Goal: Task Accomplishment & Management: Manage account settings

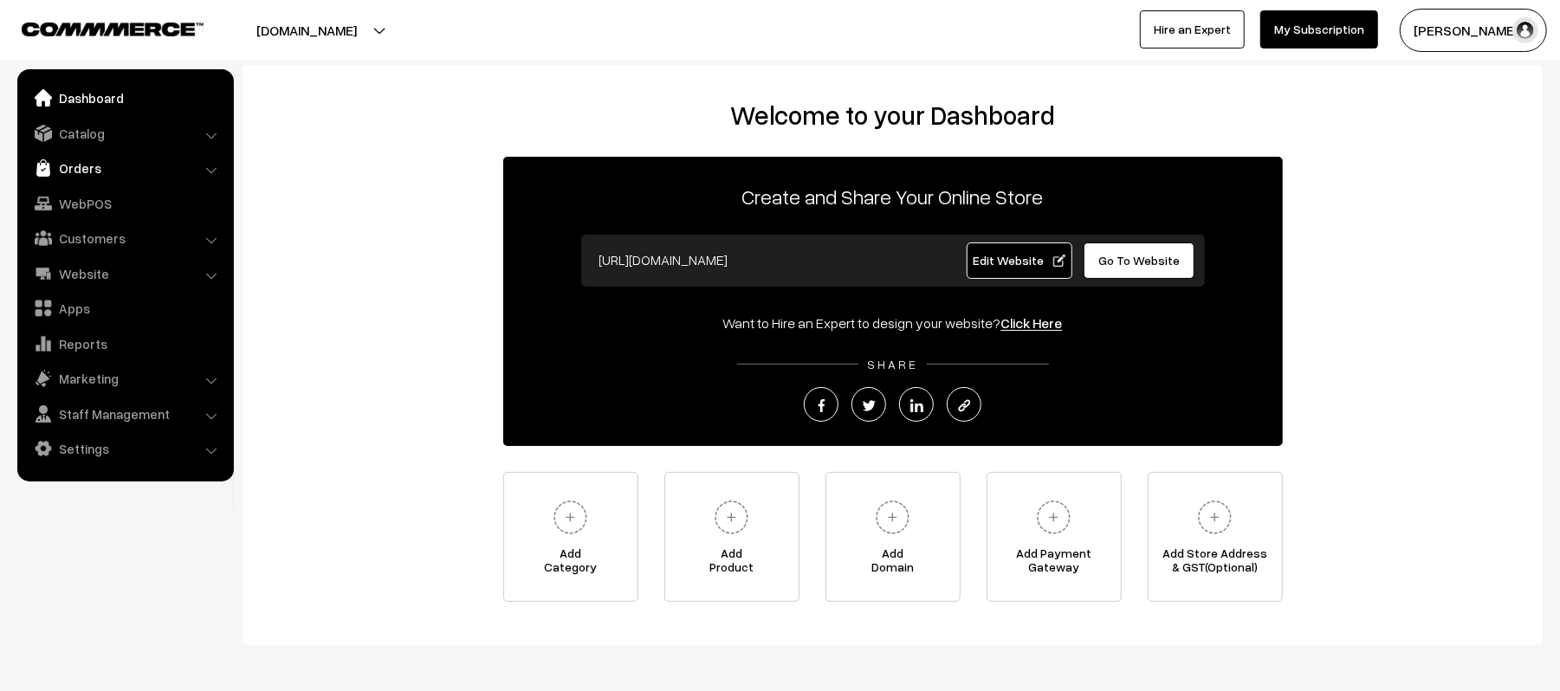
click at [76, 177] on link "Orders" at bounding box center [125, 167] width 206 height 31
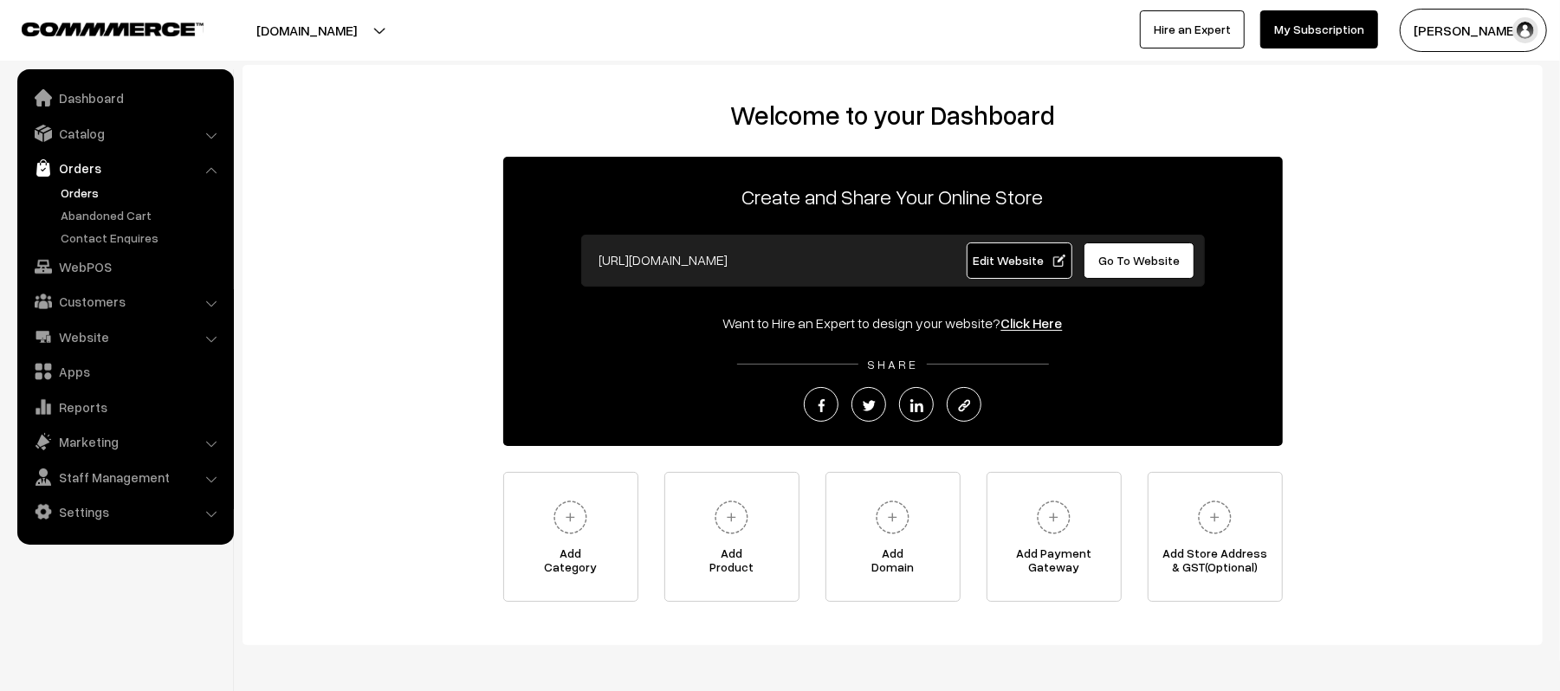
click at [98, 194] on link "Orders" at bounding box center [141, 193] width 171 height 18
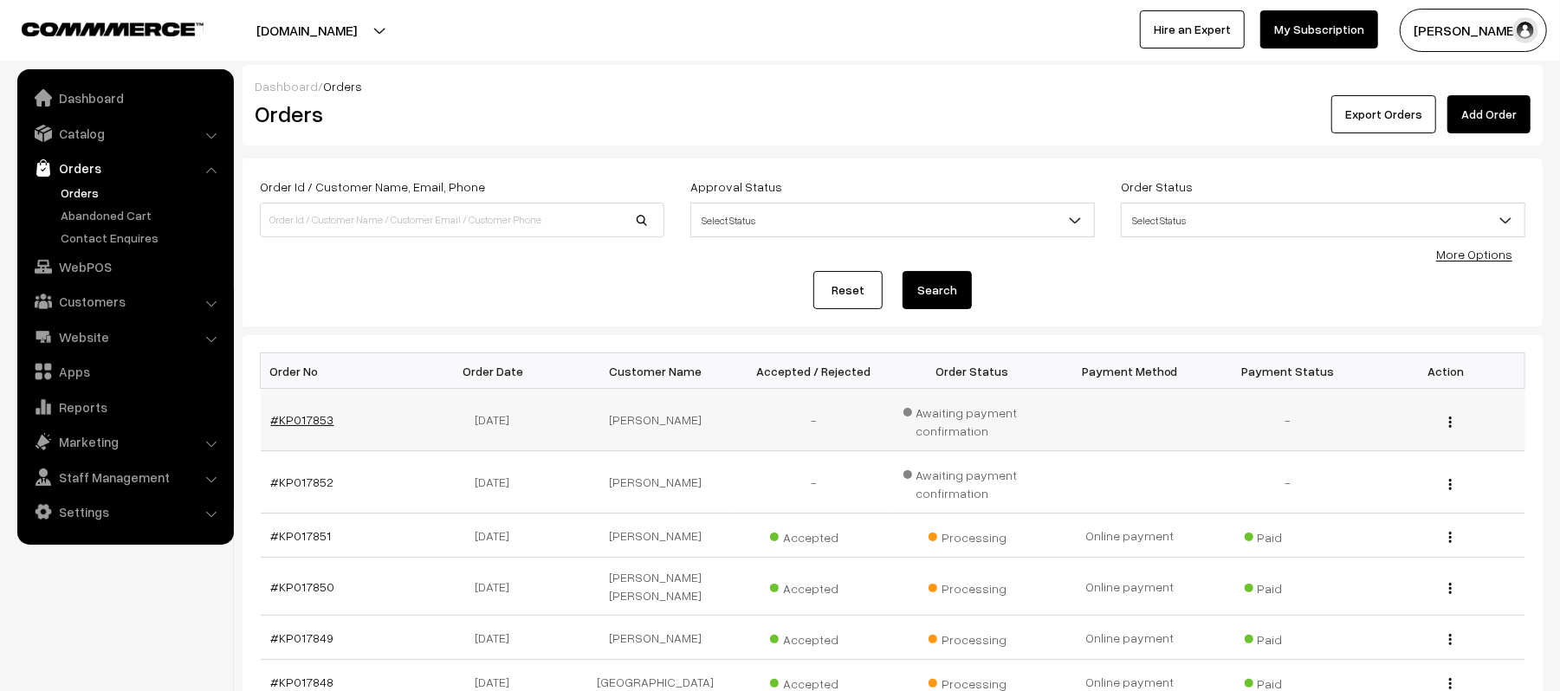
click at [309, 420] on link "#KP017853" at bounding box center [302, 419] width 63 height 15
click at [582, 292] on div "Reset Search" at bounding box center [892, 290] width 1265 height 38
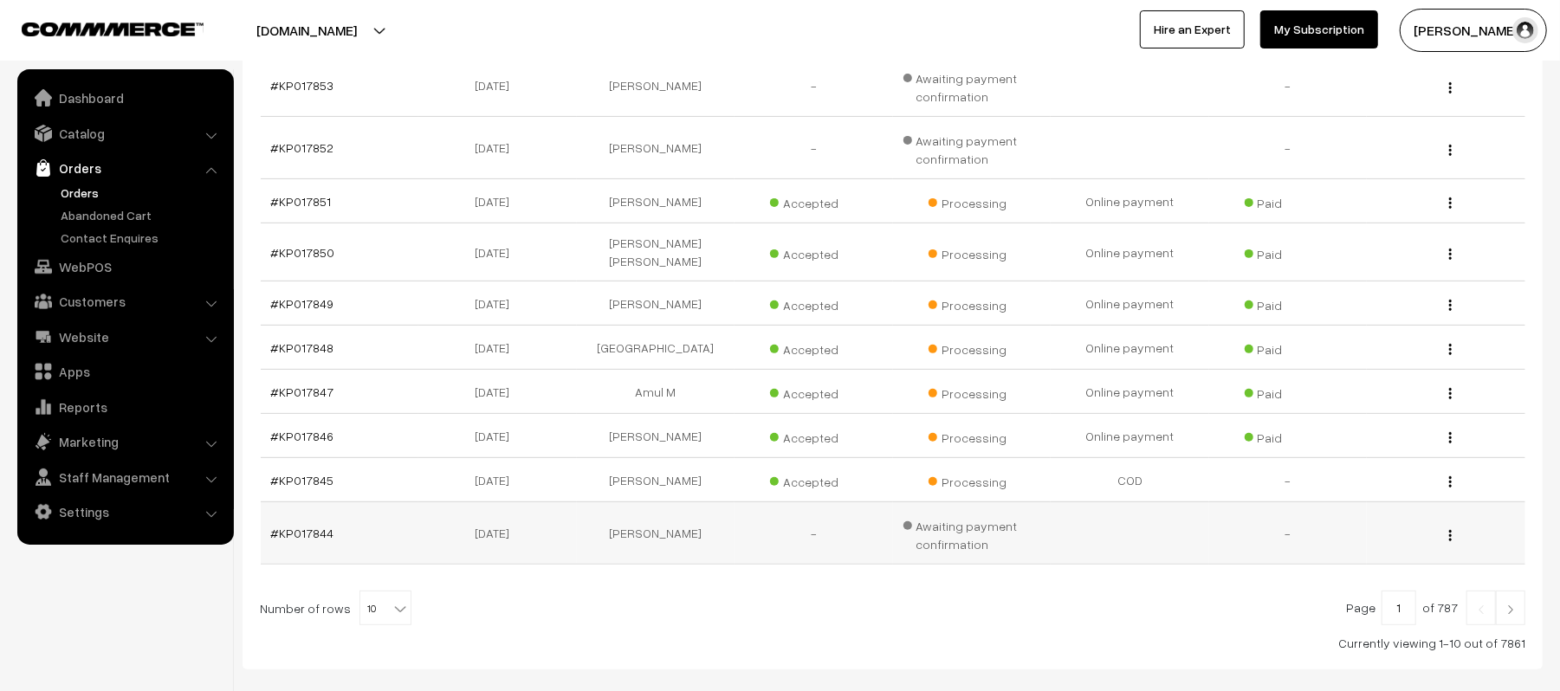
scroll to position [300, 0]
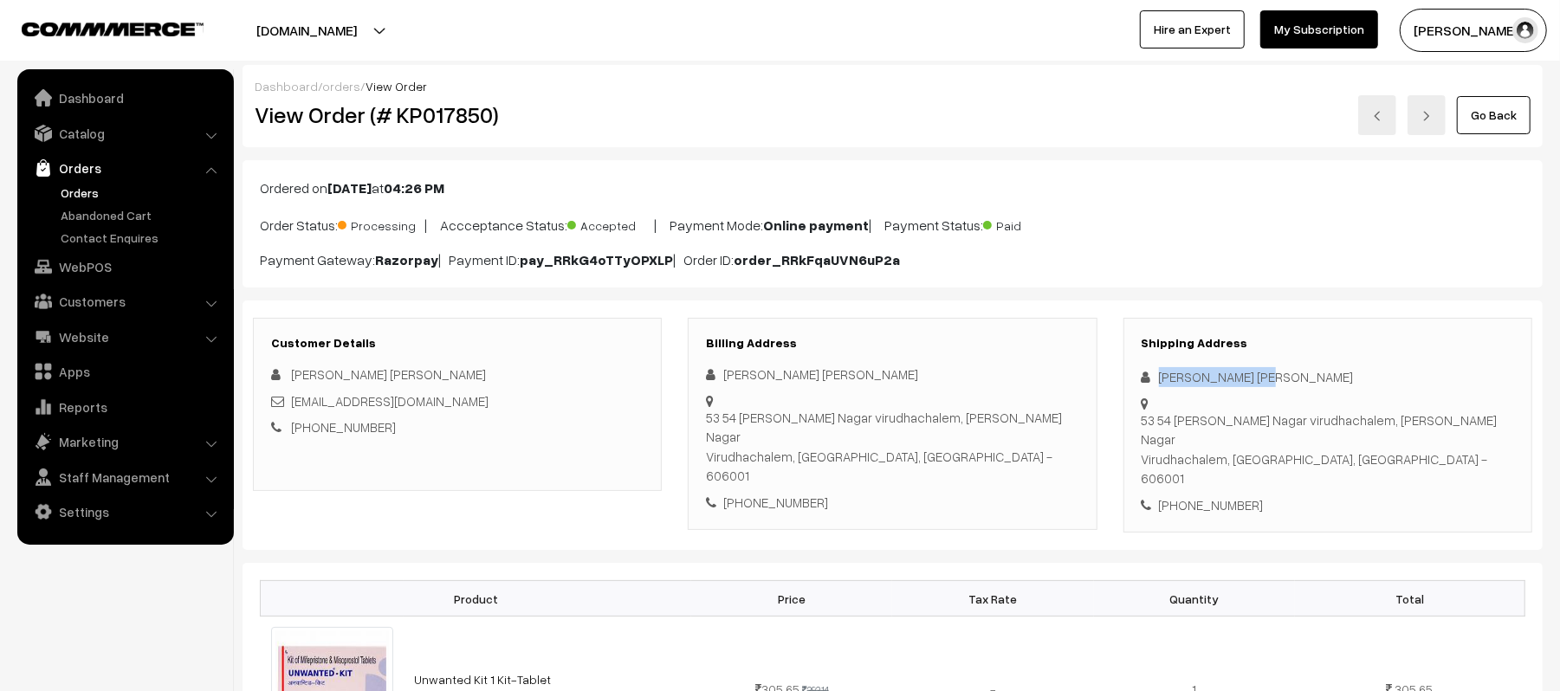
drag, startPoint x: 1300, startPoint y: 381, endPoint x: 1161, endPoint y: 378, distance: 138.6
click at [1161, 378] on div "Sangeeta Sangeeta" at bounding box center [1328, 377] width 372 height 20
copy div "Sangeeta Sangeeta"
click at [1217, 464] on div "Shipping Address Sangeeta Sangeeta 53 54 sarojani Nagar virudhachalem, Sarojani…" at bounding box center [1327, 426] width 409 height 216
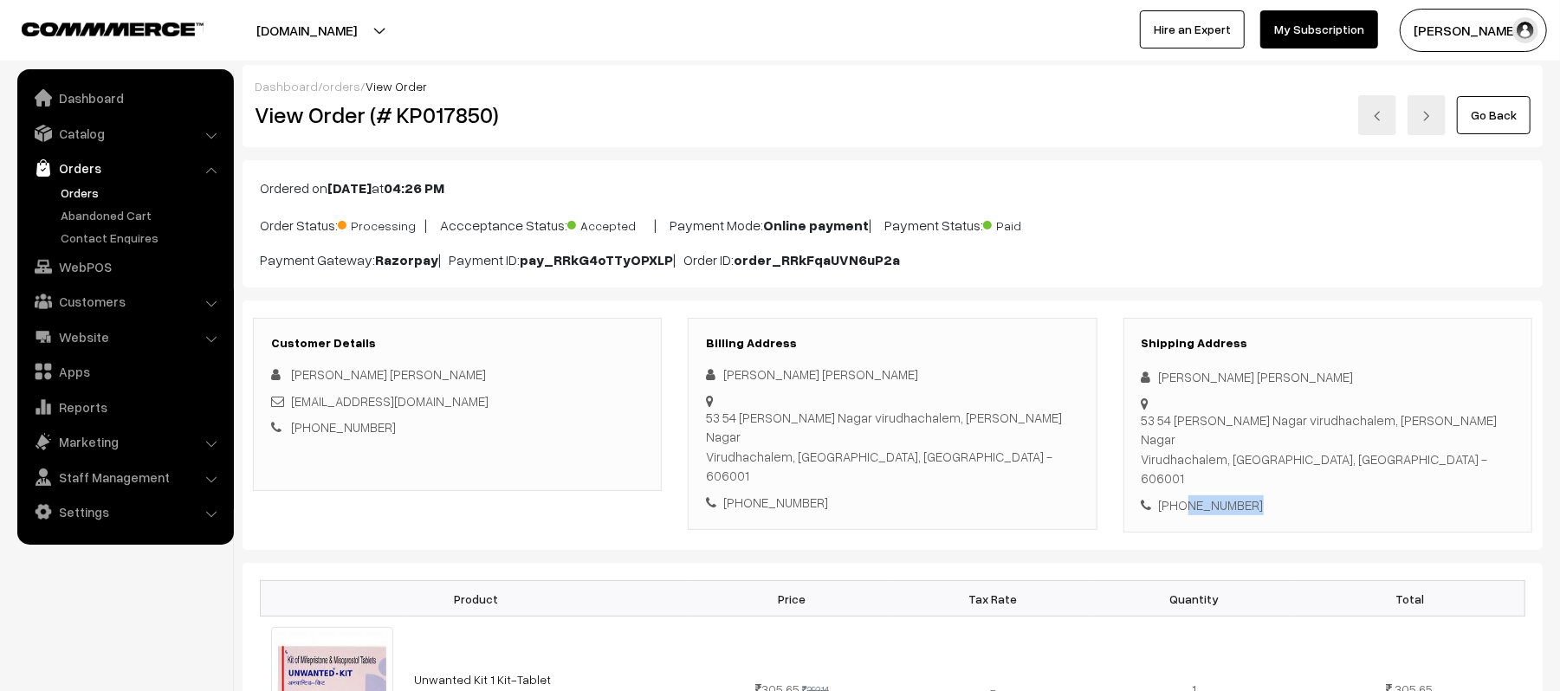
copy div "7483630460"
click at [482, 379] on div "Sangeeta Sangeeta" at bounding box center [457, 375] width 372 height 20
drag, startPoint x: 469, startPoint y: 398, endPoint x: 292, endPoint y: 405, distance: 176.8
click at [292, 405] on div "sirvisanuk98@gmail.com" at bounding box center [457, 401] width 372 height 20
copy link "sirvisanuk98@gmail.com"
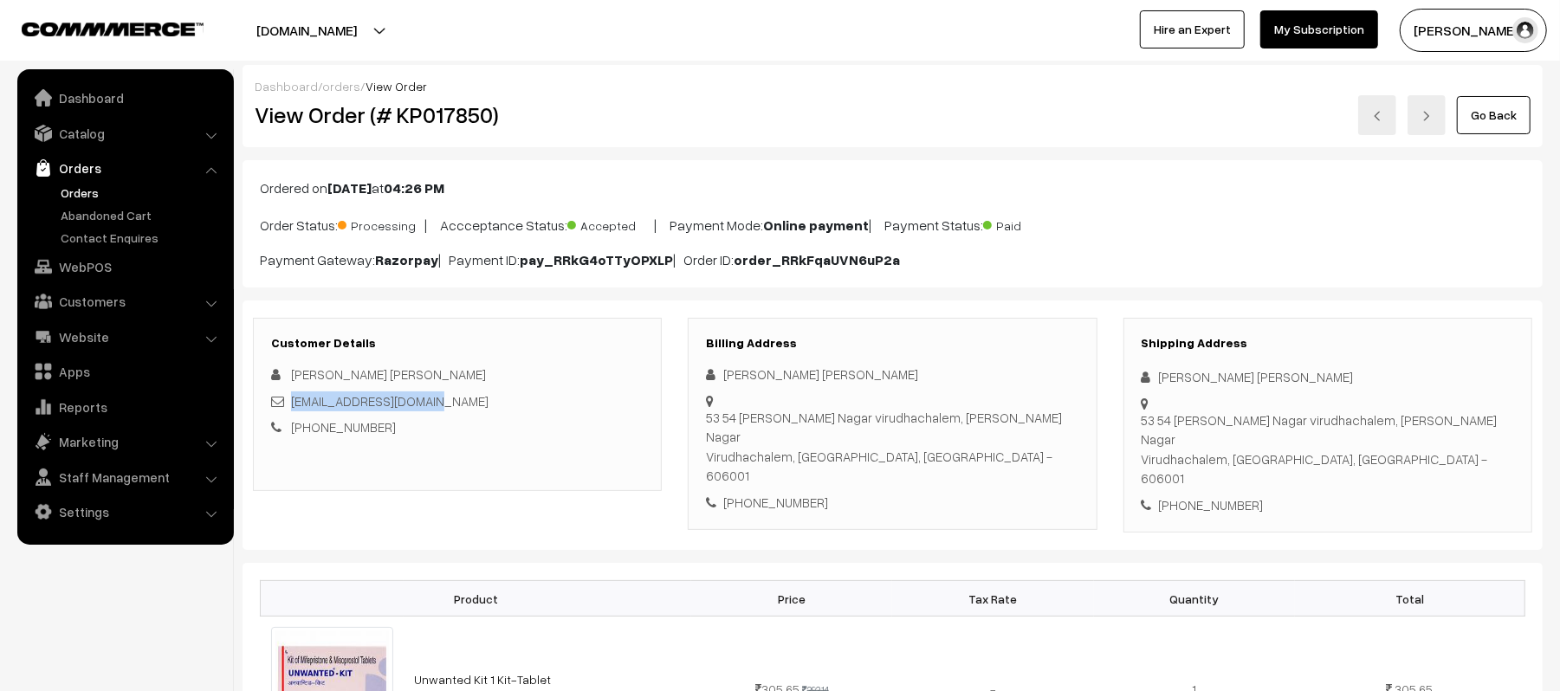
drag, startPoint x: 1162, startPoint y: 406, endPoint x: 1443, endPoint y: 424, distance: 281.2
click at [1443, 424] on div "Shipping Address Sangeeta Sangeeta 53 54 sarojani Nagar virudhachalem, Sarojani…" at bounding box center [1327, 426] width 409 height 216
copy div "53 54 sarojani Nagar virudhachalem, Sarojani Nagar Virudhachalem, Tamil Nadu, I…"
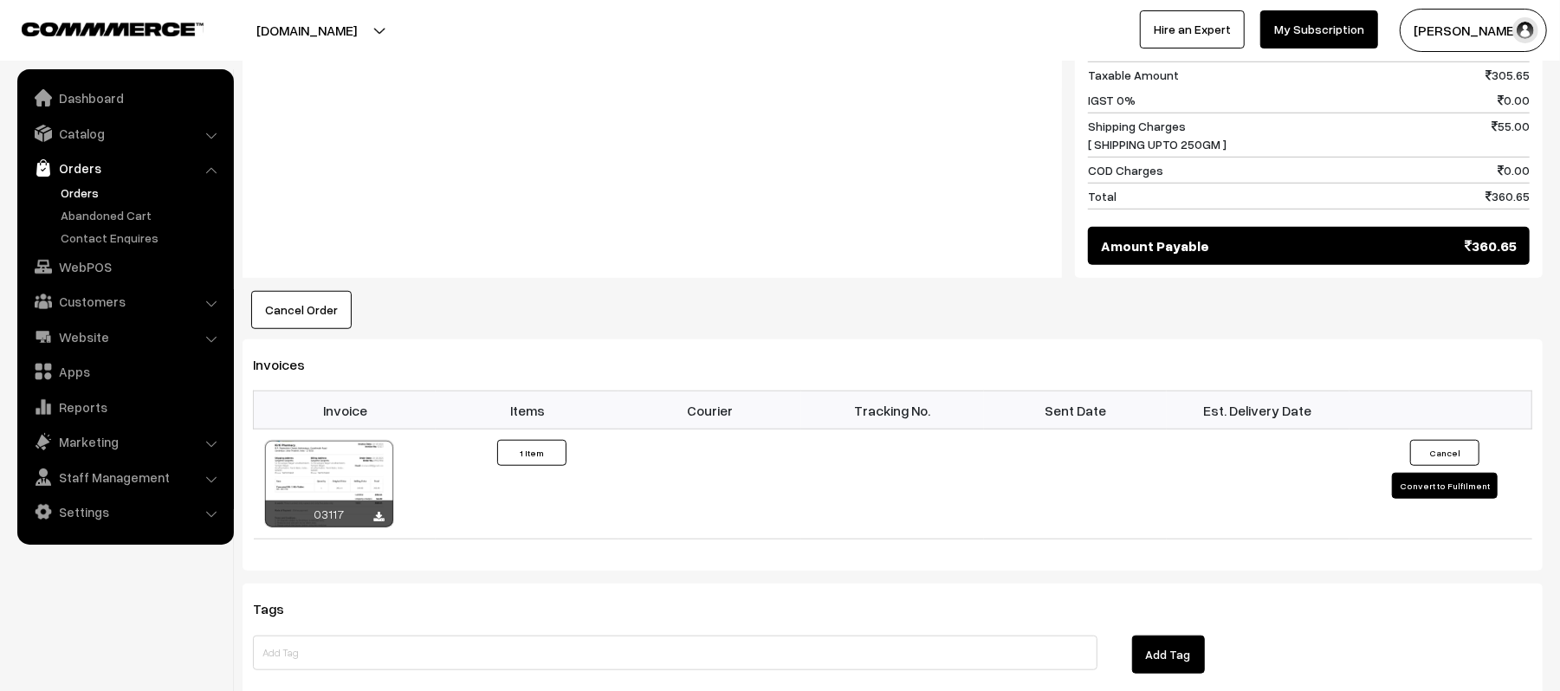
scroll to position [923, 0]
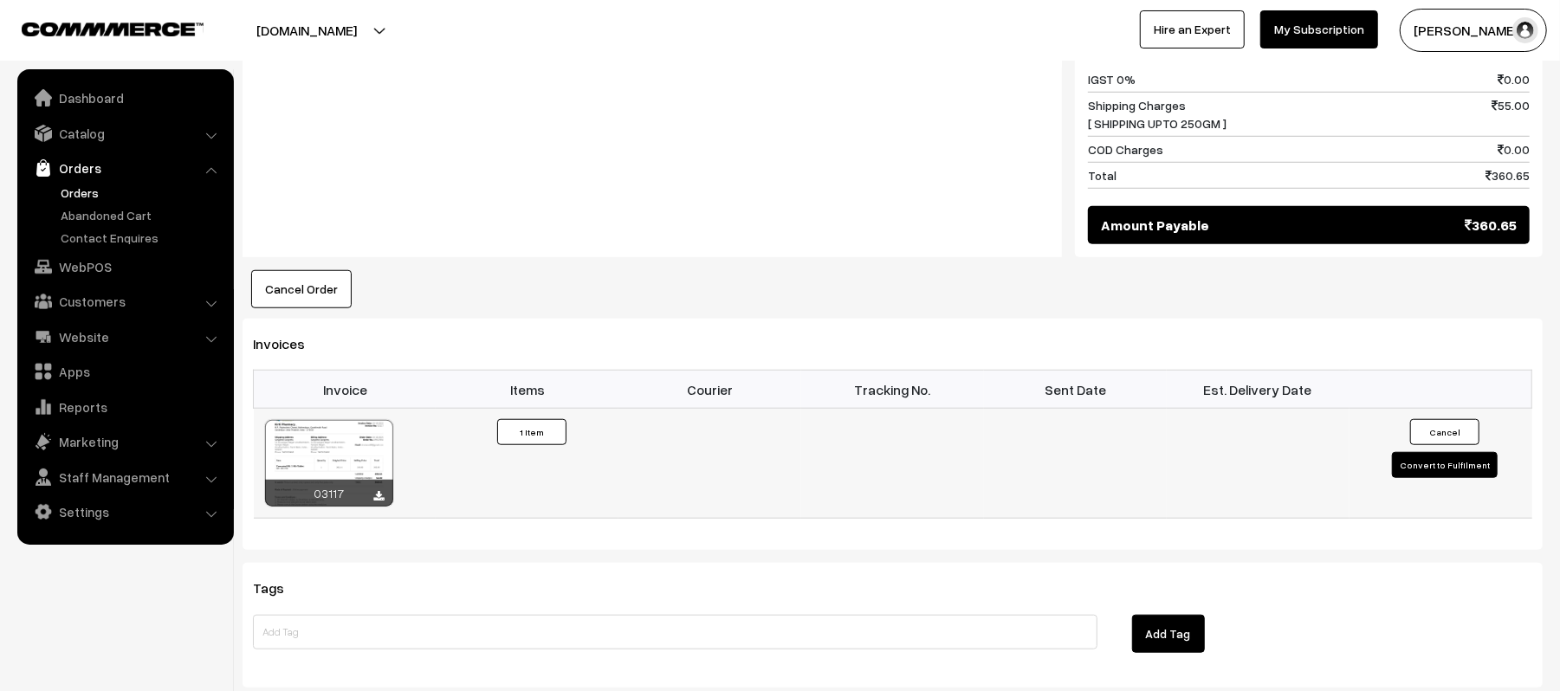
click at [1396, 421] on td "Cancel Convert to Fulfilment" at bounding box center [1440, 464] width 183 height 110
click at [1414, 452] on button "Convert to Fulfilment" at bounding box center [1445, 465] width 106 height 26
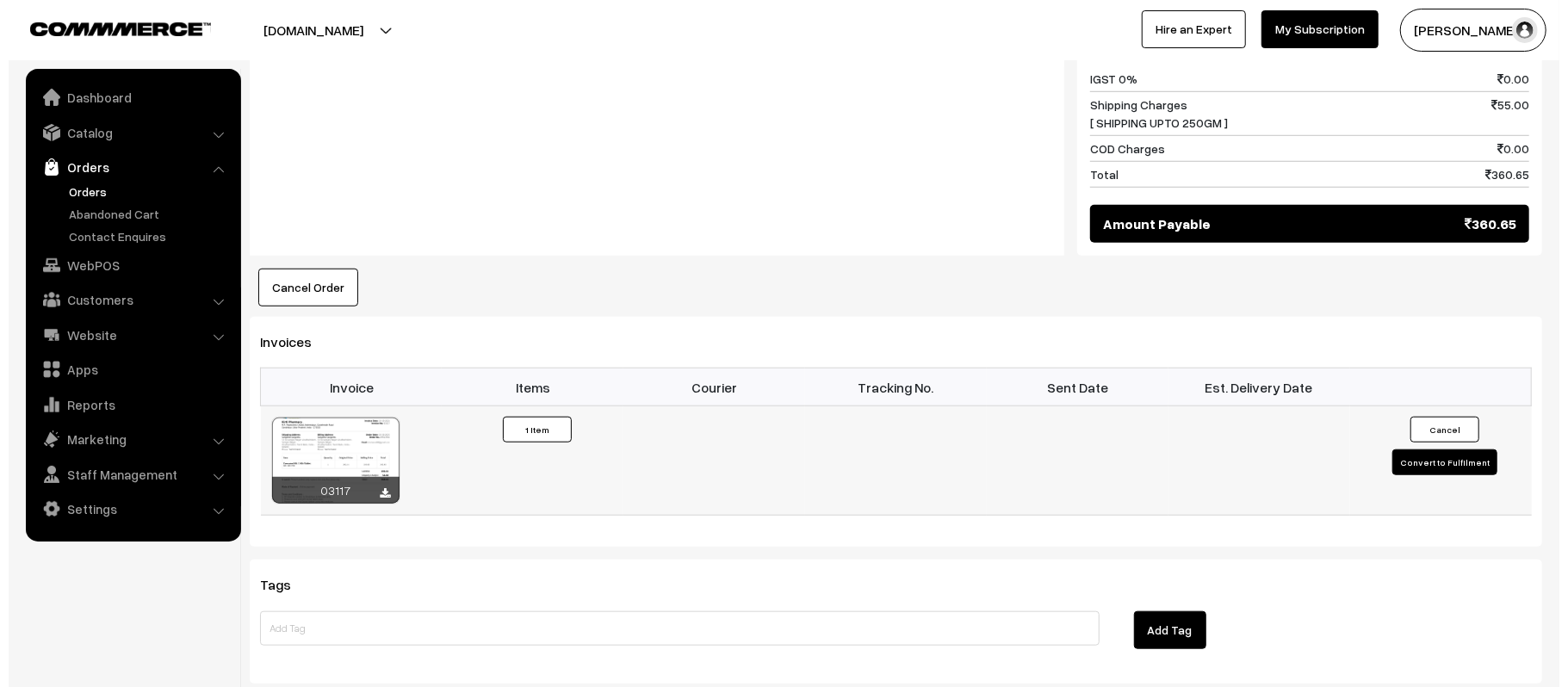
scroll to position [921, 0]
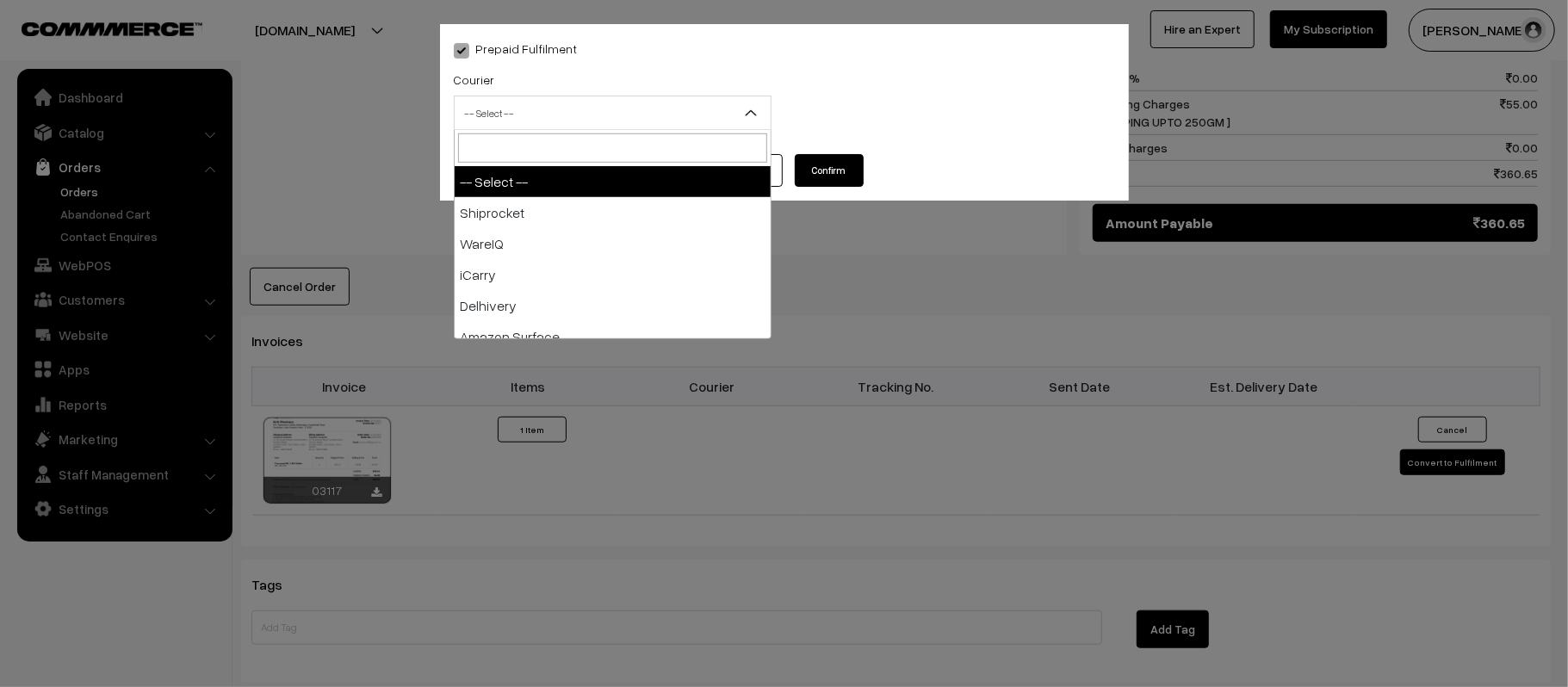
click at [583, 103] on span "-- Select --" at bounding box center [612, 113] width 316 height 30
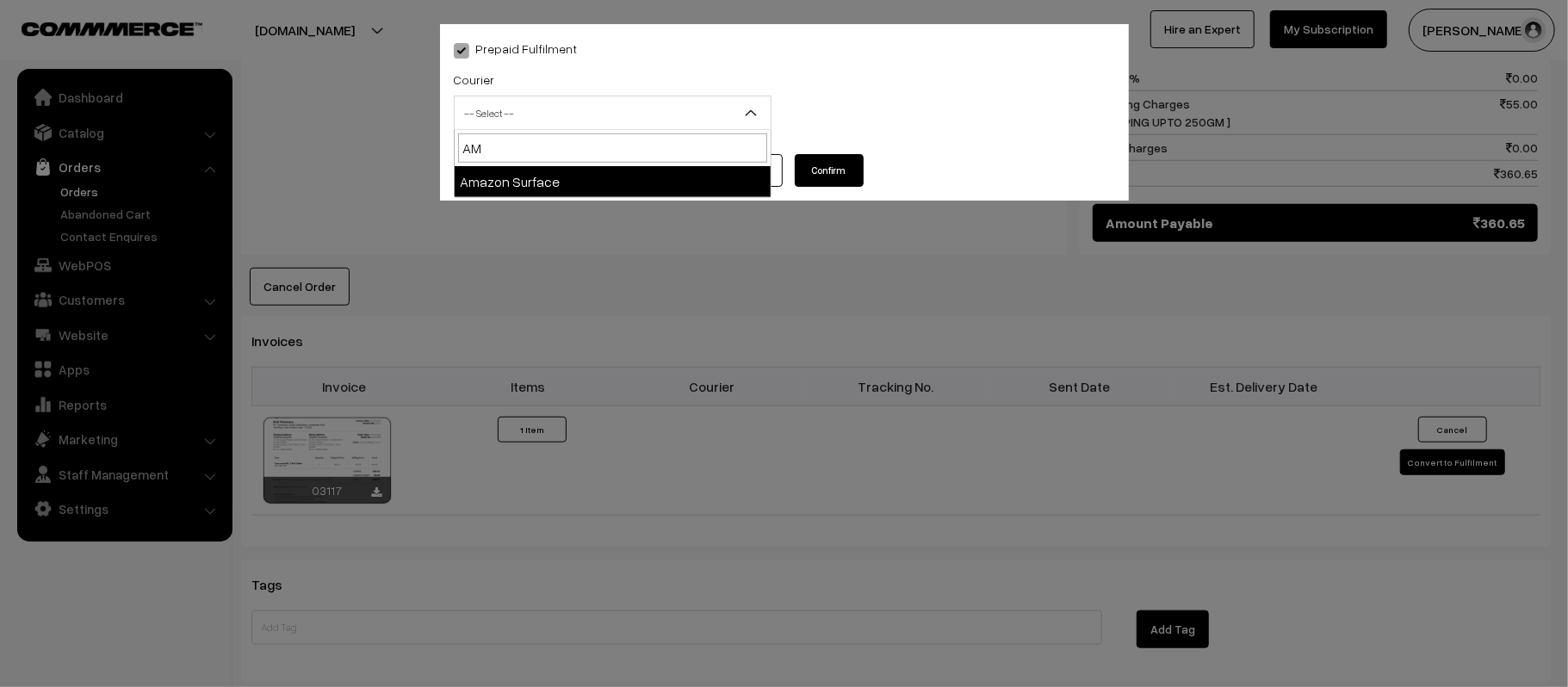
type input "AMA"
select select "5"
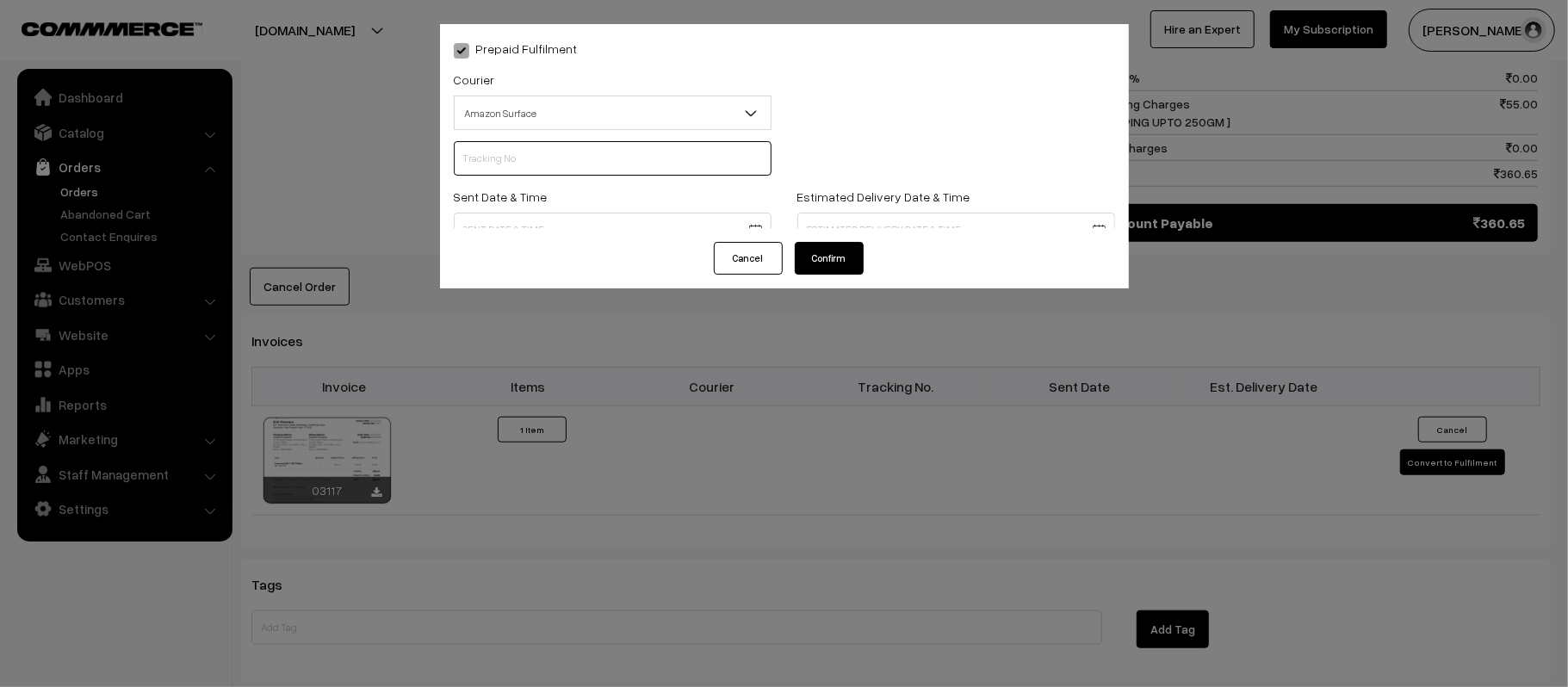
scroll to position [0, 0]
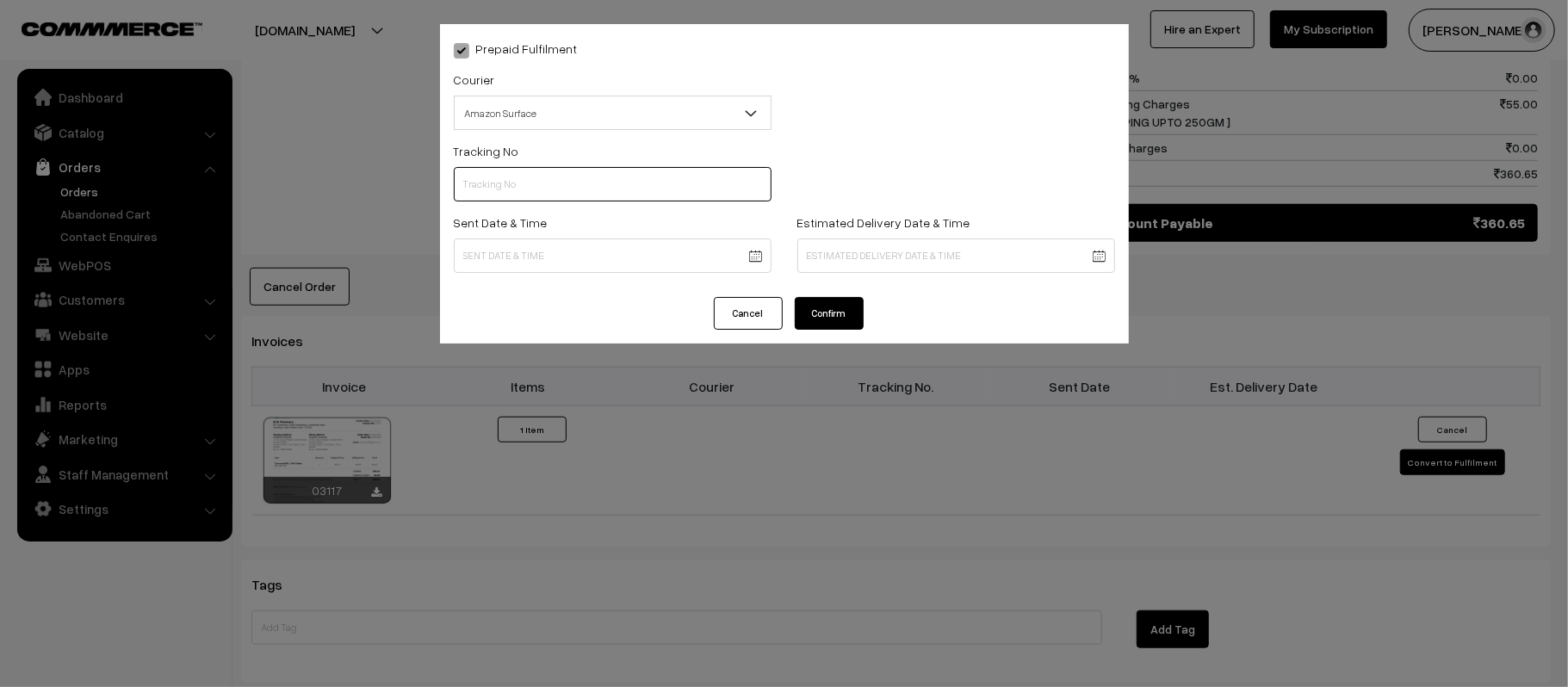
paste input "364229129479"
type input "364229129479"
click at [655, 277] on div "Sent Date & Time" at bounding box center [612, 248] width 344 height 72
click at [658, 260] on body "Thank you for showing interest. Our team will call you shortly. Close [DOMAIN_N…" at bounding box center [784, 85] width 1568 height 2011
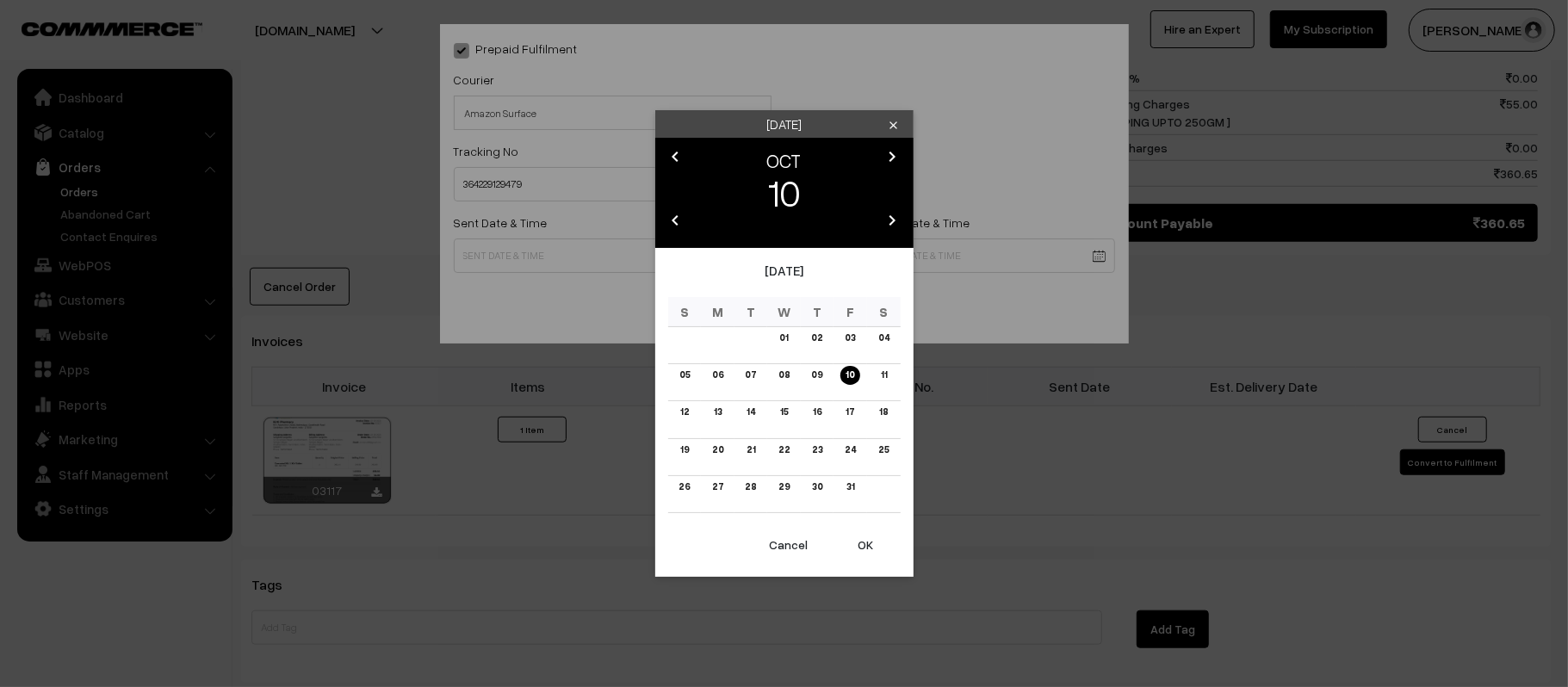
click at [863, 542] on button "OK" at bounding box center [866, 545] width 69 height 38
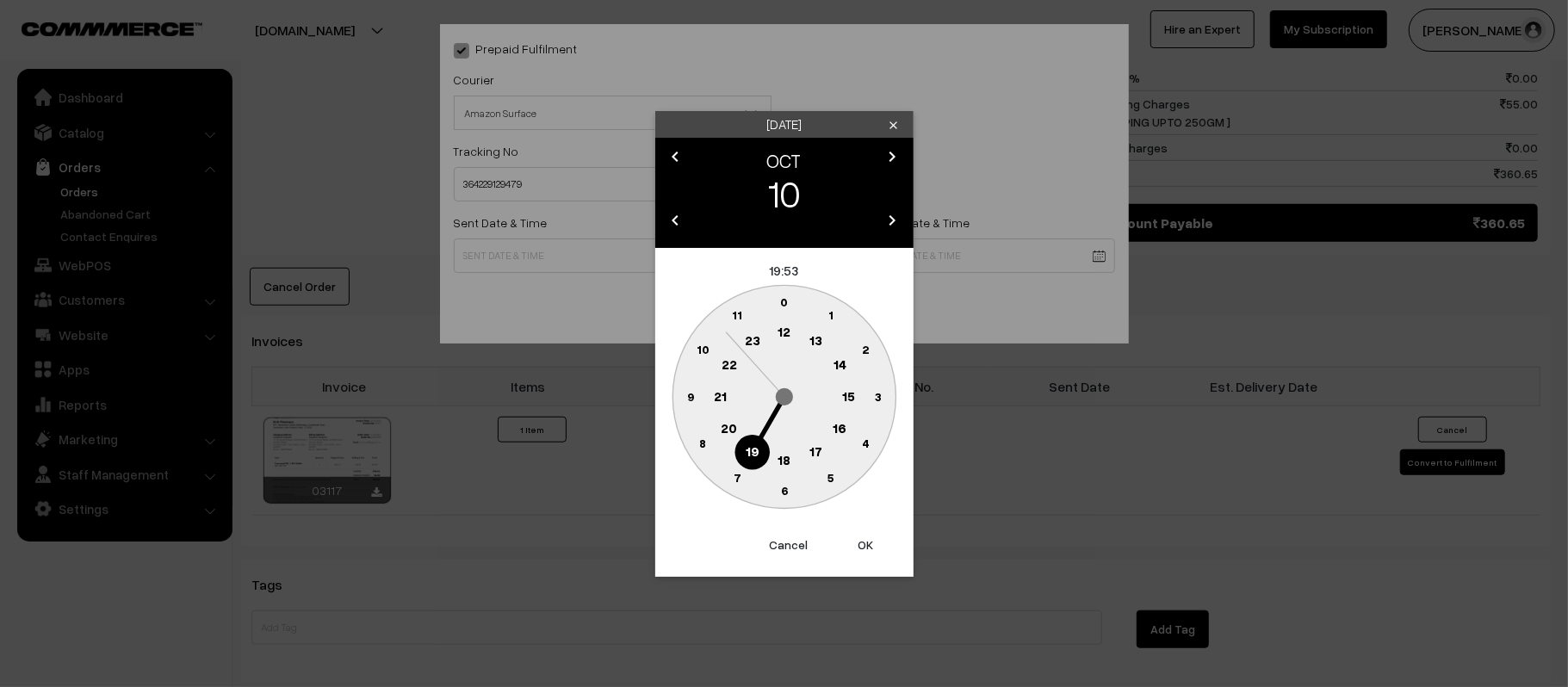
click at [730, 356] on text "22" at bounding box center [729, 364] width 16 height 16
click at [690, 398] on text "45" at bounding box center [690, 396] width 15 height 15
type input "10-10-2025 22:45"
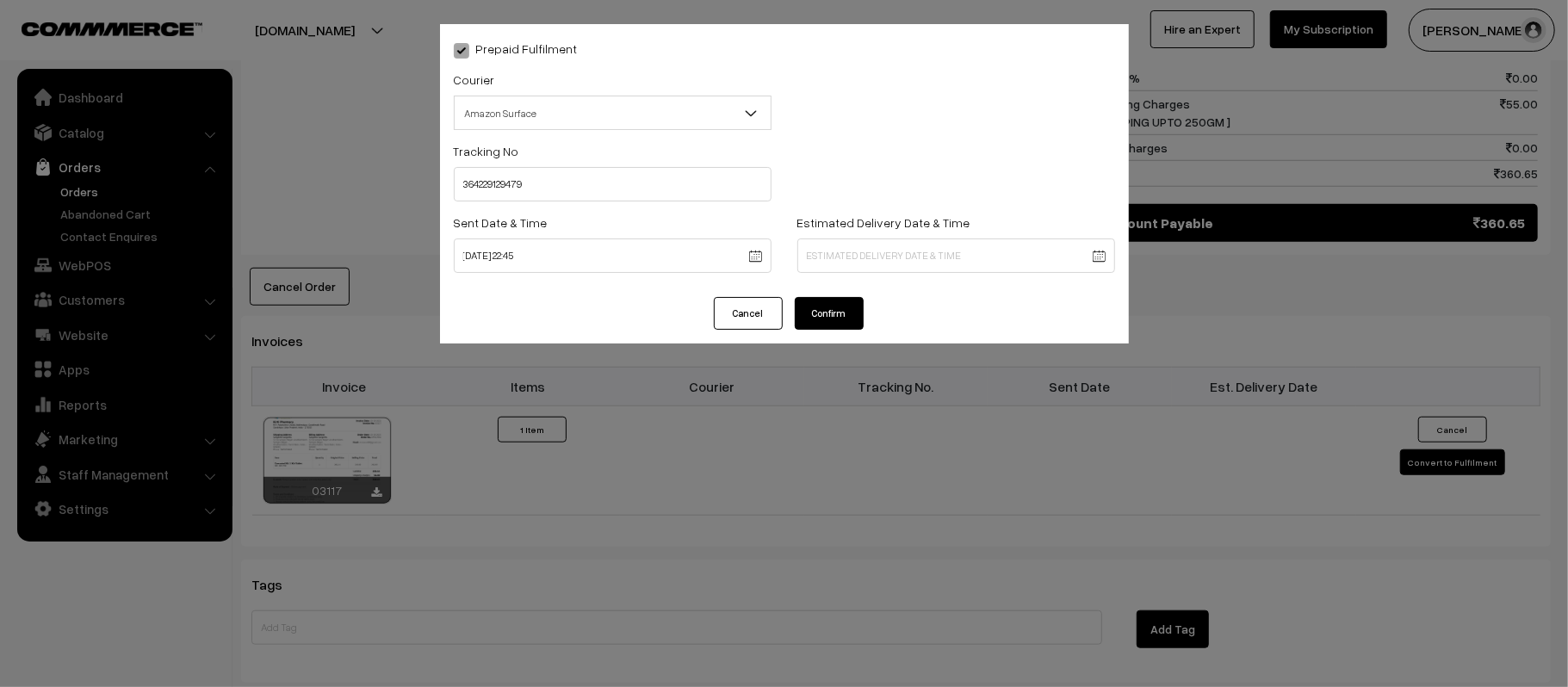
click at [929, 249] on body "Thank you for showing interest. Our team will call you shortly. Close [DOMAIN_N…" at bounding box center [784, 85] width 1568 height 2011
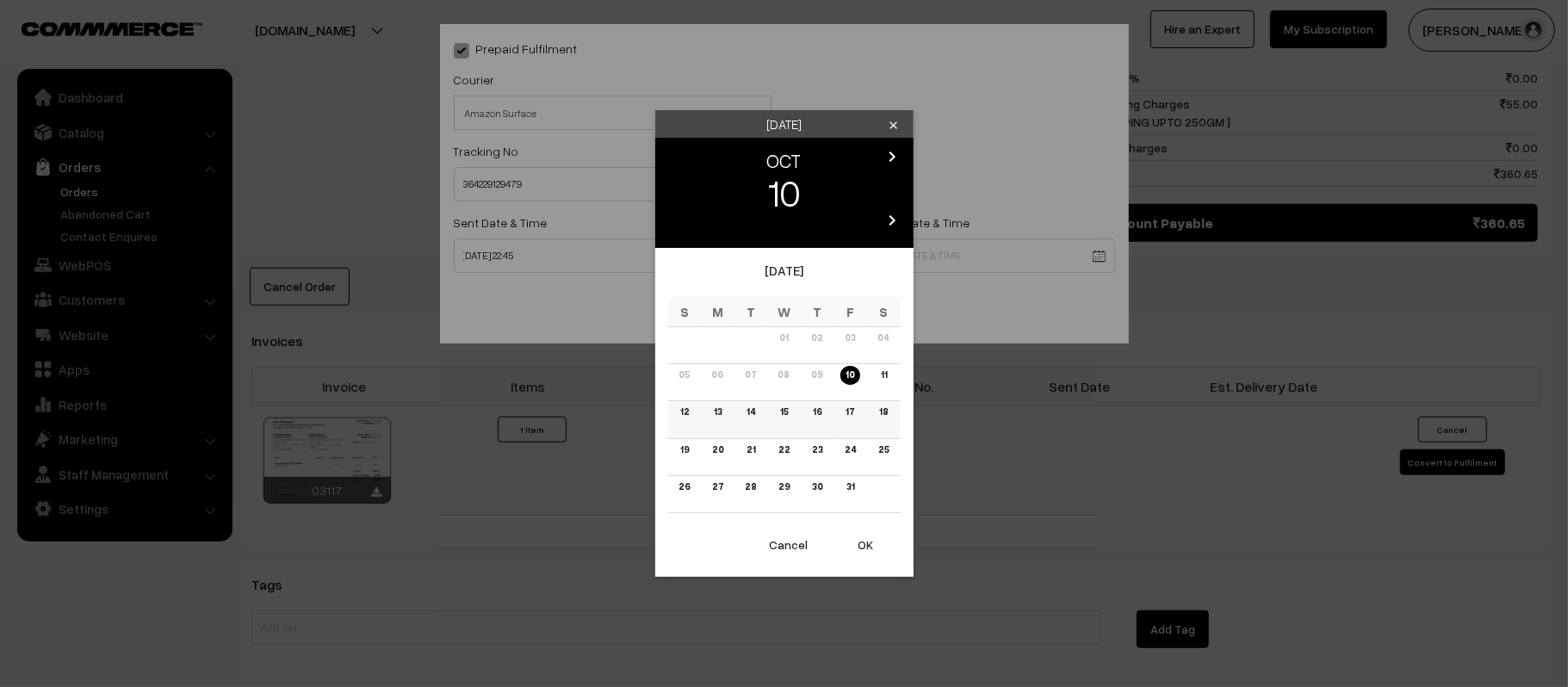
click at [807, 410] on td "16" at bounding box center [818, 420] width 34 height 37
click at [816, 409] on link "16" at bounding box center [816, 412] width 19 height 18
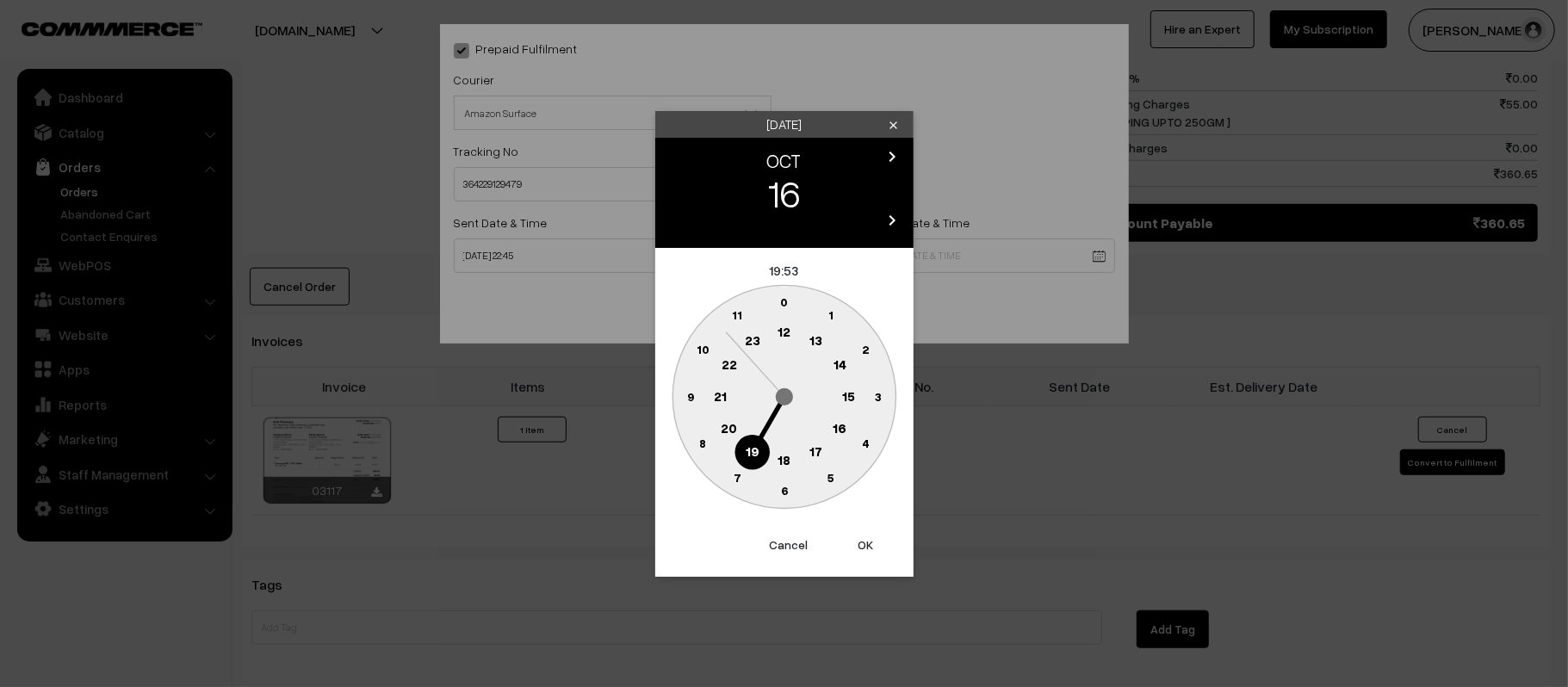
click at [717, 393] on text "21" at bounding box center [720, 396] width 13 height 16
click at [783, 491] on text "30" at bounding box center [784, 490] width 15 height 15
type input "16-10-2025 21:30"
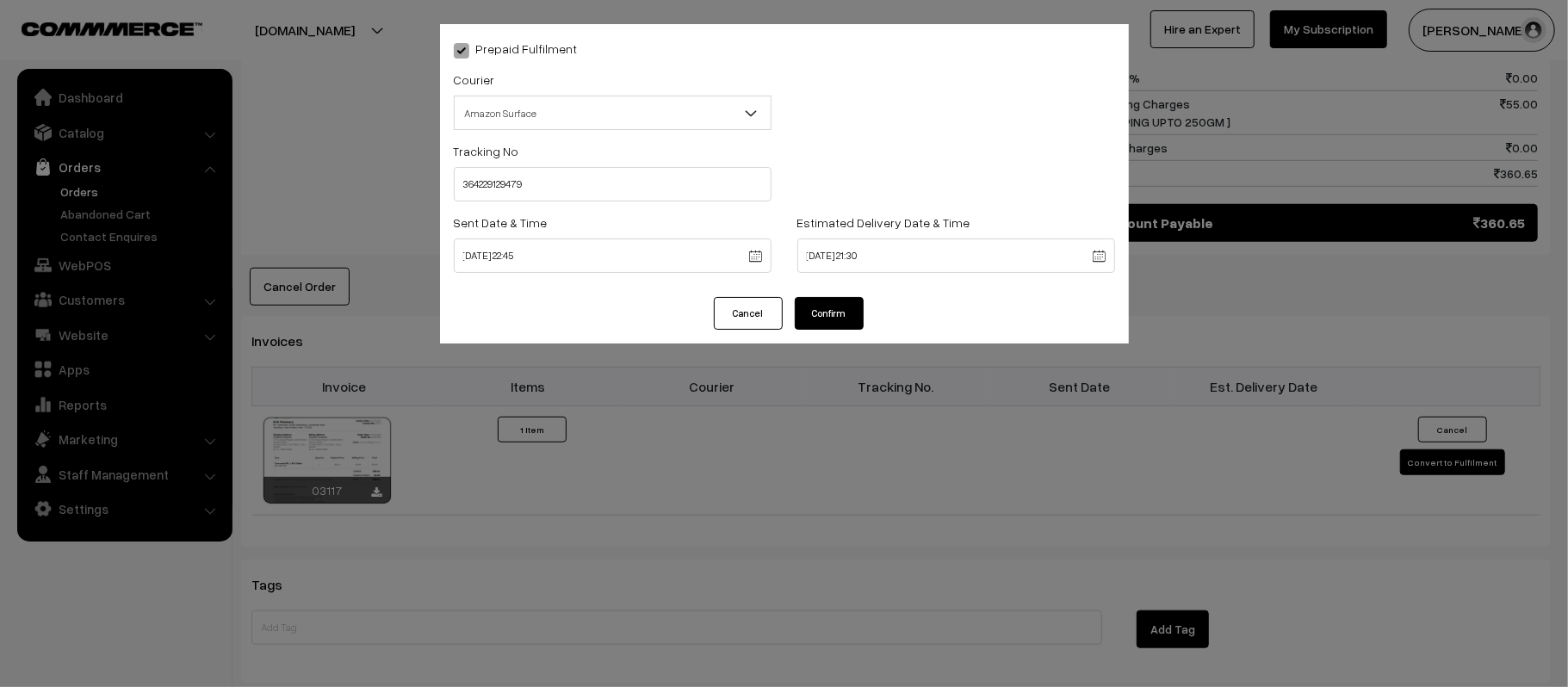
click at [828, 304] on button "Confirm" at bounding box center [828, 313] width 69 height 33
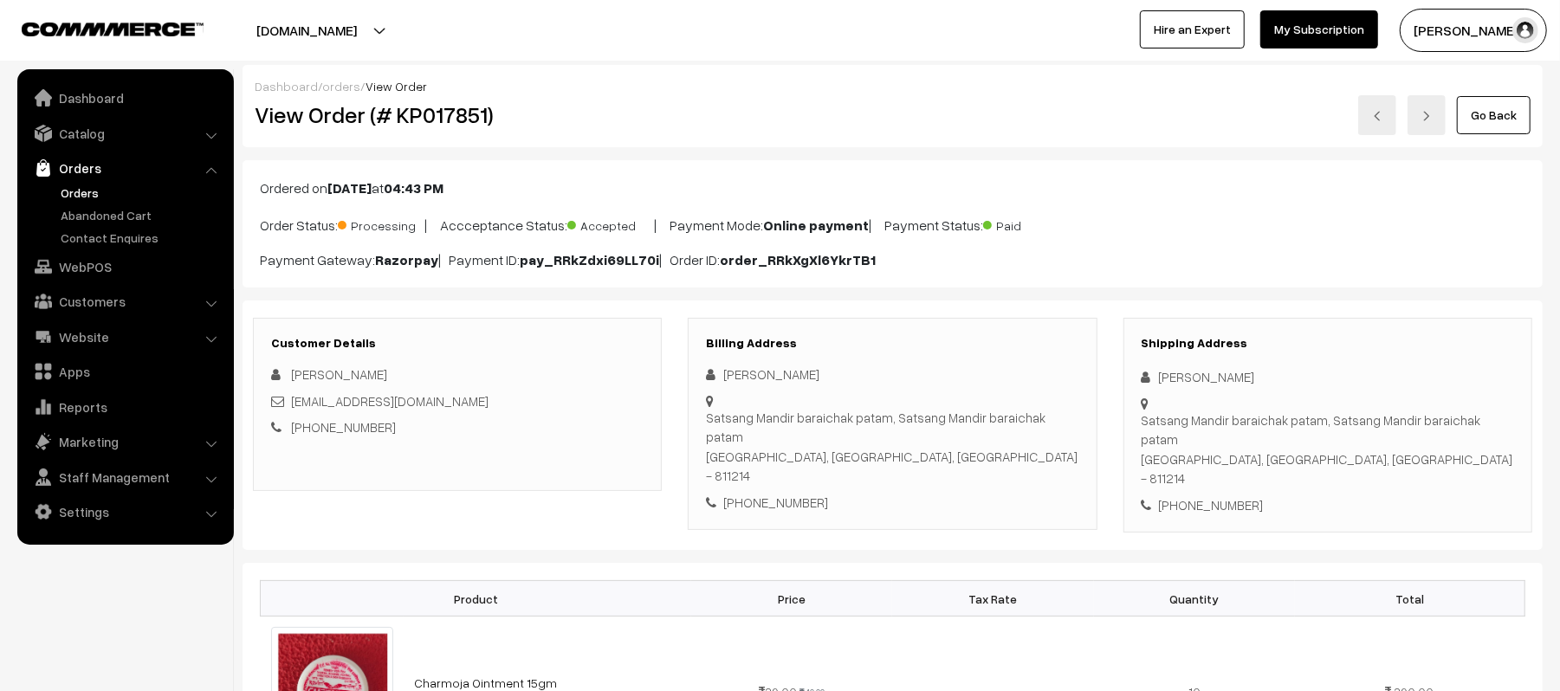
drag, startPoint x: 1269, startPoint y: 381, endPoint x: 1136, endPoint y: 376, distance: 132.6
click at [1136, 376] on div "Shipping Address Abhishek Kumar Satsang Mandir baraichak patam, Satsang Mandir …" at bounding box center [1327, 426] width 409 height 216
copy div "Abhishek Kumar"
click at [1217, 479] on div "Shipping Address Abhishek Kumar Satsang Mandir baraichak patam, Satsang Mandir …" at bounding box center [1327, 426] width 409 height 216
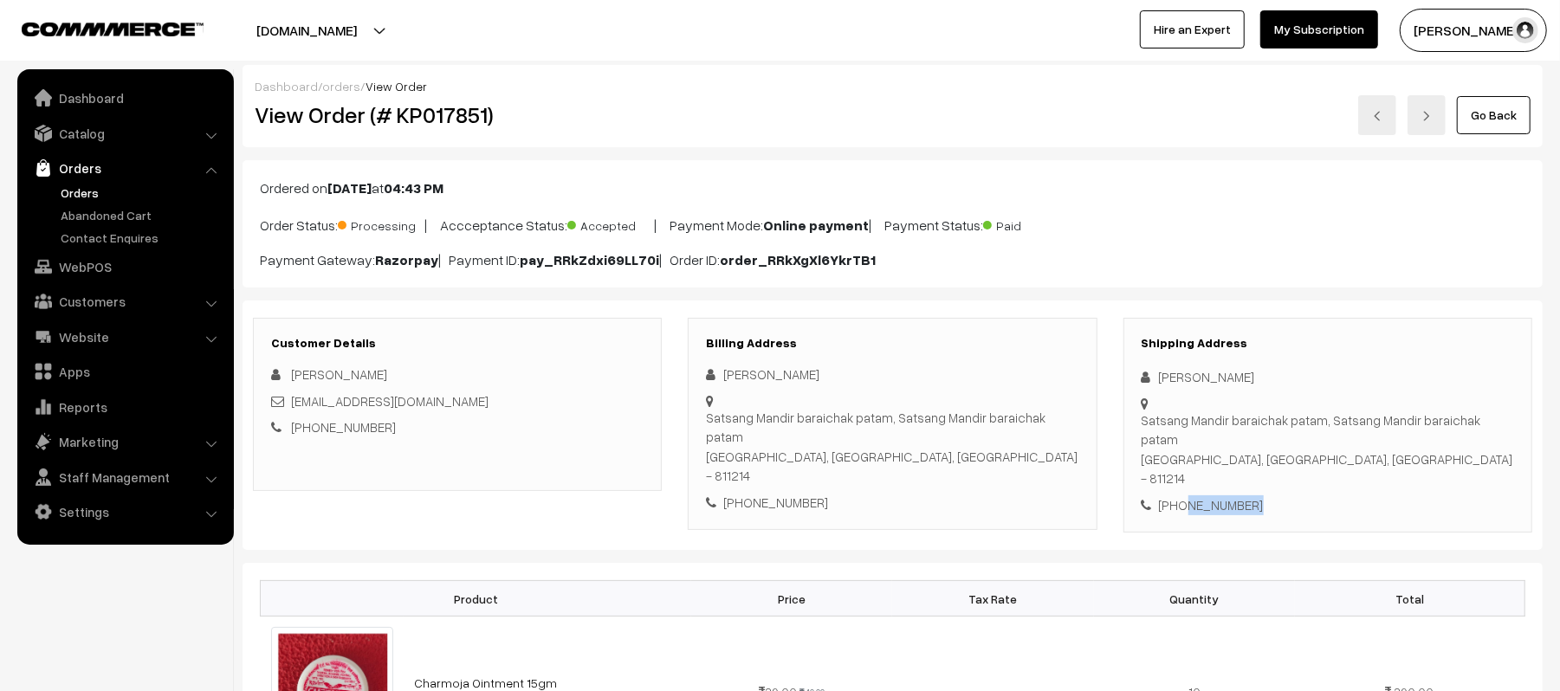
copy div "6205818622"
drag, startPoint x: 486, startPoint y: 405, endPoint x: 292, endPoint y: 410, distance: 194.1
click at [292, 410] on div "abhishekptm940@gmail.com" at bounding box center [457, 401] width 372 height 20
copy link "abhishekptm940@gmail.com"
drag, startPoint x: 1144, startPoint y: 423, endPoint x: 1380, endPoint y: 441, distance: 236.3
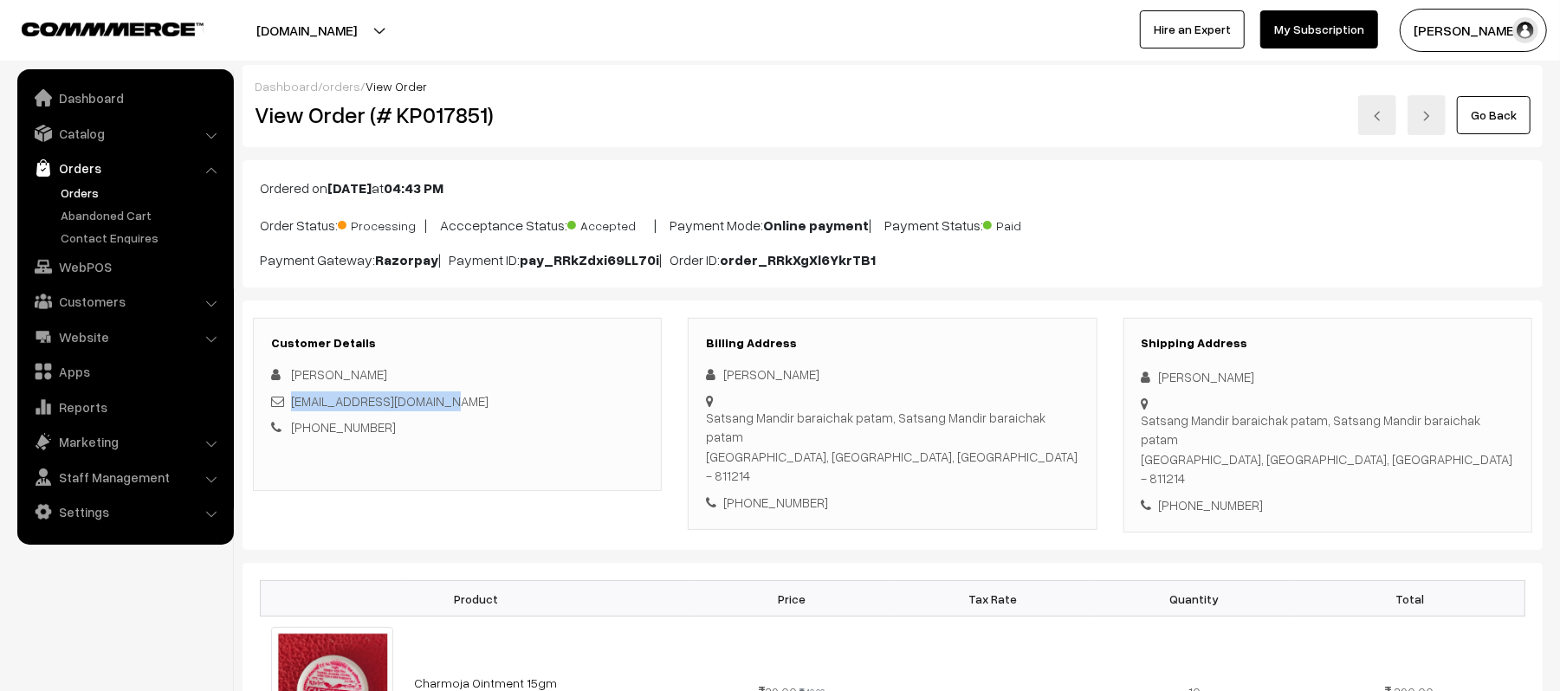
click at [1380, 441] on div "Satsang Mandir baraichak patam, Satsang Mandir baraichak patam Jamalpur, Bihar,…" at bounding box center [1328, 450] width 372 height 78
copy div "Satsang Mandir baraichak patam, Satsang Mandir baraichak patam Jamalpur, Bihar,…"
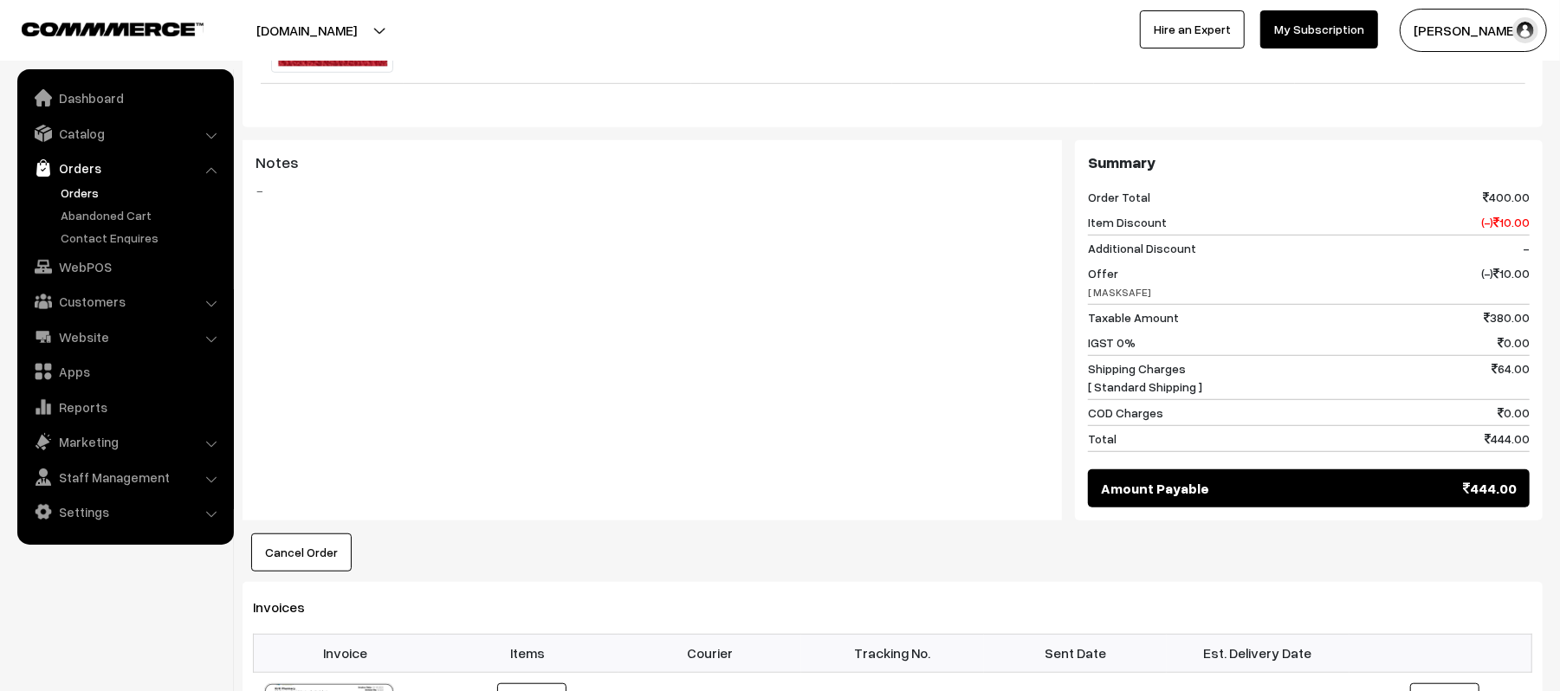
scroll to position [808, 0]
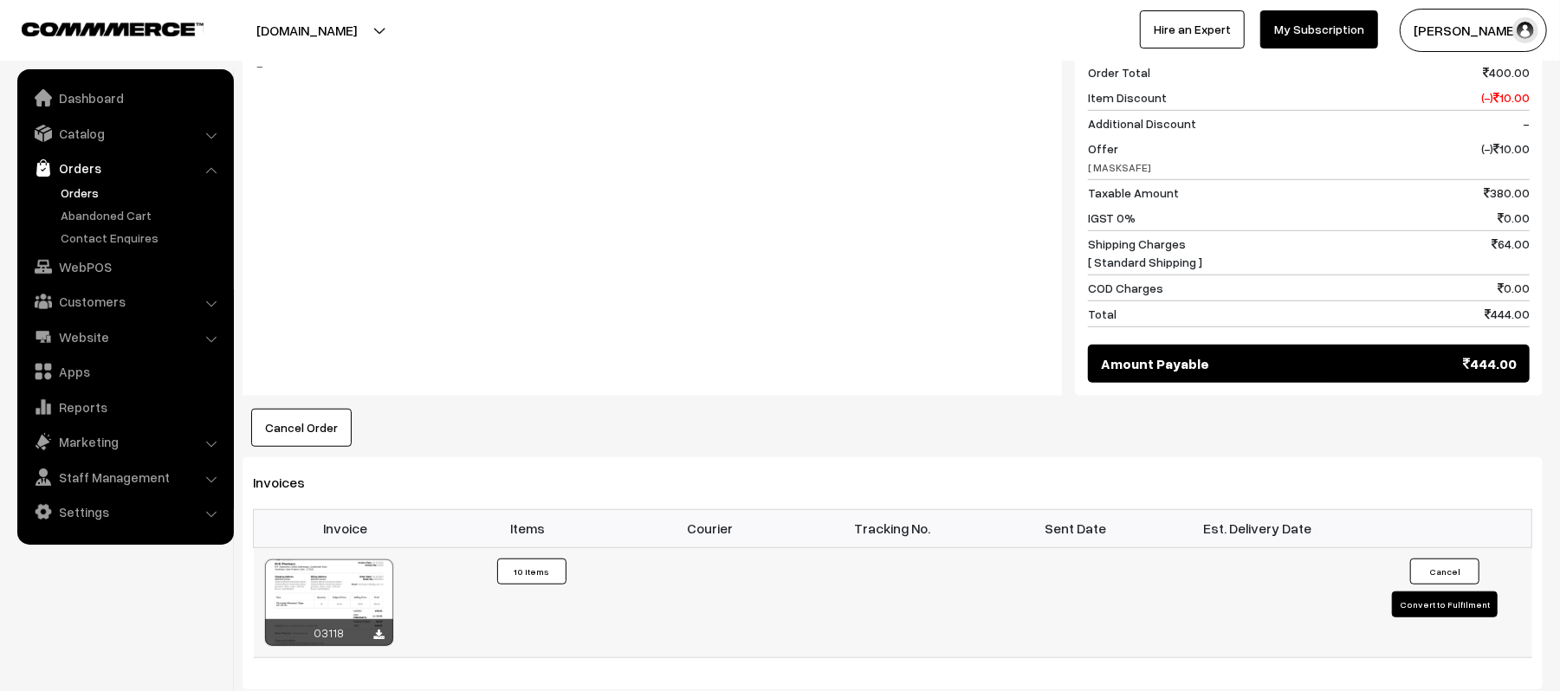
click at [1440, 592] on button "Convert to Fulfilment" at bounding box center [1445, 605] width 106 height 26
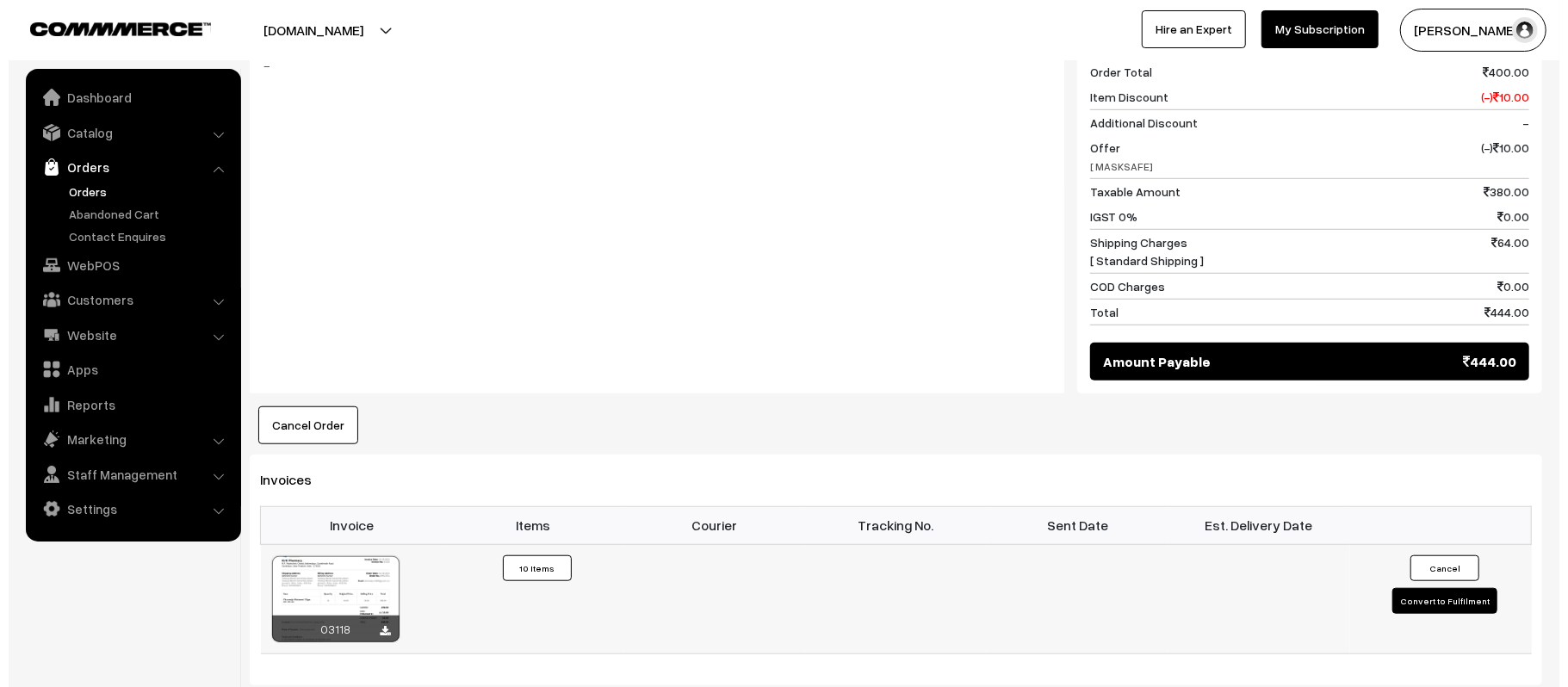
scroll to position [801, 0]
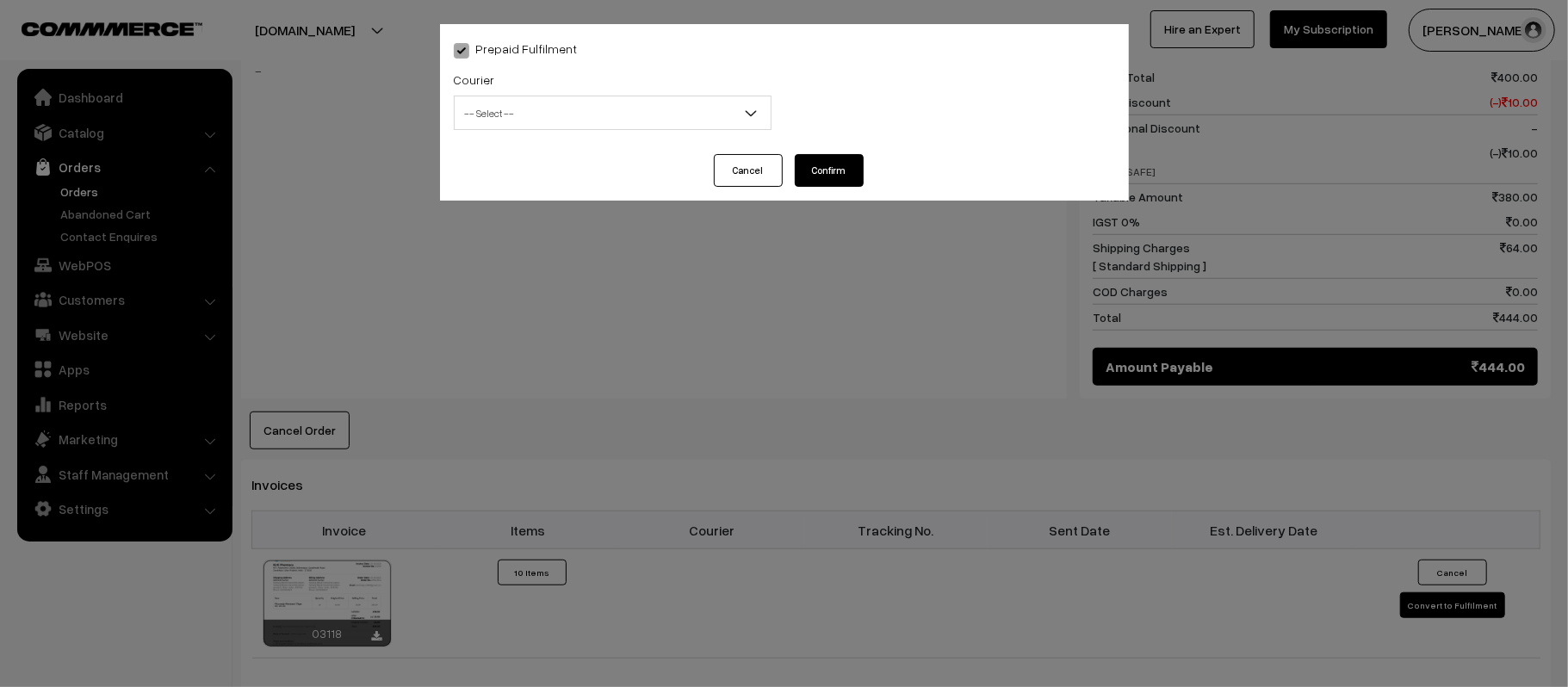
click at [517, 112] on span "-- Select --" at bounding box center [612, 113] width 316 height 30
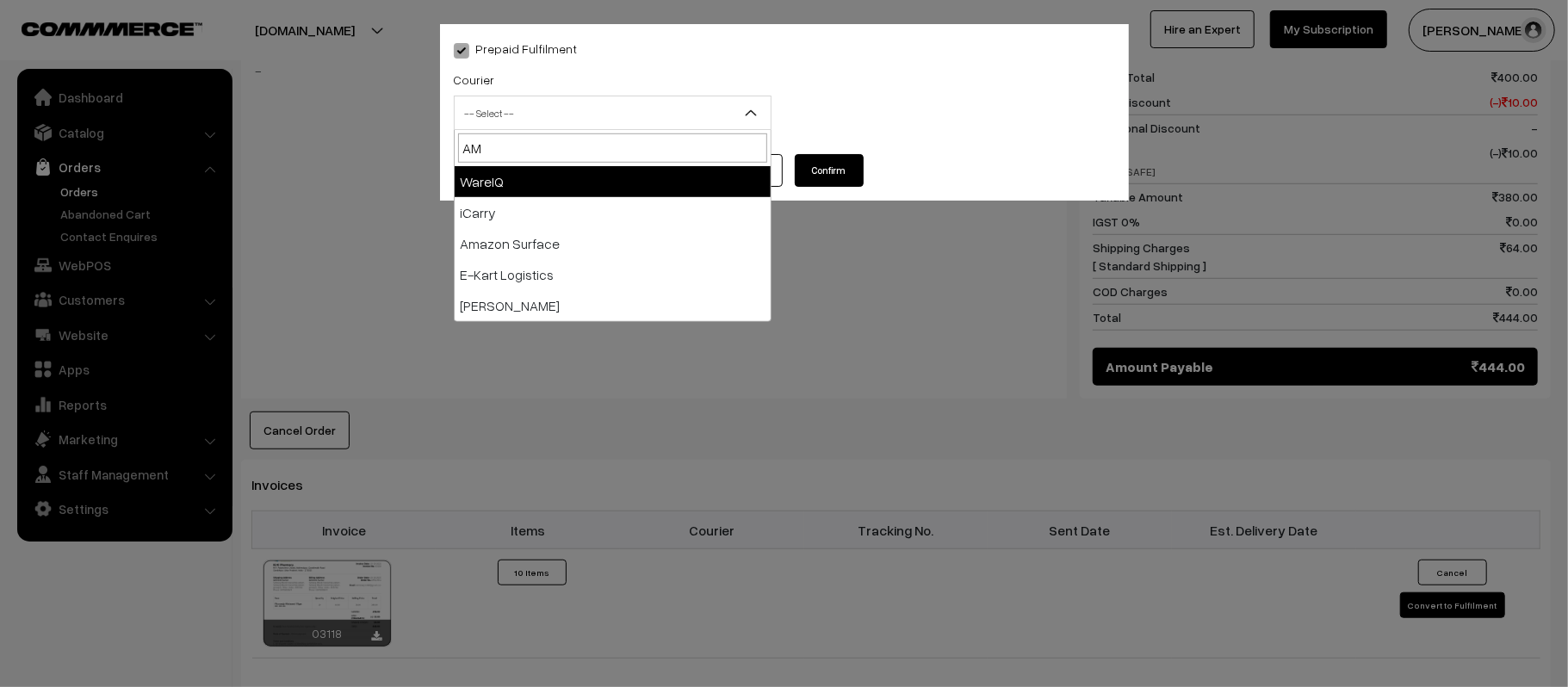
type input "AMA"
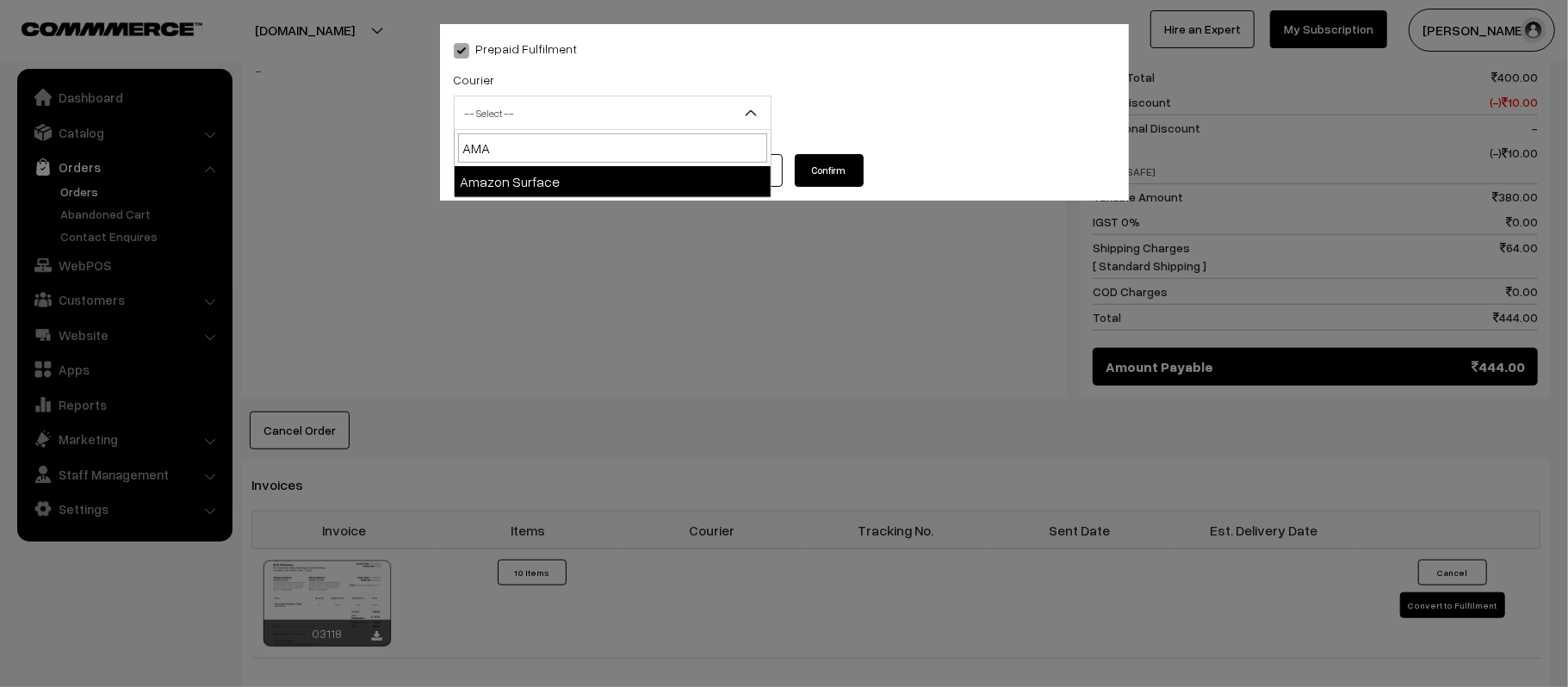
select select "5"
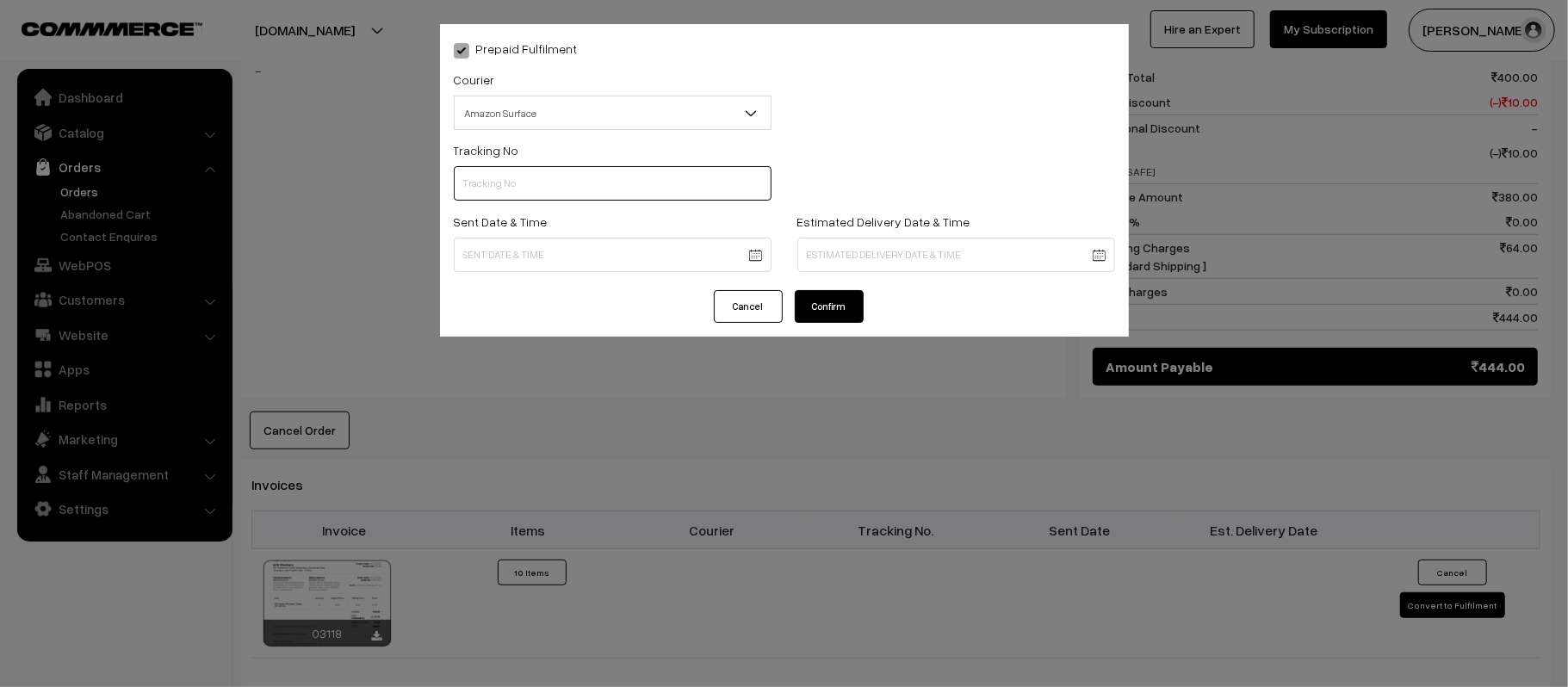
scroll to position [0, 0]
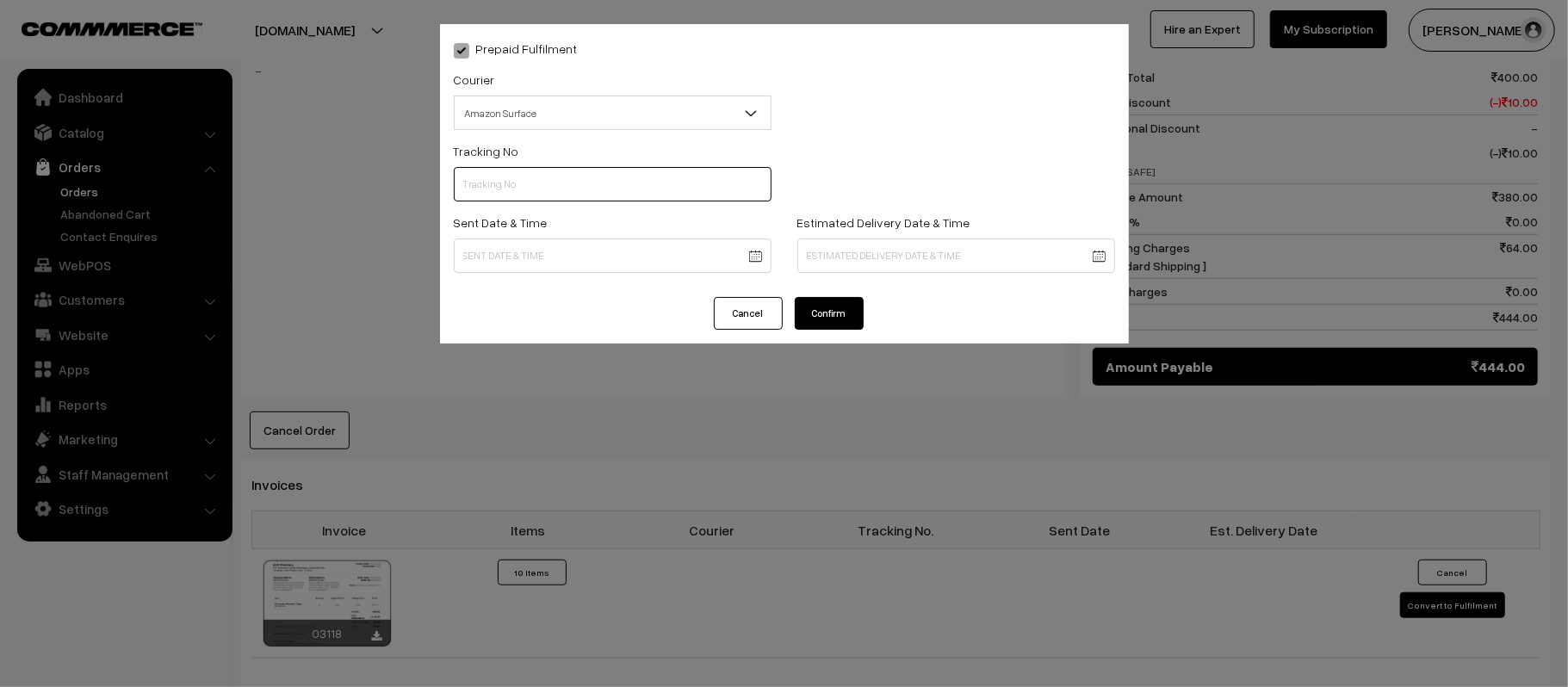
paste input "364229039372"
type input "364229039372"
click at [579, 253] on body "Thank you for showing interest. Our team will call you shortly. Close [DOMAIN_N…" at bounding box center [784, 217] width 1568 height 2036
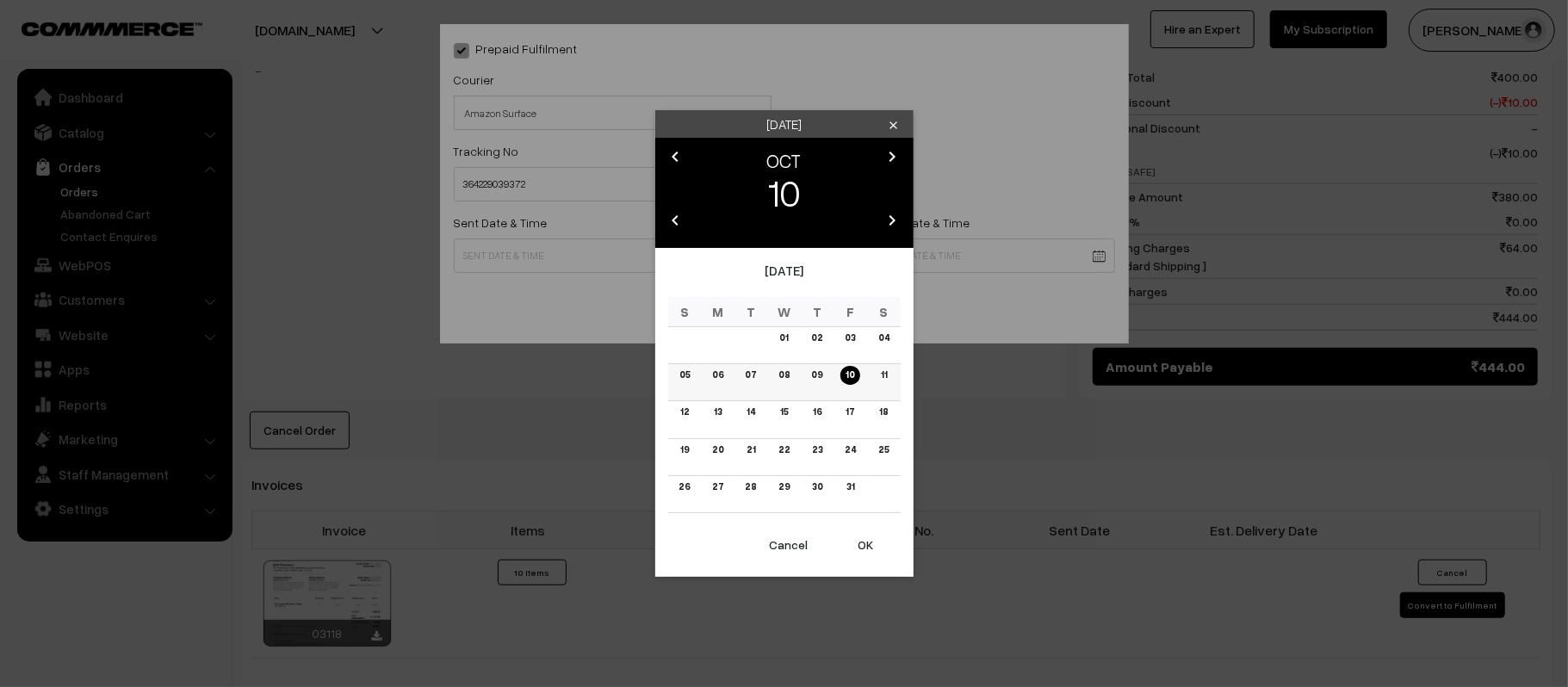
click at [887, 376] on link "11" at bounding box center [883, 375] width 16 height 18
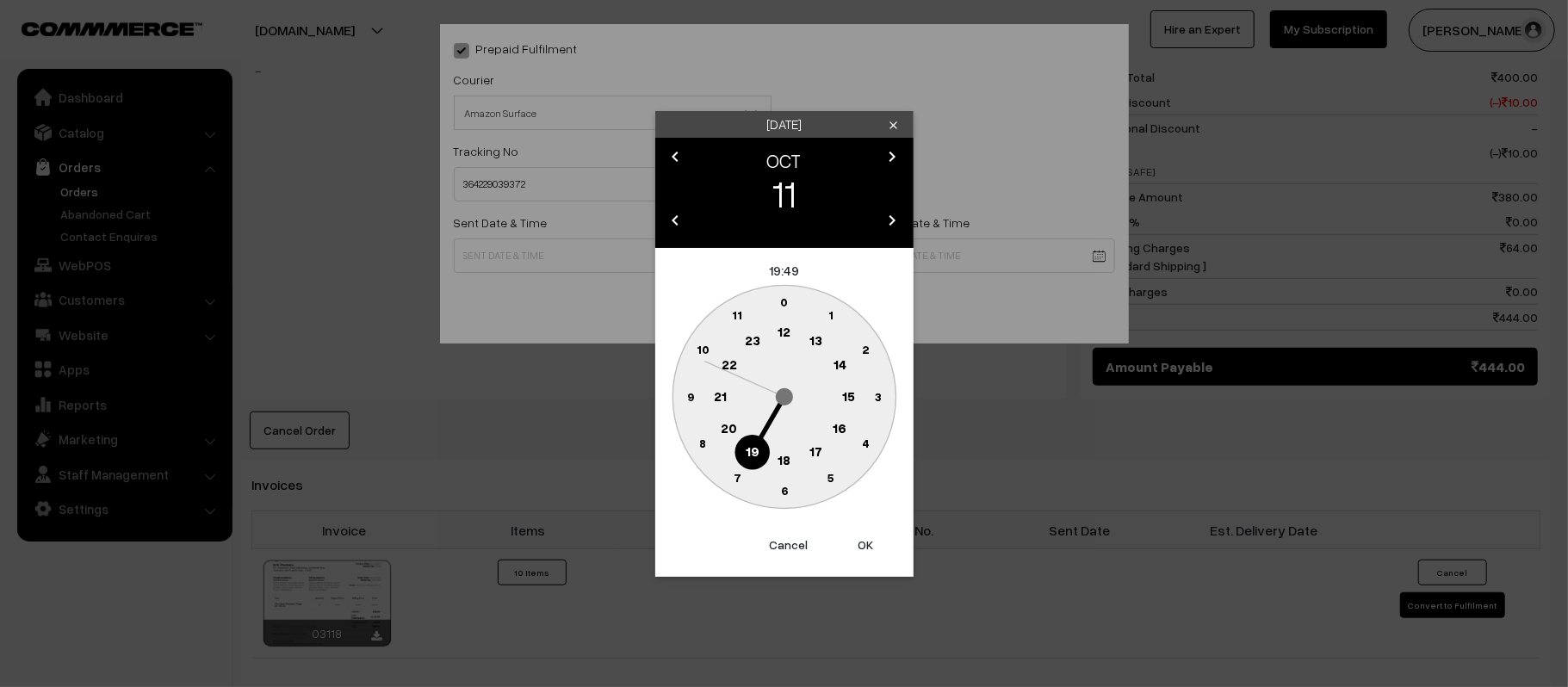
click at [792, 544] on button "Cancel" at bounding box center [788, 545] width 69 height 38
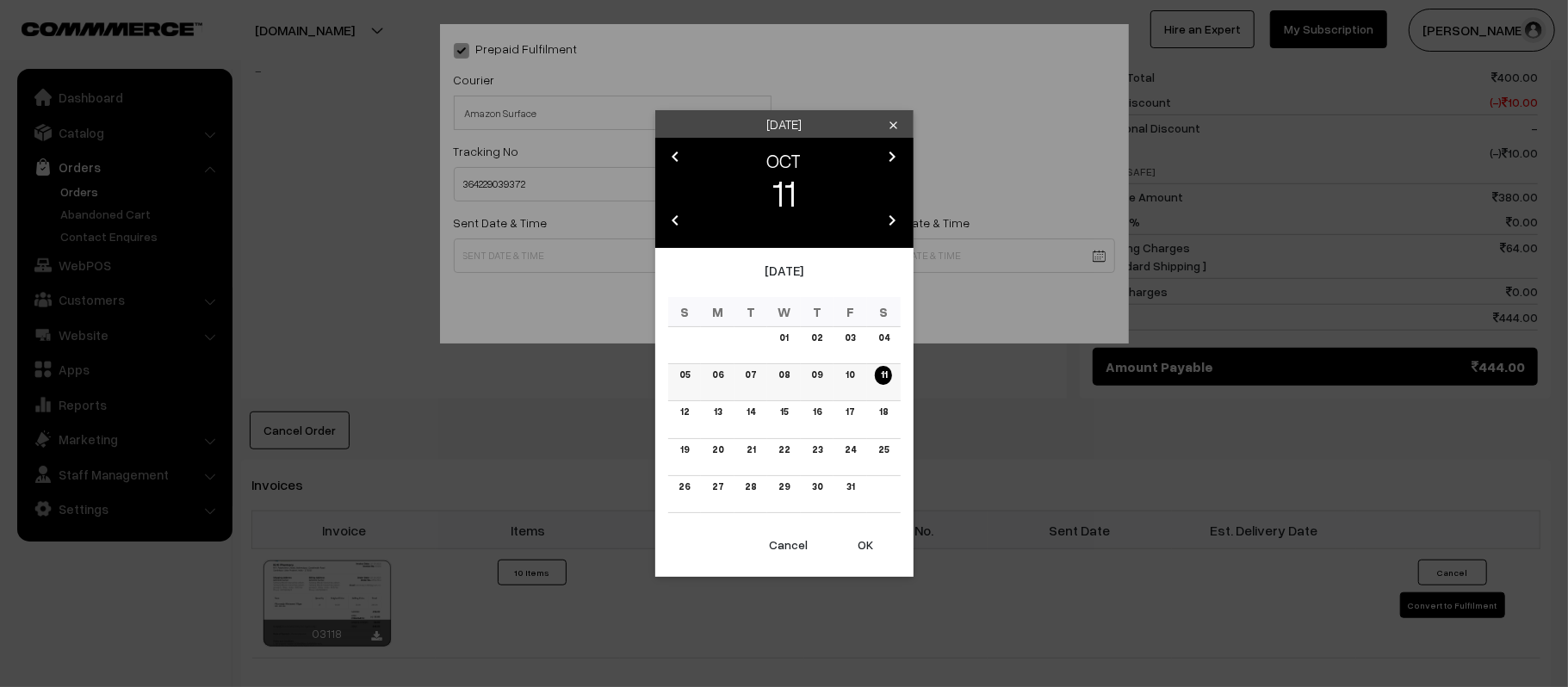
click at [851, 377] on link "10" at bounding box center [849, 375] width 19 height 18
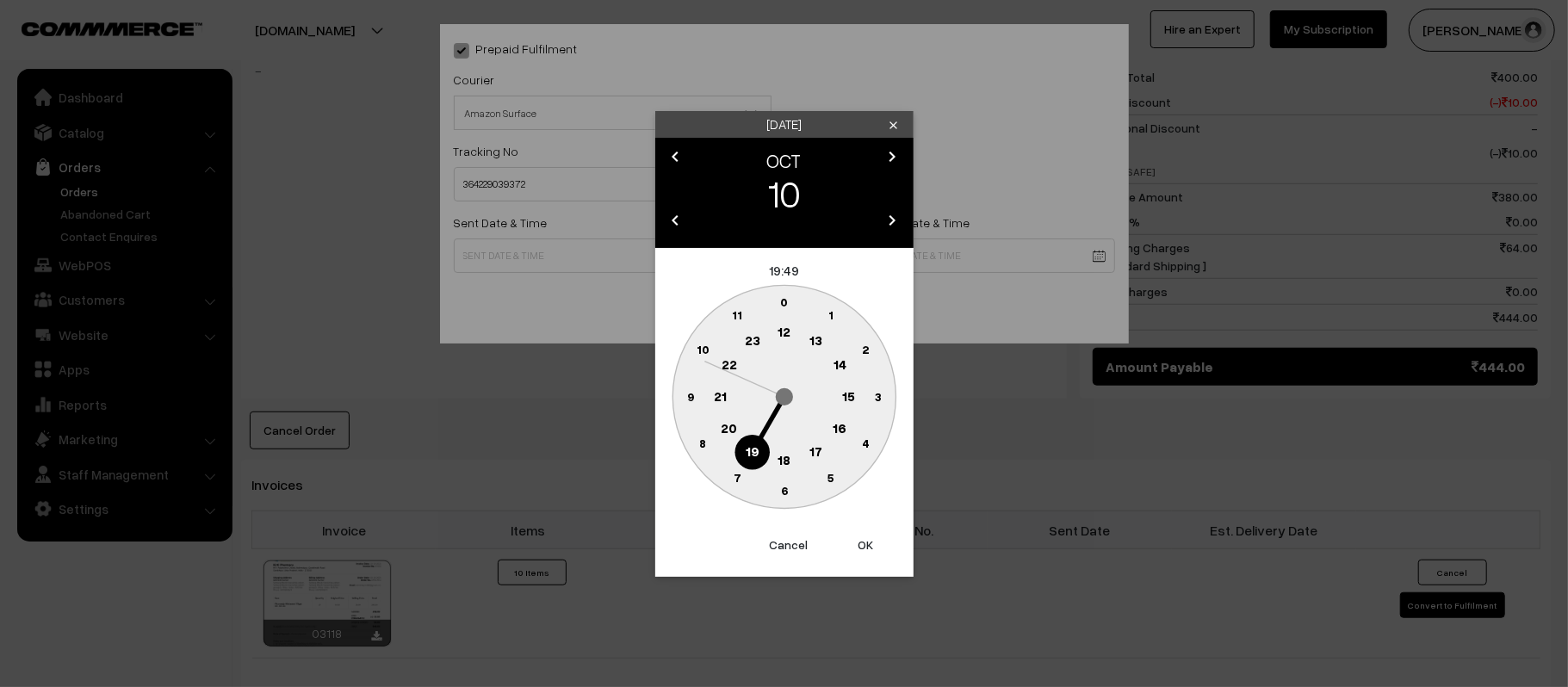
click at [787, 334] on text "12" at bounding box center [784, 332] width 13 height 16
click at [691, 404] on circle at bounding box center [690, 397] width 36 height 36
type input "10-10-2025 12:45"
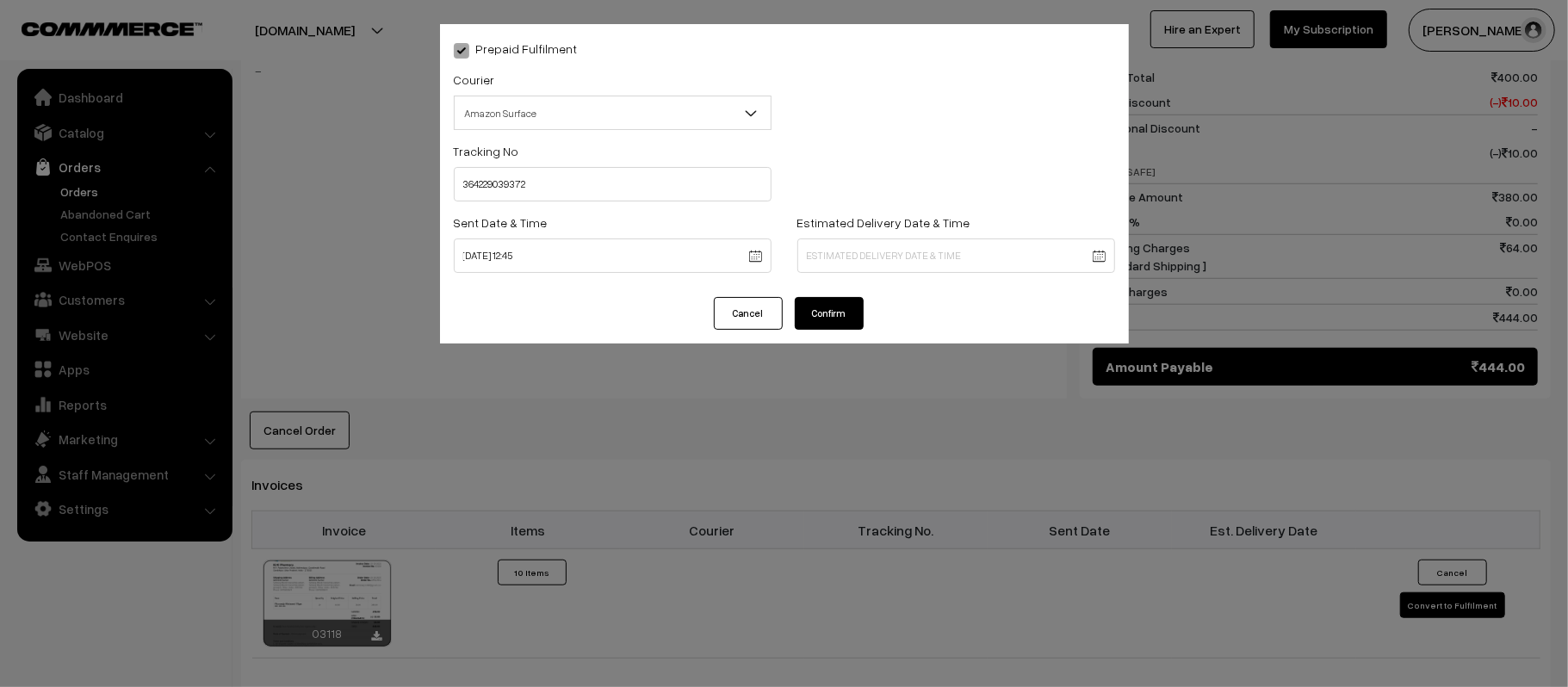
click at [956, 257] on body "Thank you for showing interest. Our team will call you shortly. Close [DOMAIN_N…" at bounding box center [784, 217] width 1568 height 2036
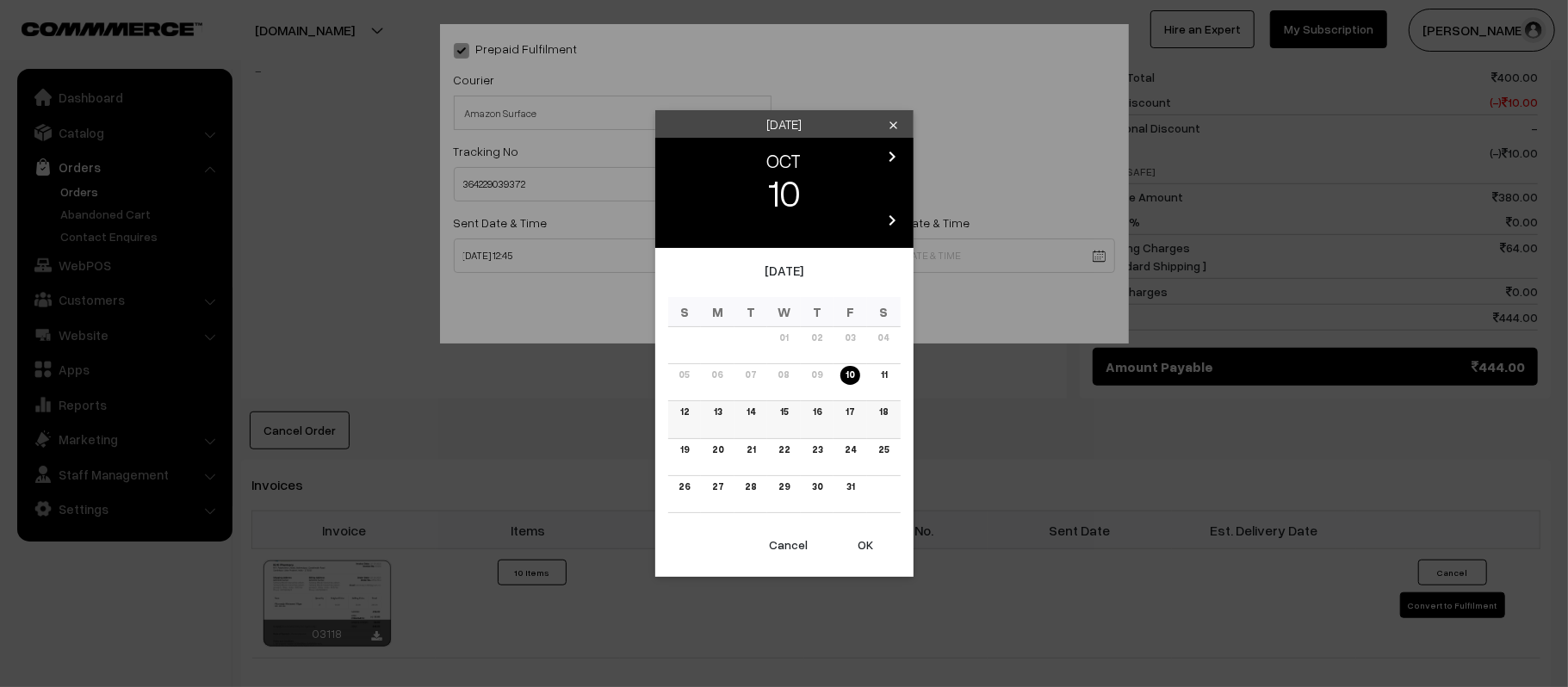
click at [821, 415] on link "16" at bounding box center [816, 412] width 19 height 18
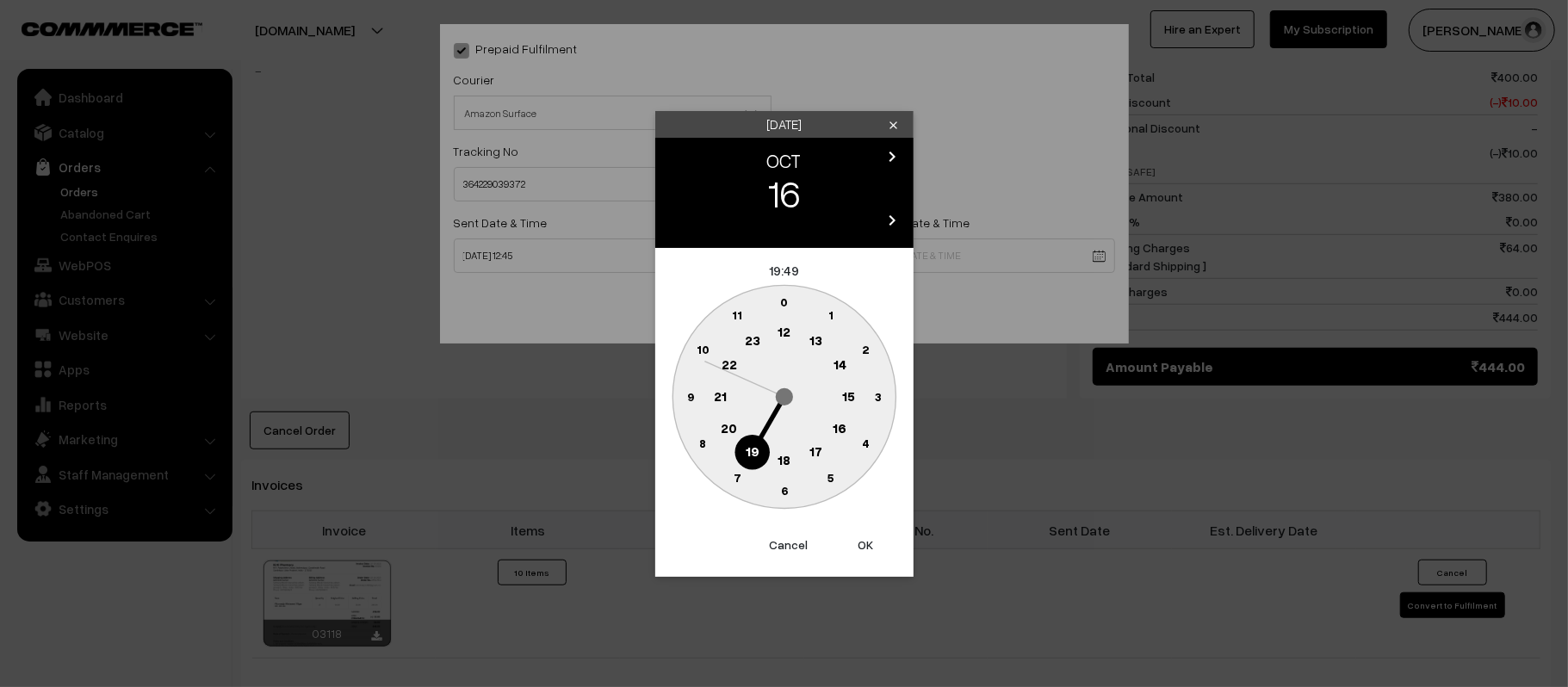
click at [715, 394] on text "21" at bounding box center [720, 396] width 13 height 16
click at [783, 486] on text "30" at bounding box center [784, 490] width 15 height 15
type input "16-10-2025 21:30"
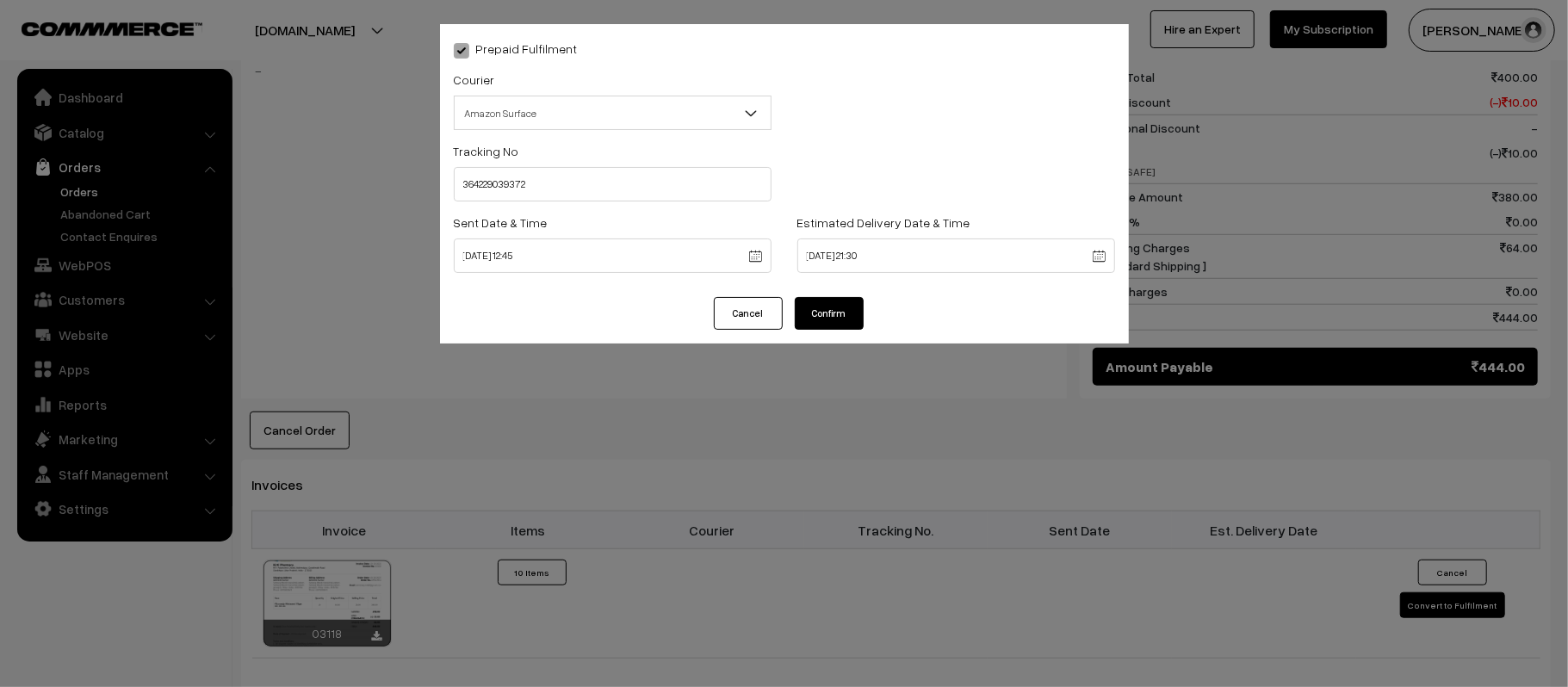
click at [845, 317] on button "Confirm" at bounding box center [828, 313] width 69 height 33
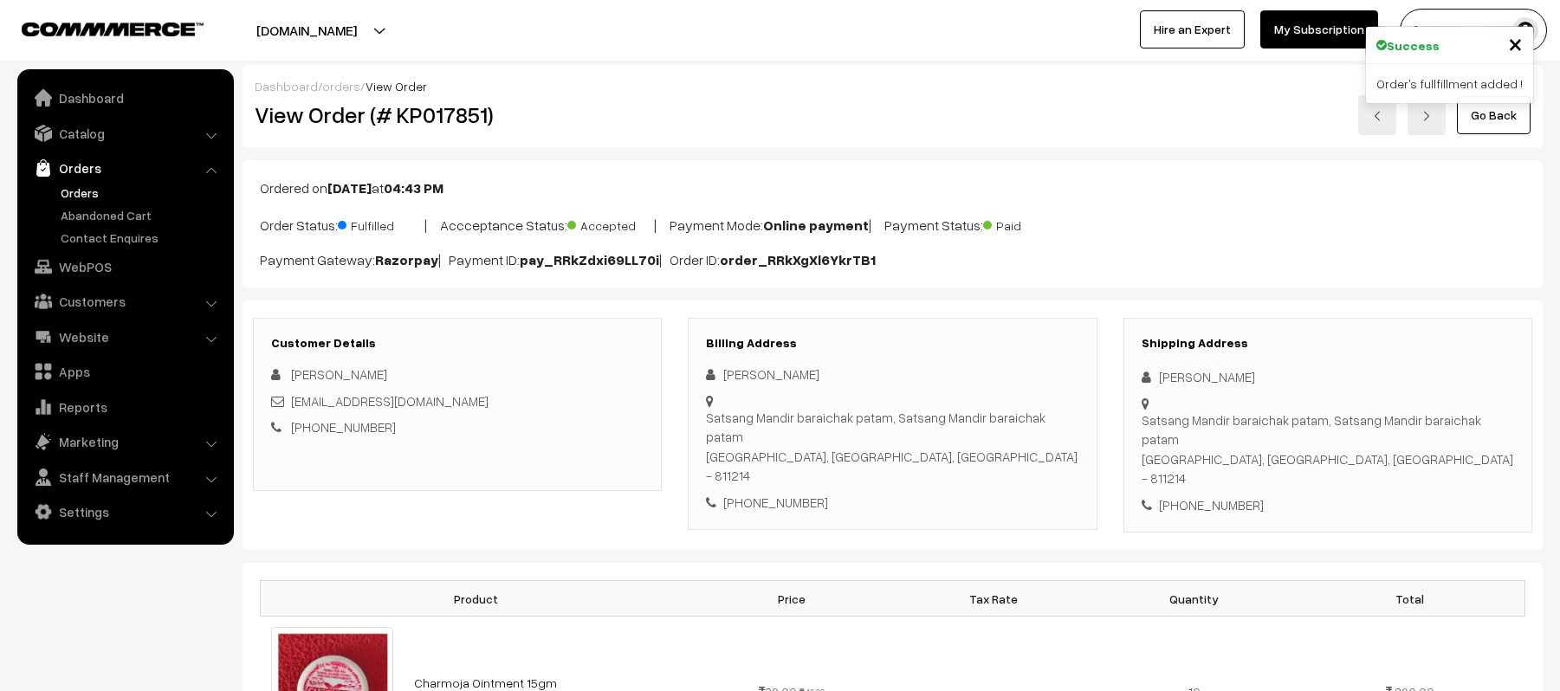
scroll to position [809, 0]
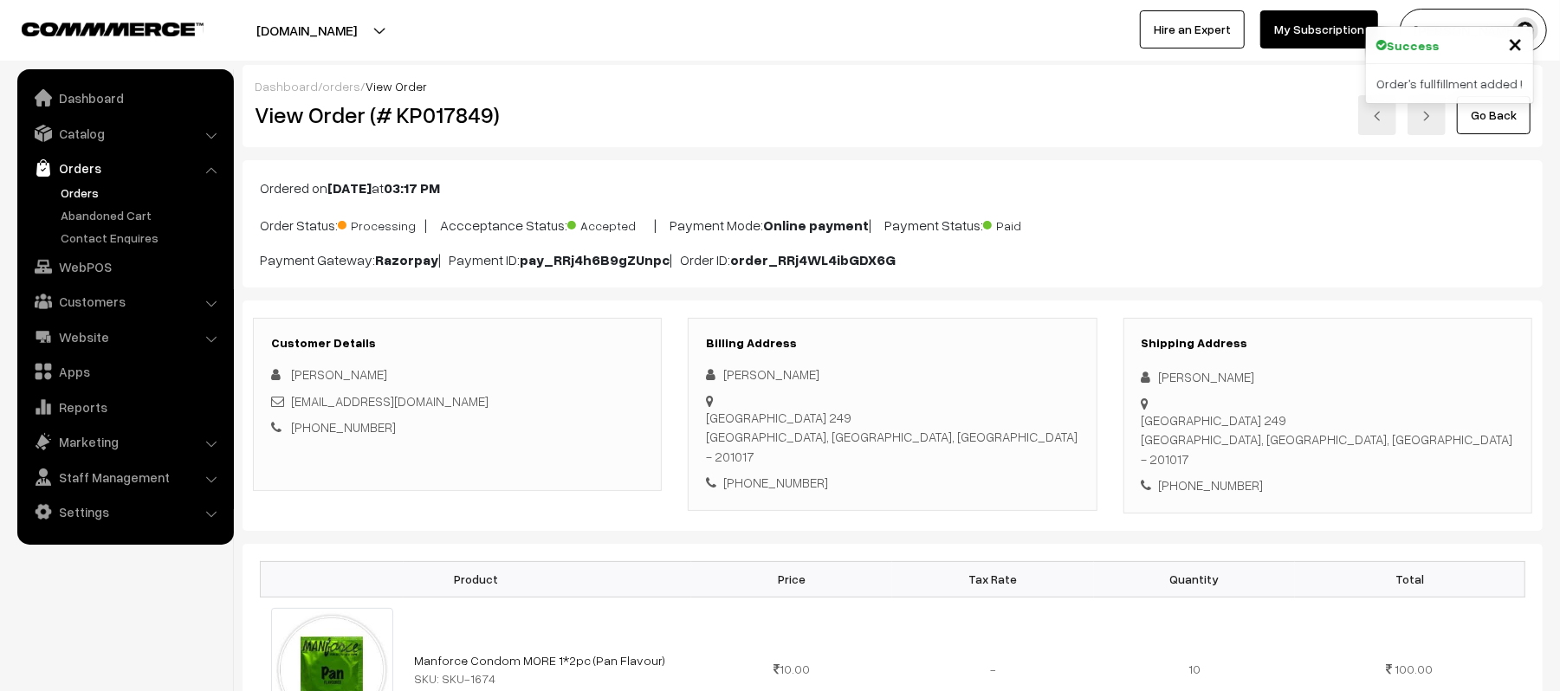
drag, startPoint x: 1275, startPoint y: 381, endPoint x: 1130, endPoint y: 378, distance: 144.7
click at [1130, 378] on div "Shipping Address [PERSON_NAME] [STREET_ADDRESS] [PHONE_NUMBER]" at bounding box center [1327, 416] width 409 height 196
copy div "[PERSON_NAME]"
click at [1200, 476] on div "[PHONE_NUMBER]" at bounding box center [1328, 486] width 372 height 20
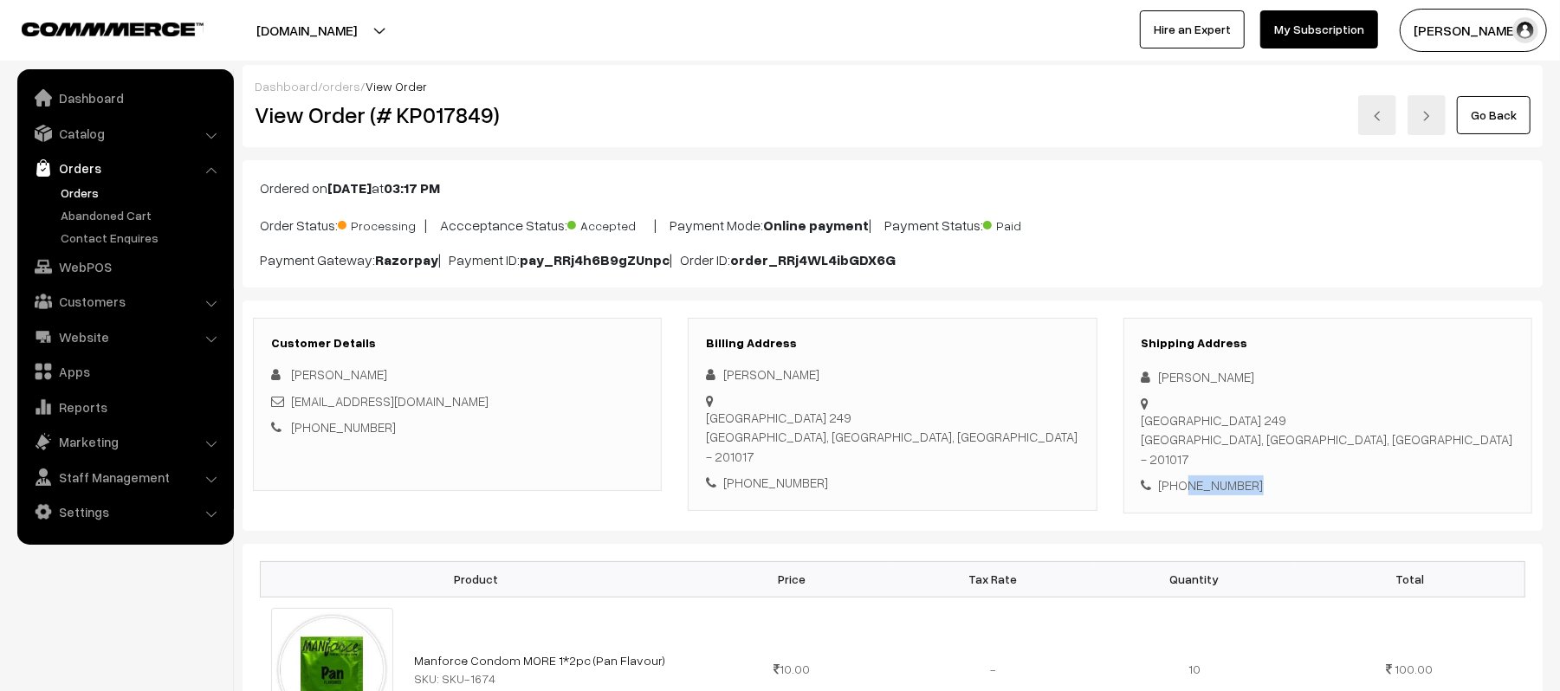
copy div "7751090061"
drag, startPoint x: 465, startPoint y: 411, endPoint x: 294, endPoint y: 405, distance: 170.7
click at [294, 405] on div "[EMAIL_ADDRESS][DOMAIN_NAME]" at bounding box center [457, 401] width 372 height 20
copy link "[EMAIL_ADDRESS][DOMAIN_NAME]"
drag, startPoint x: 1159, startPoint y: 403, endPoint x: 1381, endPoint y: 417, distance: 222.2
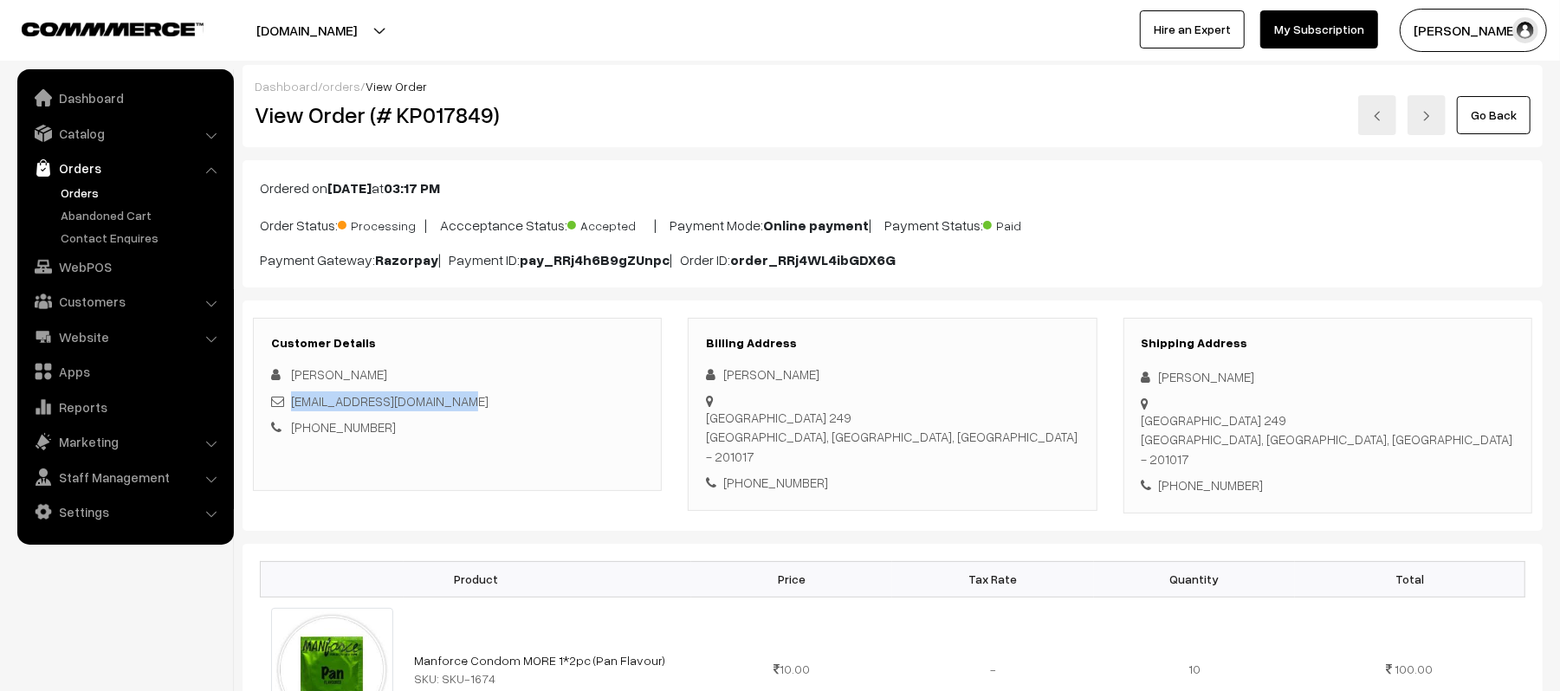
click at [1381, 417] on div "Shipping Address Subham Mahapatra Ghaziabad Sanjay nagar F Block 249 Ghaziabad,…" at bounding box center [1327, 416] width 409 height 196
copy div "Ghaziabad Sanjay nagar F Block 249 Ghaziabad, Uttar Pradesh, India - 201017"
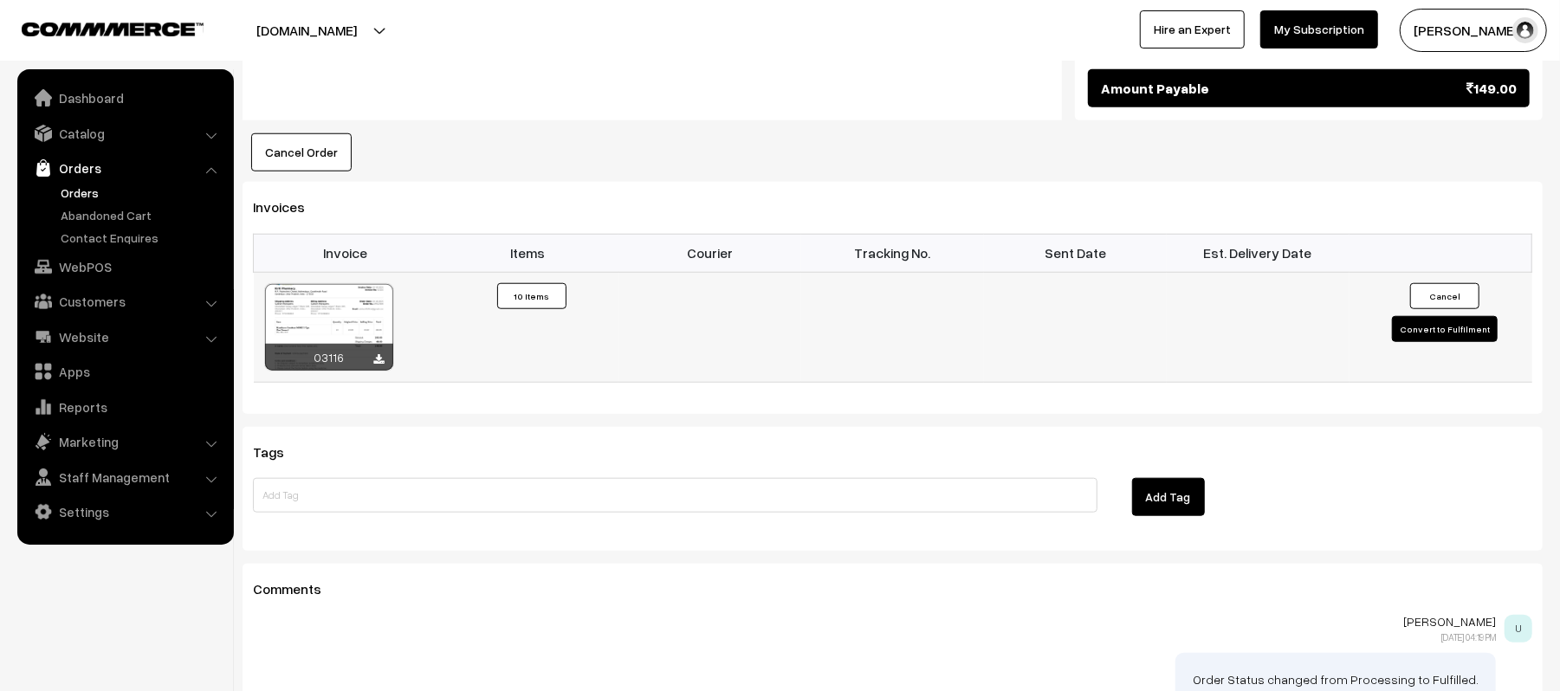
click at [1455, 292] on button "Cancel" at bounding box center [1444, 296] width 69 height 26
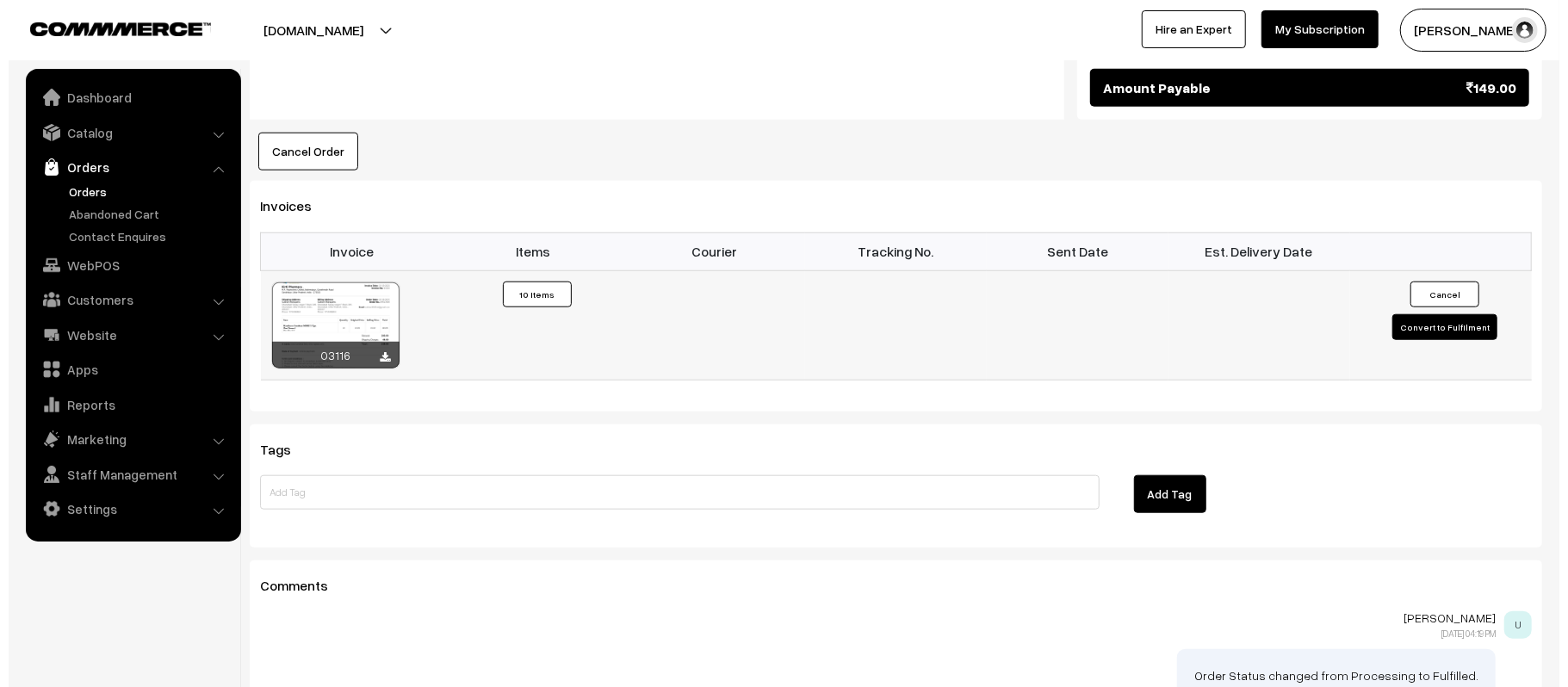
scroll to position [1035, 0]
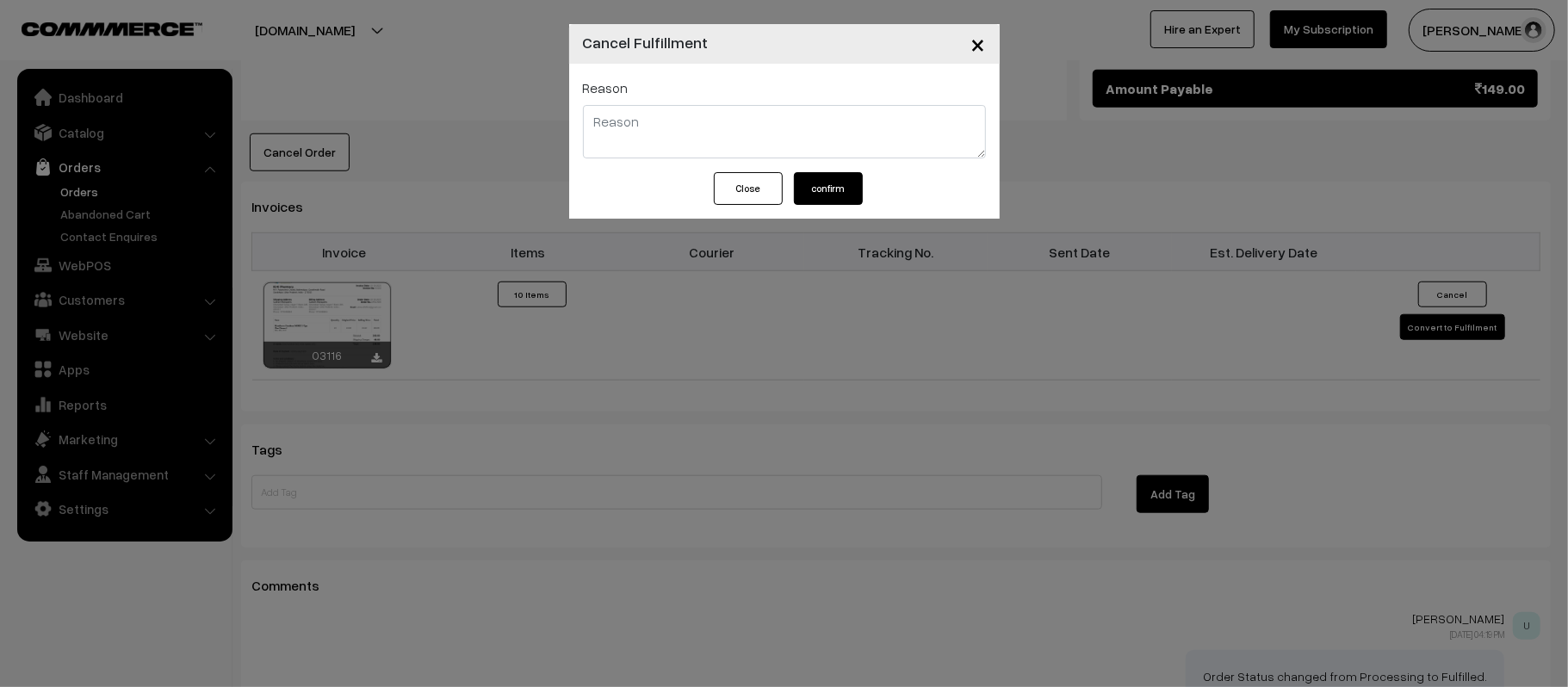
click at [727, 194] on button "Close" at bounding box center [748, 188] width 69 height 33
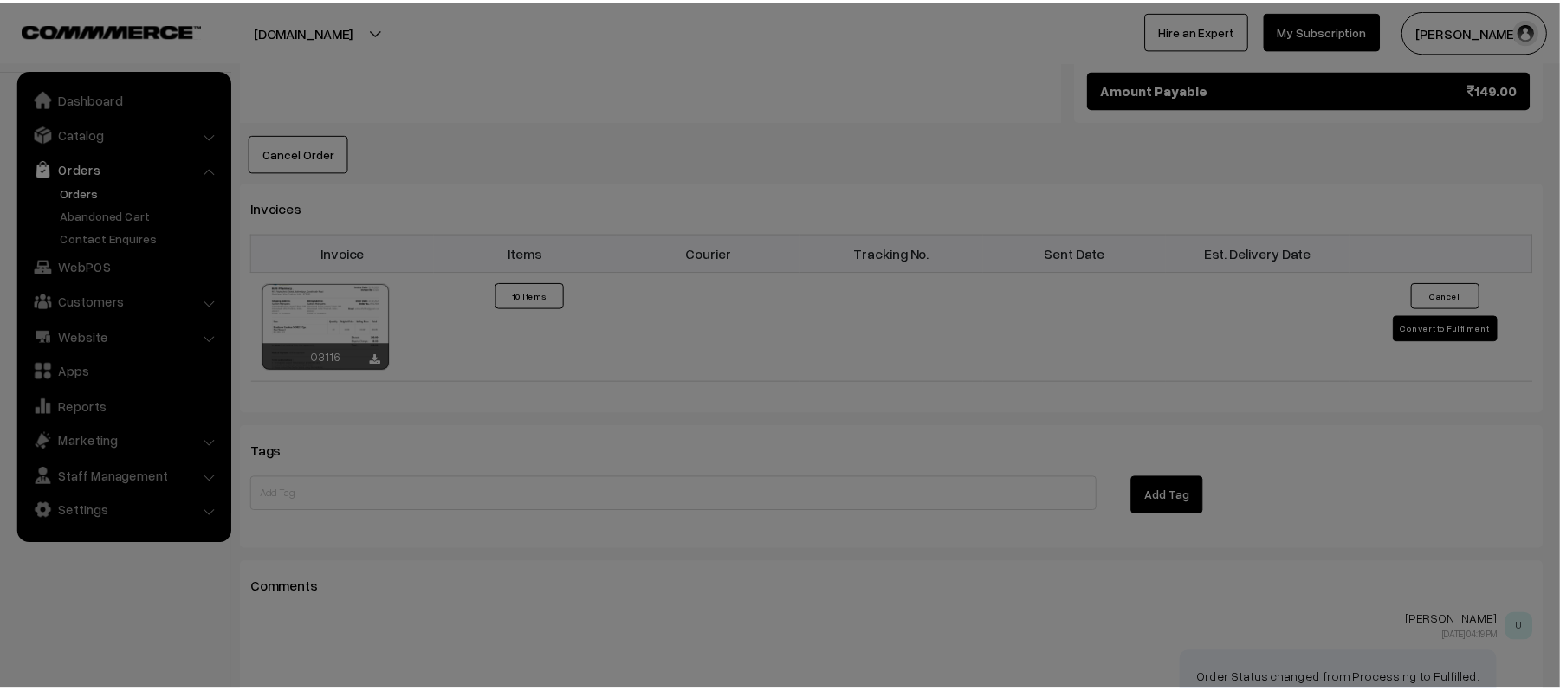
scroll to position [1039, 0]
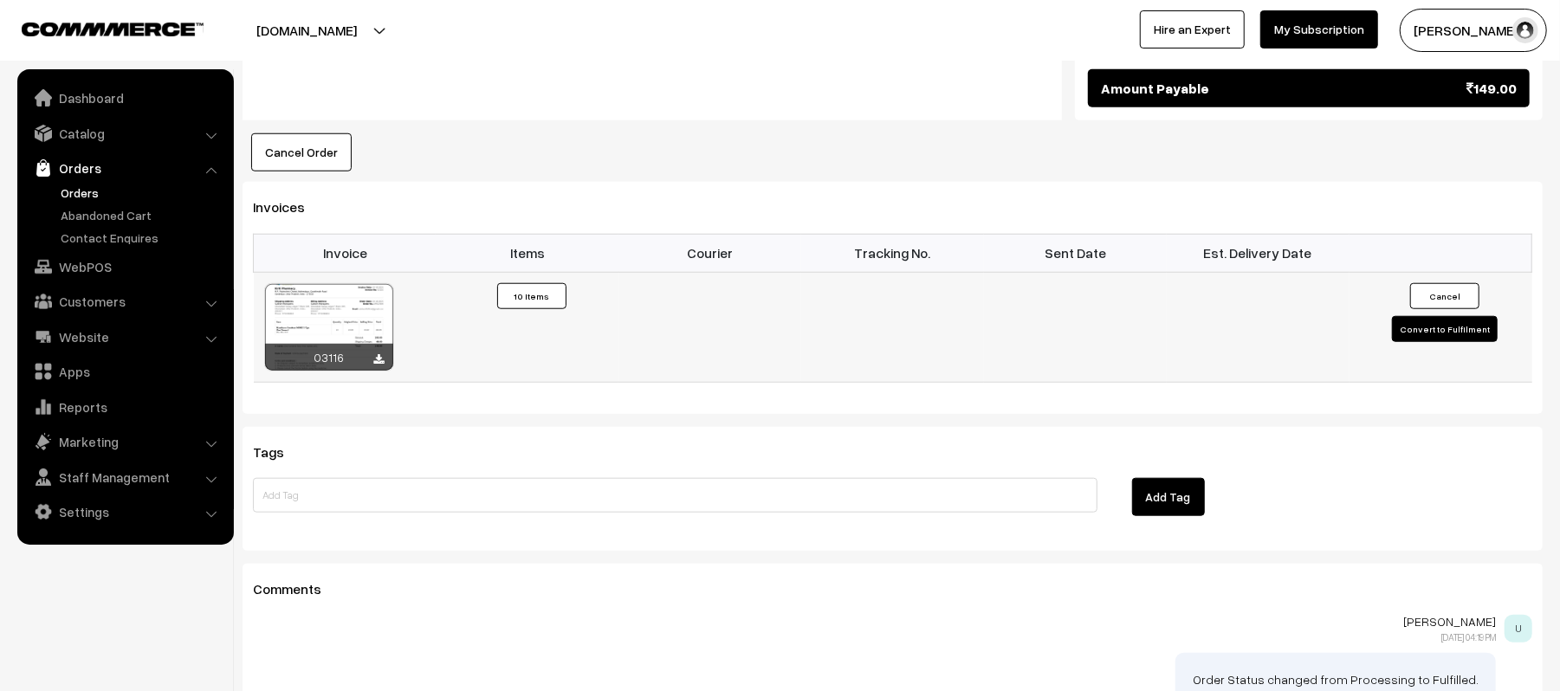
click at [1434, 320] on button "Convert to Fulfilment" at bounding box center [1445, 329] width 106 height 26
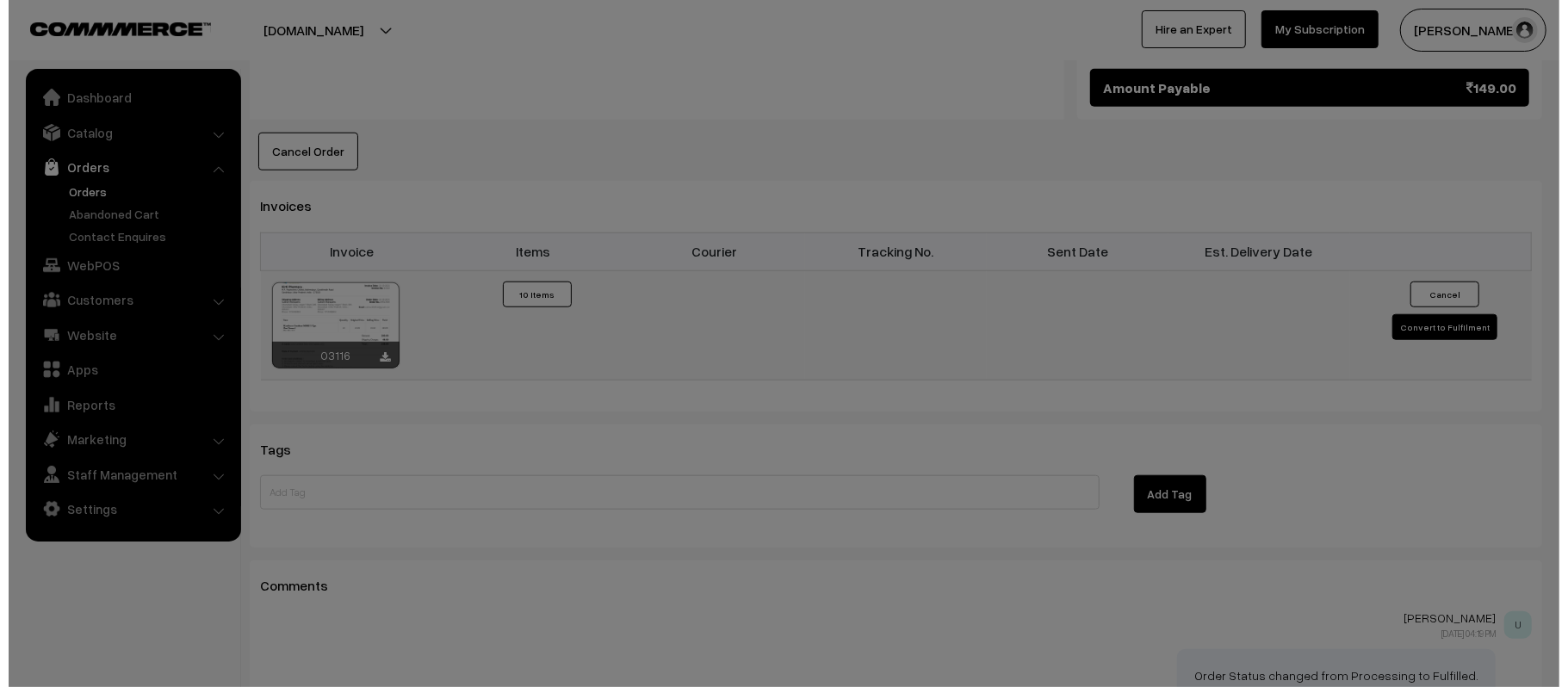
scroll to position [1035, 0]
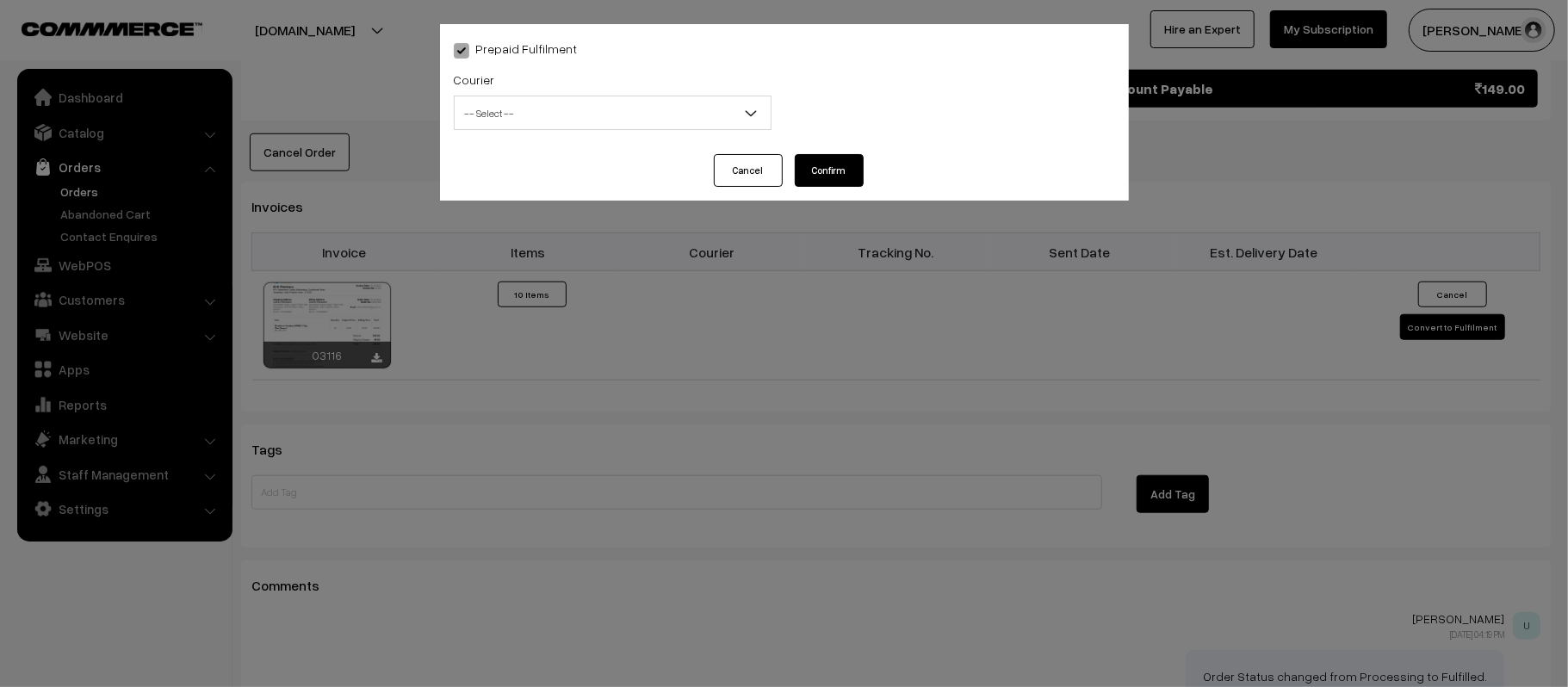
click at [641, 119] on span "-- Select --" at bounding box center [612, 113] width 316 height 30
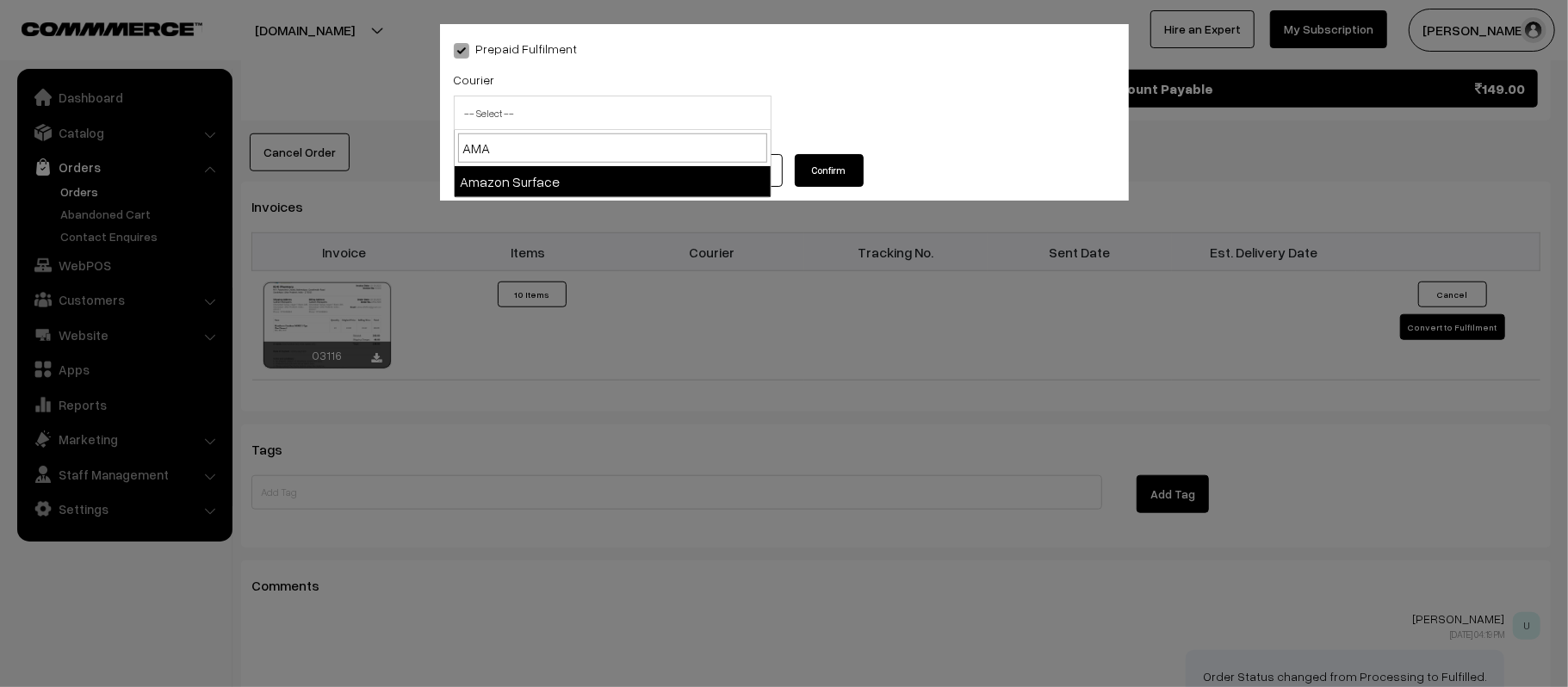
type input "AMA"
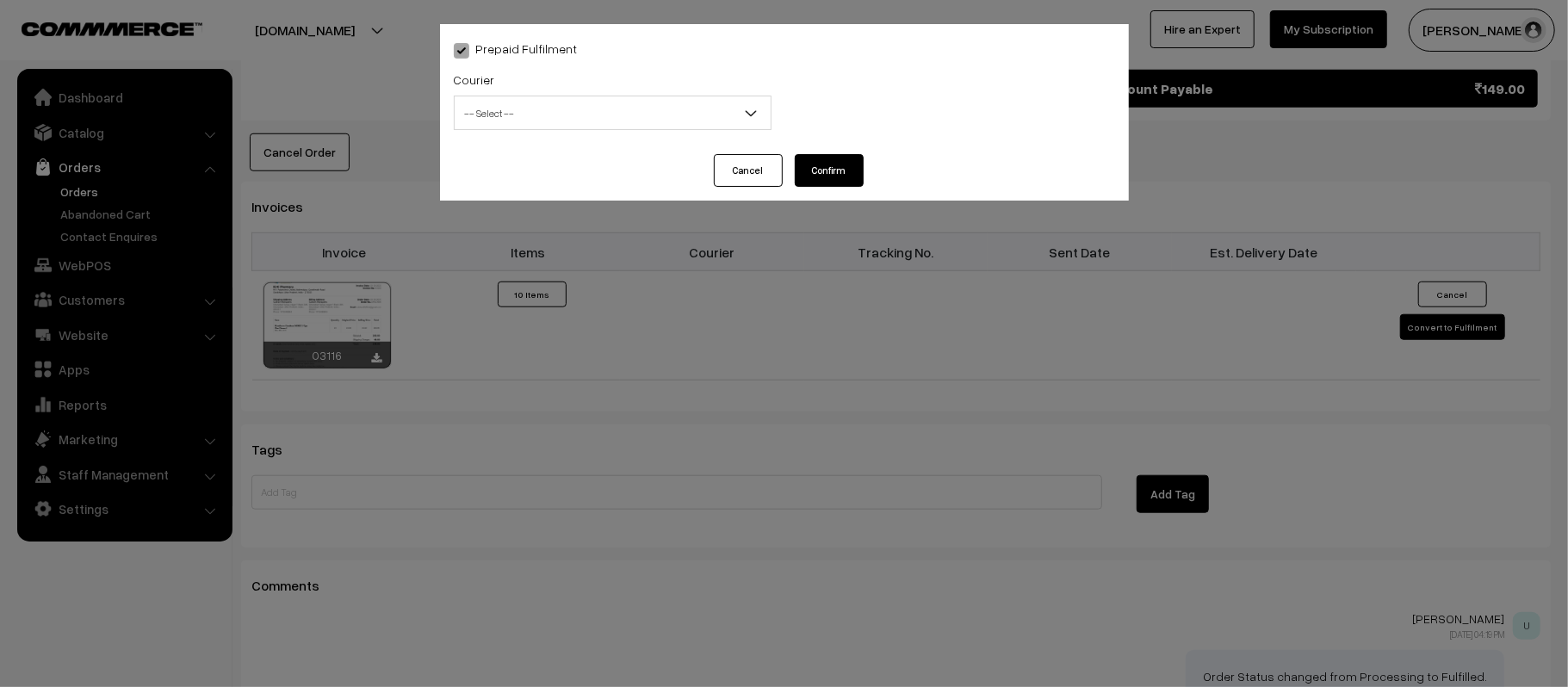
click at [640, 117] on span "-- Select --" at bounding box center [612, 113] width 316 height 30
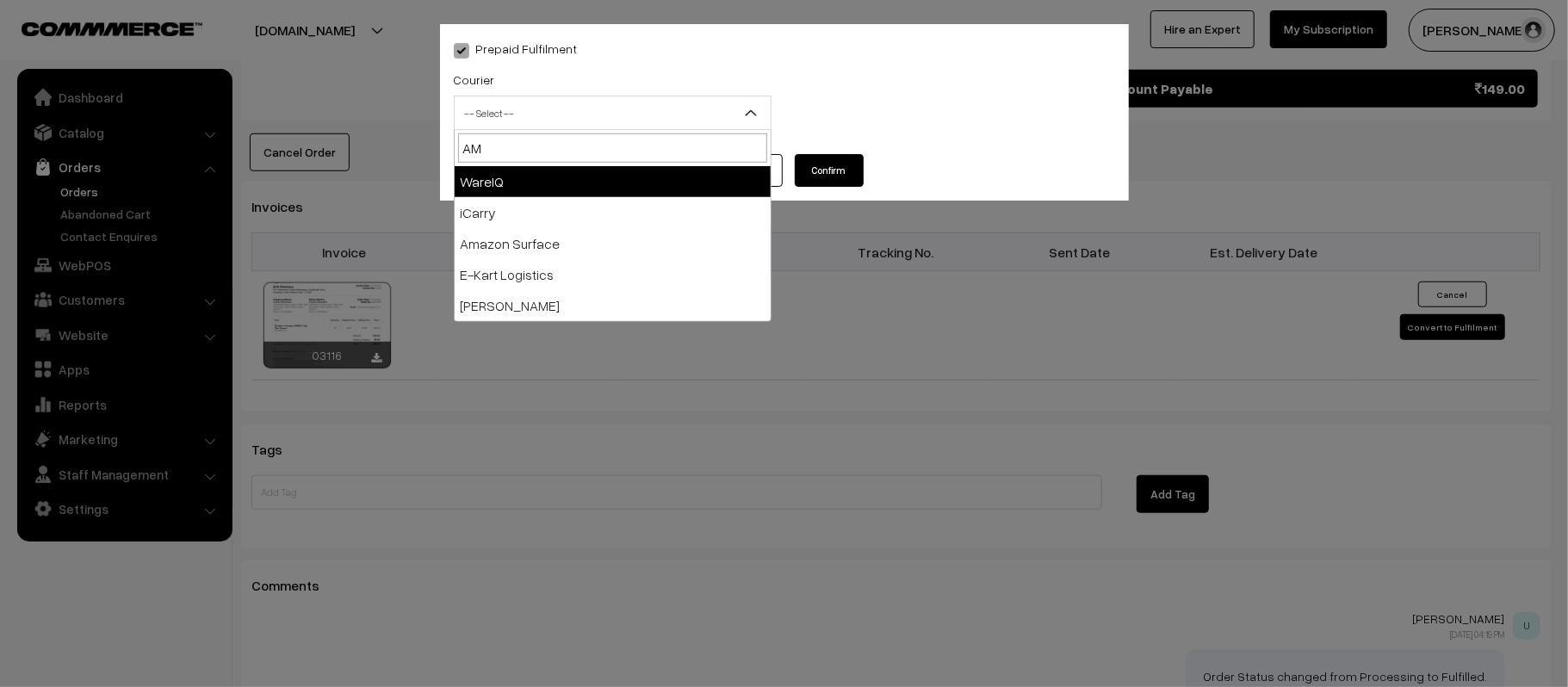
type input "AMA"
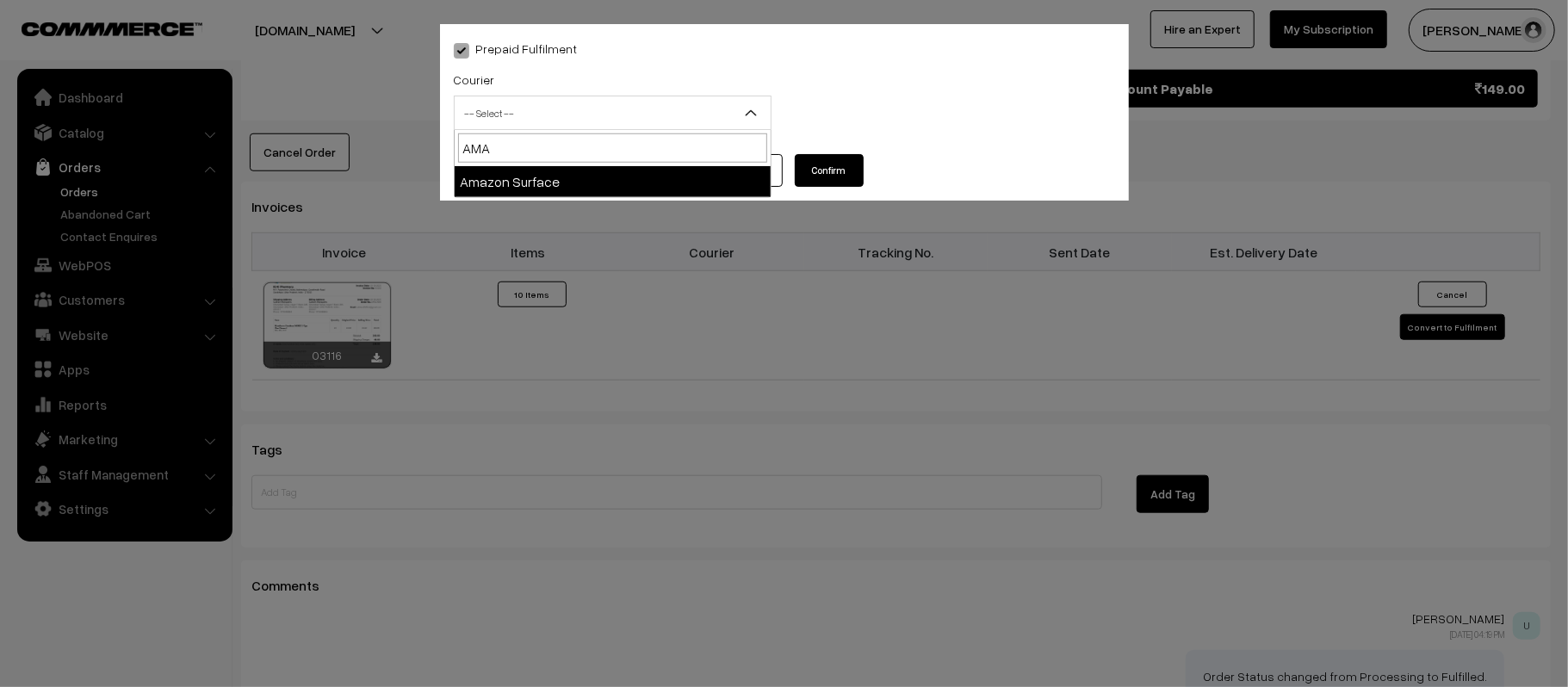
select select "5"
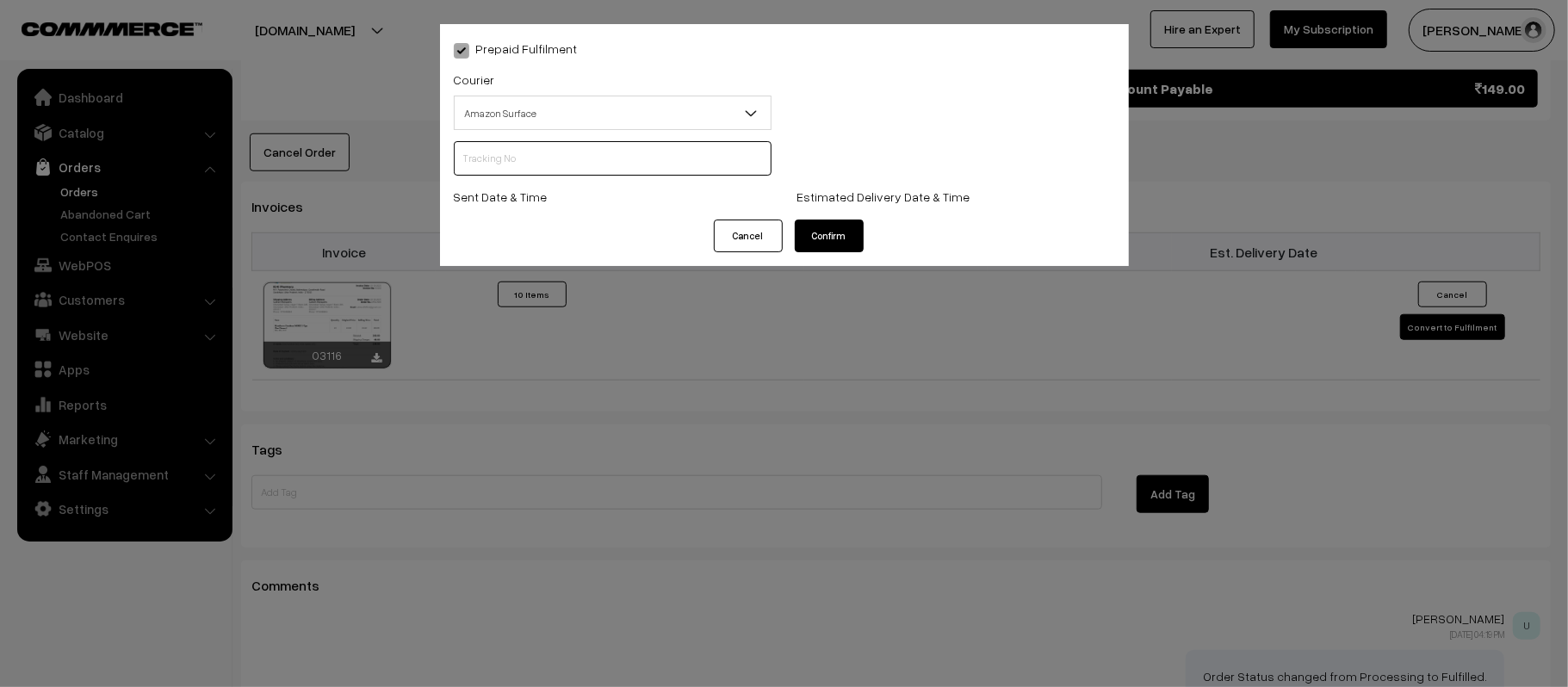
scroll to position [0, 0]
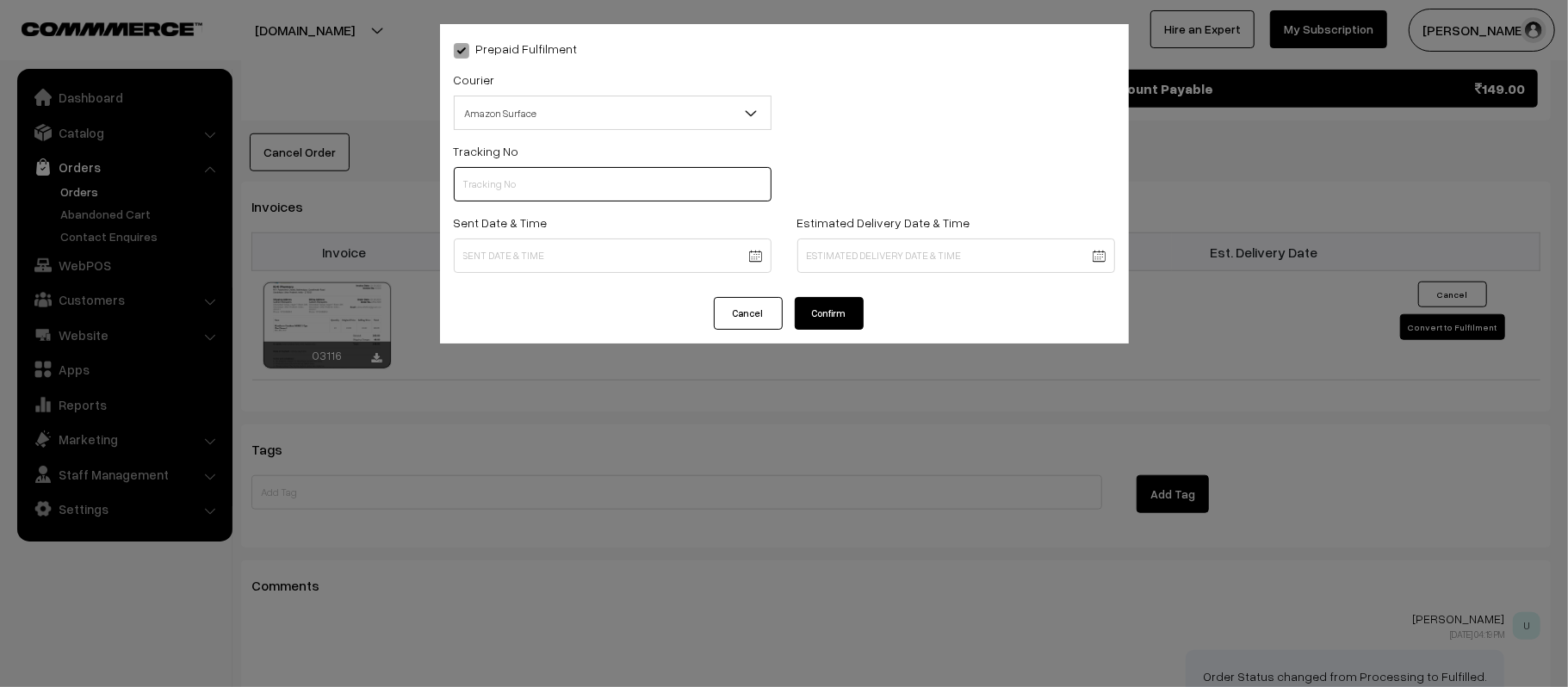
paste input "364229157977"
type input "364229157977"
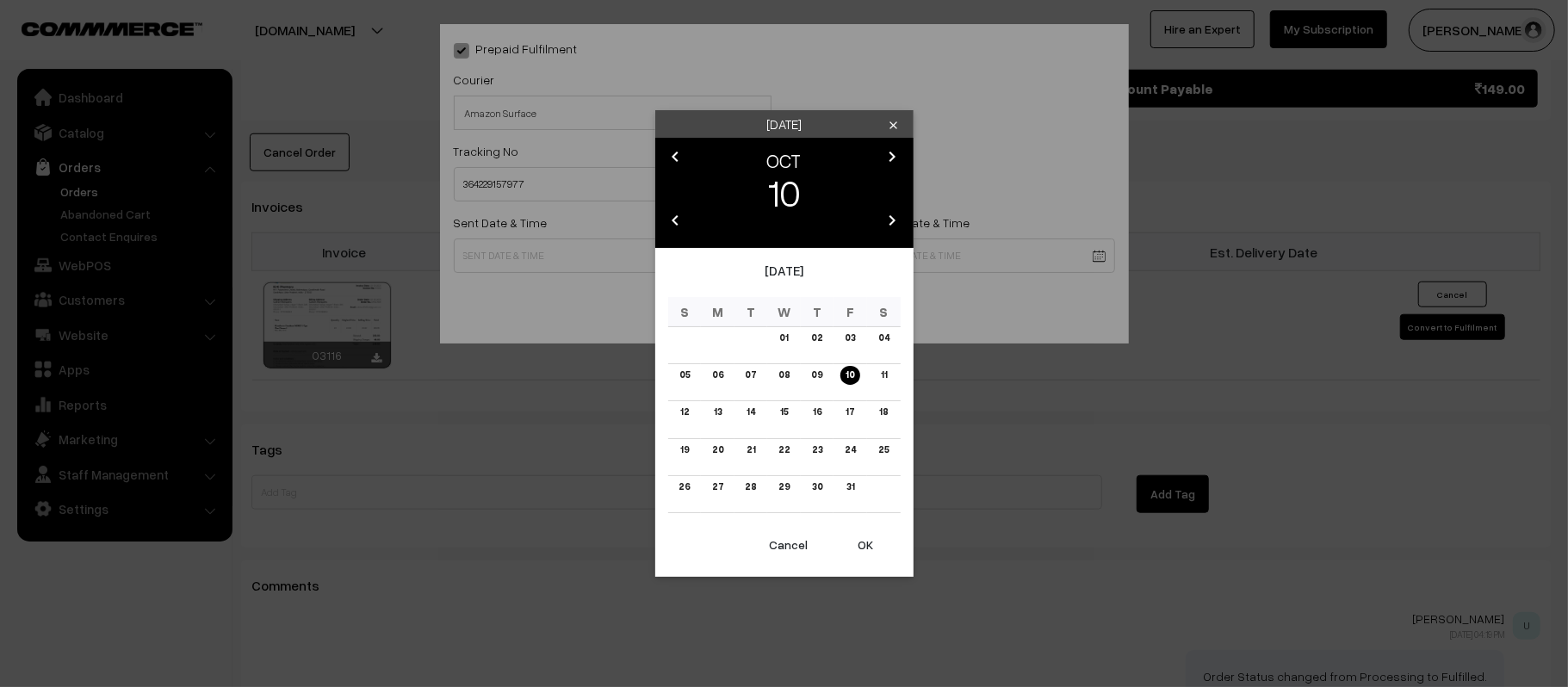
click at [848, 563] on button "OK" at bounding box center [866, 545] width 69 height 38
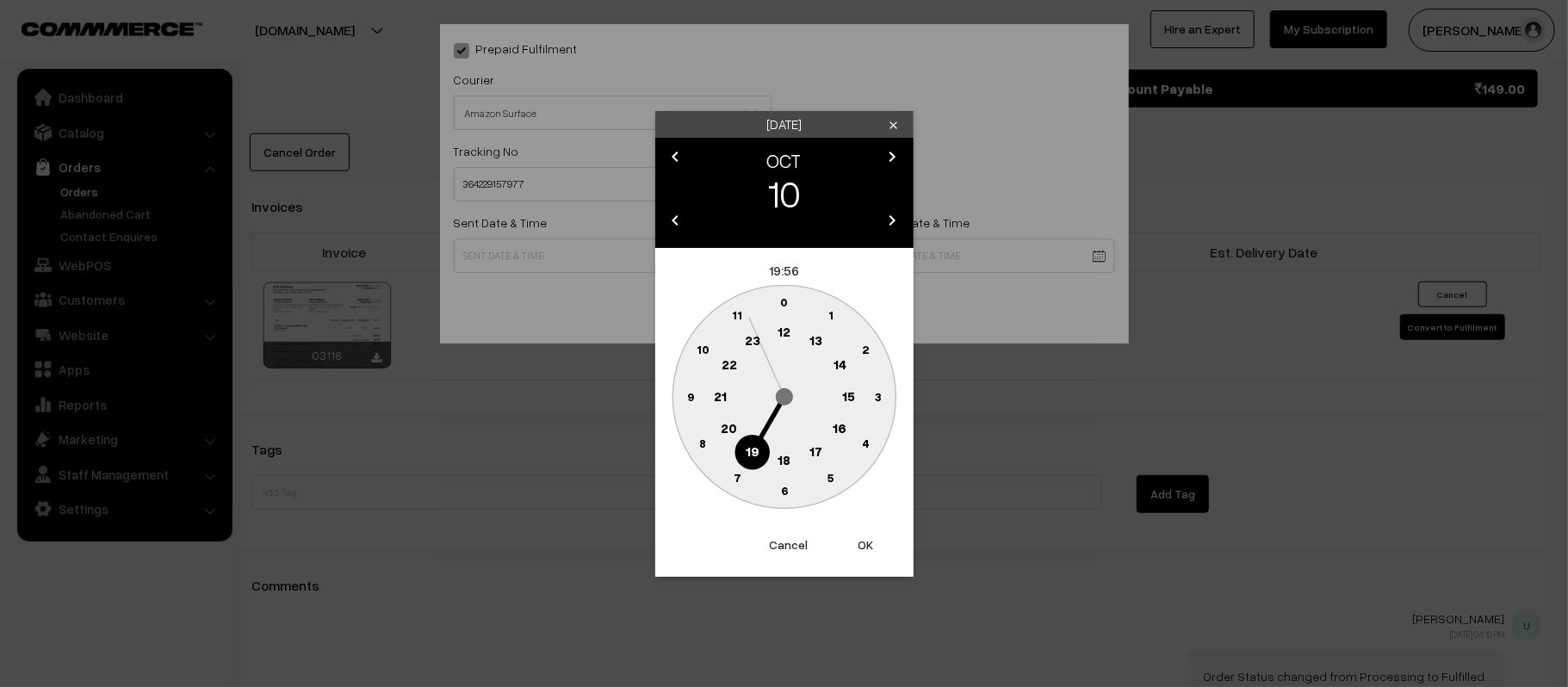
click at [727, 365] on text "22" at bounding box center [729, 364] width 16 height 16
click at [783, 498] on circle at bounding box center [784, 491] width 36 height 36
type input "10-10-2025 22:30"
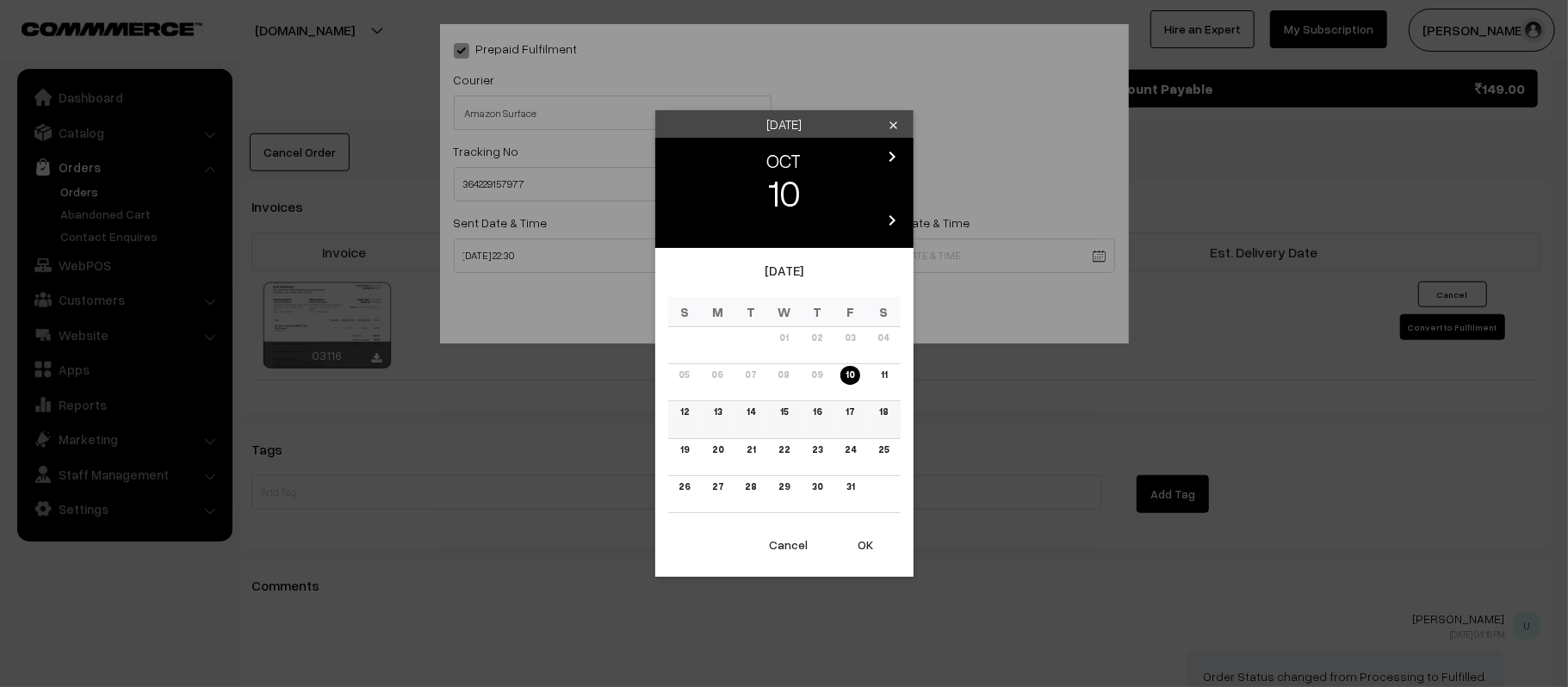
click at [814, 412] on link "16" at bounding box center [816, 412] width 19 height 18
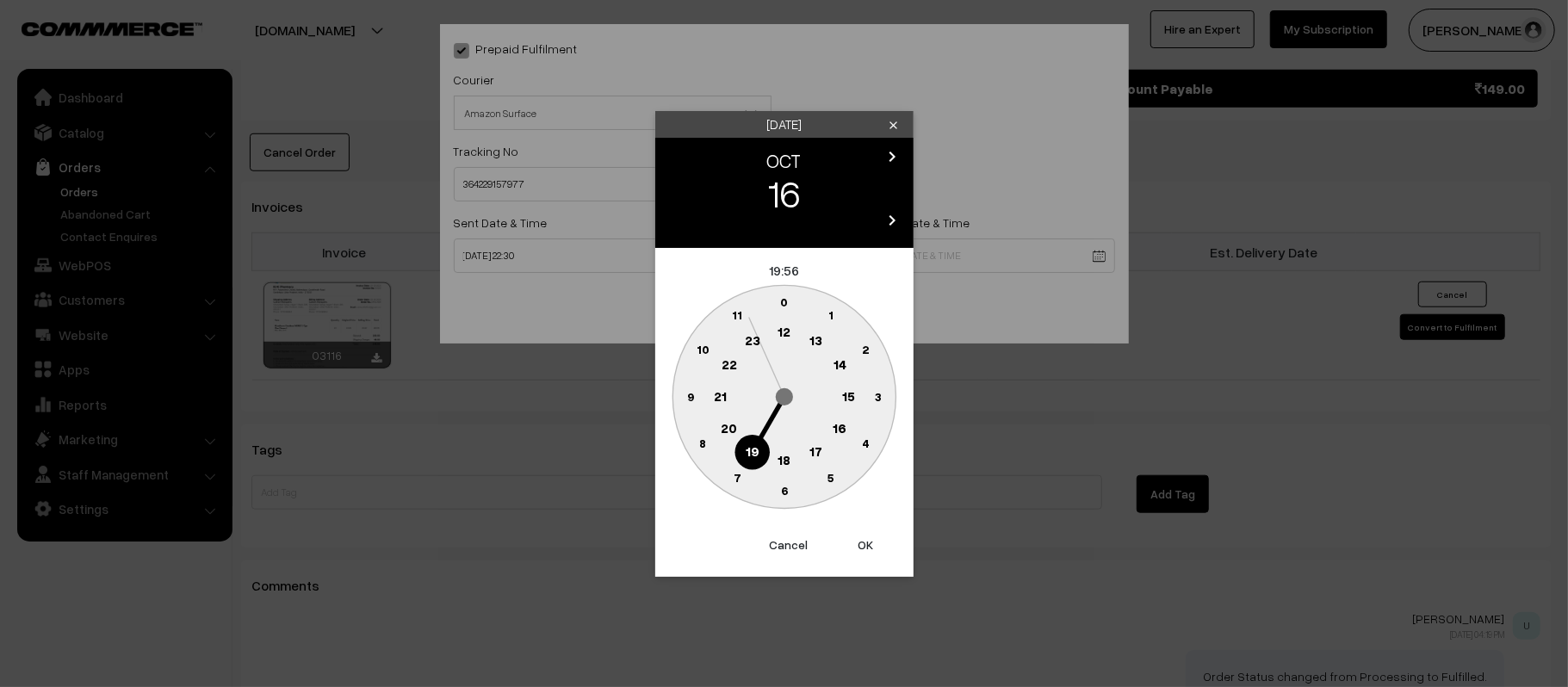
click at [714, 393] on text "21" at bounding box center [720, 396] width 13 height 16
click at [786, 489] on text "30" at bounding box center [784, 490] width 15 height 15
type input "16-10-2025 21:30"
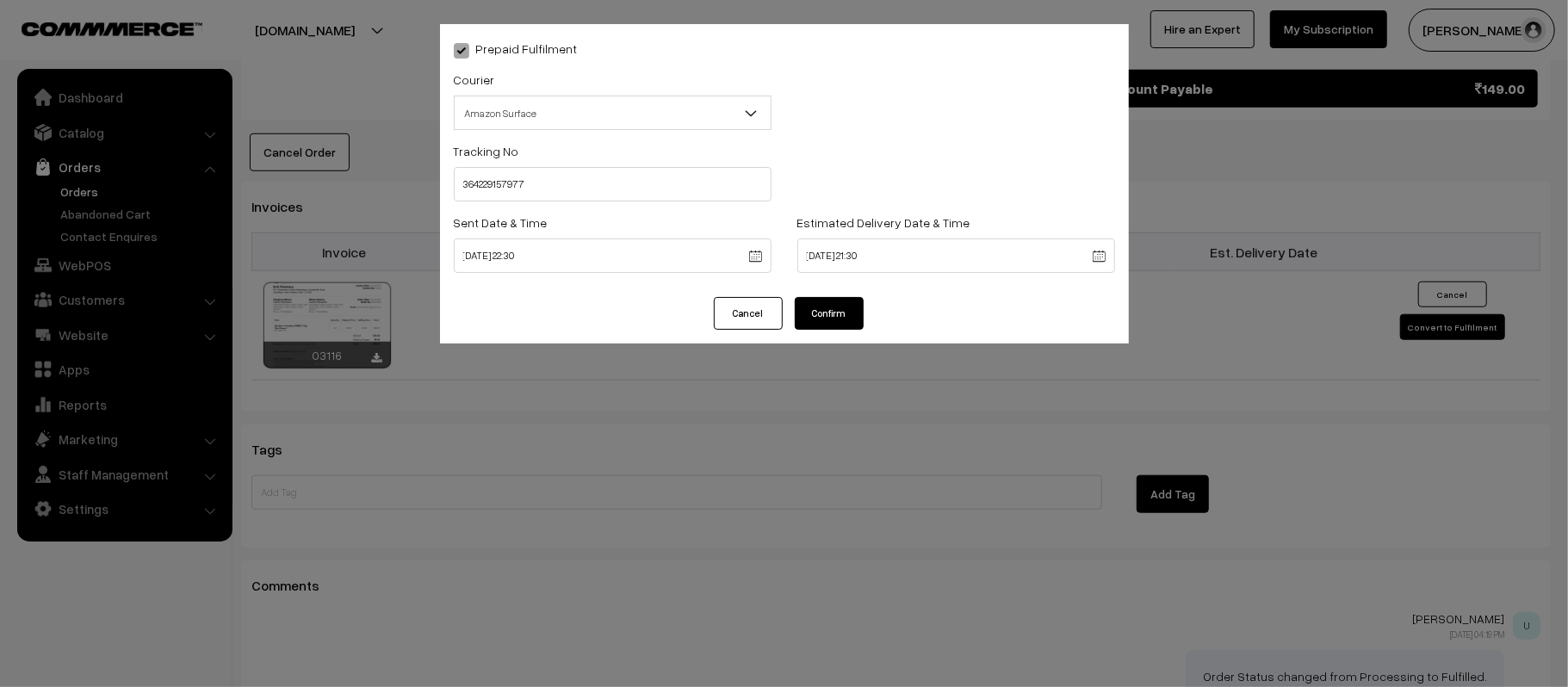
click at [835, 310] on button "Confirm" at bounding box center [828, 313] width 69 height 33
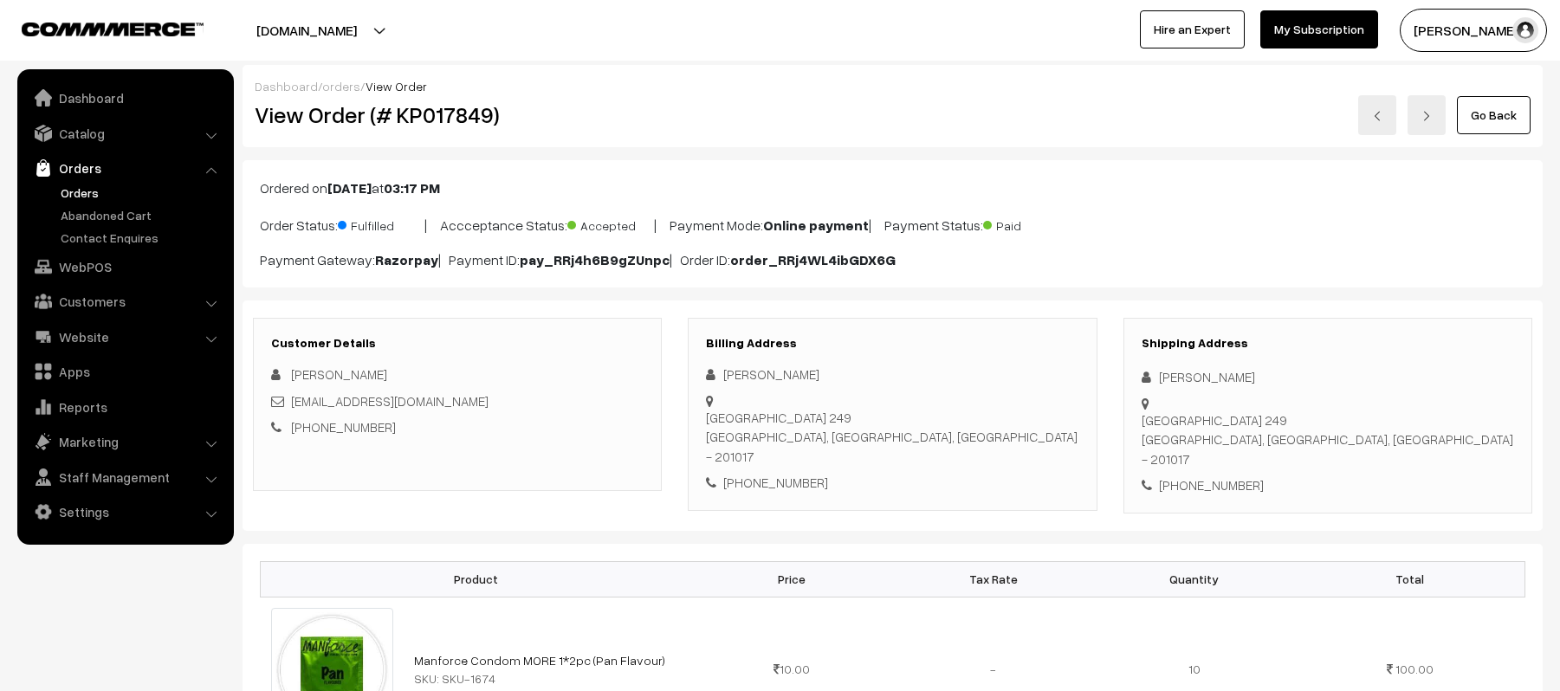
scroll to position [1039, 0]
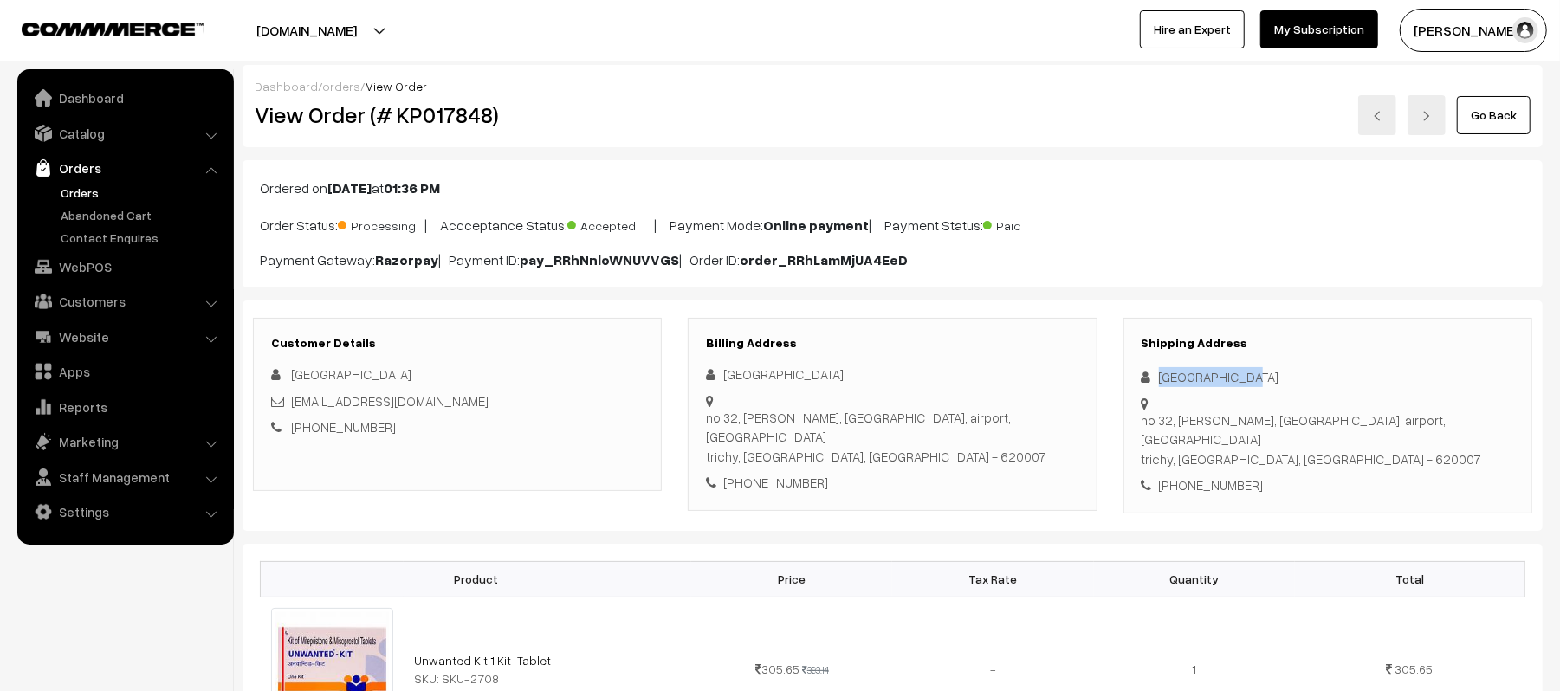
drag, startPoint x: 1252, startPoint y: 371, endPoint x: 1116, endPoint y: 375, distance: 136.1
click at [1116, 375] on div "Shipping Address [GEOGRAPHIC_DATA] [STREET_ADDRESS][PERSON_NAME] [PHONE_NUMBER]" at bounding box center [1327, 416] width 435 height 196
copy div "[GEOGRAPHIC_DATA]"
drag, startPoint x: 450, startPoint y: 404, endPoint x: 291, endPoint y: 405, distance: 159.4
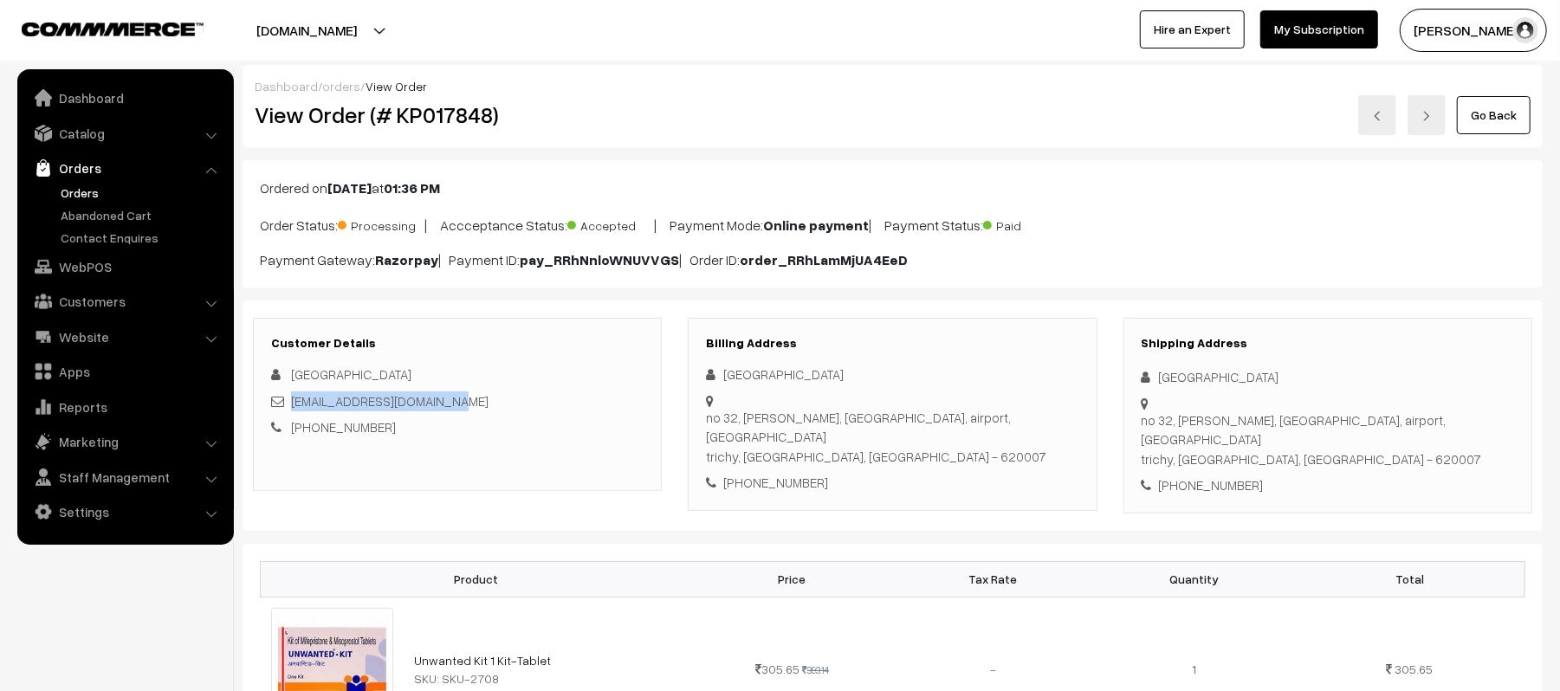
click at [291, 405] on div "[EMAIL_ADDRESS][DOMAIN_NAME]" at bounding box center [457, 401] width 372 height 20
copy link "[EMAIL_ADDRESS][DOMAIN_NAME]"
drag, startPoint x: 1159, startPoint y: 406, endPoint x: 1415, endPoint y: 430, distance: 257.5
click at [1415, 430] on div "[STREET_ADDRESS][PERSON_NAME]" at bounding box center [1328, 440] width 372 height 59
copy div "no 32, kamaraj salai, wirless station road, airport, trichy trichy, Tamil Nadu,…"
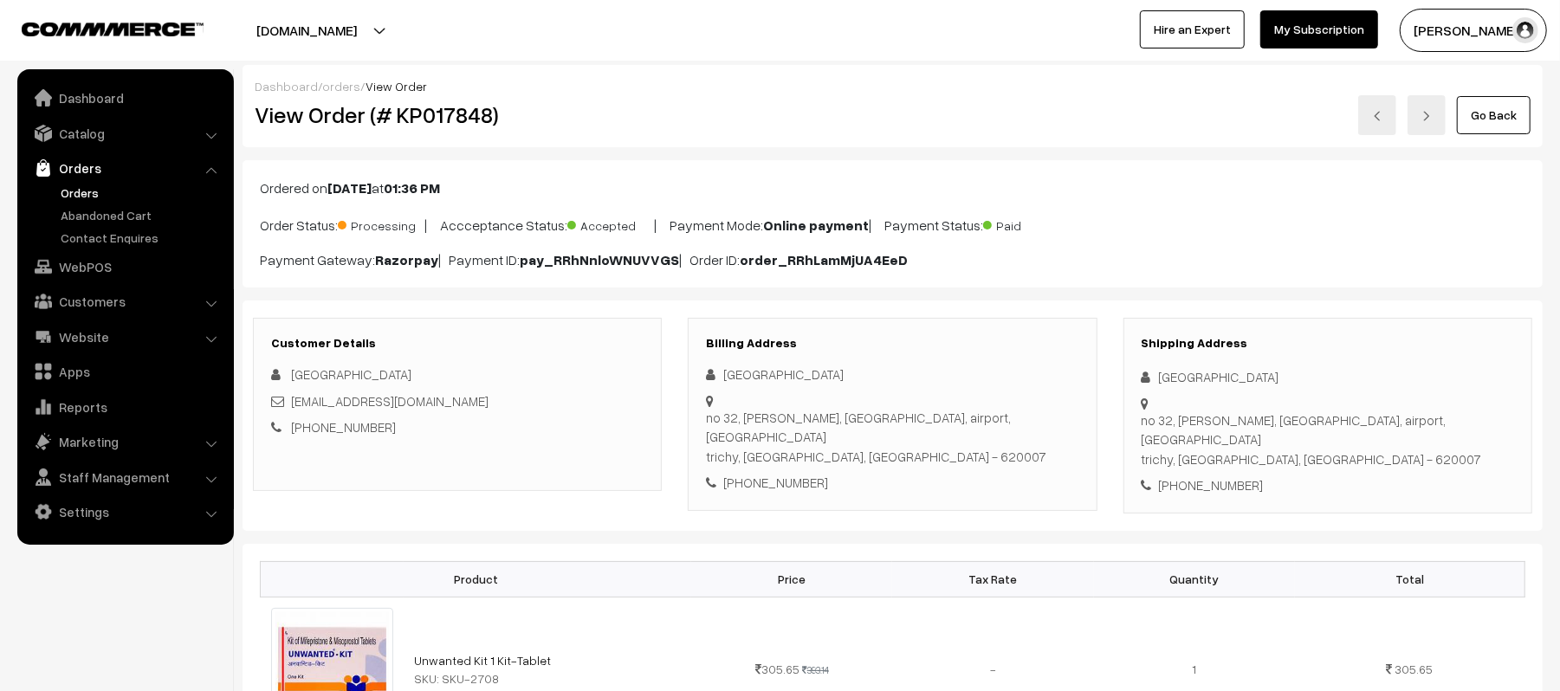
click at [1247, 476] on div "[PHONE_NUMBER]" at bounding box center [1328, 486] width 372 height 20
click at [1247, 476] on div "+91 6369286896" at bounding box center [1328, 486] width 372 height 20
click at [1217, 476] on div "+91 6369286896" at bounding box center [1328, 486] width 372 height 20
copy div "6369286896"
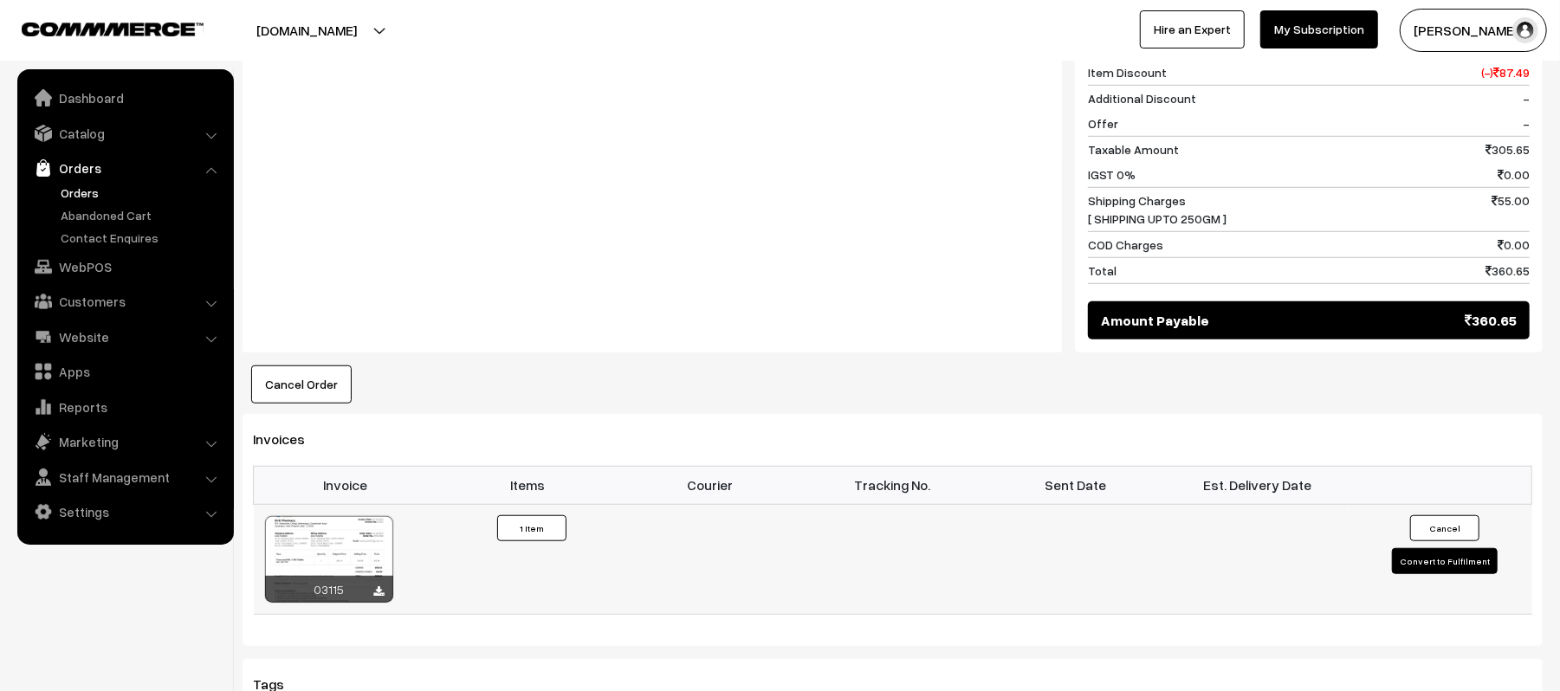
click at [1425, 551] on button "Convert to Fulfilment" at bounding box center [1445, 561] width 106 height 26
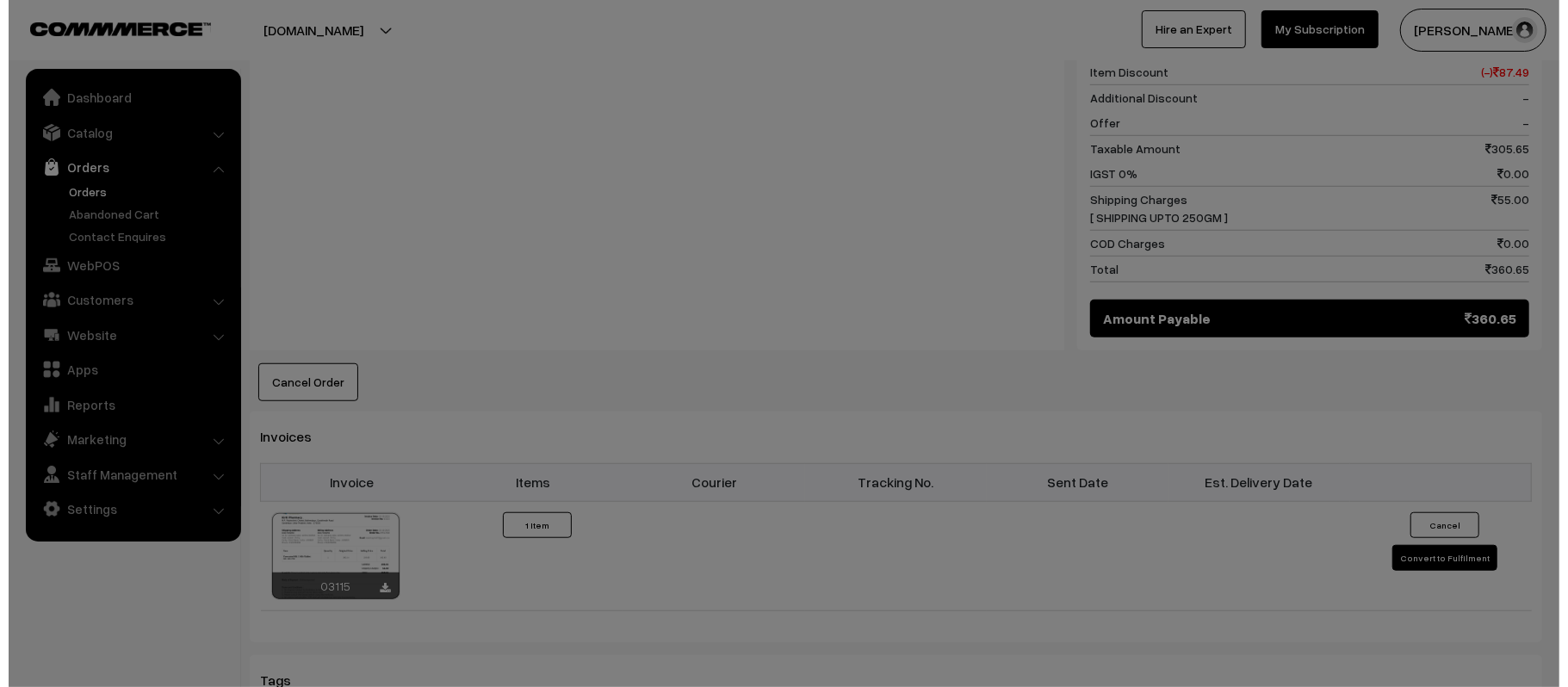
scroll to position [806, 0]
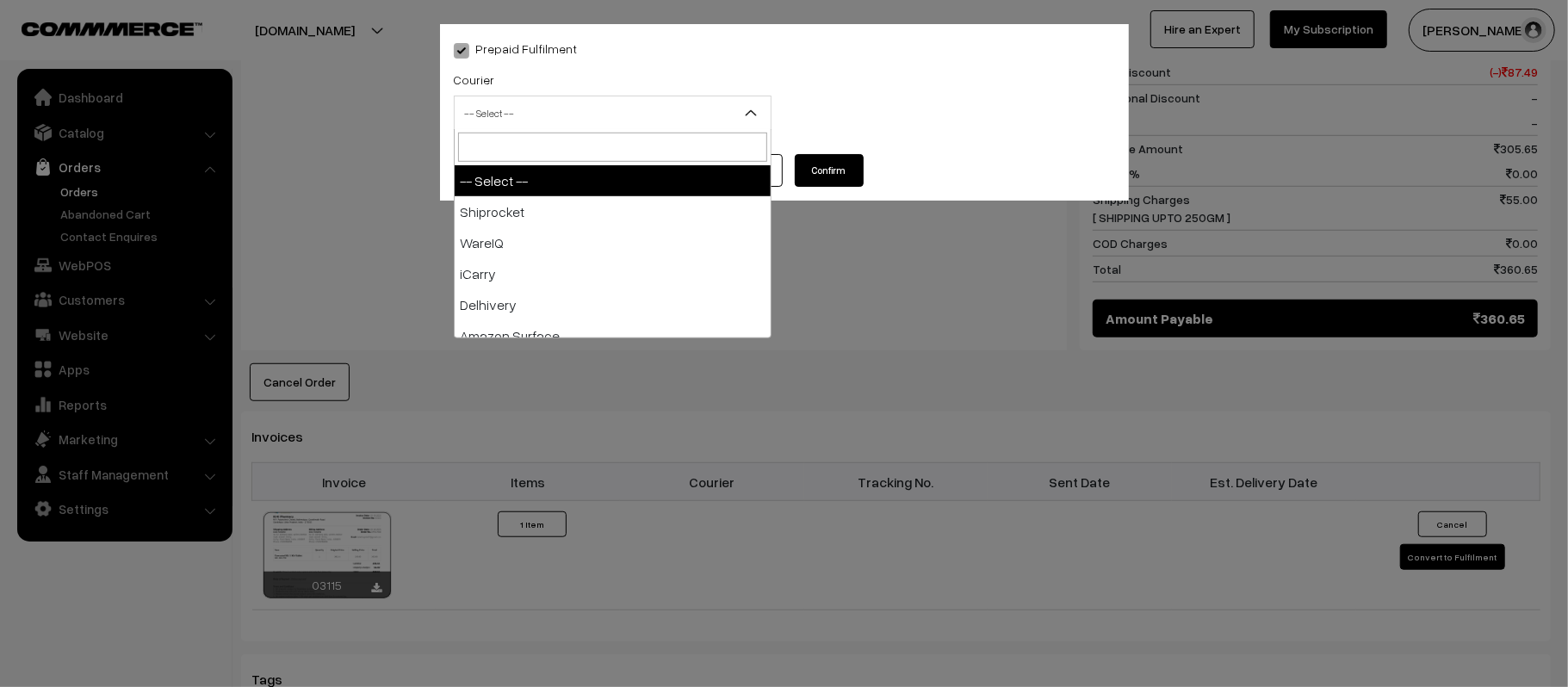
click at [537, 104] on span "-- Select --" at bounding box center [612, 113] width 316 height 30
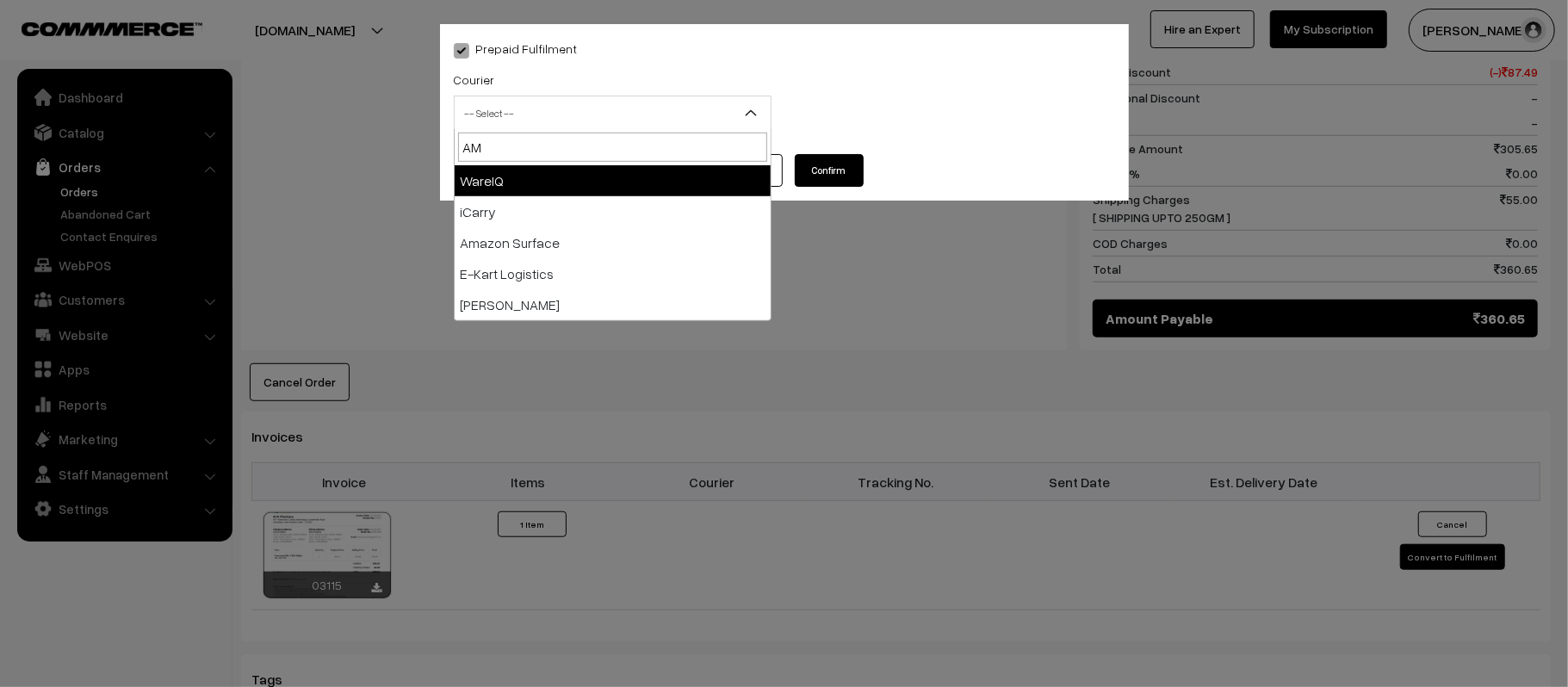
type input "AMA"
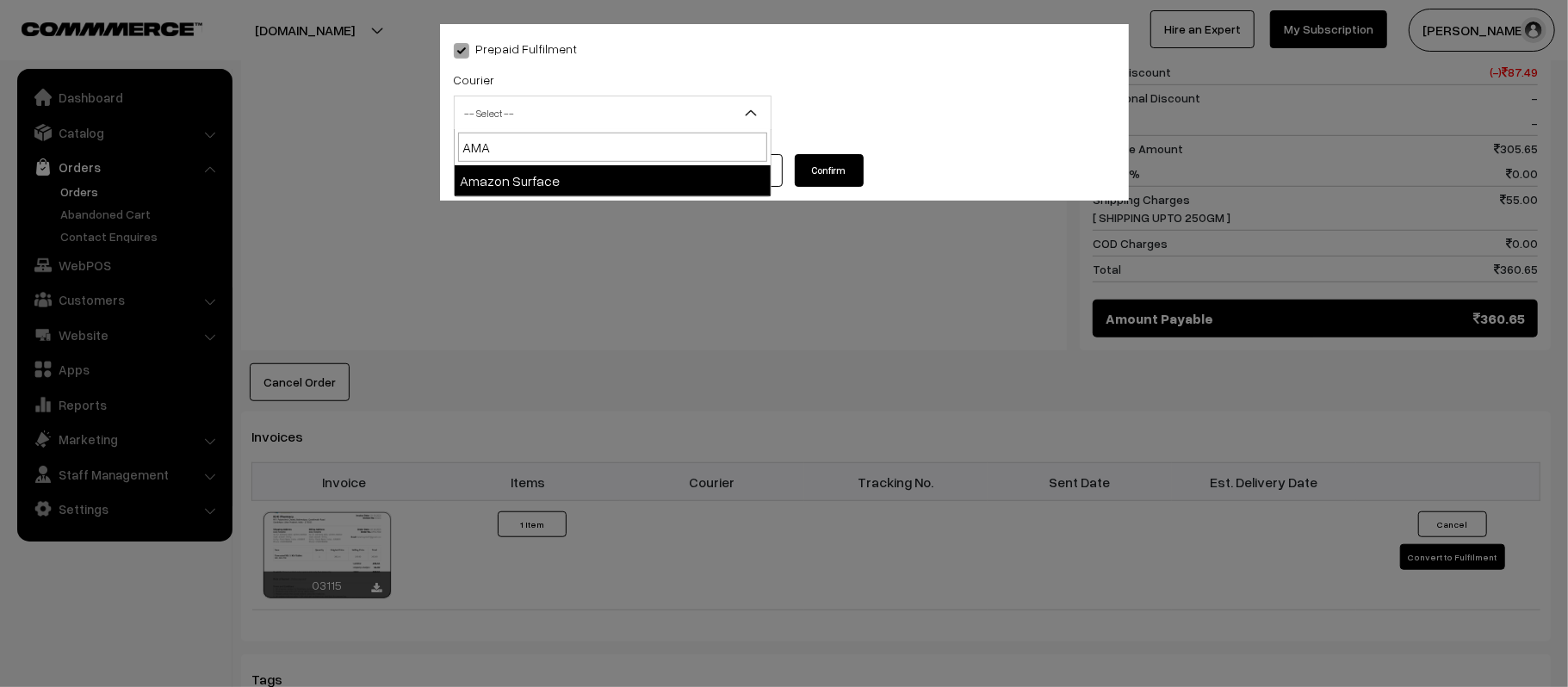
select select "5"
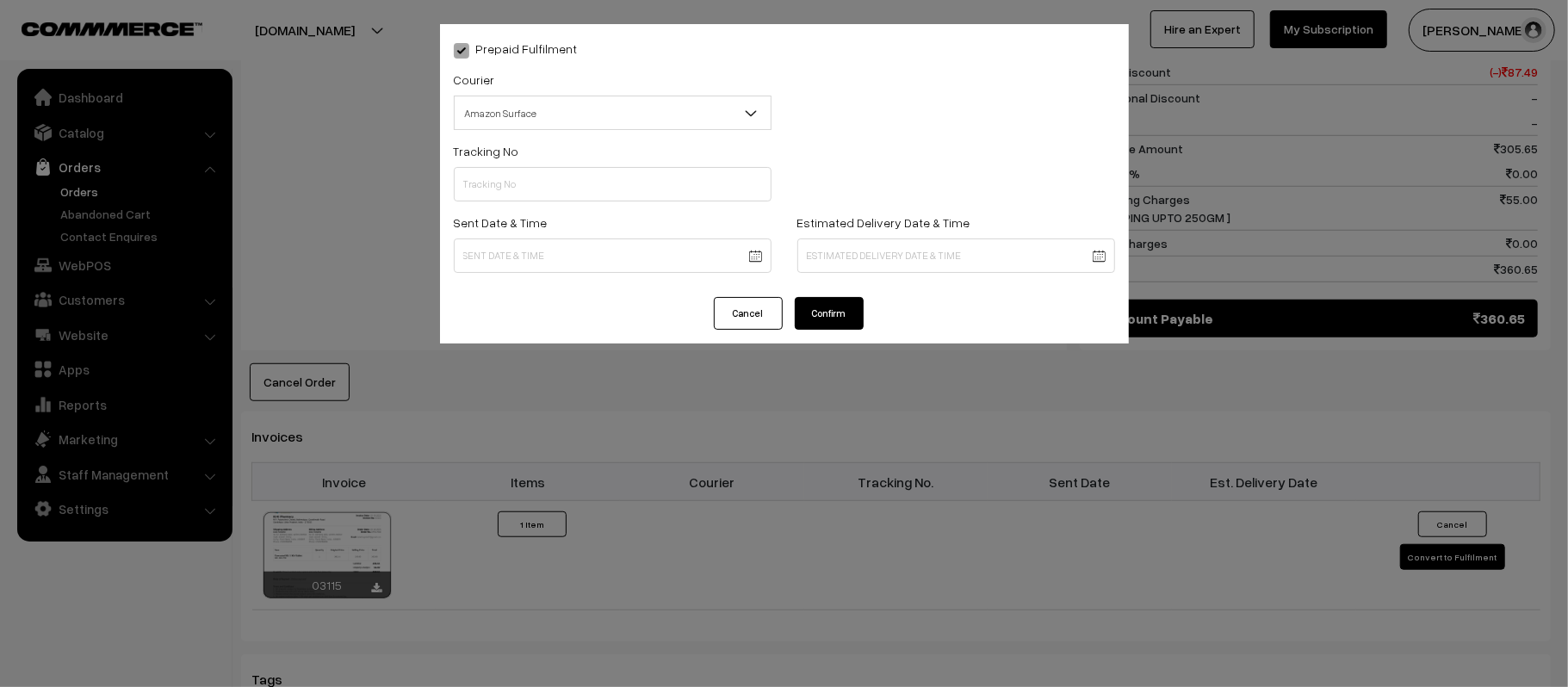
click at [598, 257] on body "Thank you for showing interest. Our team will call you shortly. Close kirtiphar…" at bounding box center [784, 190] width 1568 height 1992
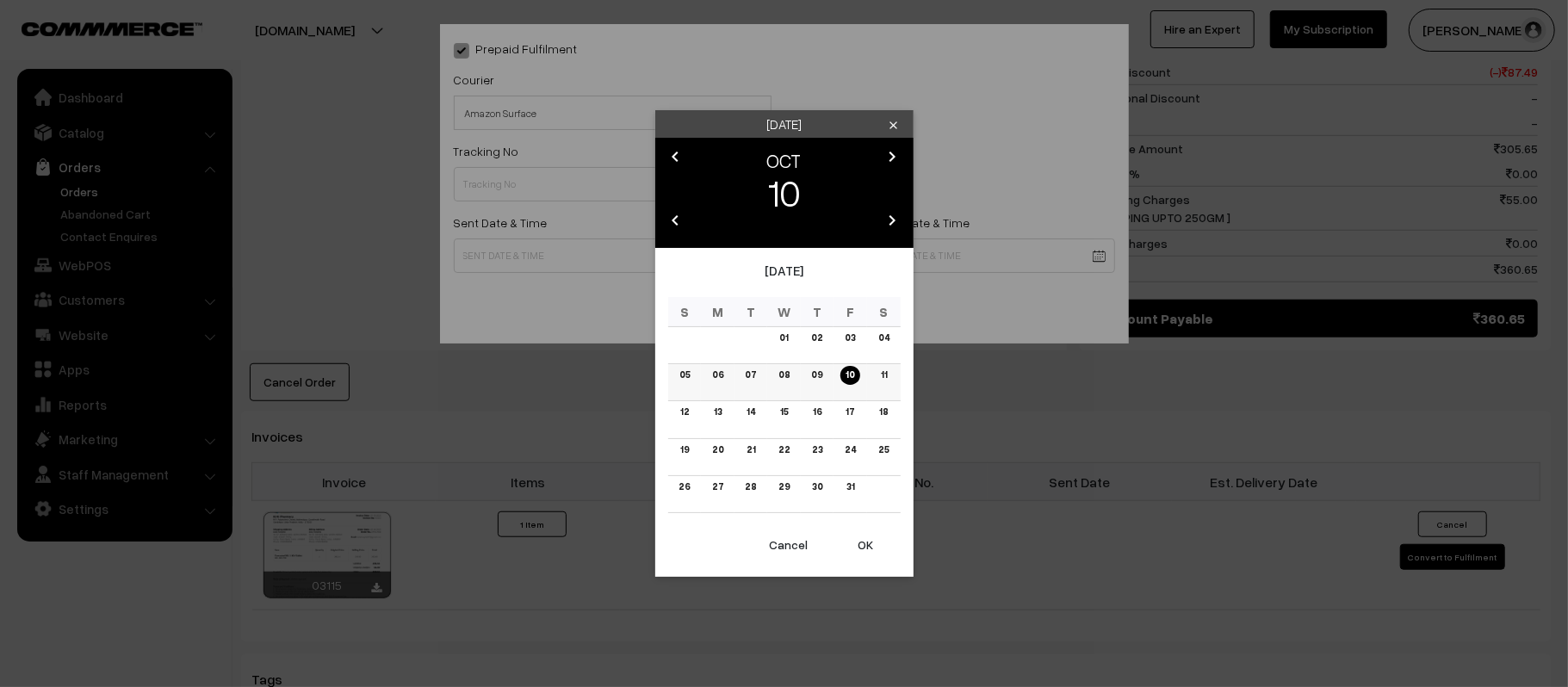
click at [883, 376] on link "11" at bounding box center [883, 375] width 16 height 18
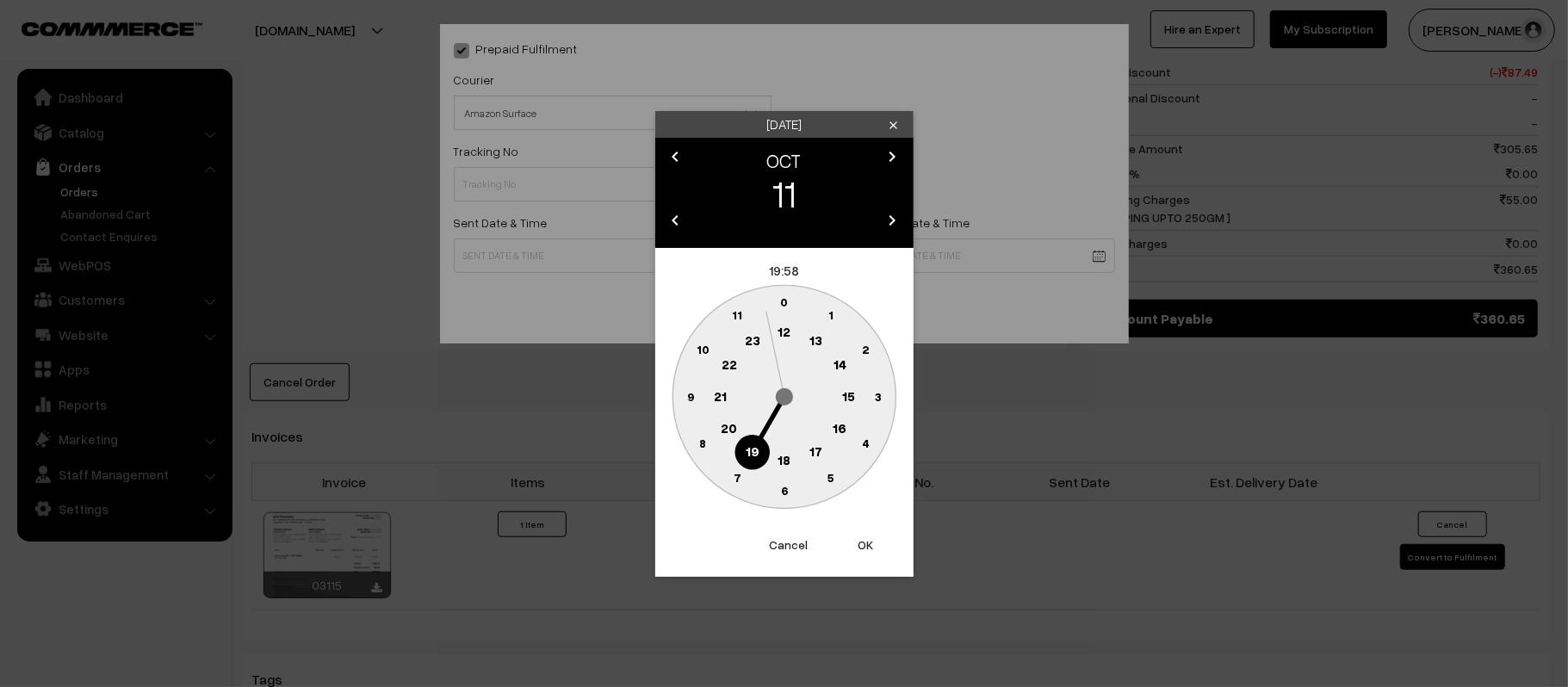
click at [785, 327] on text "12" at bounding box center [784, 332] width 13 height 16
click at [675, 396] on circle at bounding box center [690, 397] width 36 height 36
type input "11-10-2025 12:45"
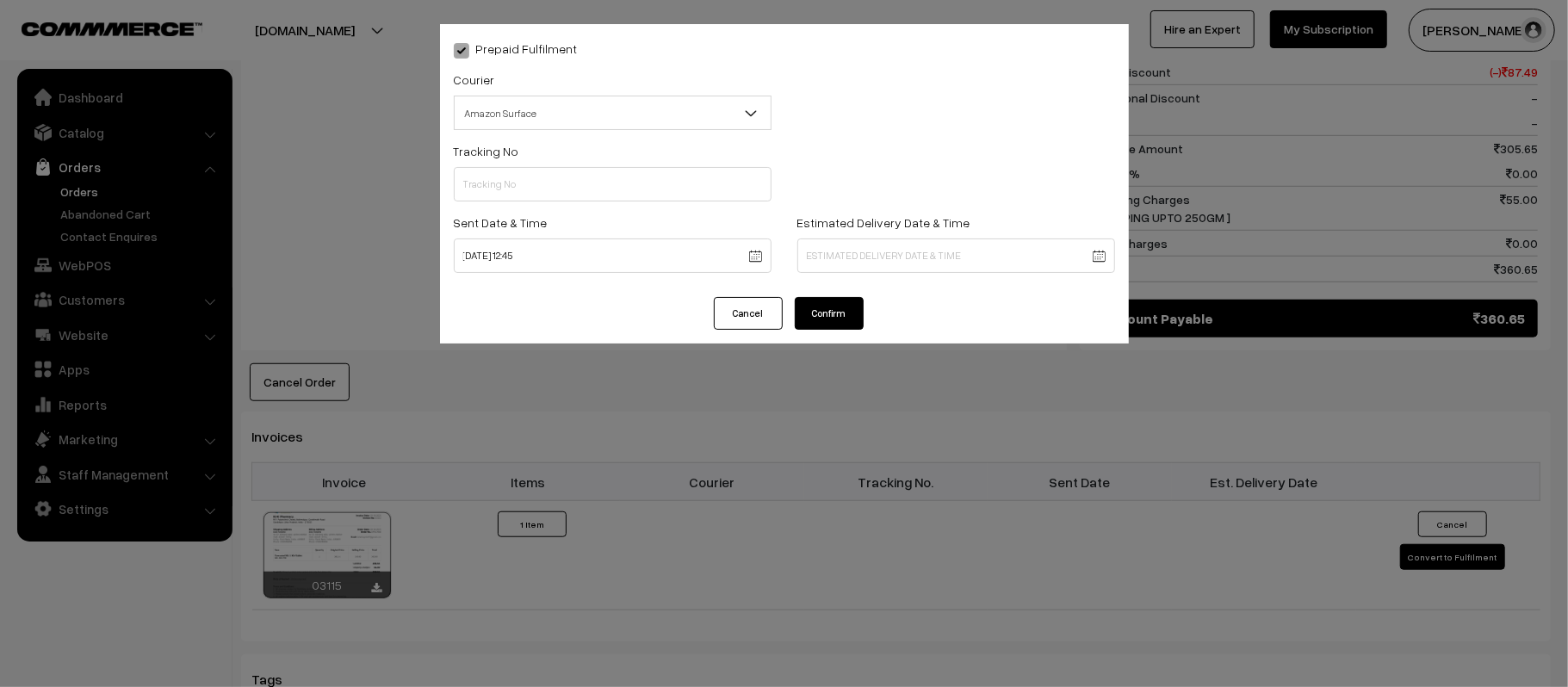
click at [923, 262] on body "Thank you for showing interest. Our team will call you shortly. Close [DOMAIN_N…" at bounding box center [784, 190] width 1568 height 1992
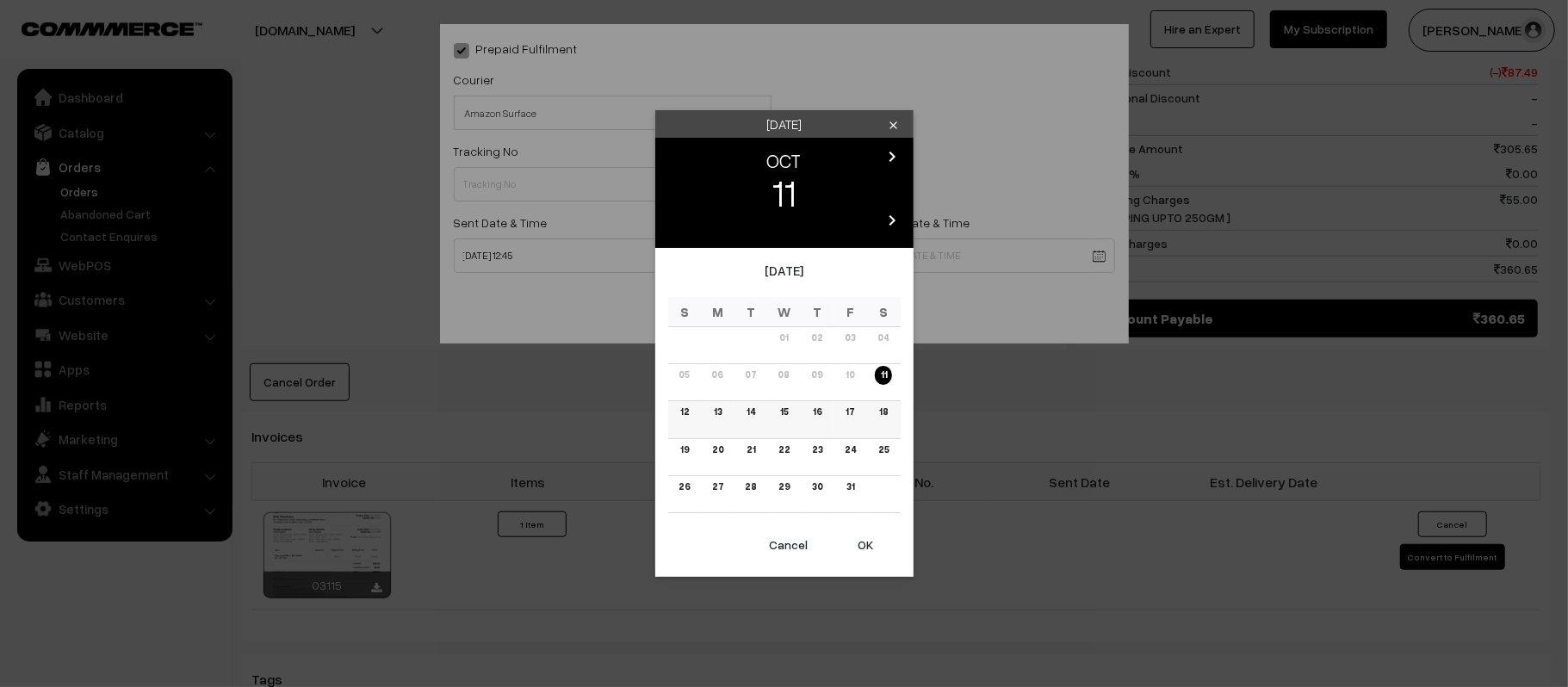
click at [848, 410] on link "17" at bounding box center [849, 412] width 19 height 18
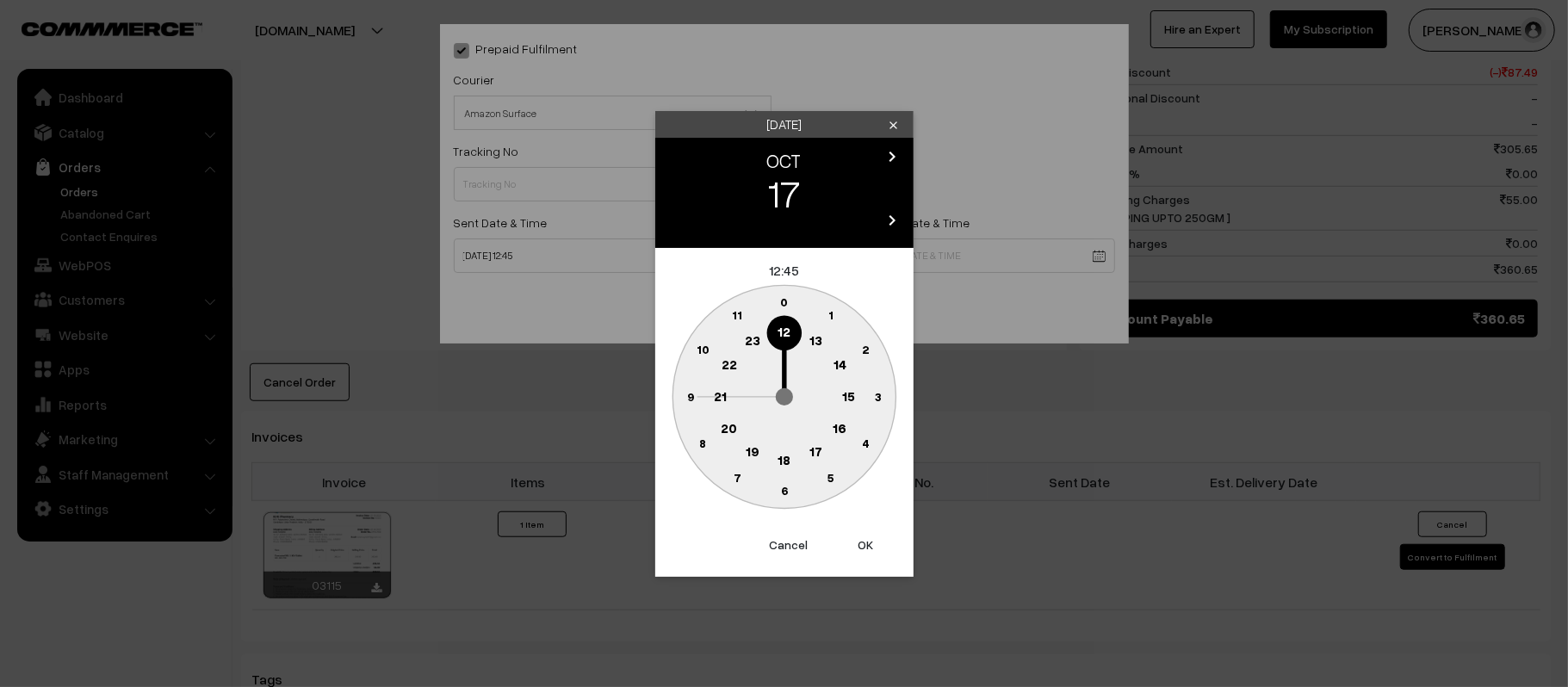
click at [725, 390] on text "21" at bounding box center [720, 396] width 13 height 16
click at [787, 503] on circle at bounding box center [784, 491] width 36 height 36
type input "17-10-2025 21:30"
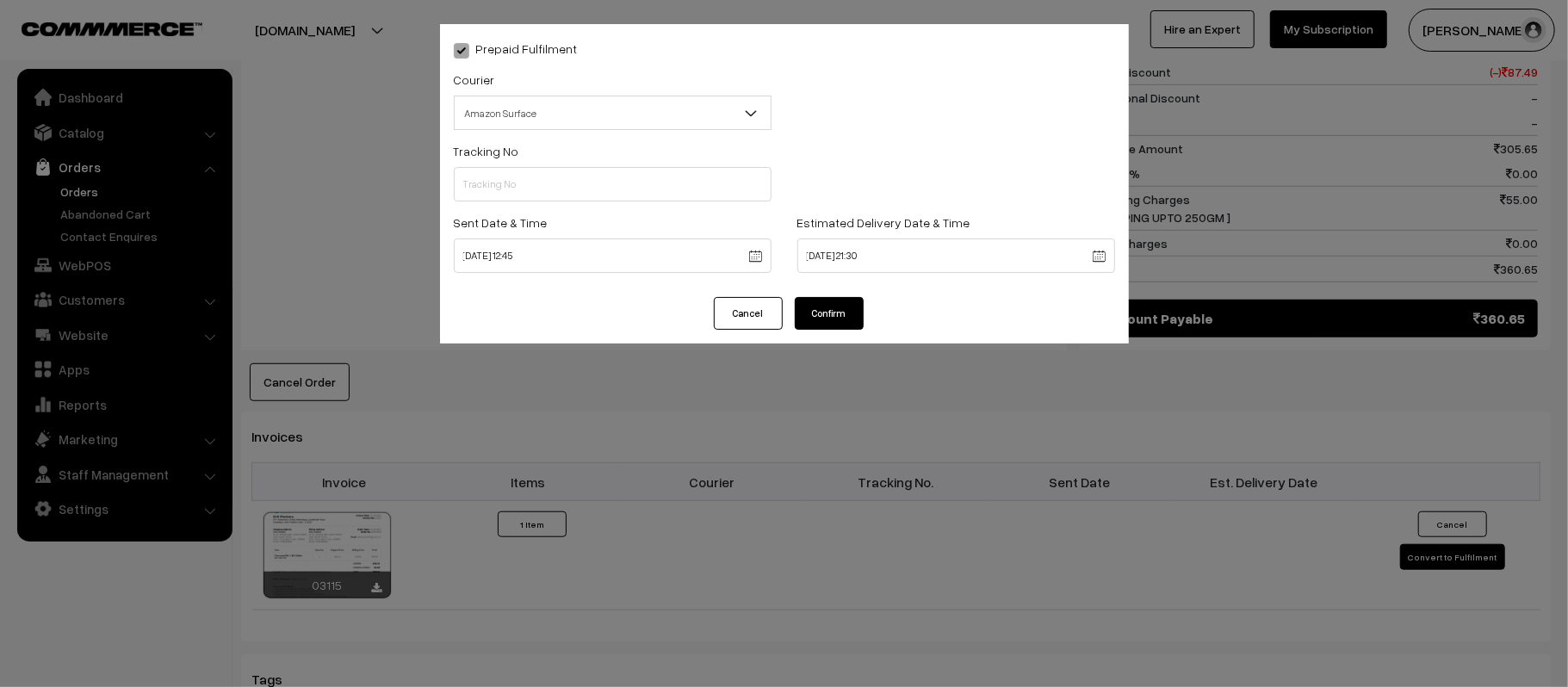
click at [826, 286] on div "Prepaid Fulfilment Courier -- Select -- Shiprocket WareIQ iCarry Delhivery Amaz…" at bounding box center [784, 160] width 689 height 273
click at [830, 283] on div "Prepaid Fulfilment Courier -- Select -- Shiprocket WareIQ iCarry Delhivery Amaz…" at bounding box center [784, 160] width 689 height 273
click at [611, 160] on div "Tracking No" at bounding box center [612, 170] width 318 height 61
click at [616, 176] on input "text" at bounding box center [612, 184] width 318 height 35
paste input "364229240723"
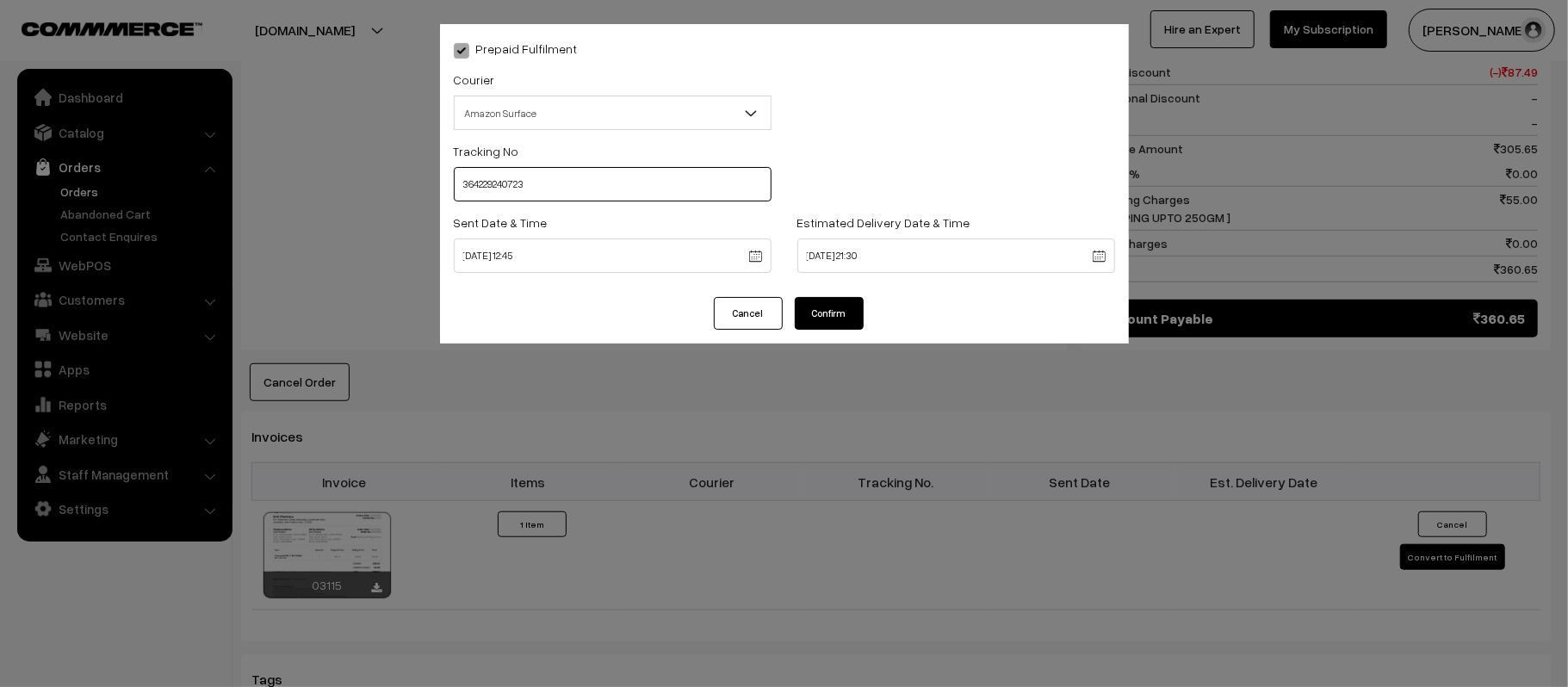
type input "364229240723"
click at [841, 299] on button "Confirm" at bounding box center [828, 313] width 69 height 33
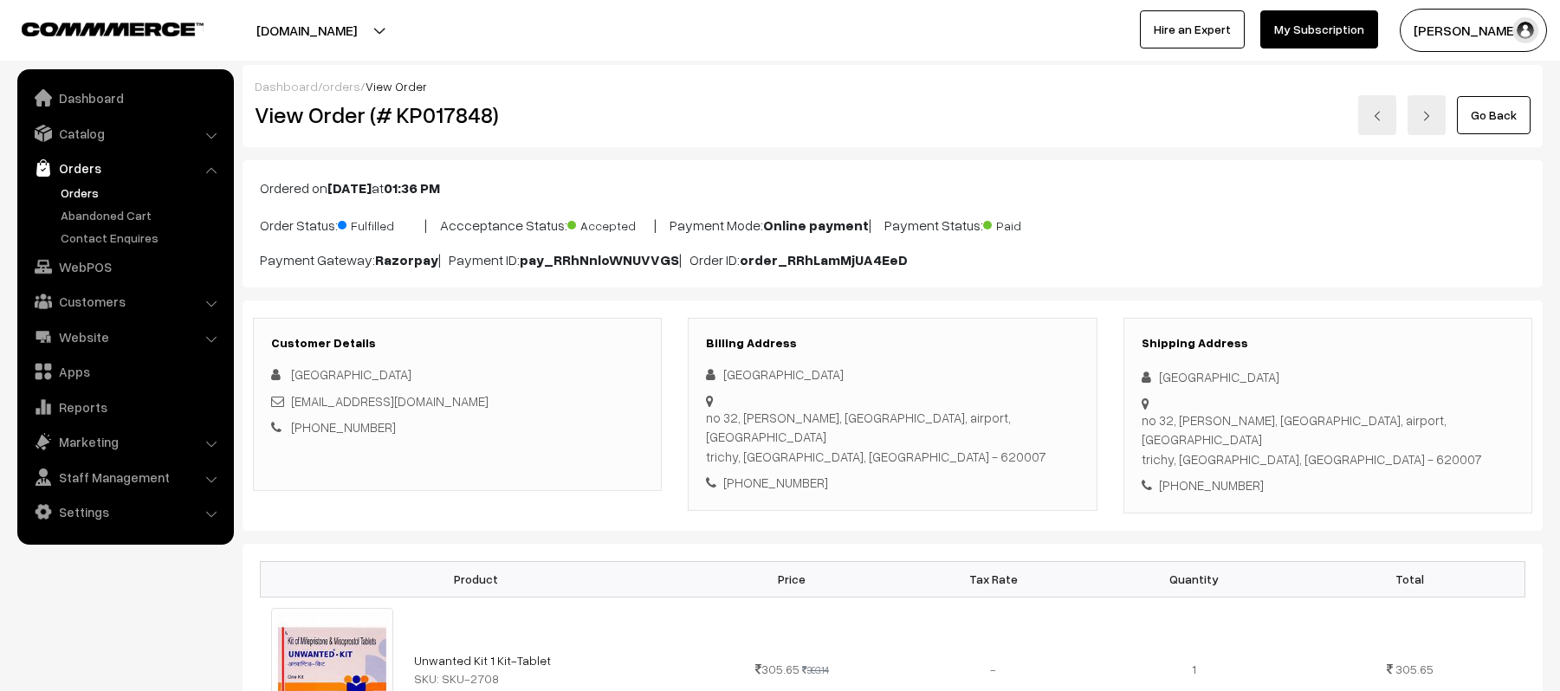
scroll to position [809, 0]
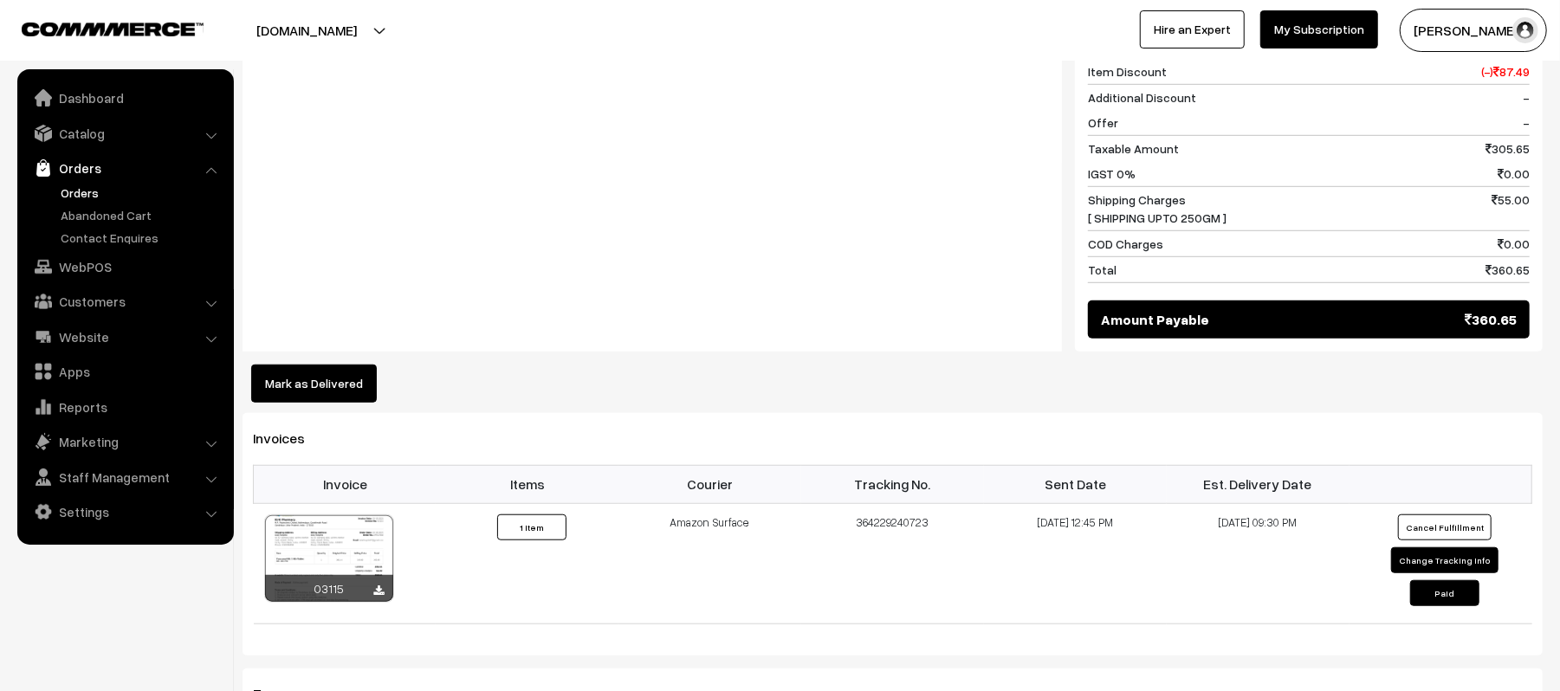
click at [766, 146] on div "Notes -" at bounding box center [652, 171] width 819 height 363
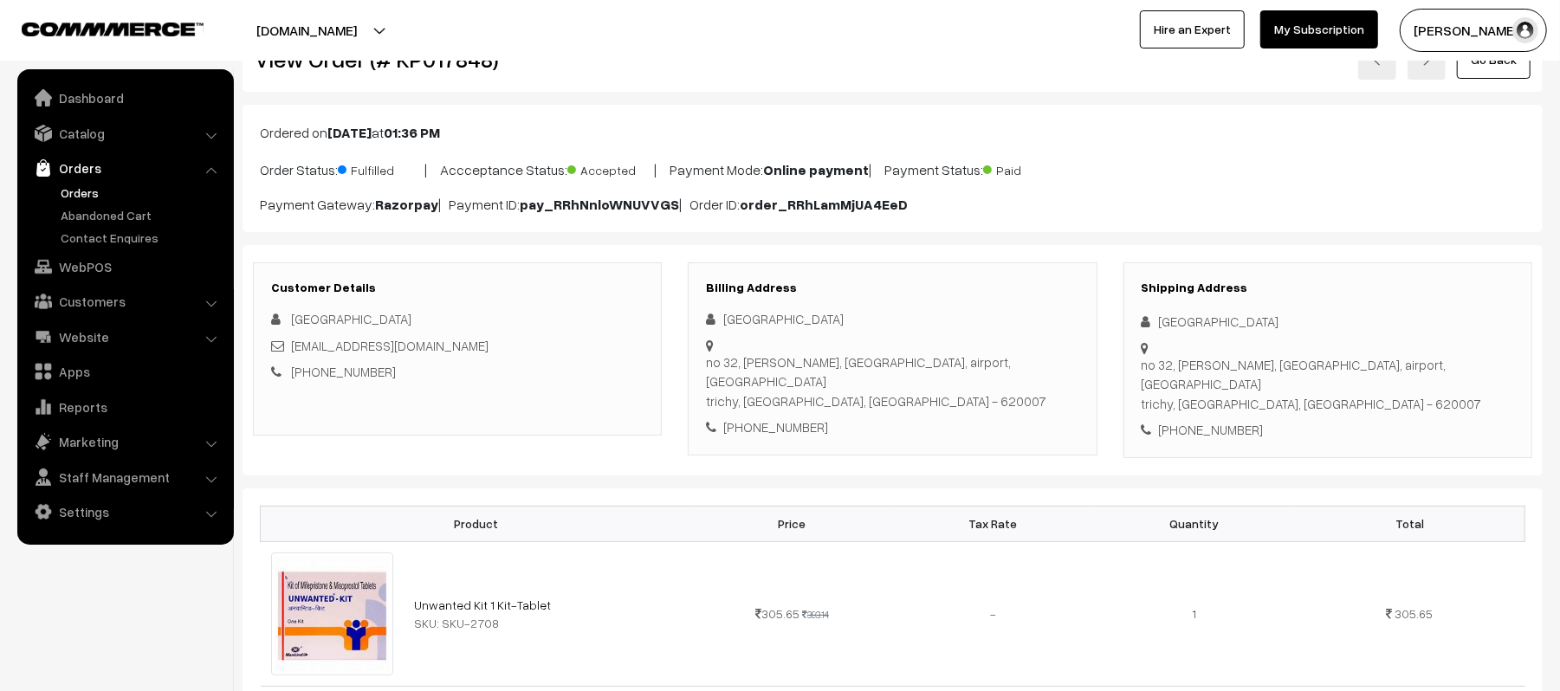
scroll to position [0, 0]
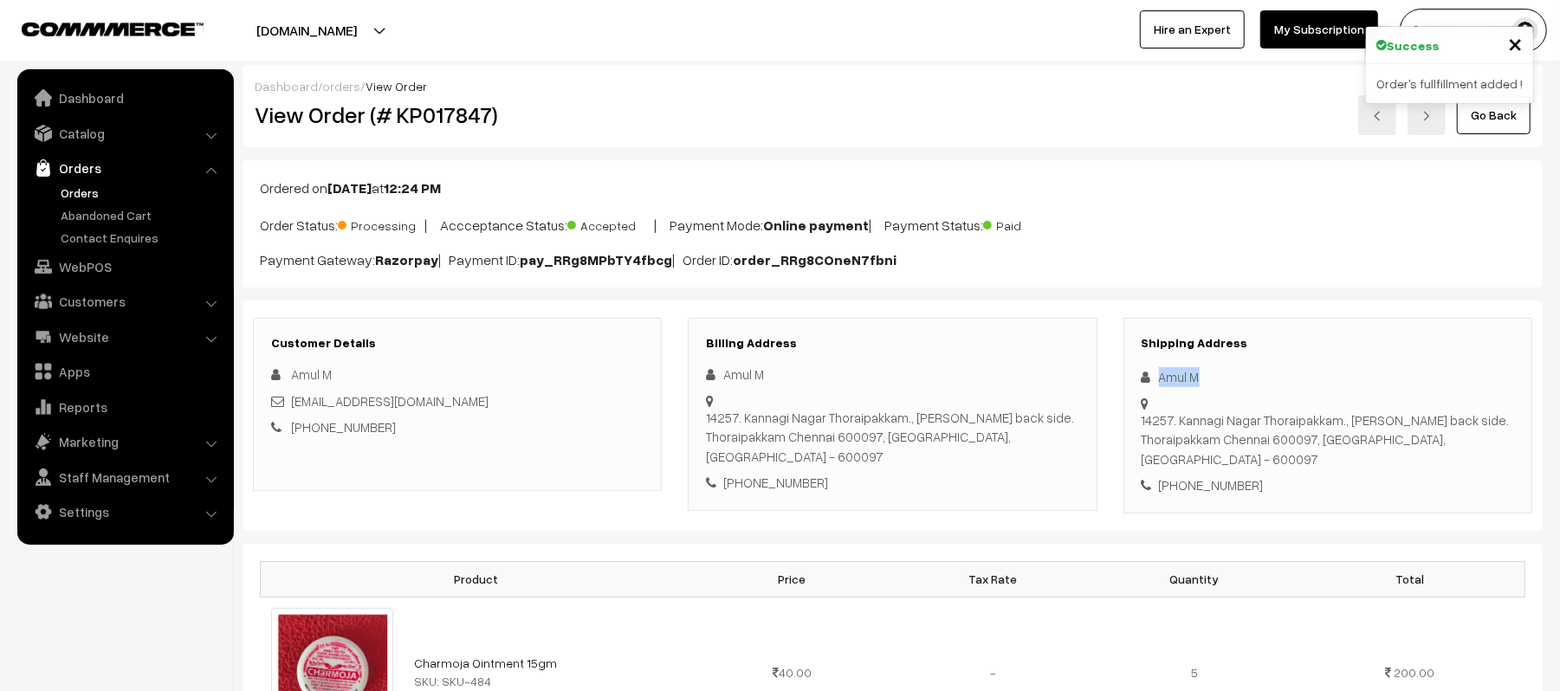
drag, startPoint x: 1211, startPoint y: 375, endPoint x: 1133, endPoint y: 382, distance: 78.3
click at [1133, 382] on div "Shipping Address Amul M 14257. Kannagi Nagar Thoraipakkam., Kasi Sivan Kovil ba…" at bounding box center [1327, 416] width 409 height 196
copy div "Amul M"
click at [1237, 476] on div "+91 7358332383" at bounding box center [1328, 486] width 372 height 20
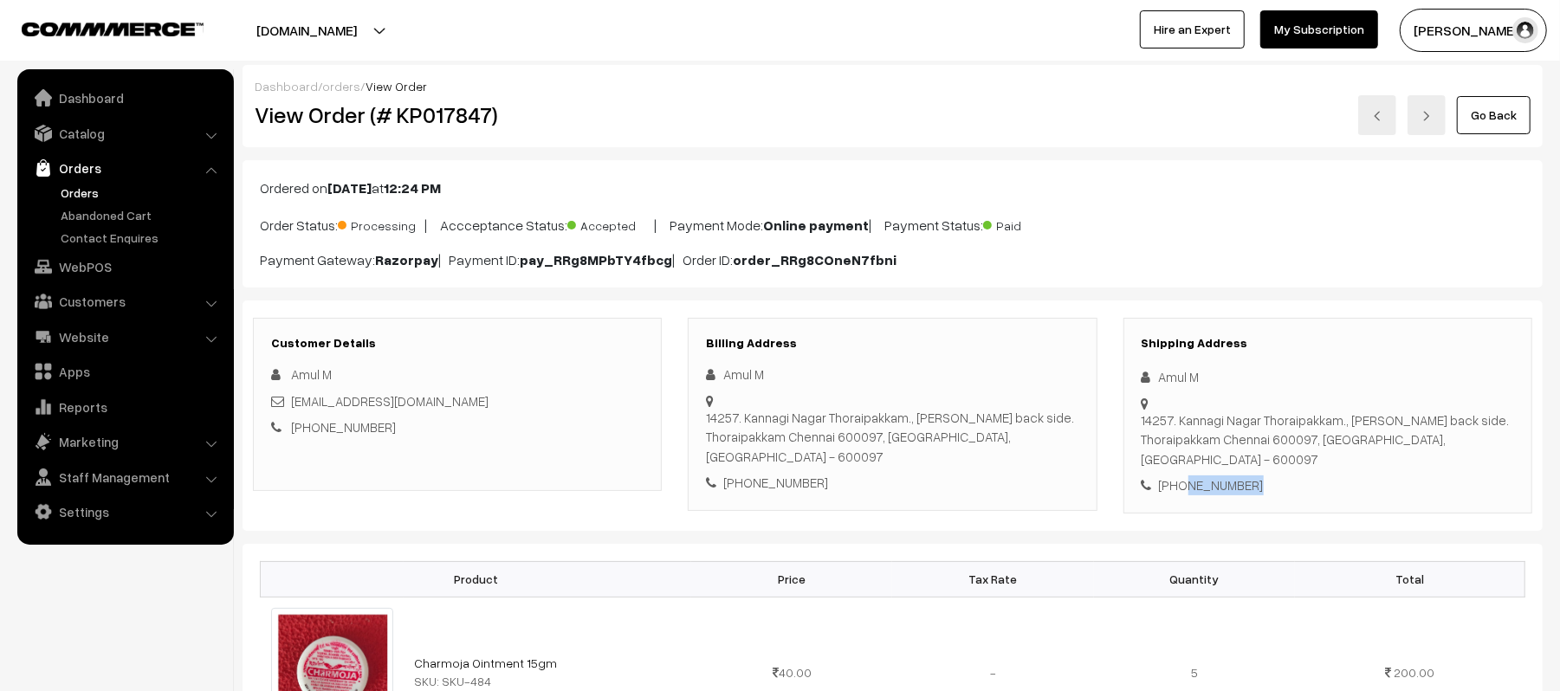
click at [1237, 476] on div "+91 7358332383" at bounding box center [1328, 486] width 372 height 20
copy div "7358332383"
click at [450, 406] on div "amulmurali1515@gmail.com" at bounding box center [457, 401] width 372 height 20
drag, startPoint x: 449, startPoint y: 406, endPoint x: 292, endPoint y: 406, distance: 156.8
click at [292, 406] on div "amulmurali1515@gmail.com" at bounding box center [457, 401] width 372 height 20
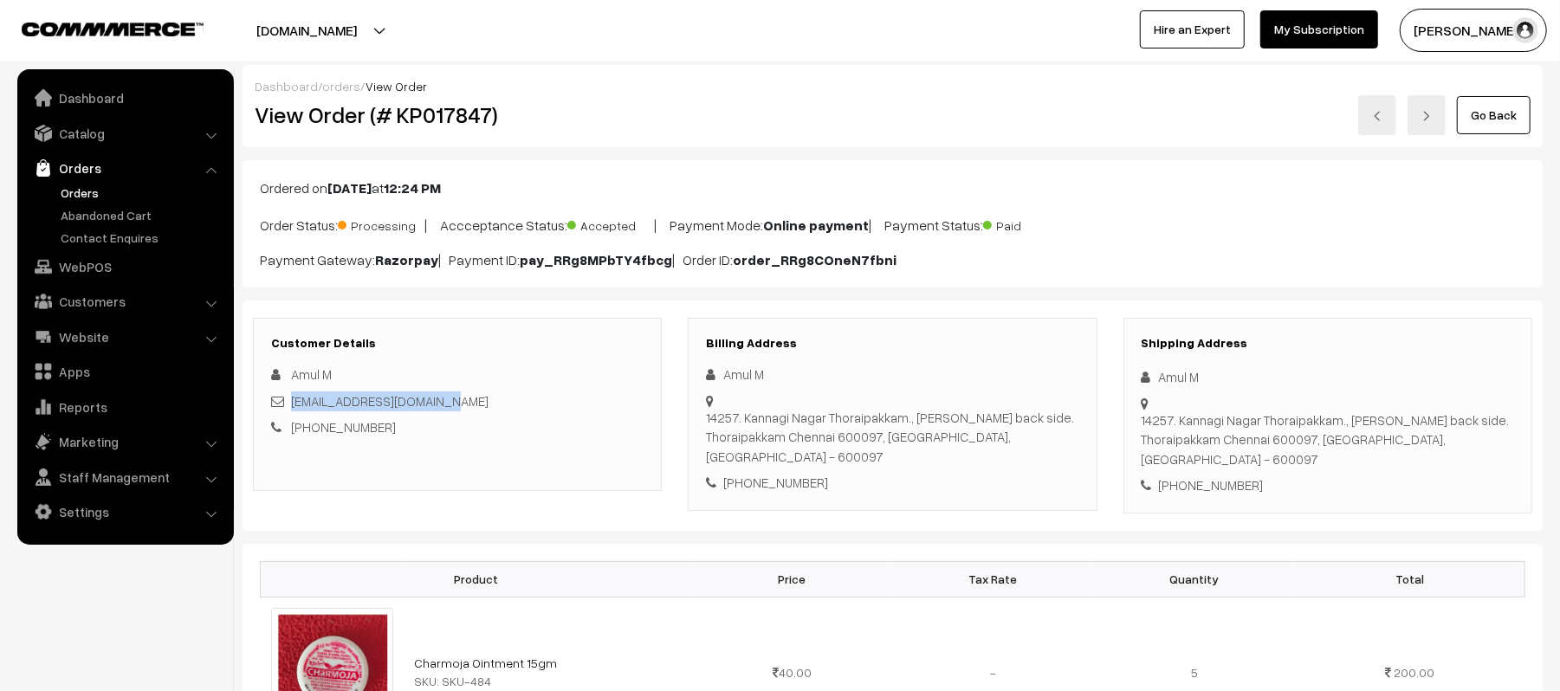
copy link "amulmurali1515@gmail.com"
drag, startPoint x: 1161, startPoint y: 400, endPoint x: 1531, endPoint y: 414, distance: 371.0
click at [1531, 414] on div "Shipping Address Amul M 14257. Kannagi Nagar Thoraipakkam., Kasi Sivan Kovil ba…" at bounding box center [1327, 416] width 409 height 196
copy div "14257. Kannagi Nagar Thoraipakkam., Kasi Sivan Kovil back side. Thoraipakkam Ch…"
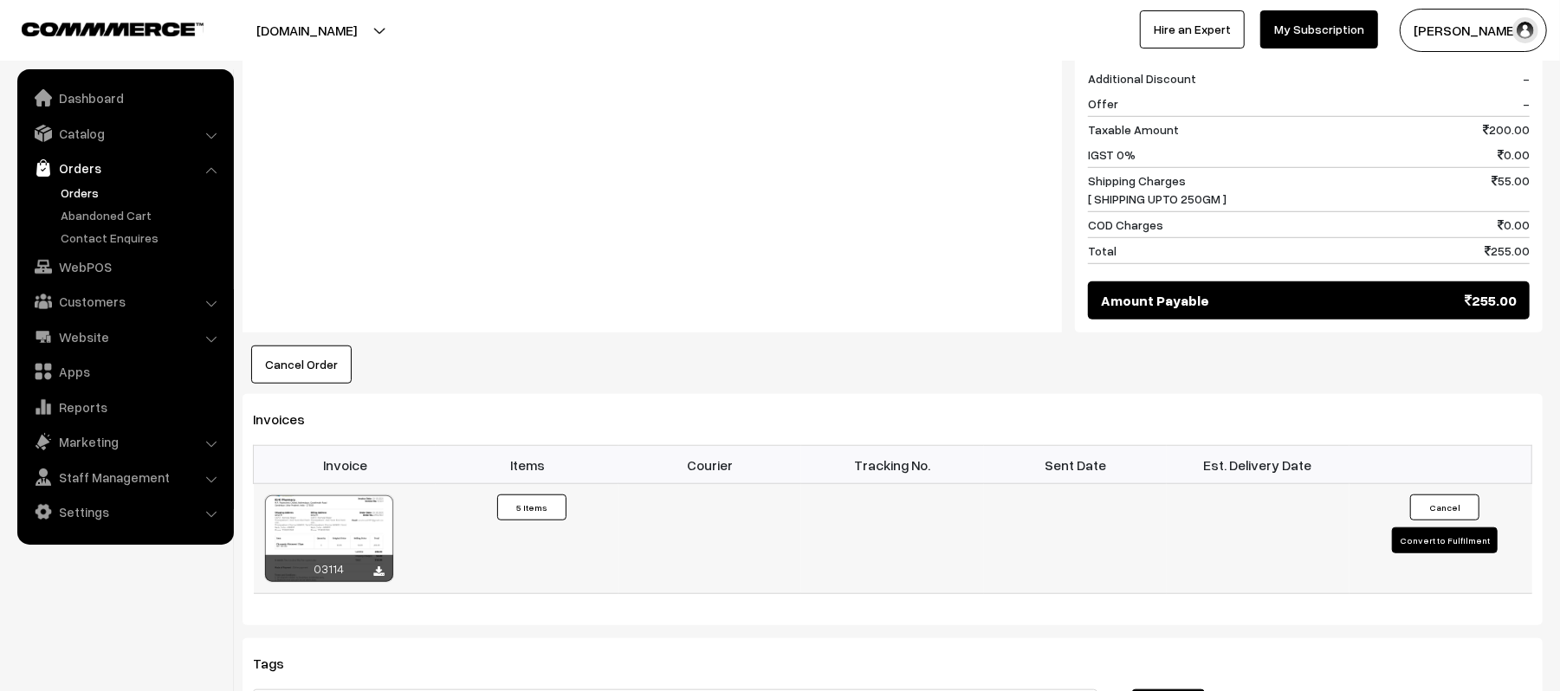
click at [1420, 527] on button "Convert to Fulfilment" at bounding box center [1445, 540] width 106 height 26
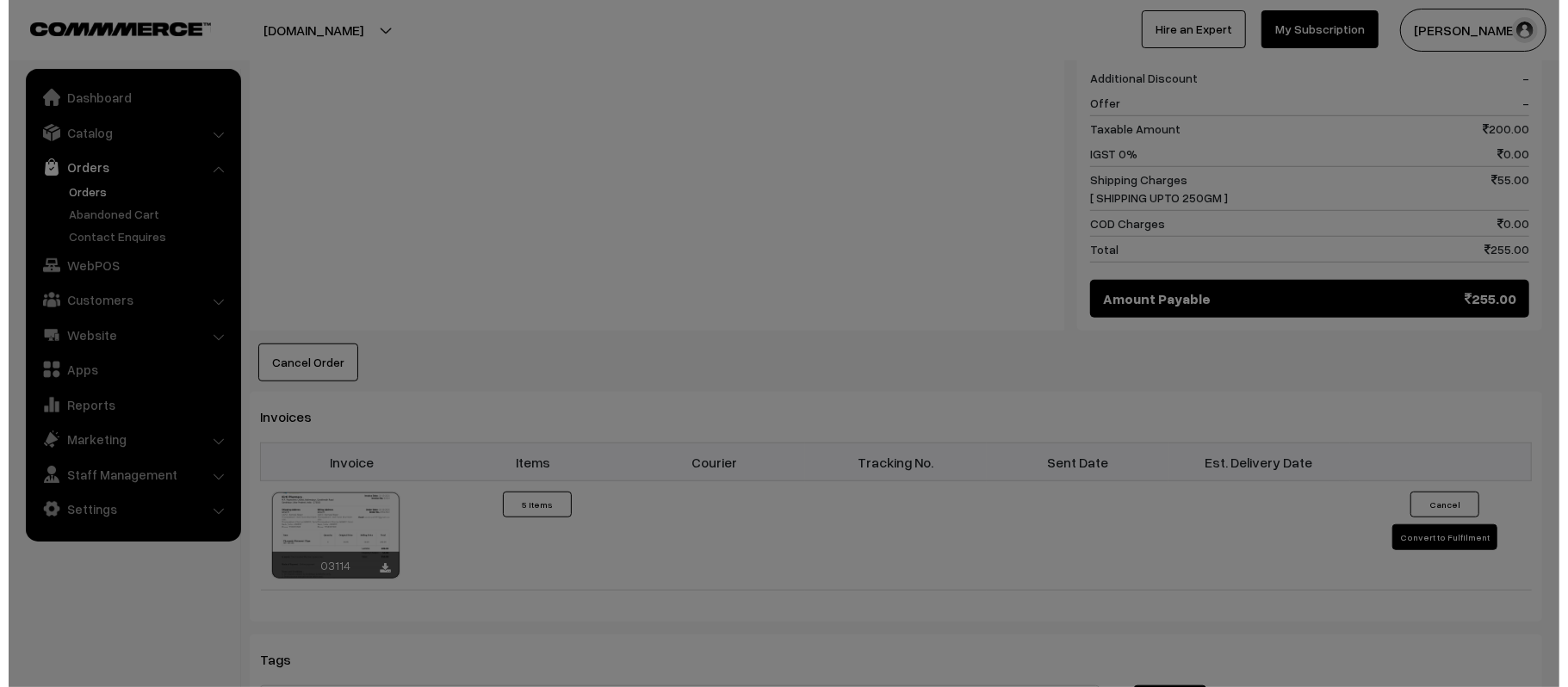
scroll to position [806, 0]
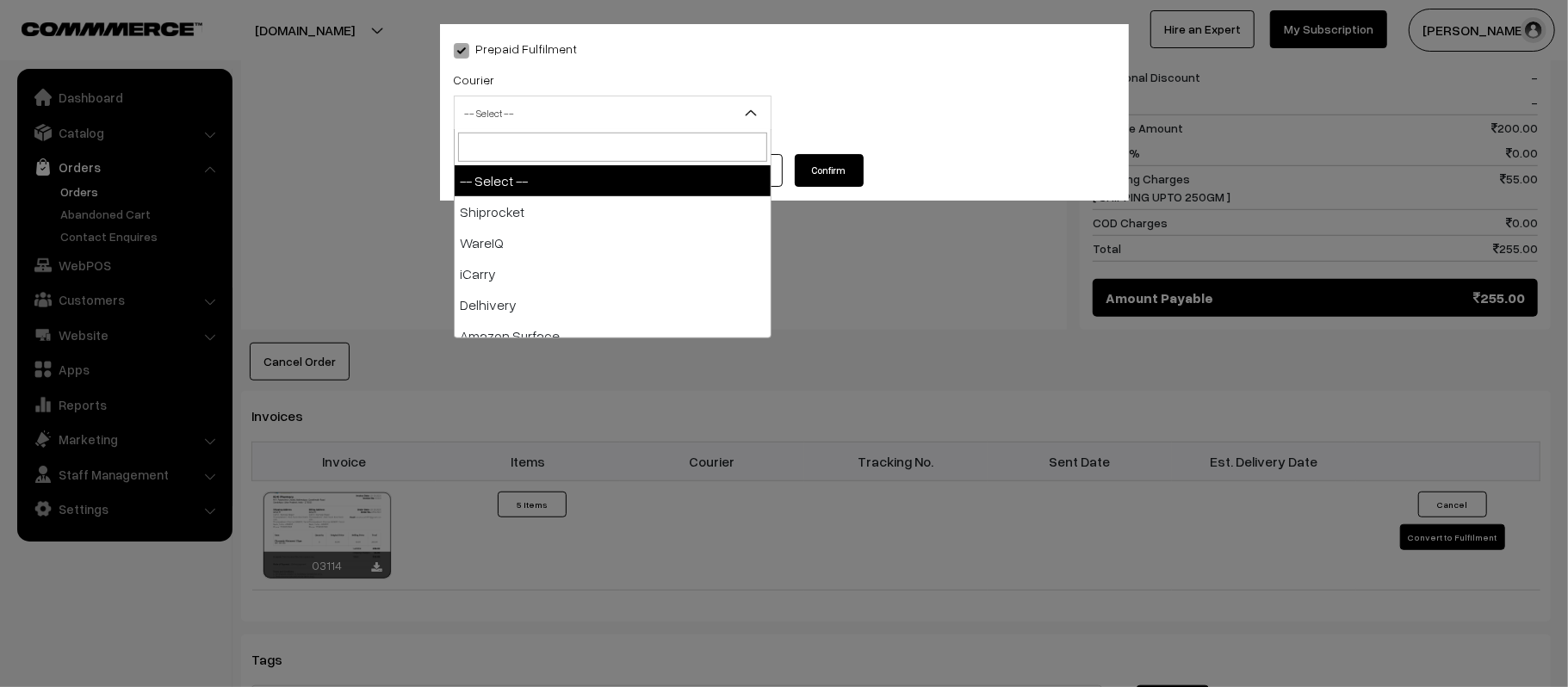
click at [589, 114] on span "-- Select --" at bounding box center [612, 113] width 316 height 30
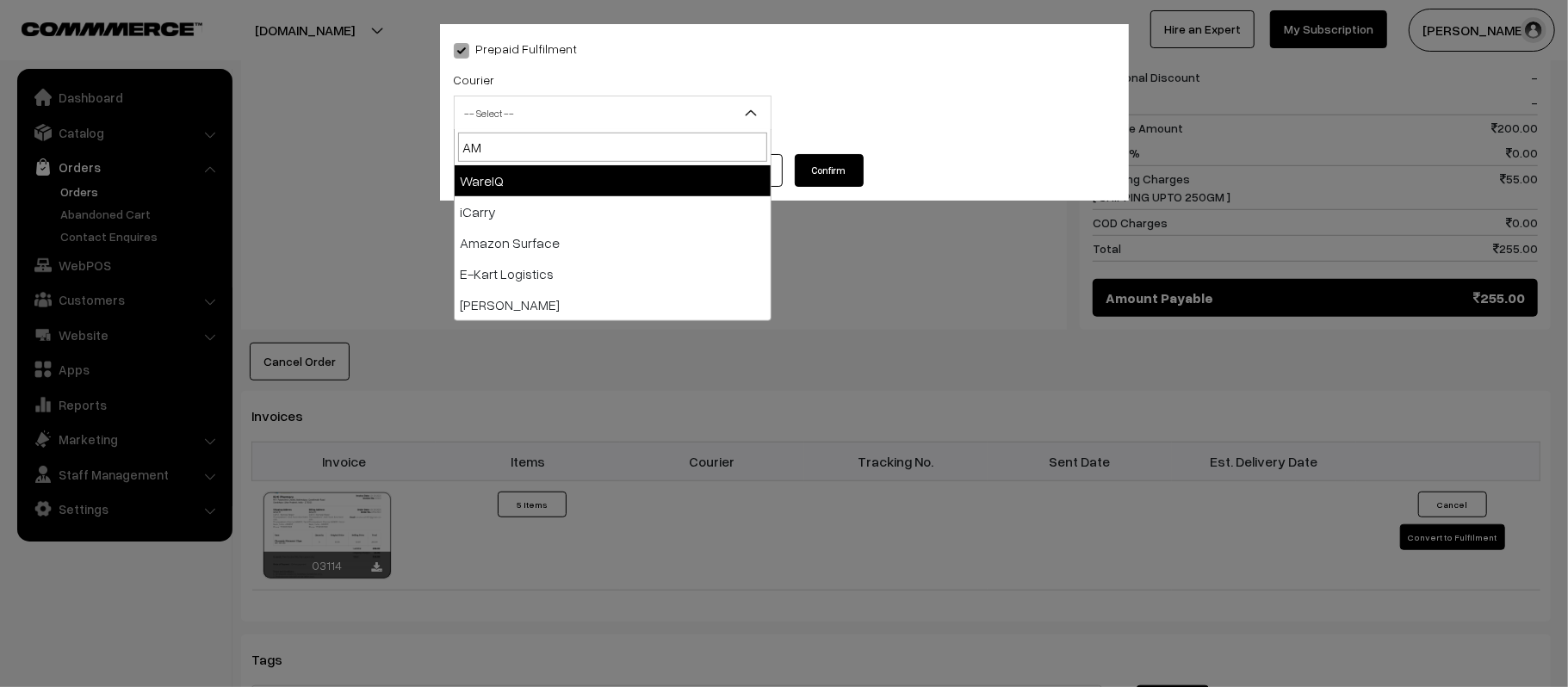
type input "AMA"
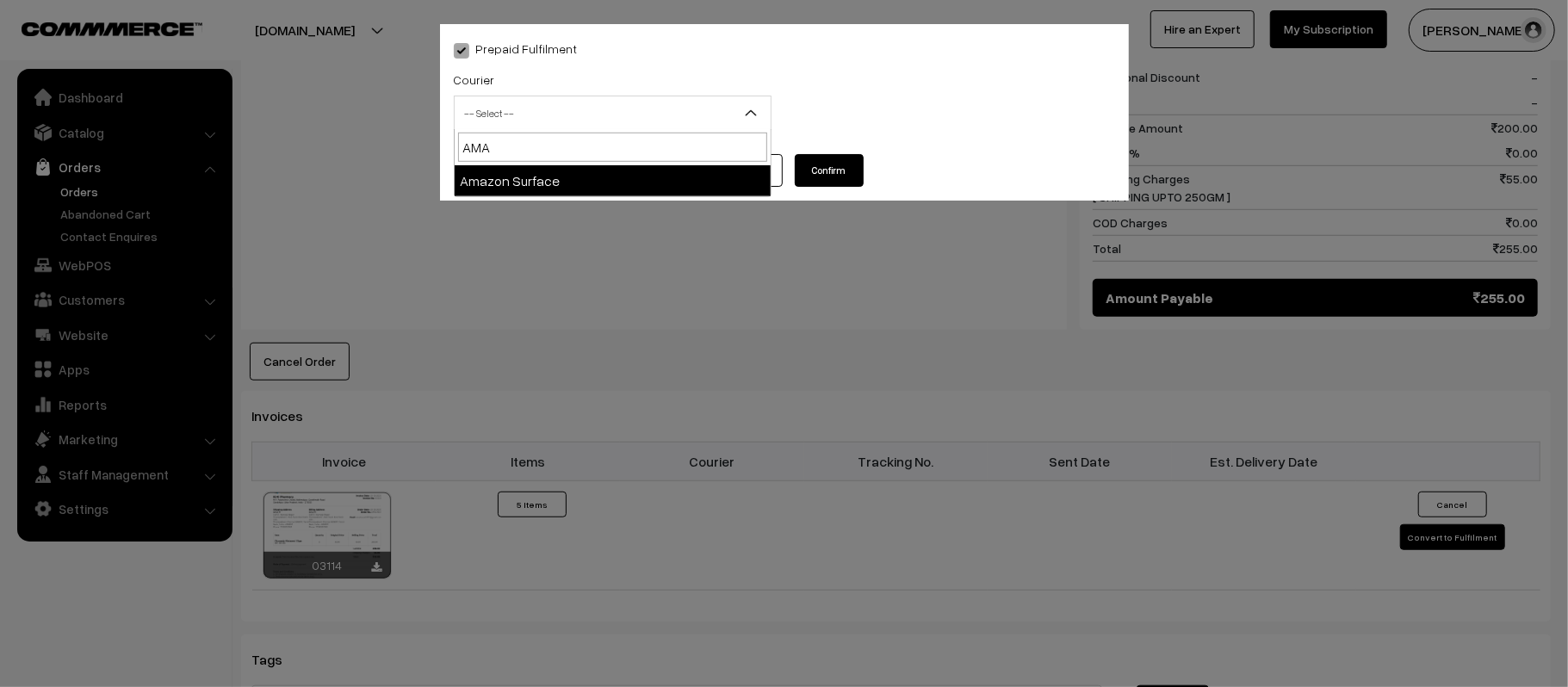
select select "5"
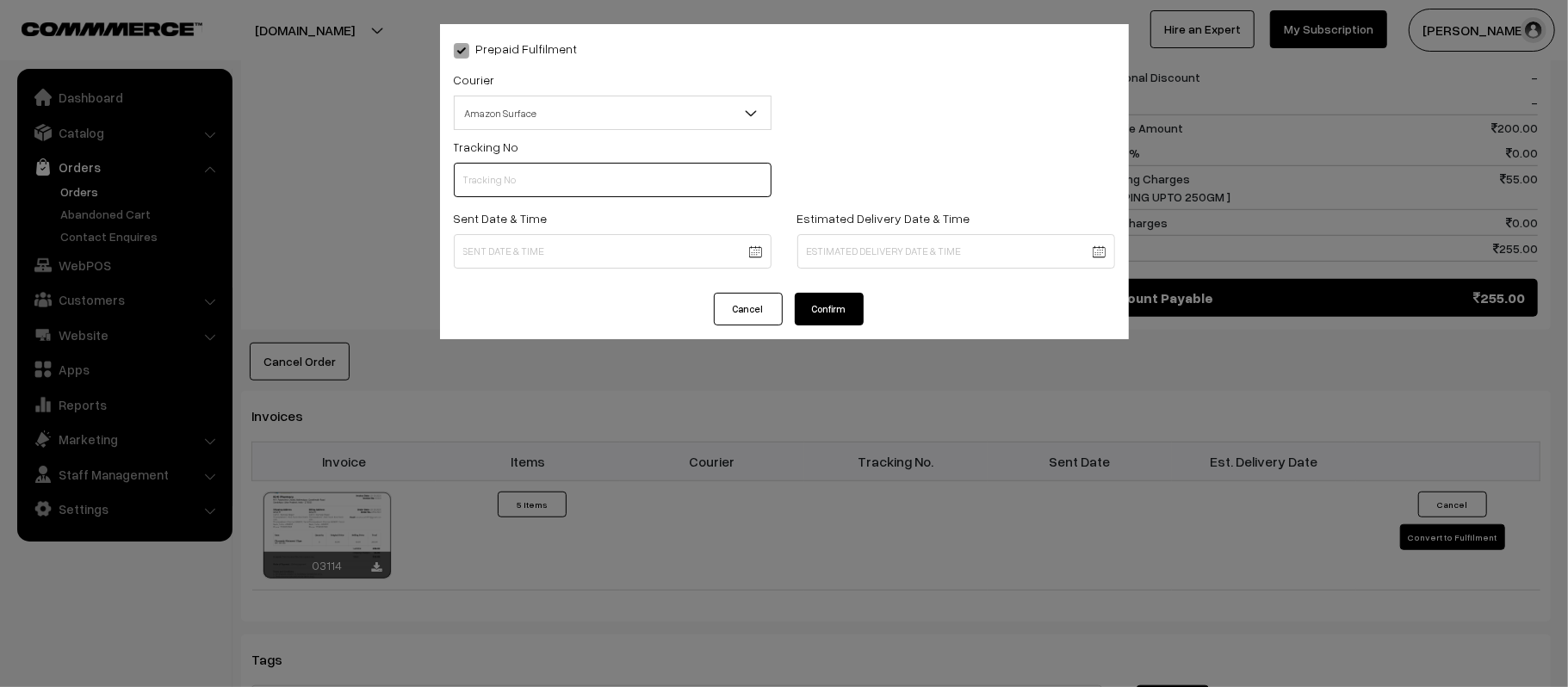
scroll to position [0, 0]
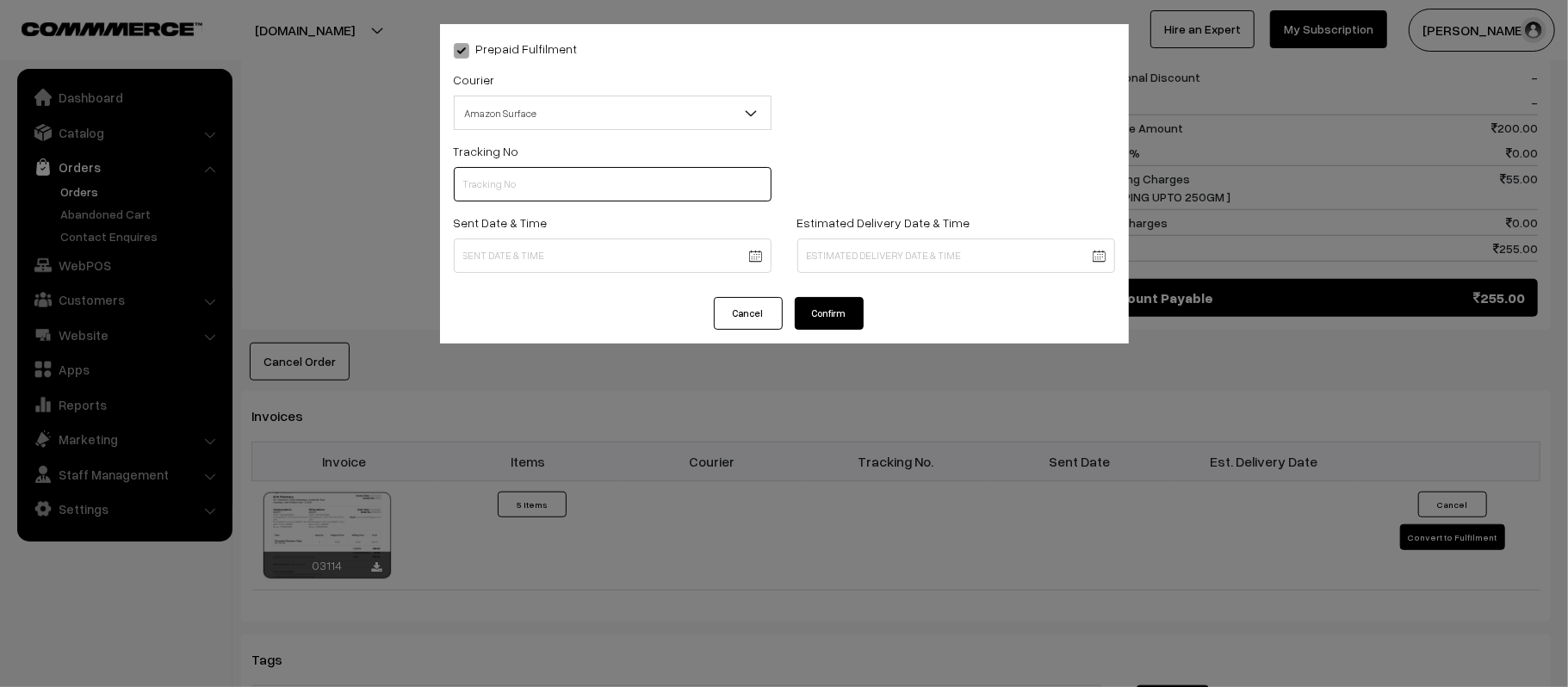
paste input "364229263036"
type input "364229263036"
click at [651, 257] on body "Thank you for showing interest. Our team will call you shortly. Close kirtiphar…" at bounding box center [784, 179] width 1568 height 1972
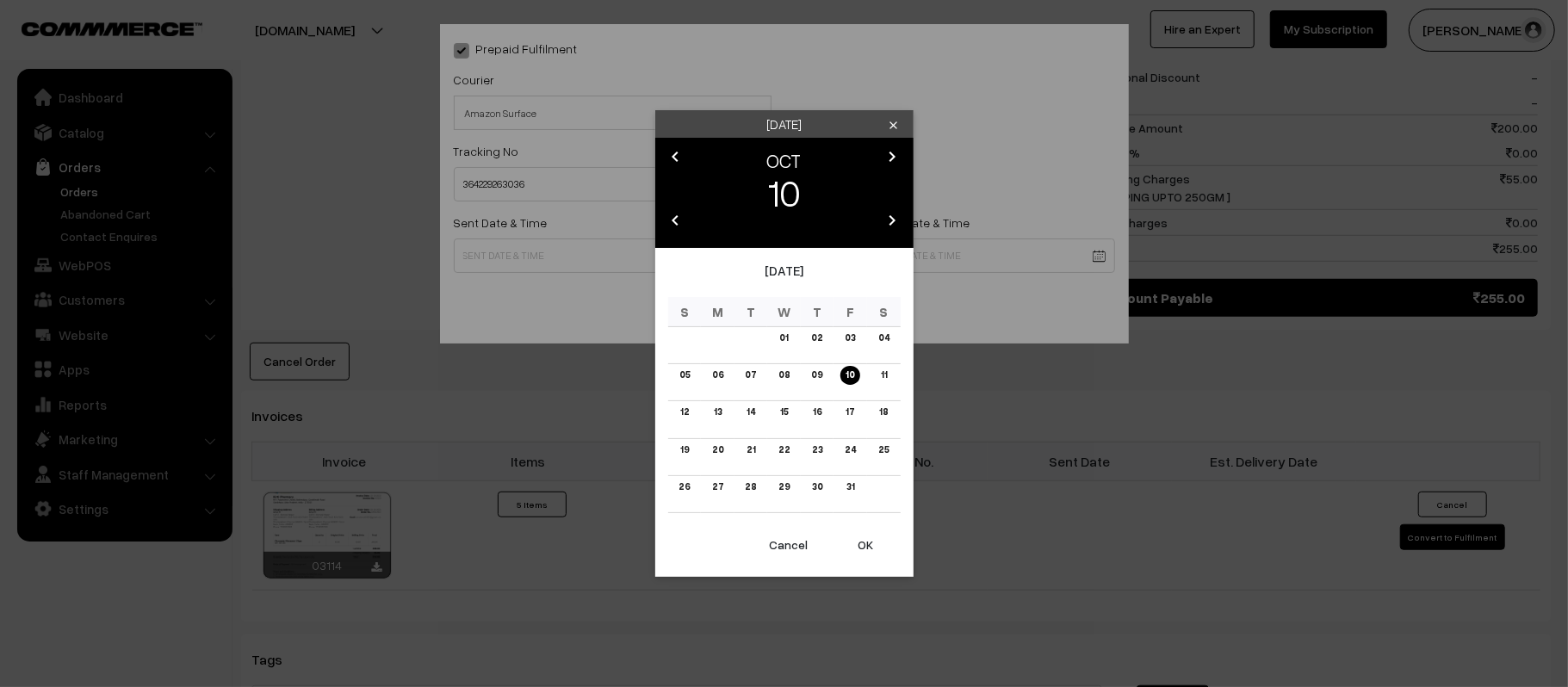
click at [859, 545] on button "OK" at bounding box center [866, 545] width 69 height 38
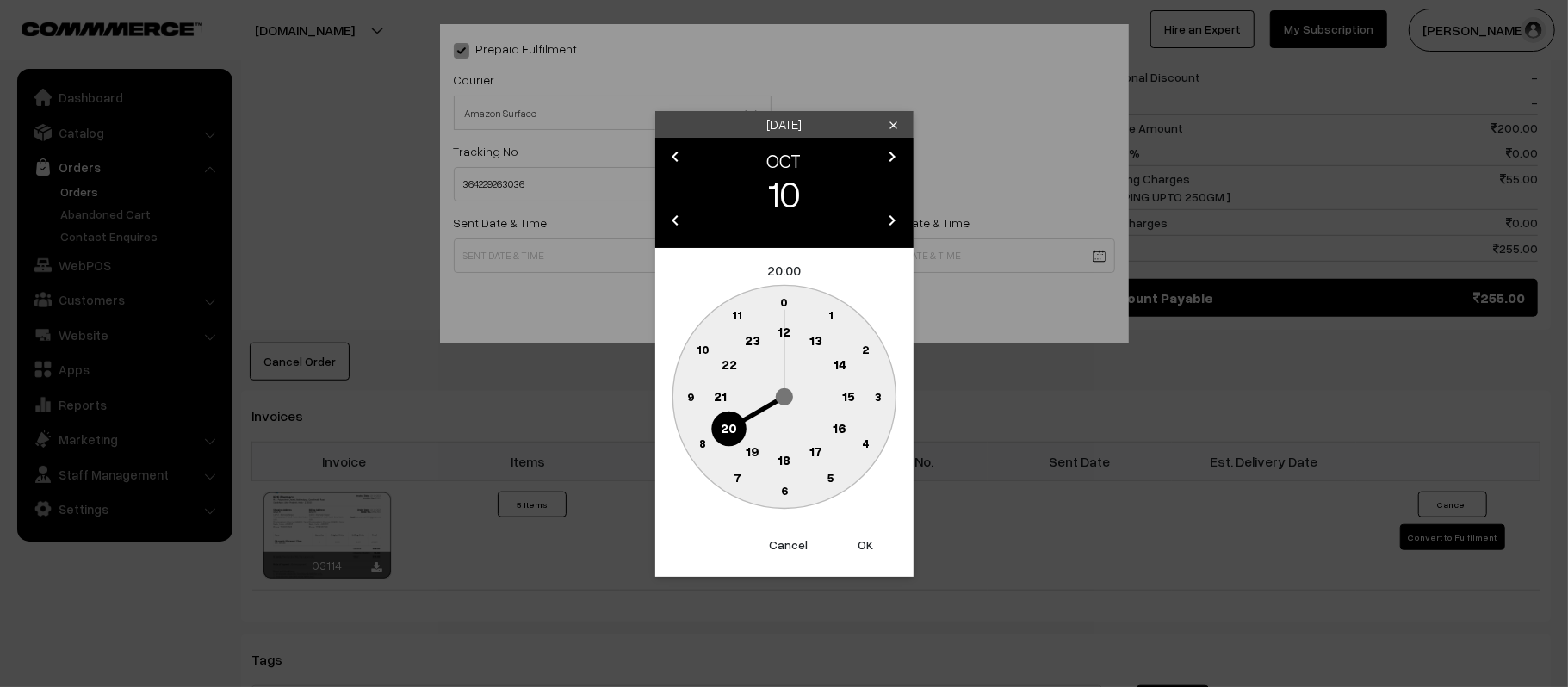
click at [789, 539] on button "Cancel" at bounding box center [788, 545] width 69 height 38
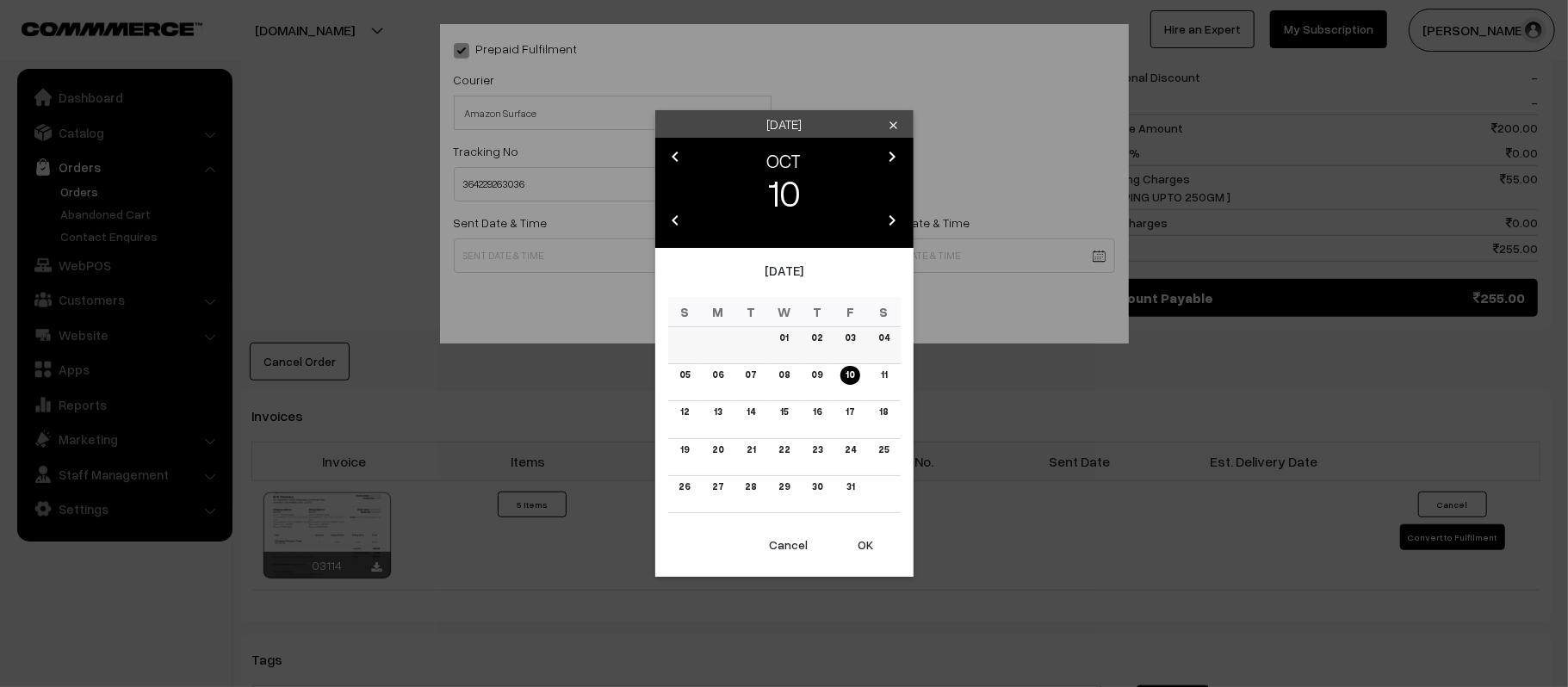
click at [887, 363] on td "04" at bounding box center [884, 345] width 34 height 37
click at [882, 377] on link "11" at bounding box center [883, 375] width 16 height 18
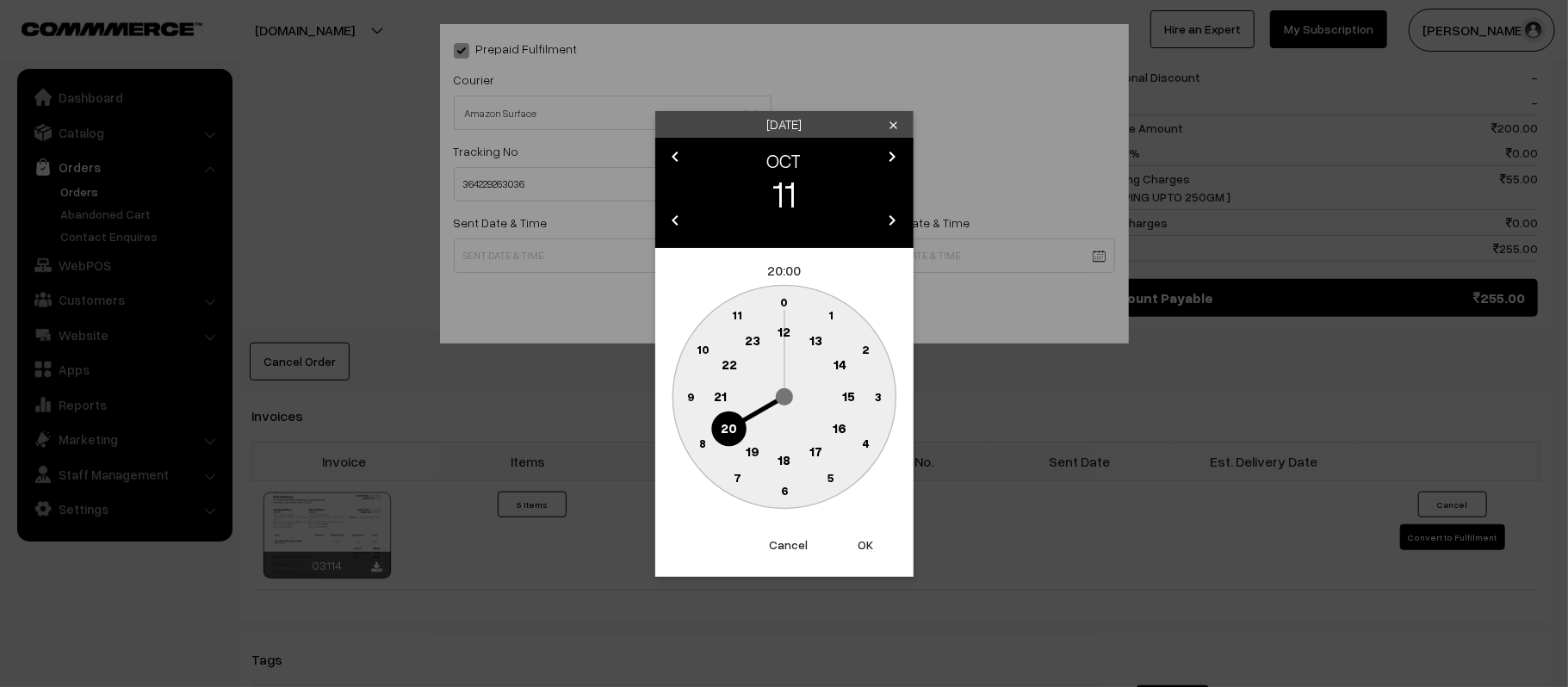
click at [784, 338] on text "12" at bounding box center [784, 332] width 13 height 16
click at [692, 402] on text "45" at bounding box center [690, 396] width 15 height 15
type input "11-10-2025 12:45"
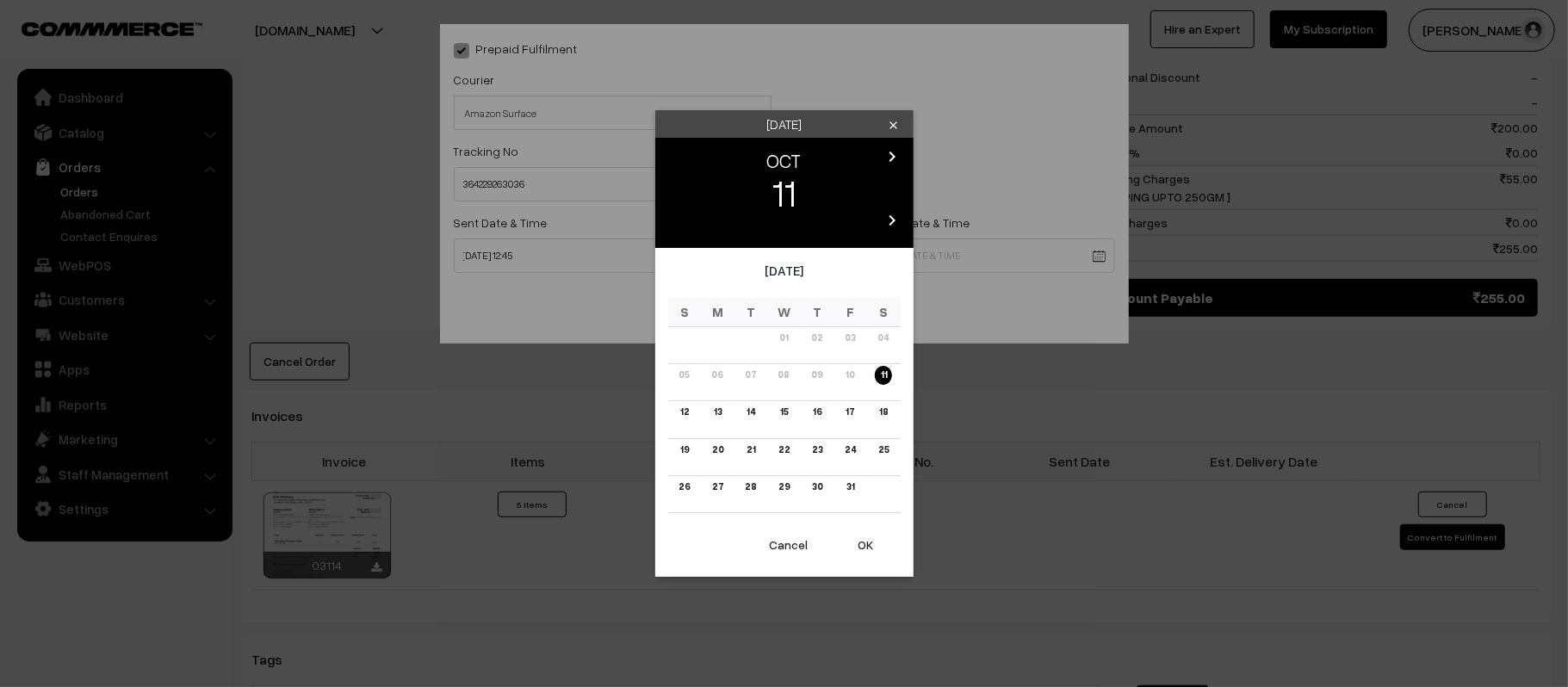
click at [934, 265] on body "Thank you for showing interest. Our team will call you shortly. Close kirtiphar…" at bounding box center [784, 179] width 1568 height 1972
click at [848, 408] on link "17" at bounding box center [849, 412] width 19 height 18
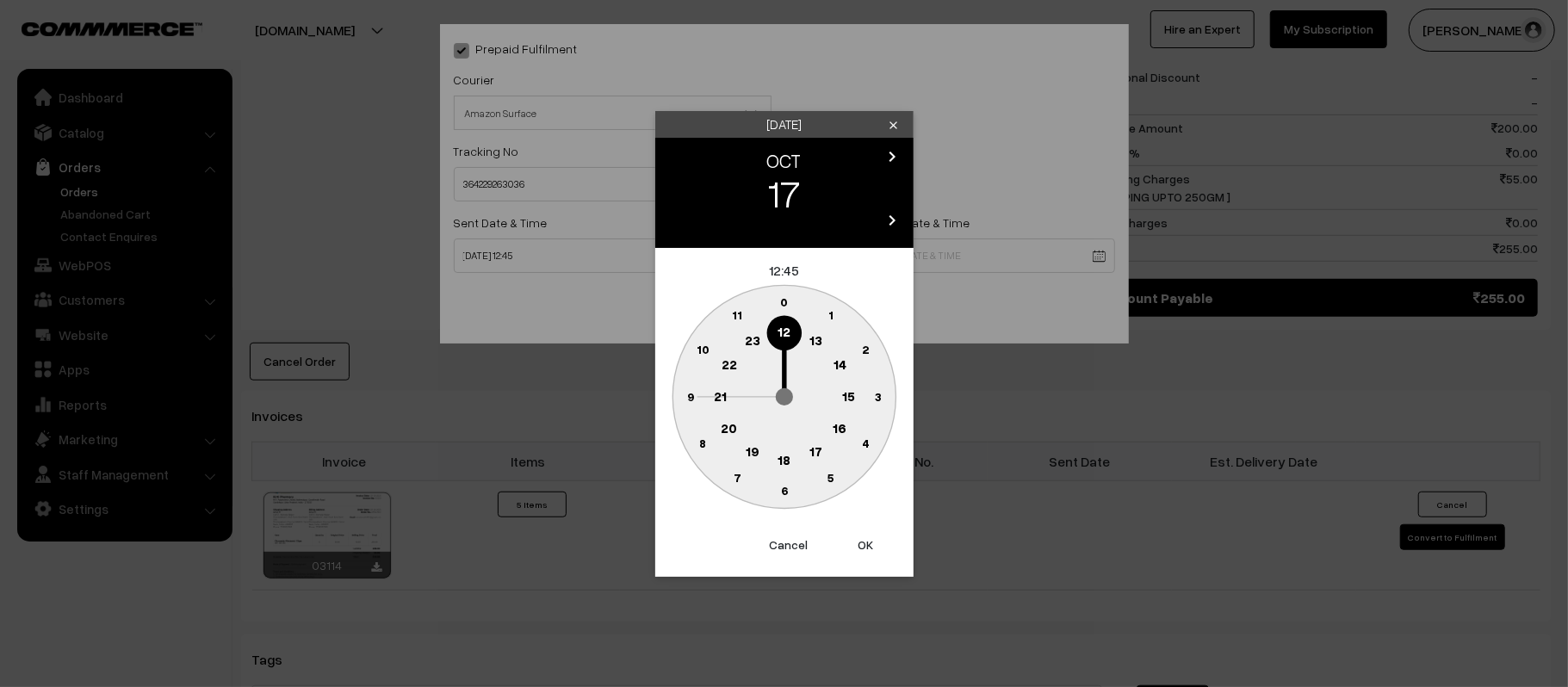
click at [717, 396] on text "21" at bounding box center [720, 396] width 13 height 16
drag, startPoint x: 772, startPoint y: 442, endPoint x: 783, endPoint y: 482, distance: 41.5
click at [783, 477] on circle at bounding box center [784, 491] width 36 height 36
type input "17-10-2025 21:30"
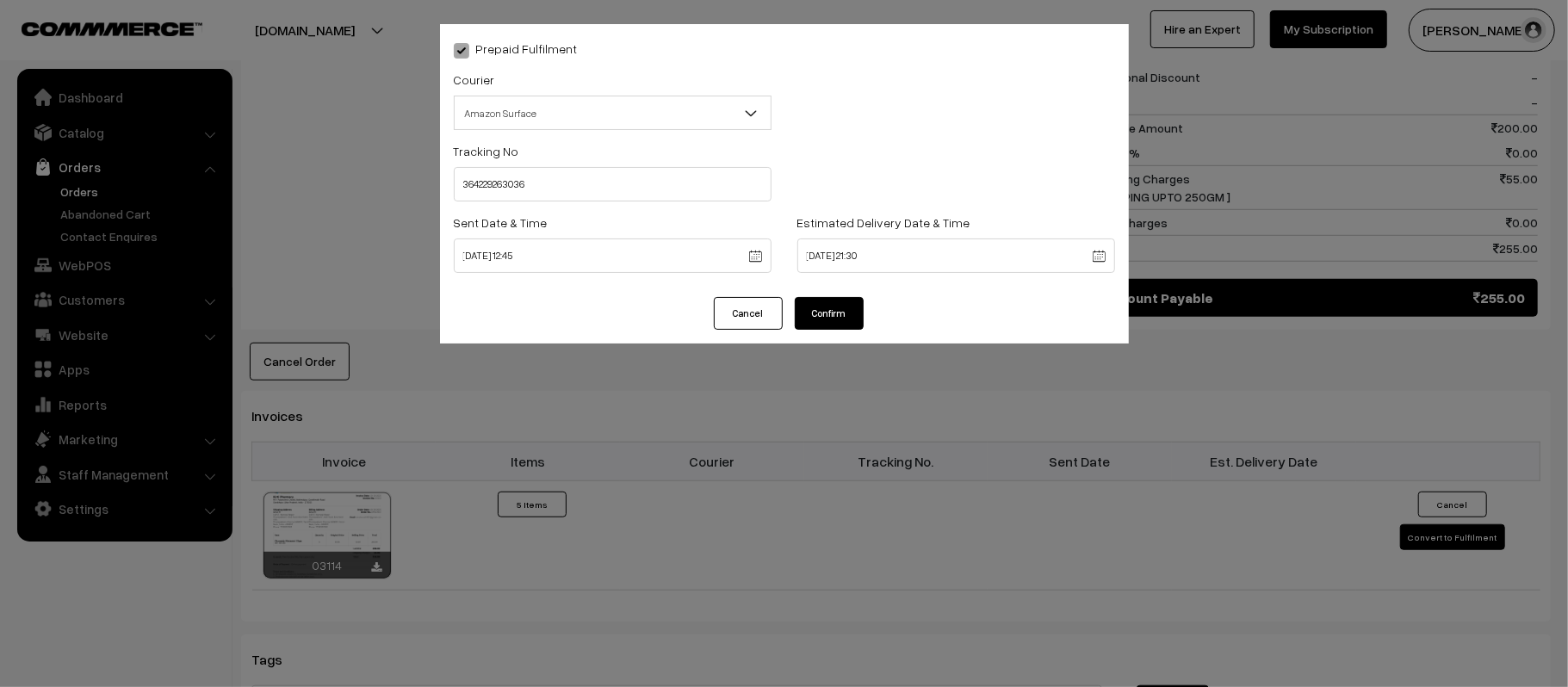
click at [849, 297] on button "Confirm" at bounding box center [828, 313] width 69 height 33
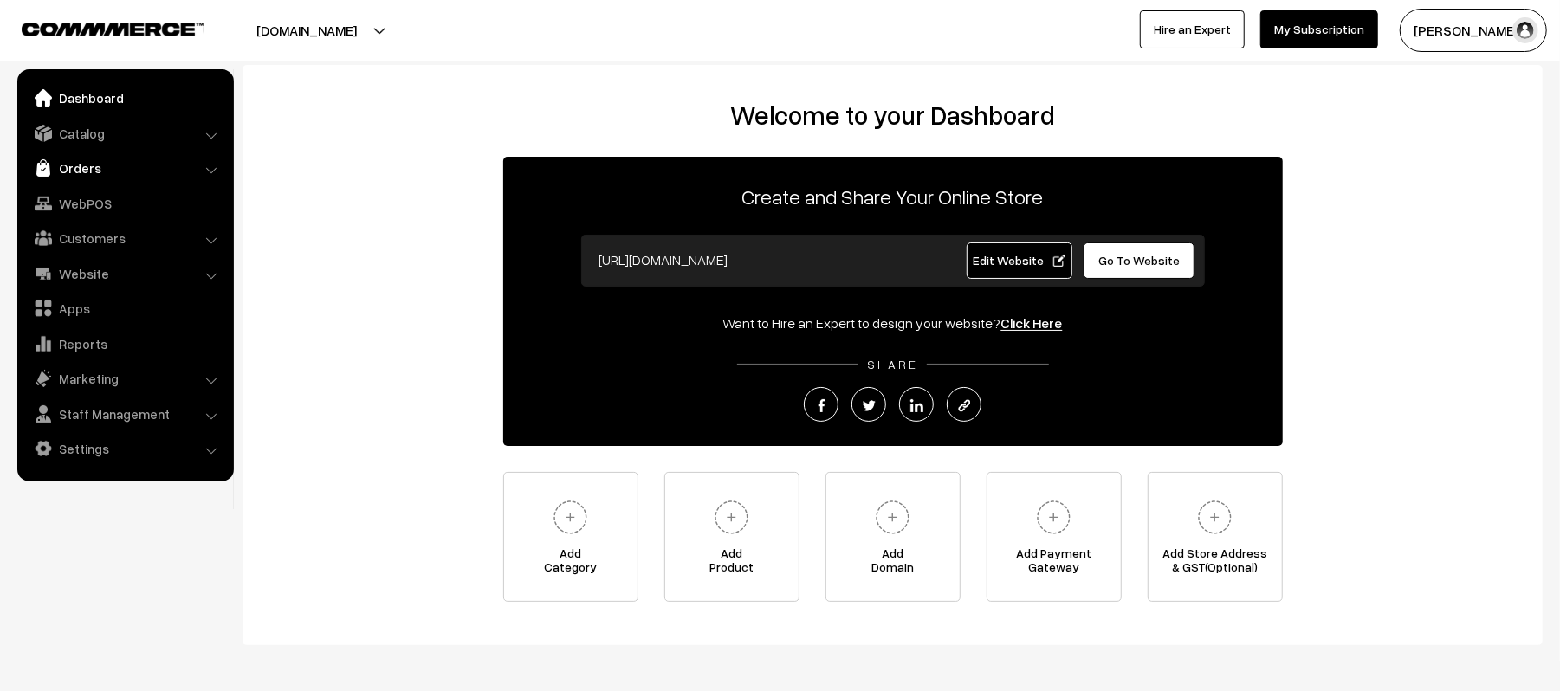
click at [67, 174] on link "Orders" at bounding box center [125, 167] width 206 height 31
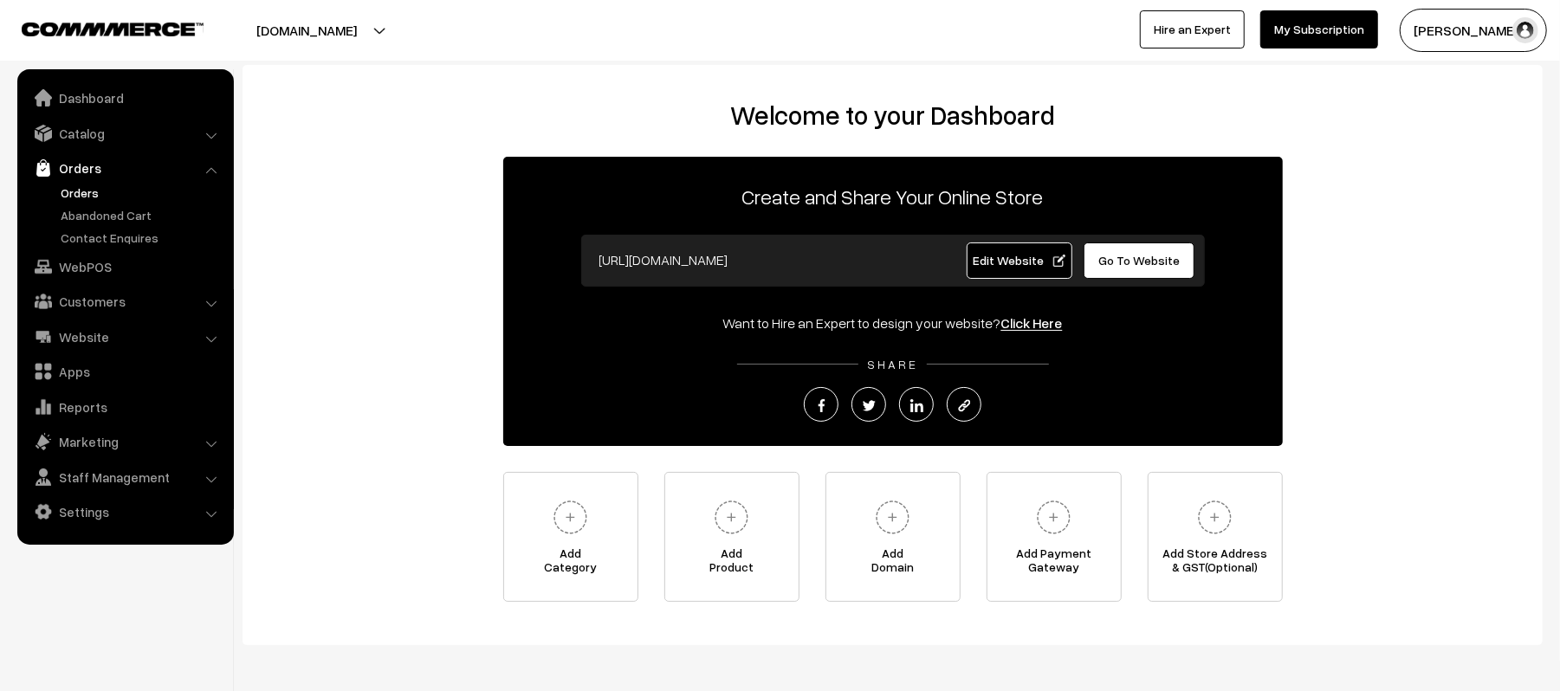
click at [68, 184] on link "Orders" at bounding box center [141, 193] width 171 height 18
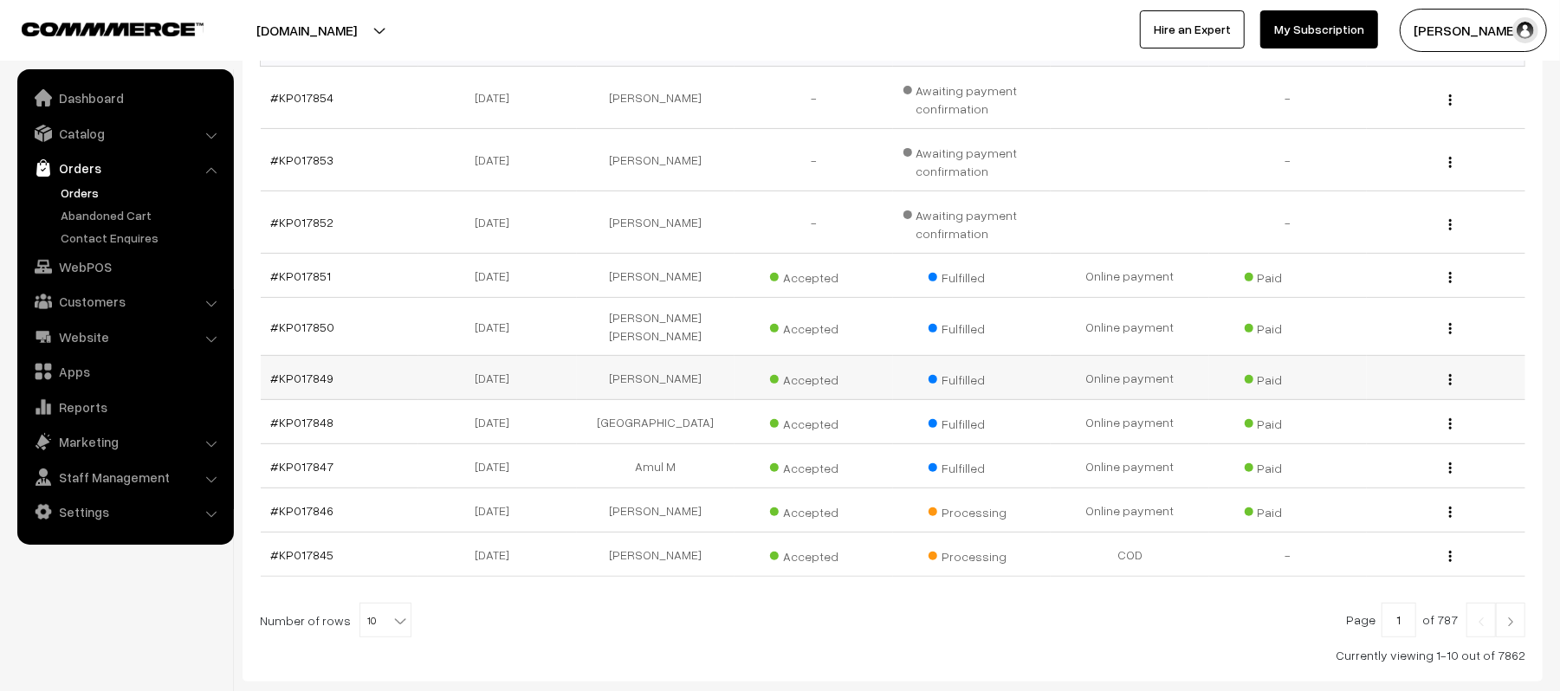
scroll to position [416, 0]
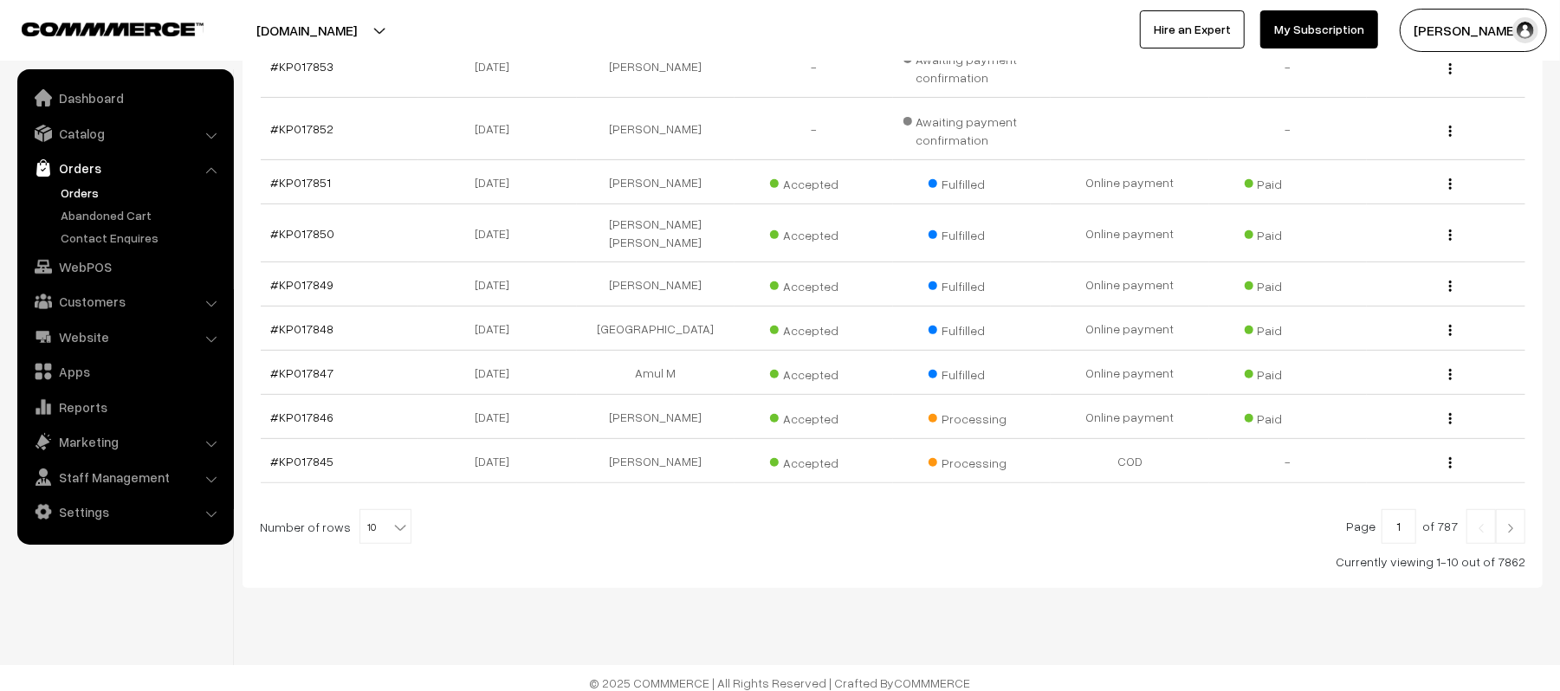
click at [1511, 509] on link at bounding box center [1510, 526] width 29 height 35
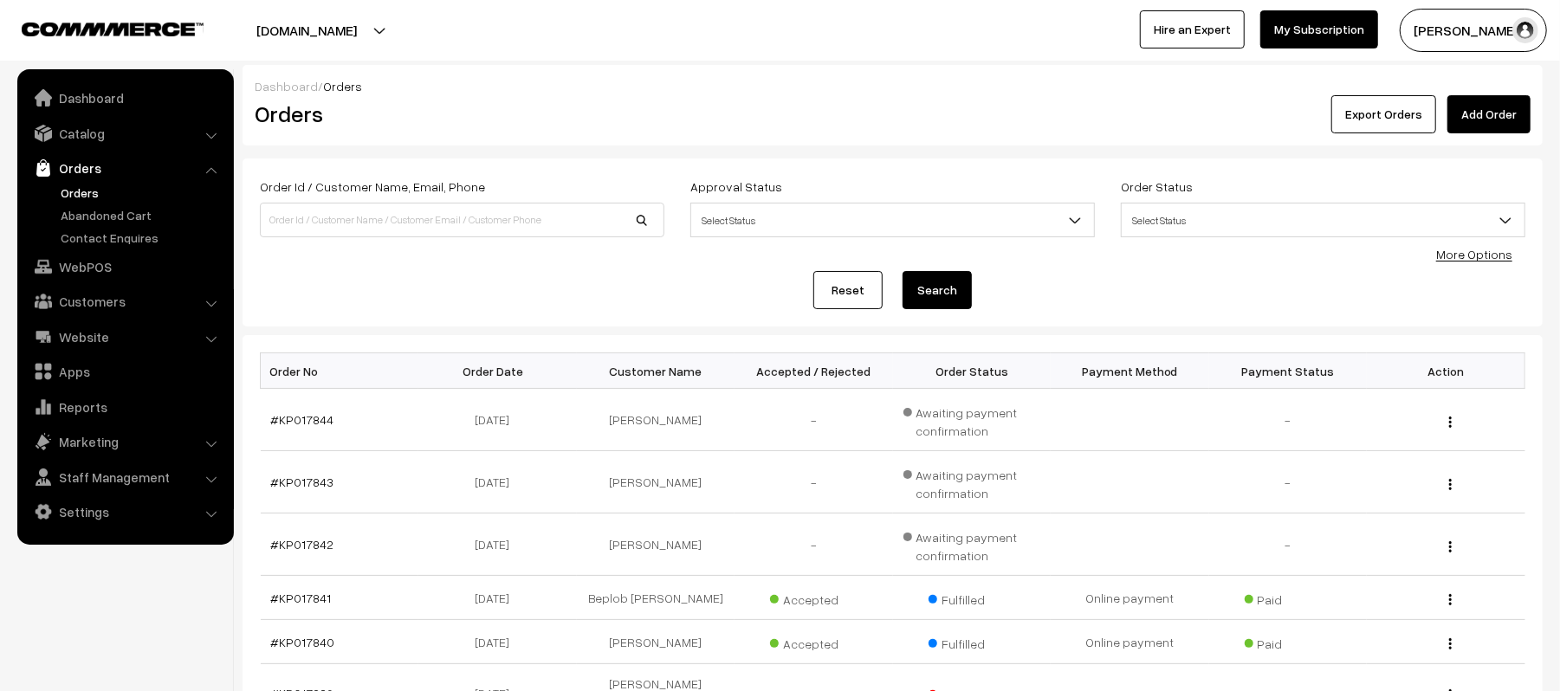
click at [83, 191] on link "Orders" at bounding box center [141, 193] width 171 height 18
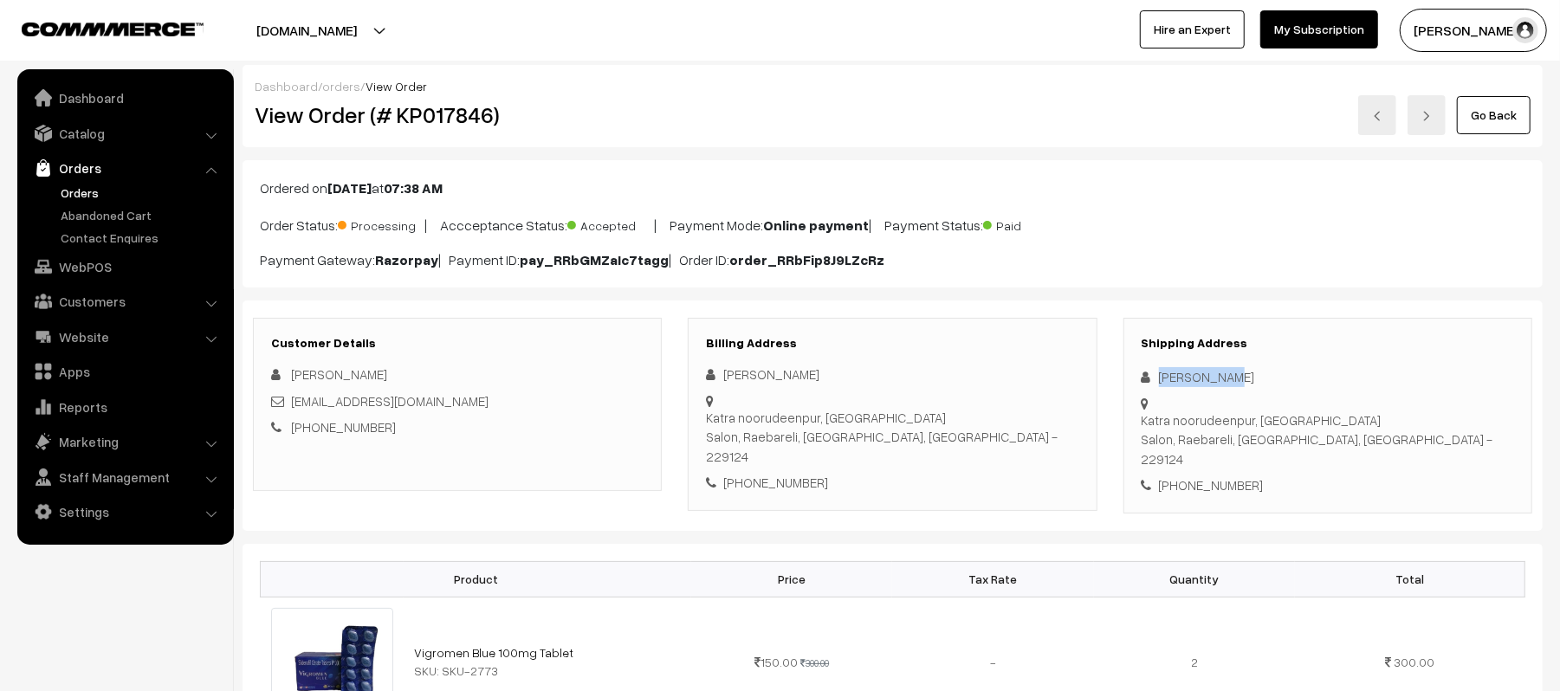
drag, startPoint x: 1245, startPoint y: 376, endPoint x: 1140, endPoint y: 375, distance: 104.8
click at [1140, 375] on div "Shipping Address Manoj Kumar Katra noorudeenpur, Gopalpur Salon, Raebareli, Utt…" at bounding box center [1327, 416] width 409 height 196
copy div "Manoj Kumar"
click at [1224, 476] on div "+91 8419068058" at bounding box center [1328, 486] width 372 height 20
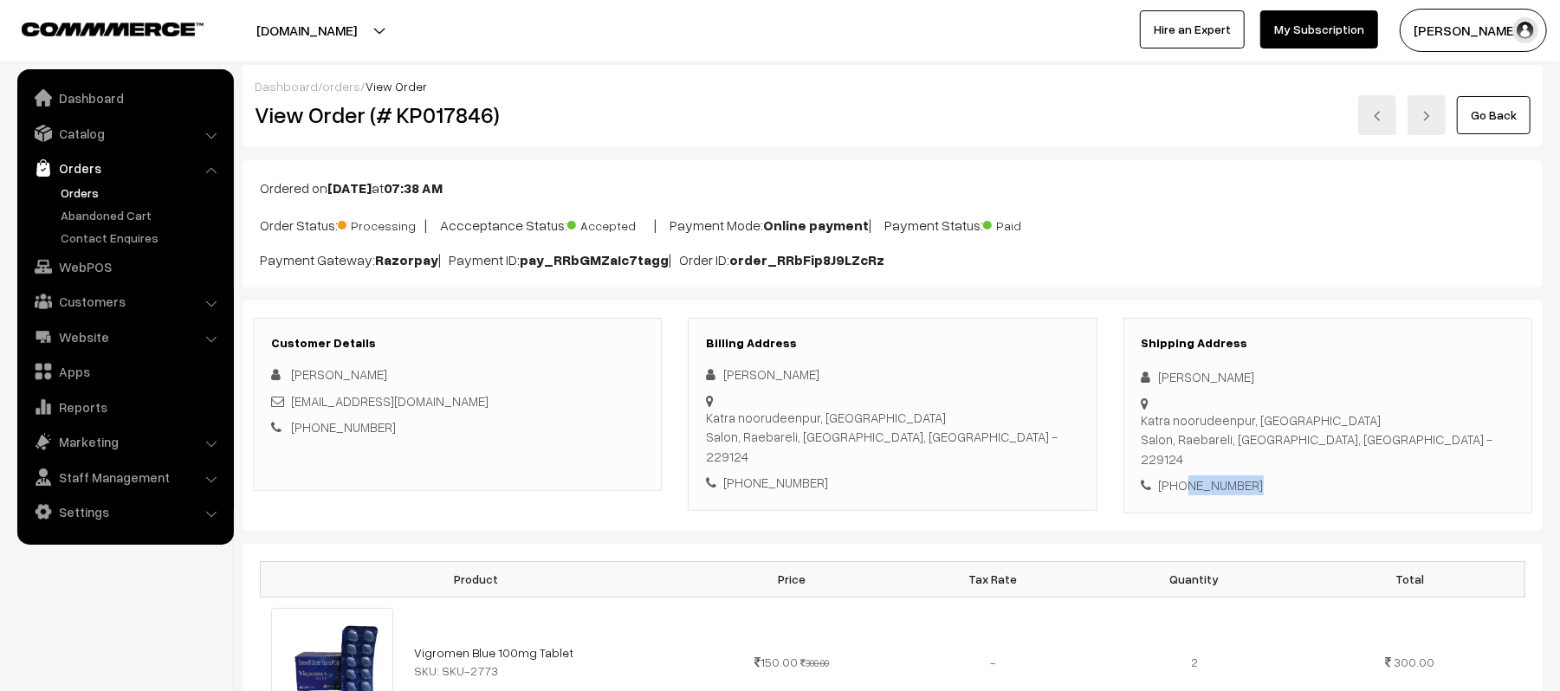
copy div "8419068058"
drag, startPoint x: 359, startPoint y: 406, endPoint x: 292, endPoint y: 405, distance: 66.7
click at [292, 405] on div "manojsingh705235@gmail.com" at bounding box center [457, 401] width 372 height 20
copy link "manojsingh705235@gmail.com"
drag, startPoint x: 1161, startPoint y: 405, endPoint x: 1459, endPoint y: 416, distance: 299.0
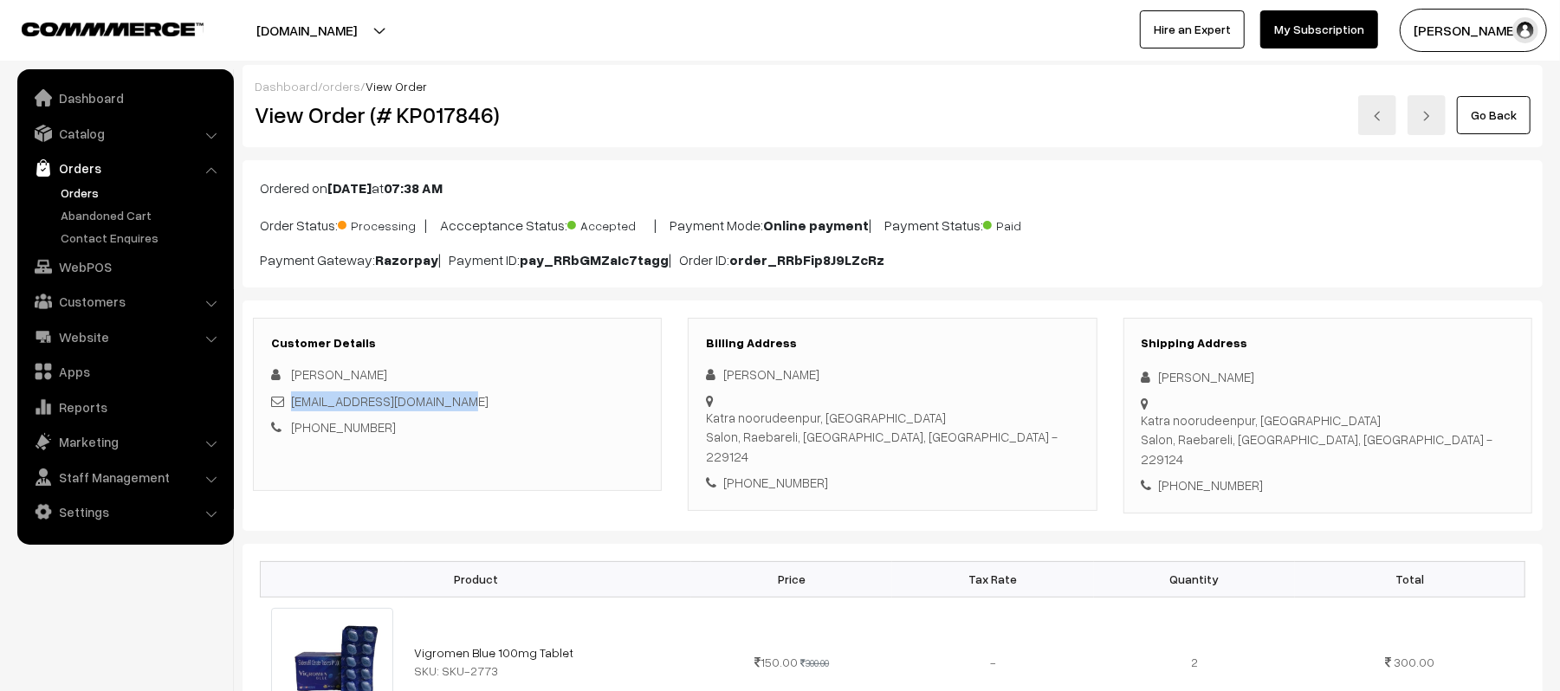
click at [1459, 416] on div "Shipping Address Manoj Kumar Katra noorudeenpur, Gopalpur Salon, Raebareli, Utt…" at bounding box center [1327, 416] width 409 height 196
copy div "Katra noorudeenpur, Gopalpur Salon, Raebareli, Uttar Pradesh, India - 229124"
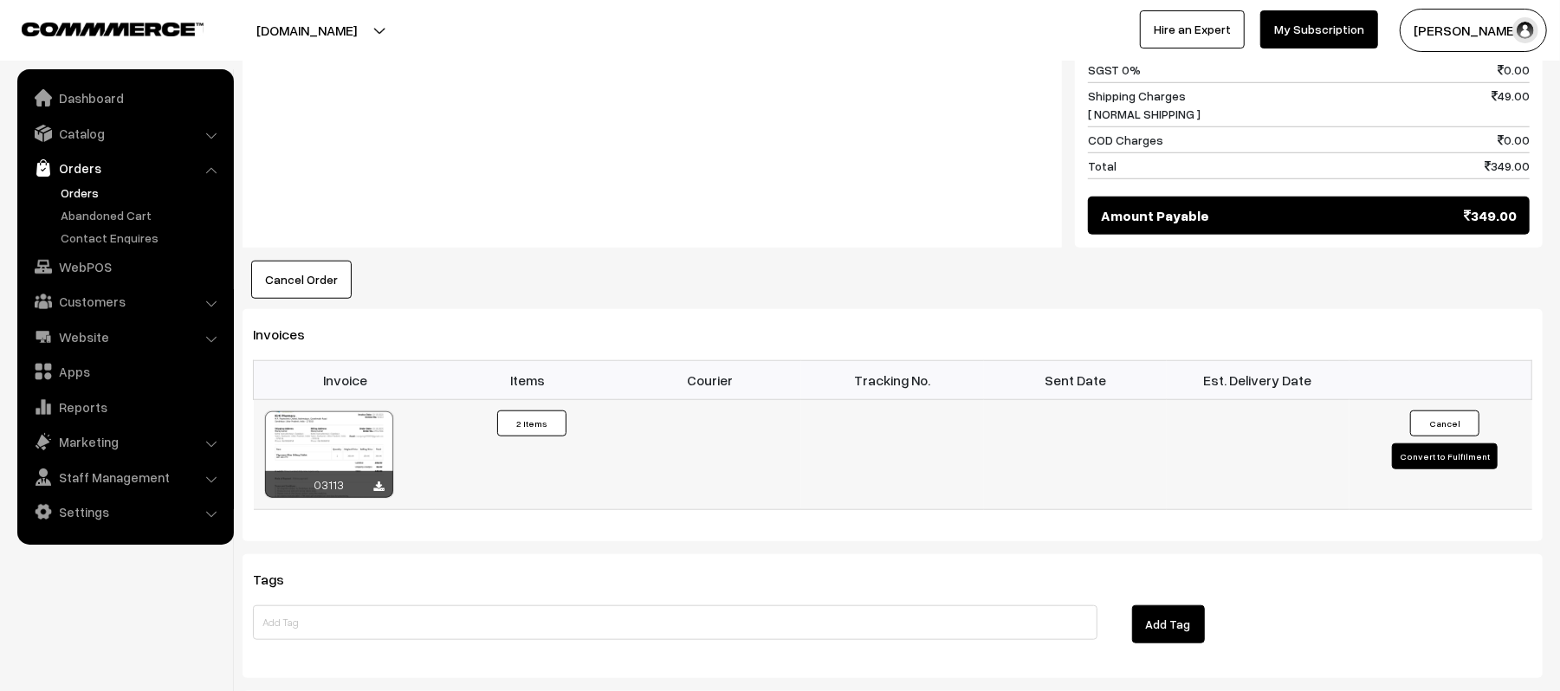
click at [1424, 443] on button "Convert to Fulfilment" at bounding box center [1445, 456] width 106 height 26
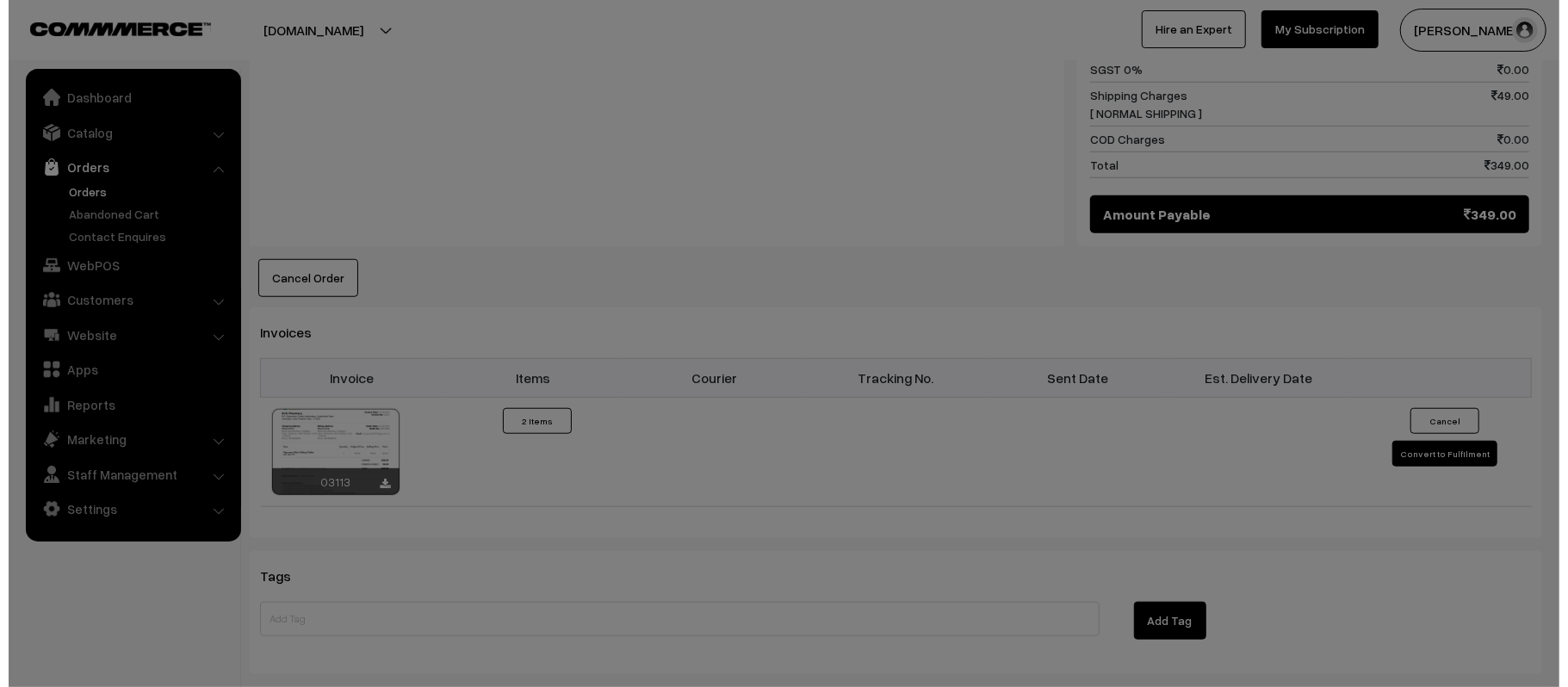
scroll to position [921, 0]
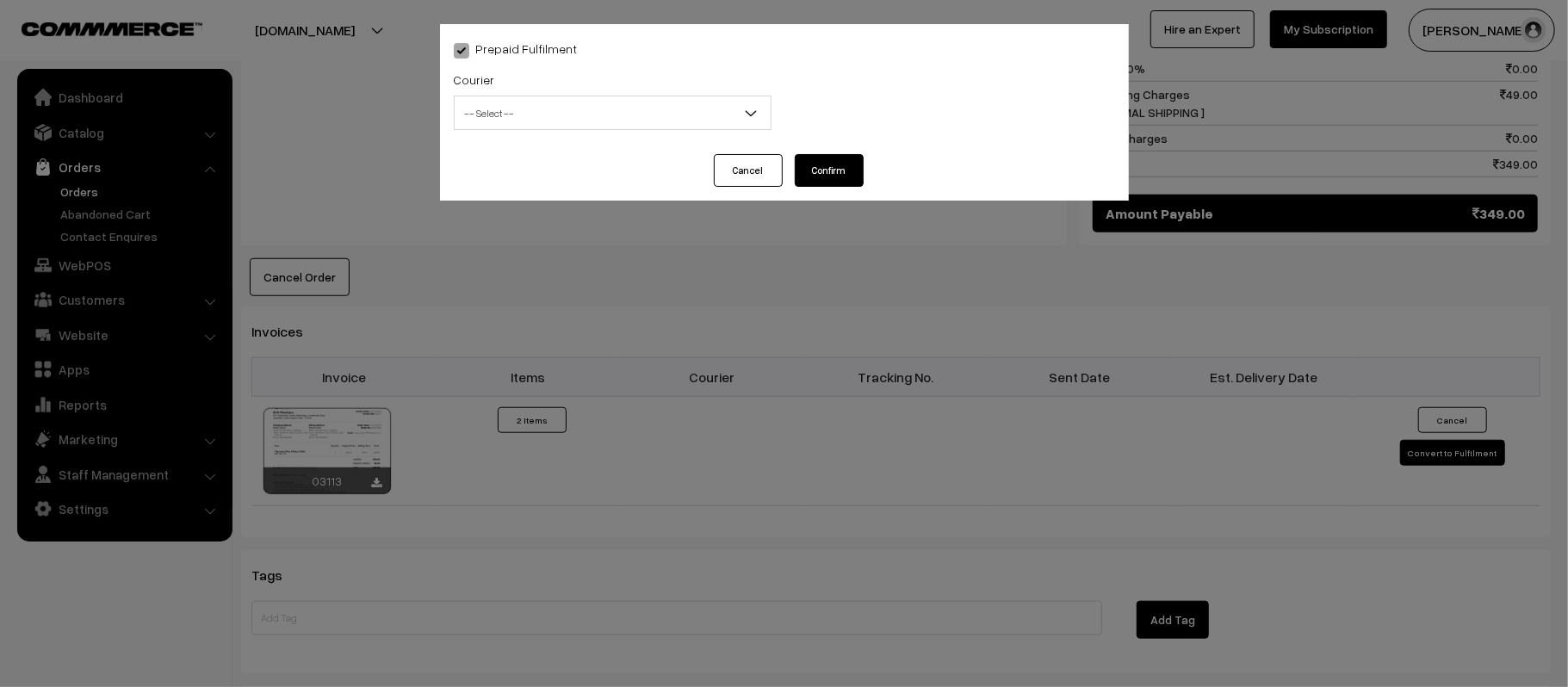
click at [588, 119] on span "-- Select --" at bounding box center [612, 113] width 316 height 30
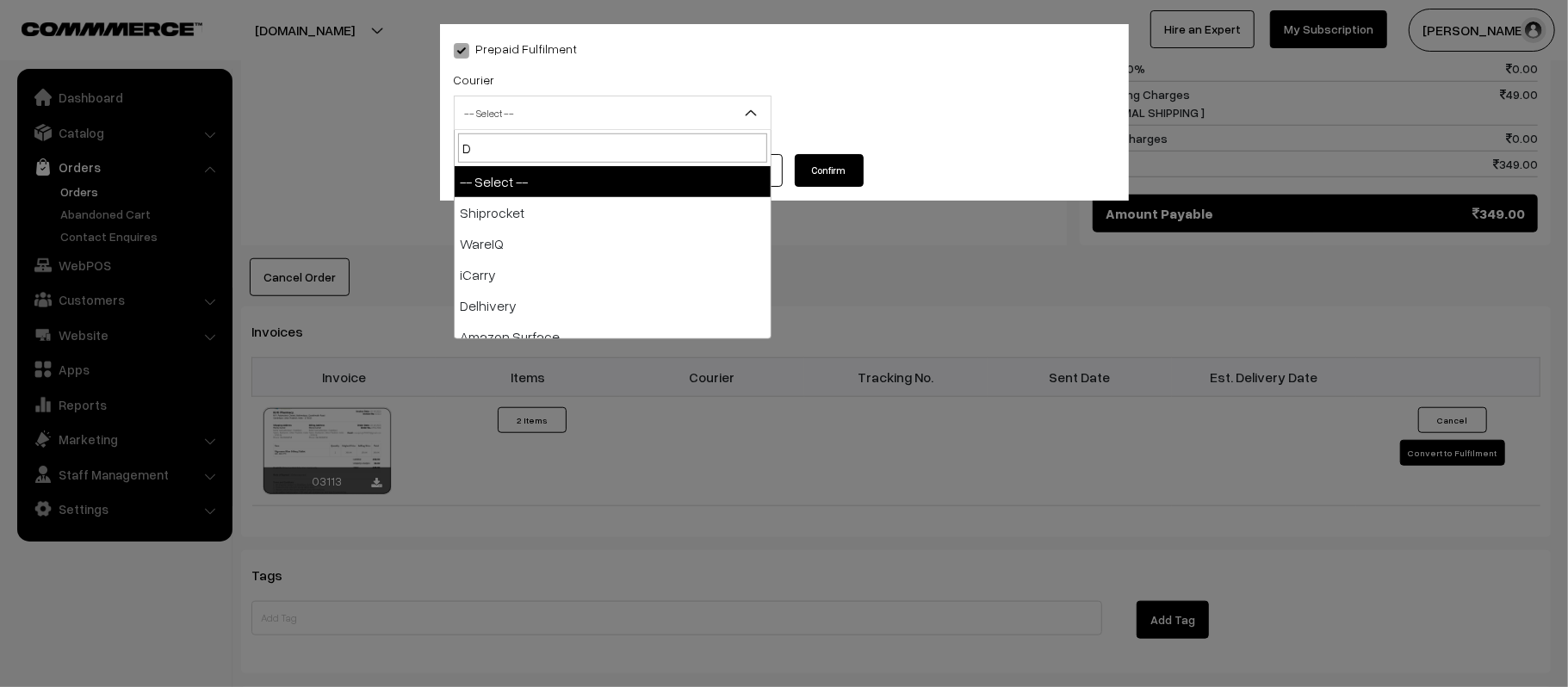
type input "DE"
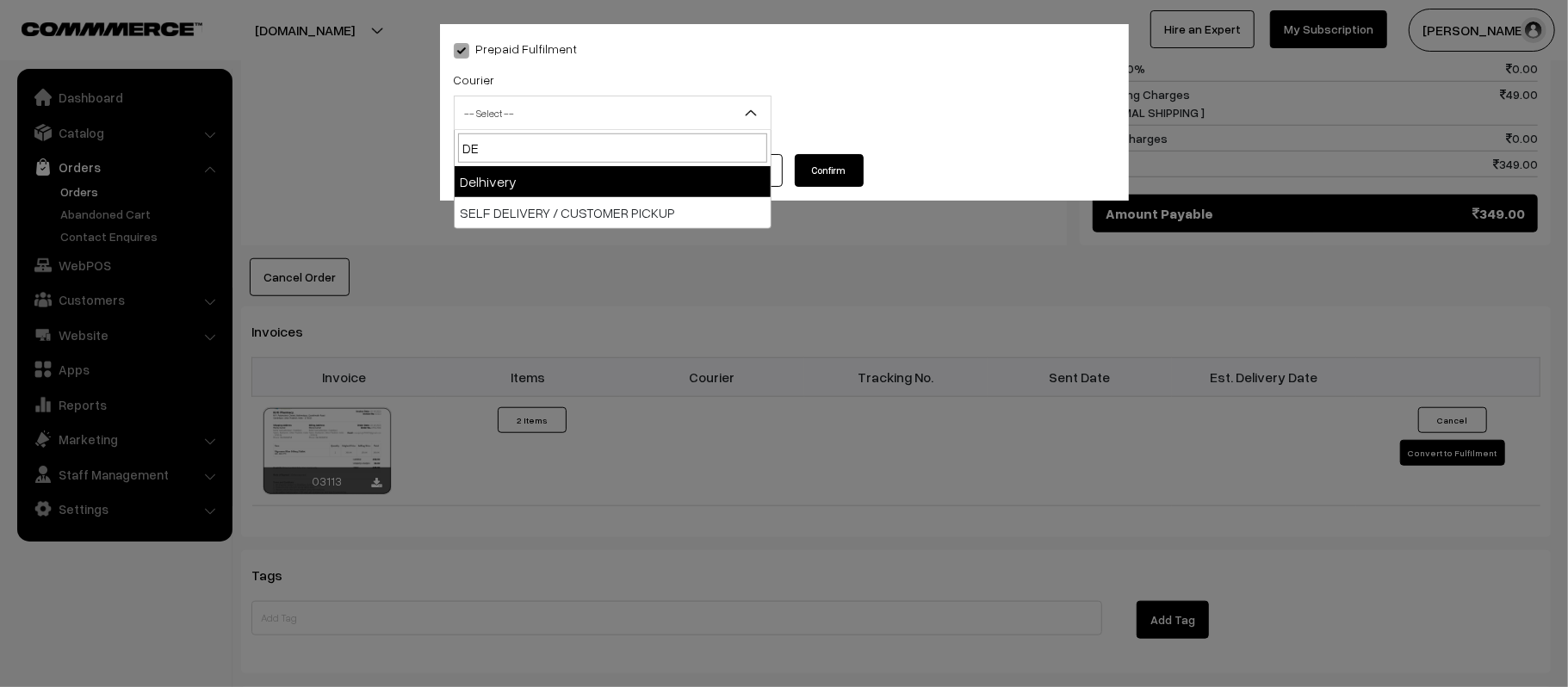
select select "4"
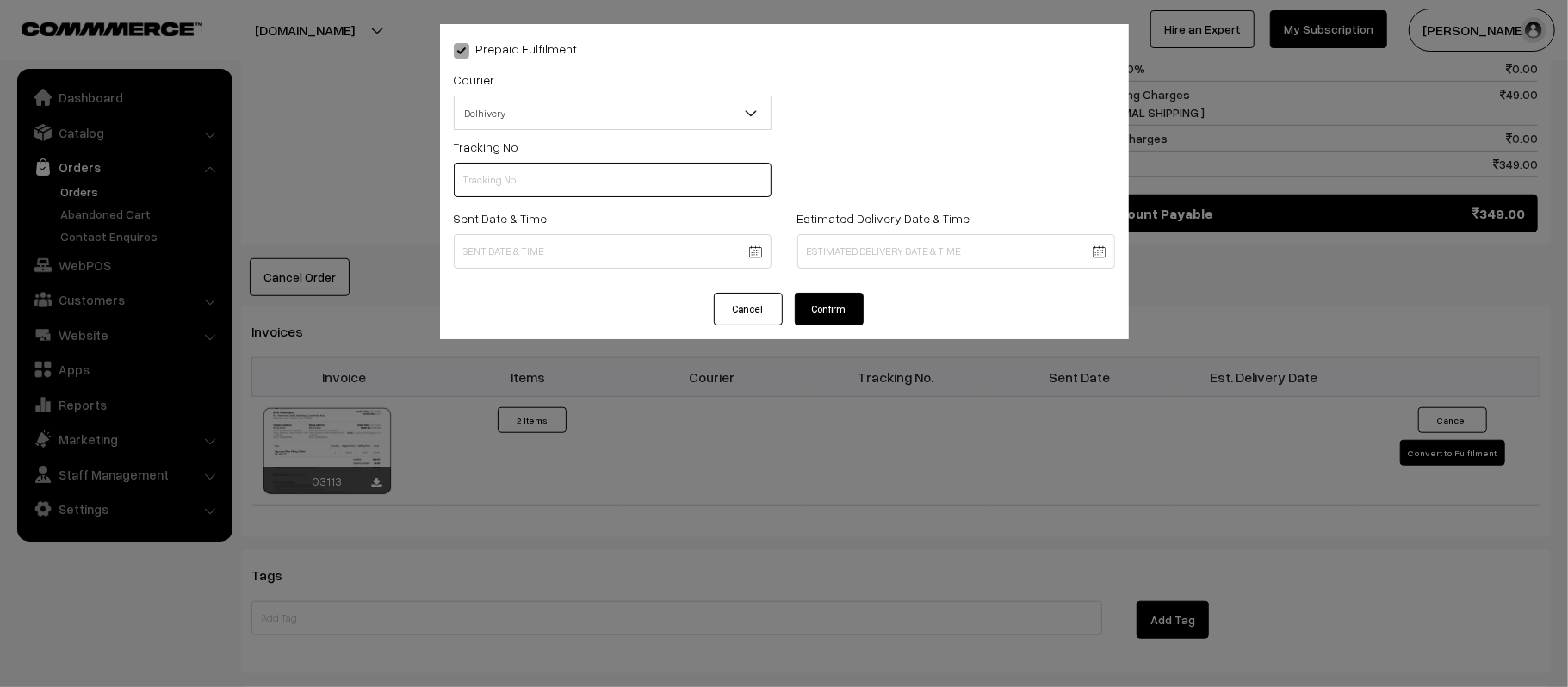
scroll to position [0, 0]
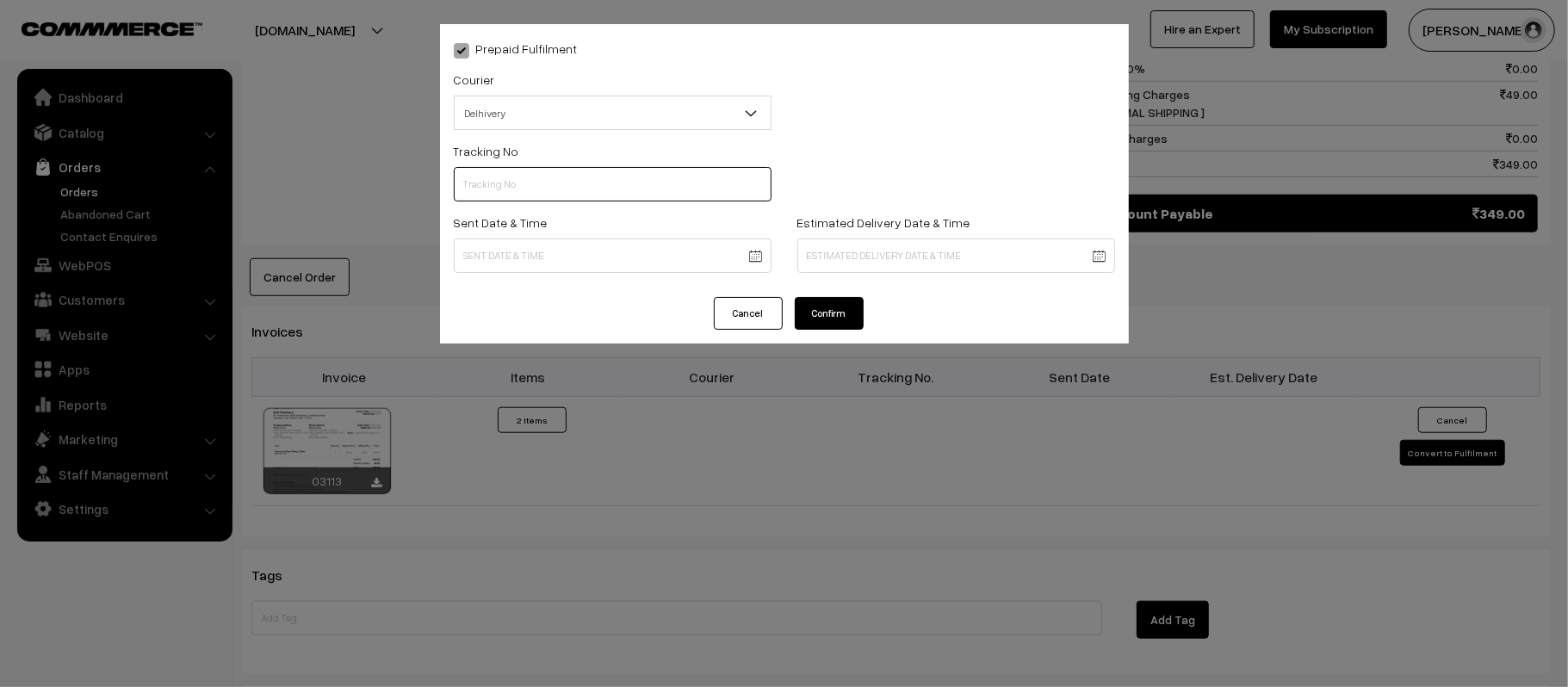
paste input "40390511375231"
type input "40390511375231"
click at [644, 268] on body "Thank you for showing interest. Our team will call you shortly. Close kirtiphar…" at bounding box center [784, 81] width 1568 height 2002
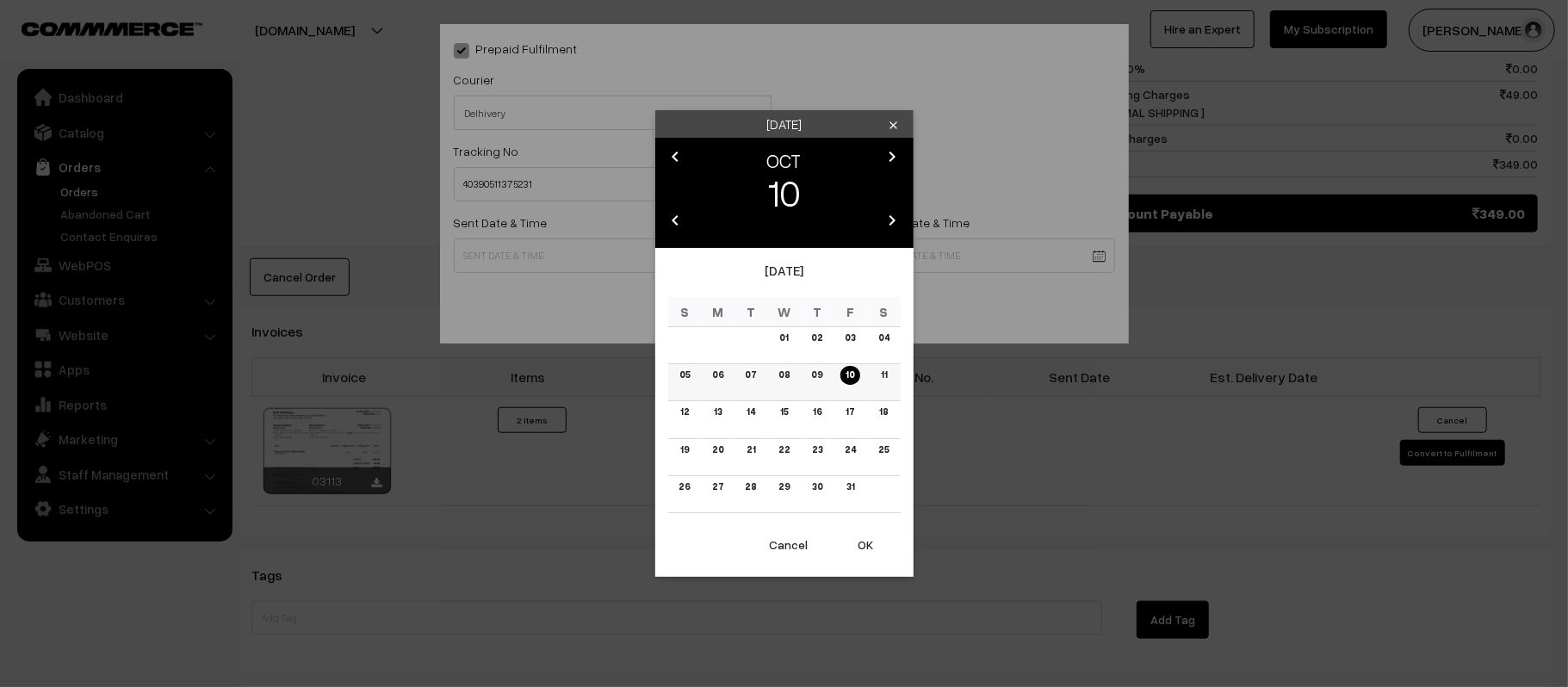
click at [884, 383] on link "11" at bounding box center [883, 375] width 16 height 18
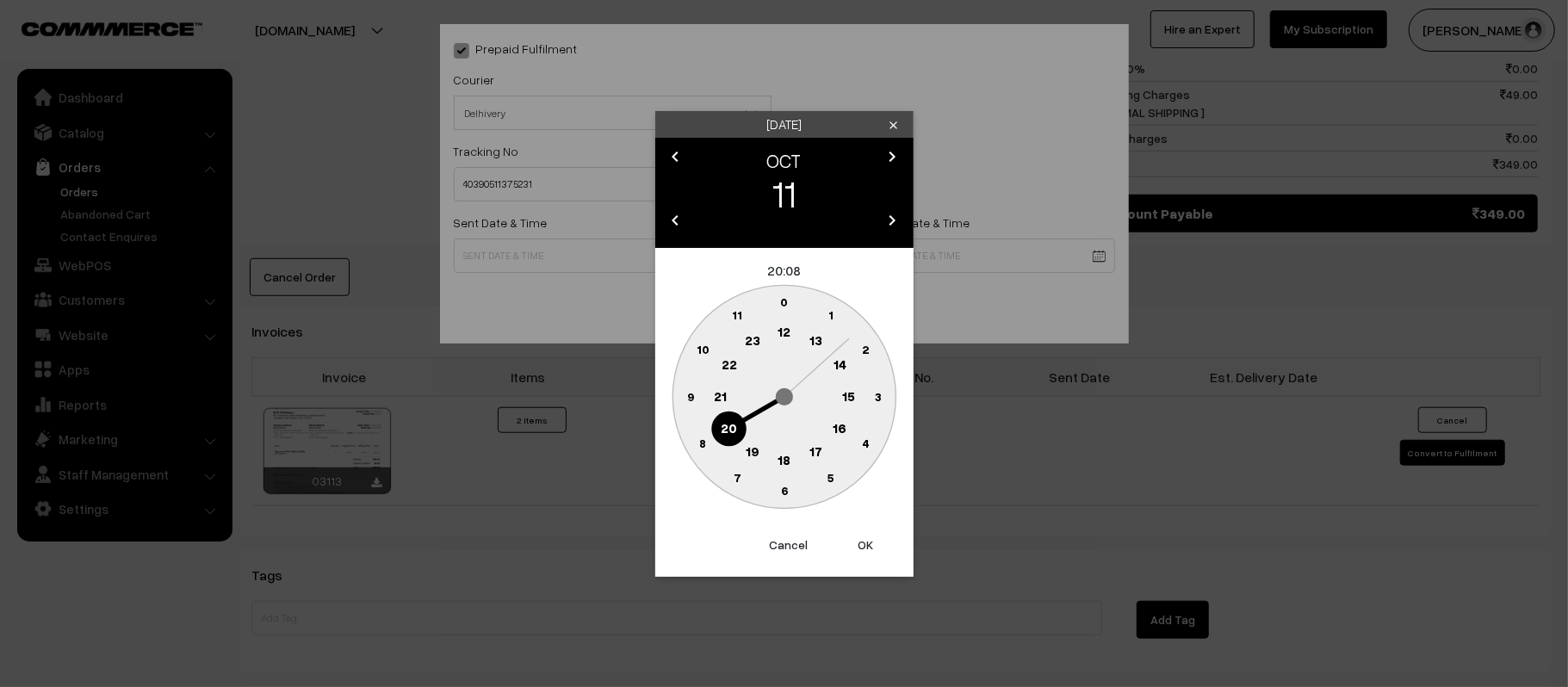
click at [777, 331] on circle at bounding box center [784, 333] width 36 height 36
click at [684, 408] on circle at bounding box center [690, 397] width 36 height 36
type input "11-10-2025 12:45"
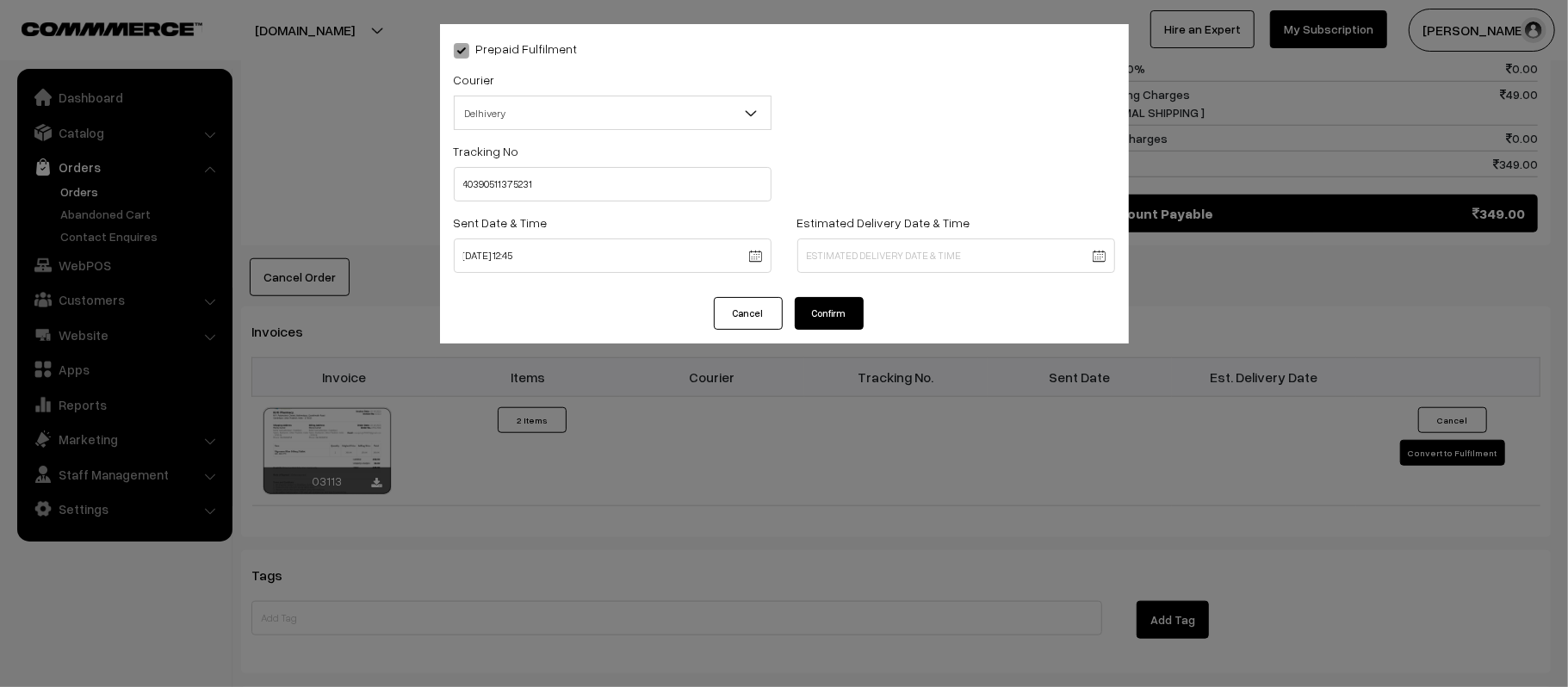
click at [943, 265] on body "Thank you for showing interest. Our team will call you shortly. Close kirtiphar…" at bounding box center [784, 81] width 1568 height 2002
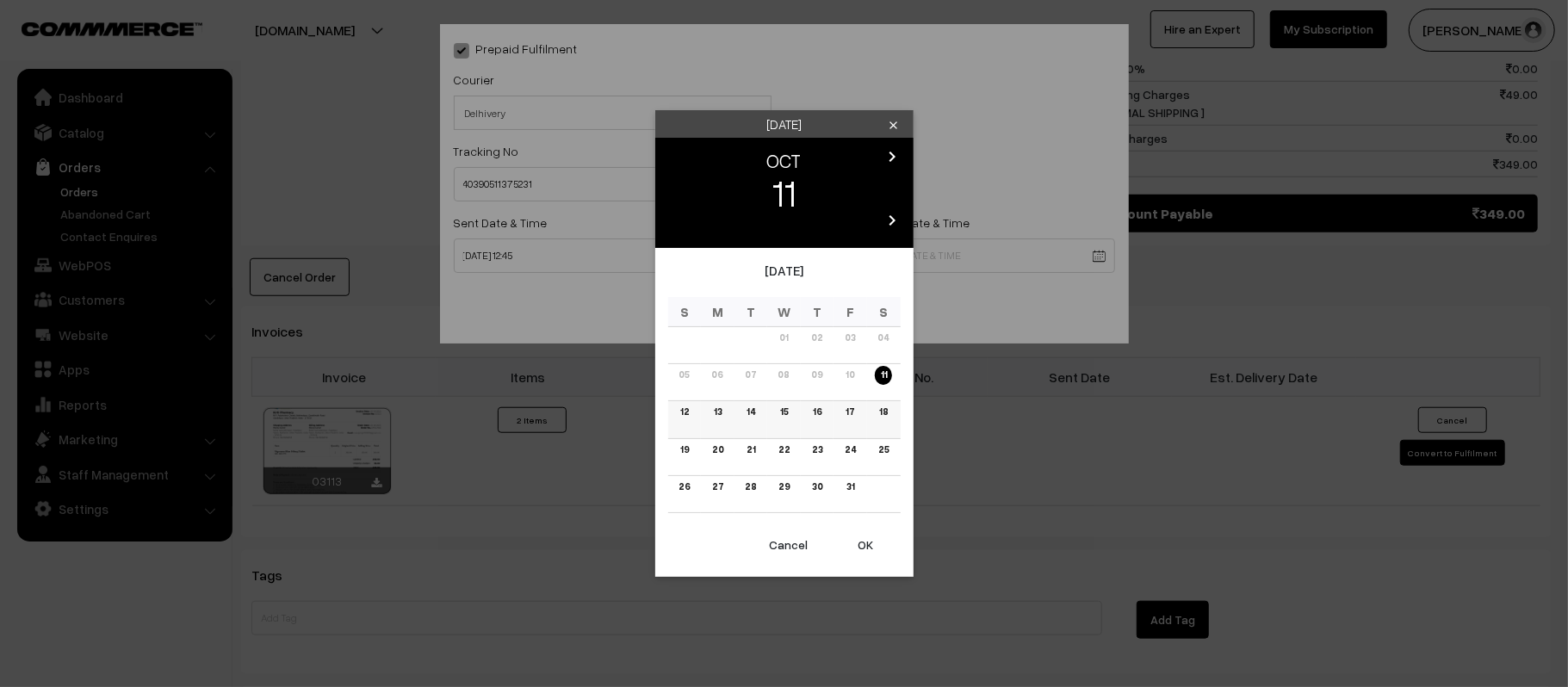
click at [820, 410] on link "16" at bounding box center [816, 412] width 19 height 18
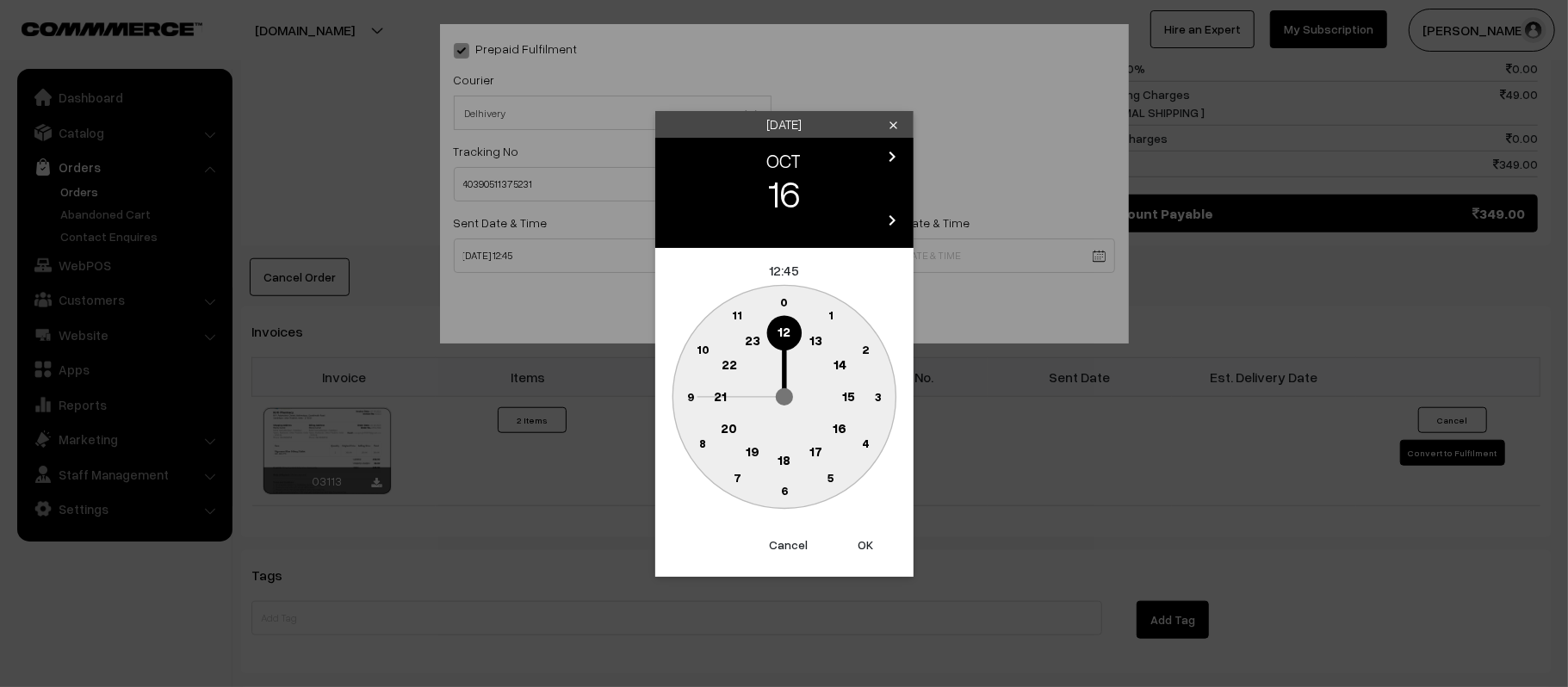
click at [722, 400] on text "21" at bounding box center [720, 396] width 13 height 16
click at [783, 490] on text "30" at bounding box center [784, 490] width 15 height 15
type input "16-10-2025 21:30"
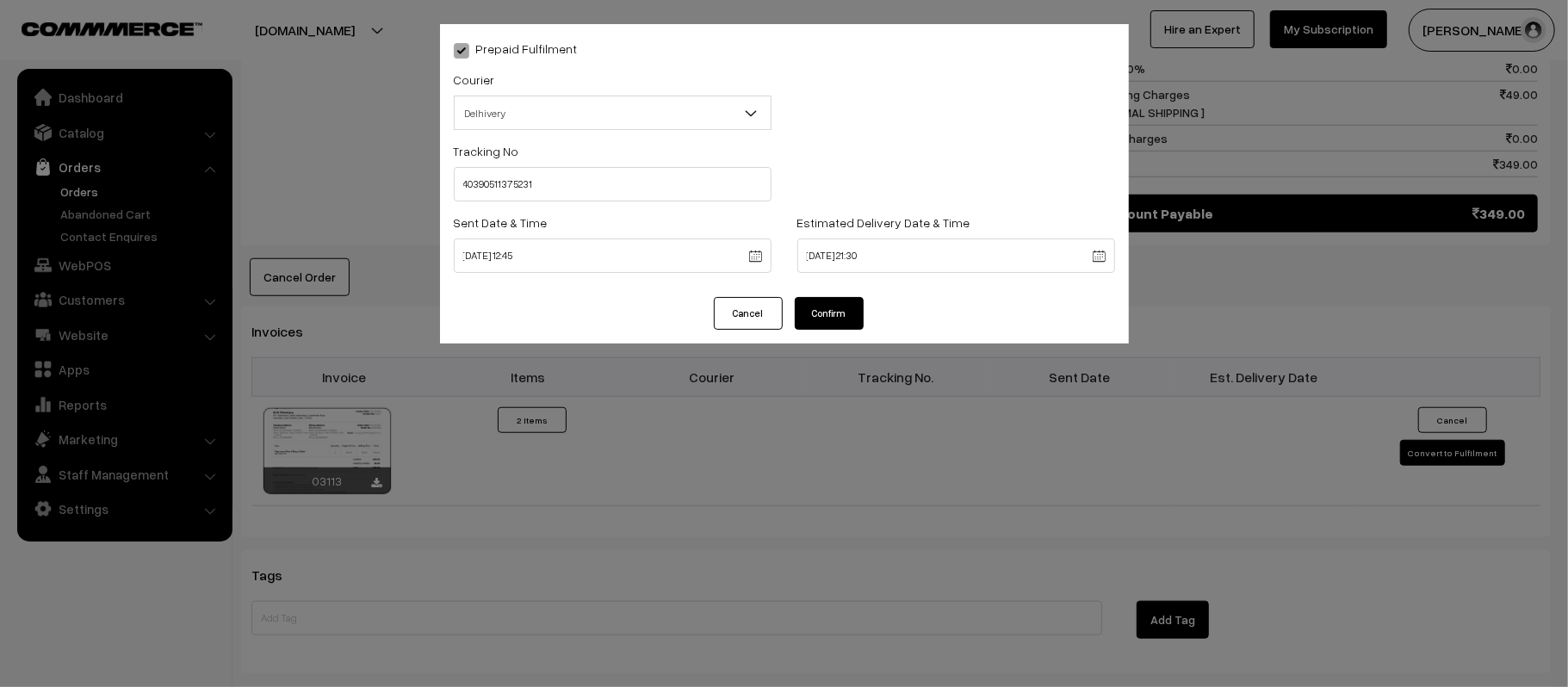
click at [824, 320] on button "Confirm" at bounding box center [828, 313] width 69 height 33
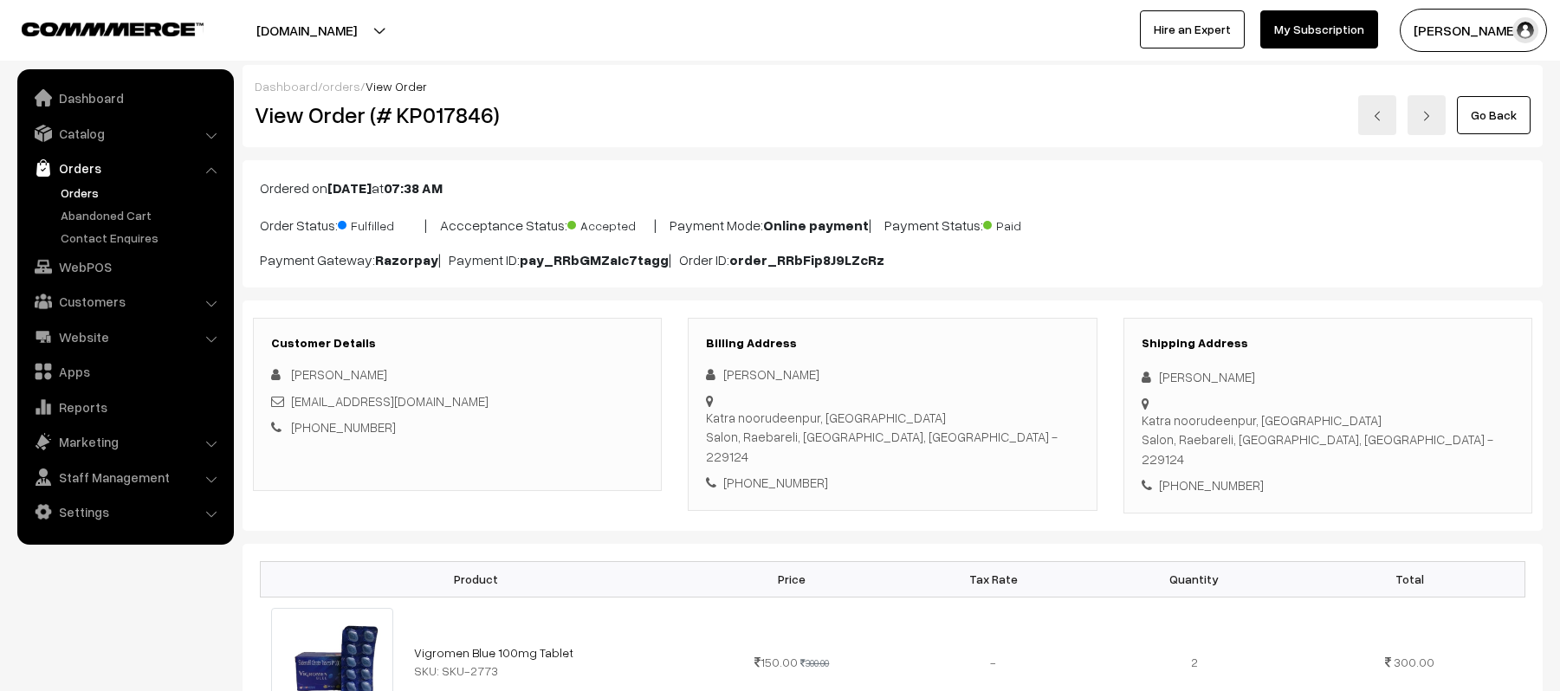
scroll to position [923, 0]
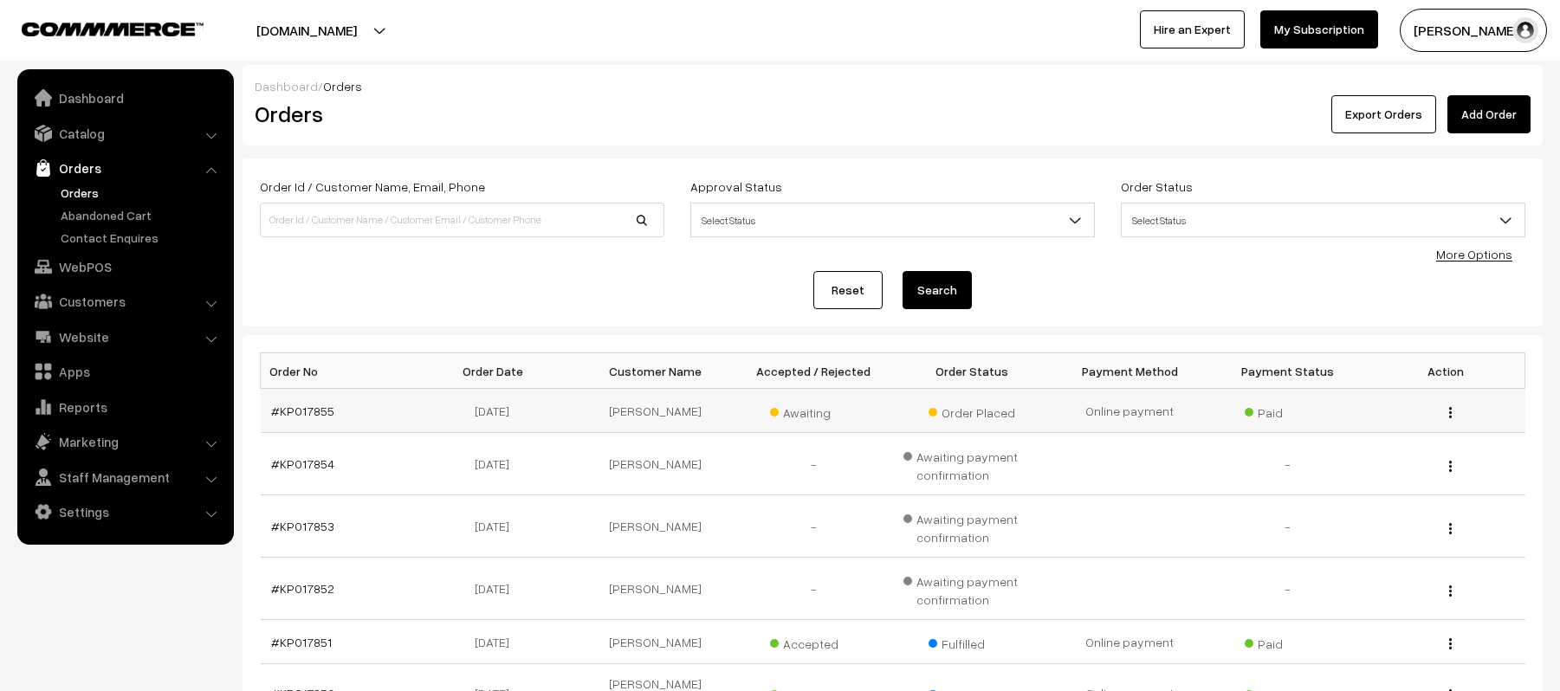
scroll to position [115, 0]
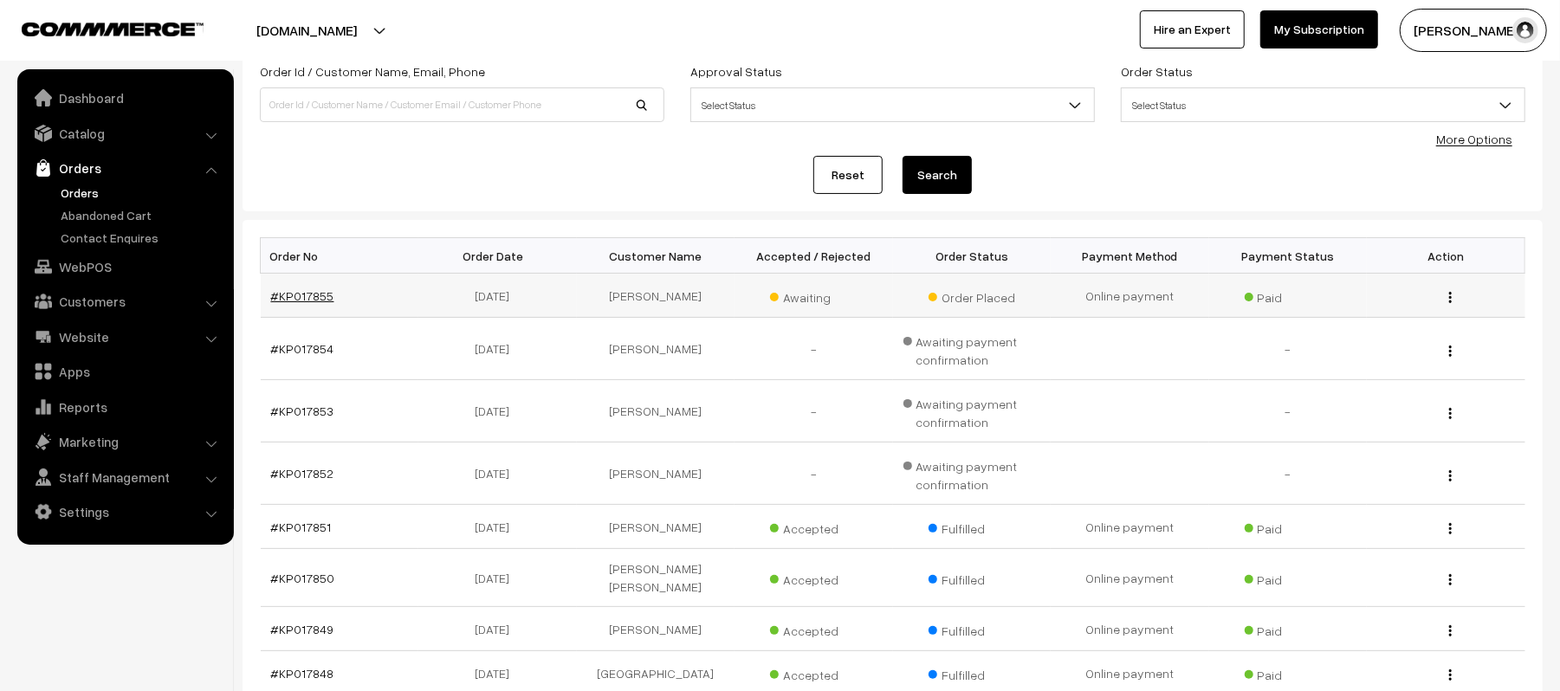
drag, startPoint x: 309, startPoint y: 305, endPoint x: 295, endPoint y: 299, distance: 15.1
drag, startPoint x: 295, startPoint y: 299, endPoint x: 320, endPoint y: 309, distance: 26.4
click at [320, 309] on td "#KP017855" at bounding box center [340, 296] width 159 height 44
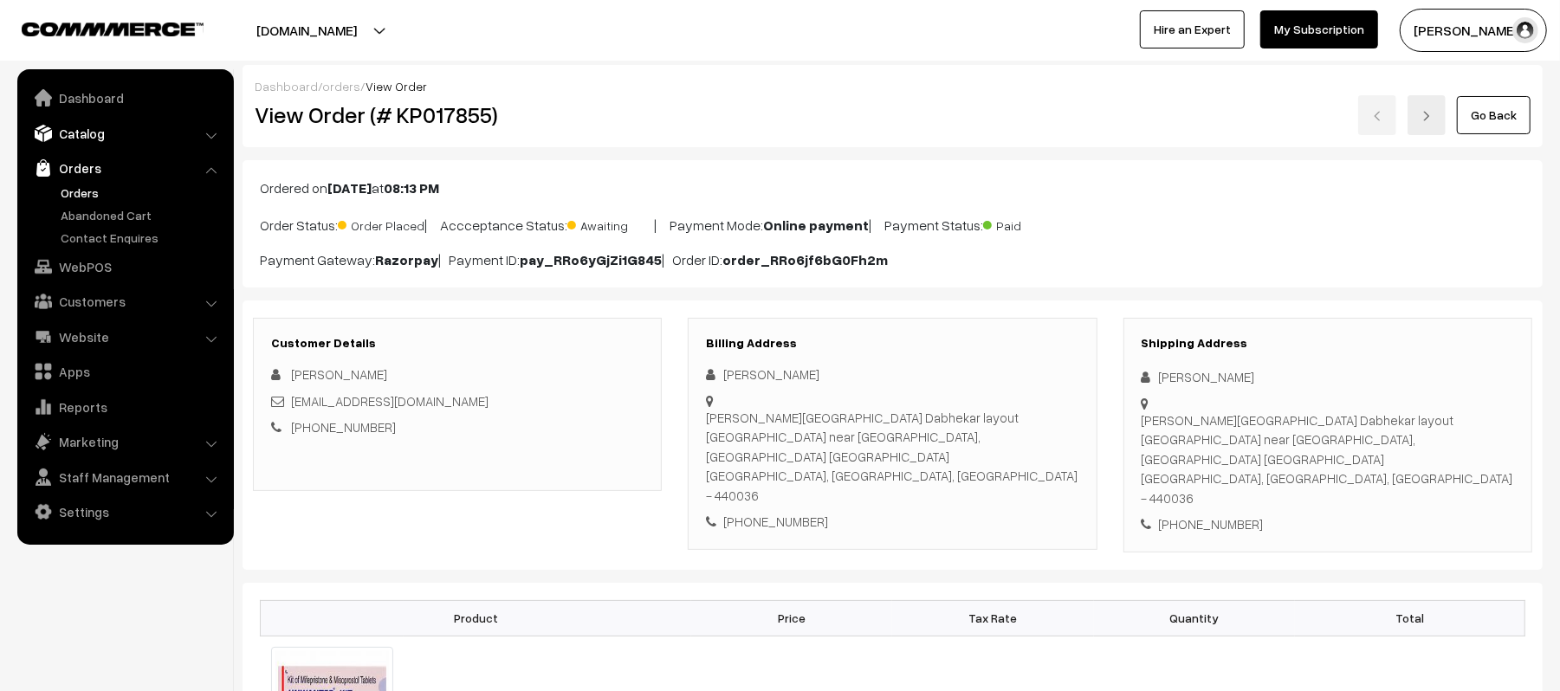
click at [80, 143] on link "Catalog" at bounding box center [125, 133] width 206 height 31
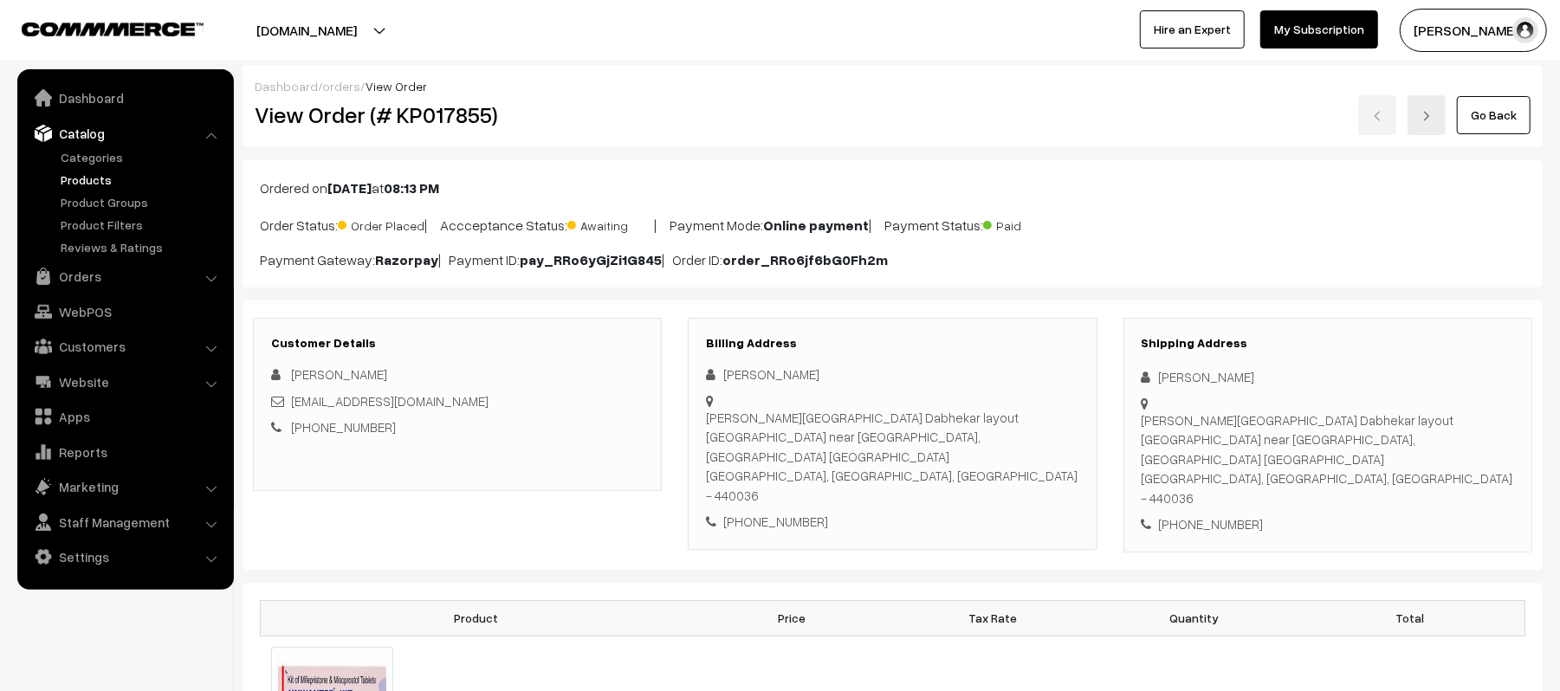
click at [81, 184] on link "Products" at bounding box center [141, 180] width 171 height 18
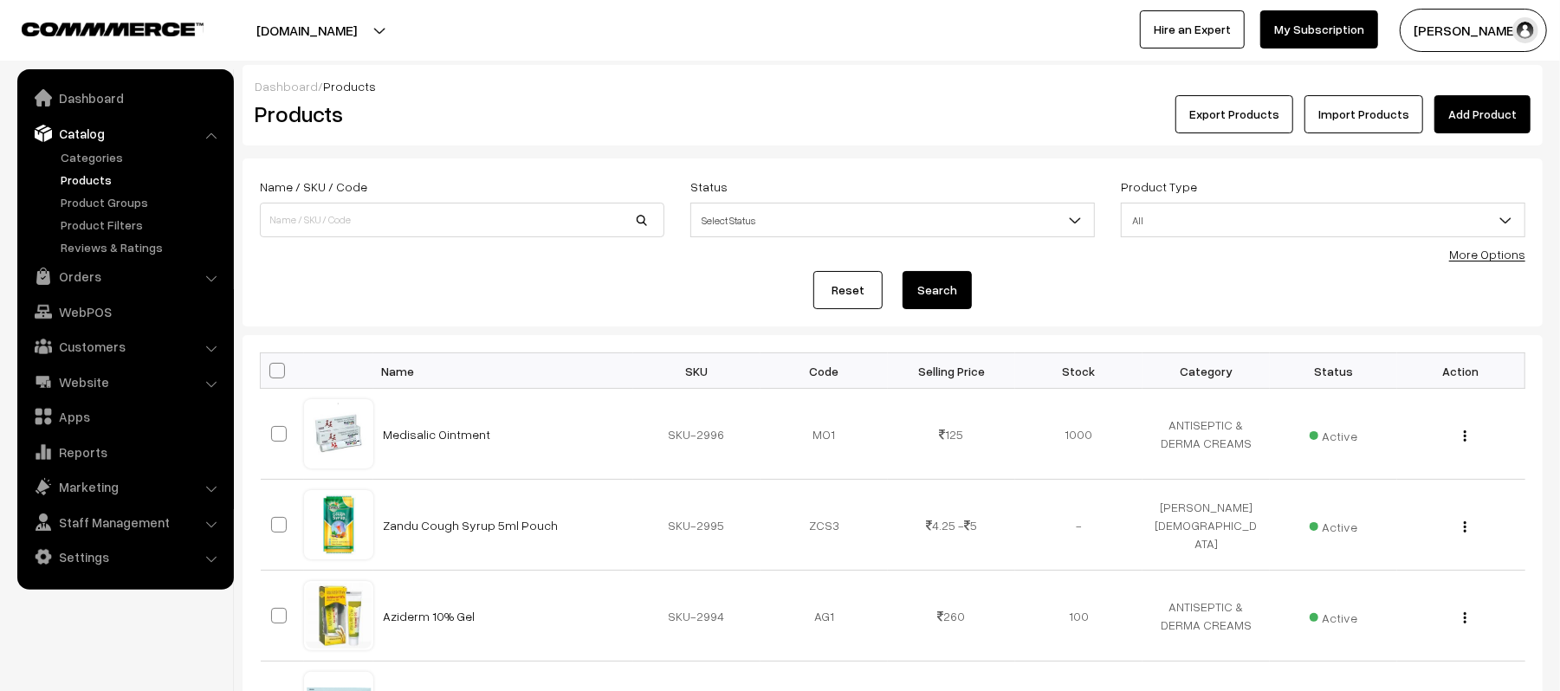
click at [1481, 120] on link "Add Product" at bounding box center [1482, 114] width 96 height 38
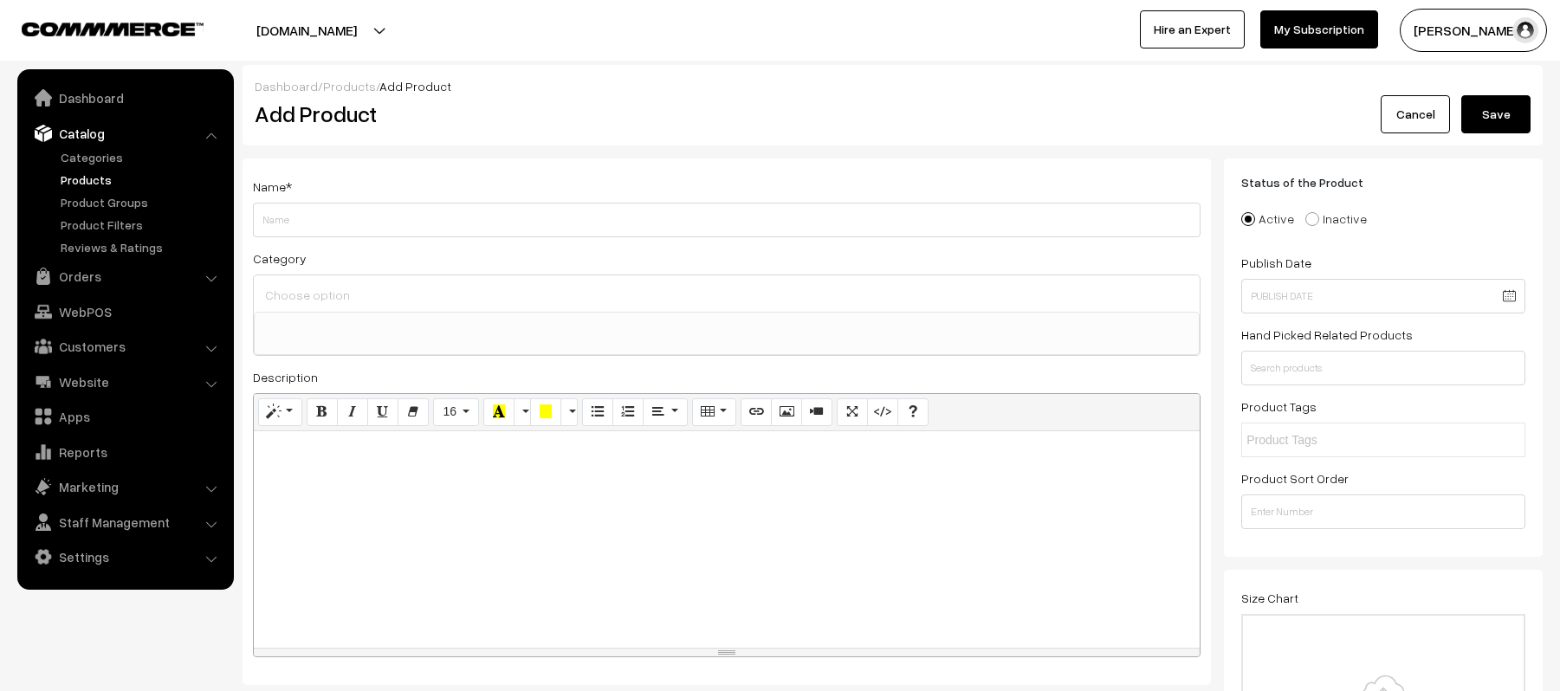
select select
click at [343, 211] on input "Weight" at bounding box center [727, 220] width 948 height 35
type input "SURBEX GOLD CAPSULE"
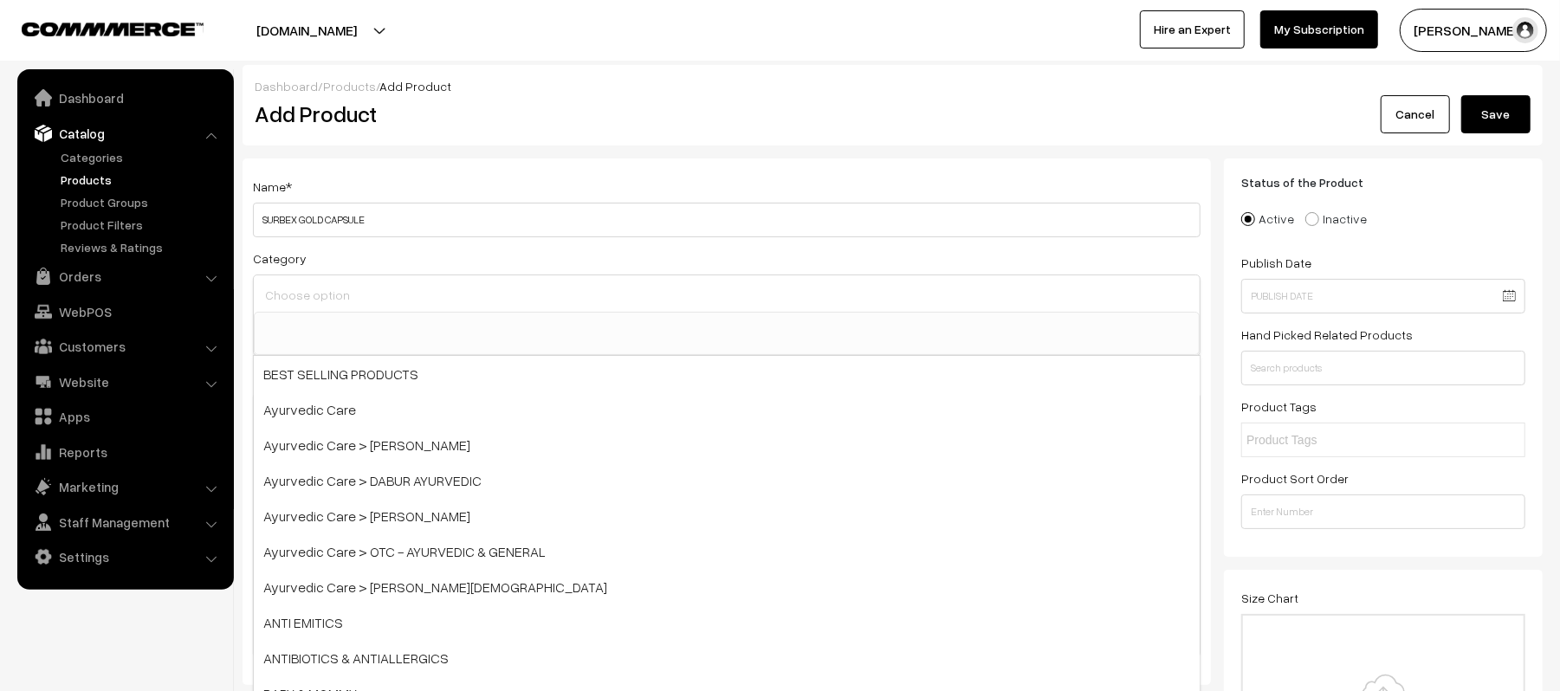
click at [374, 286] on input at bounding box center [727, 294] width 932 height 25
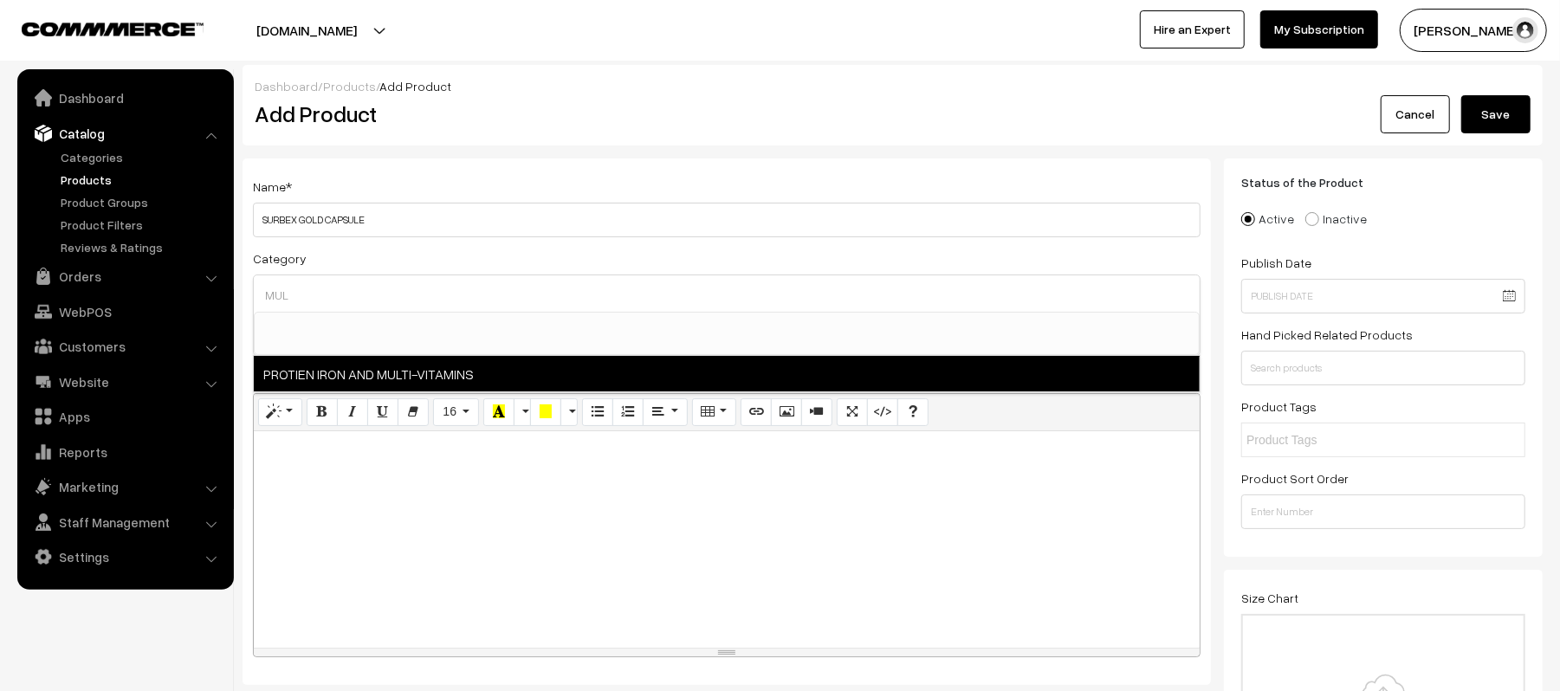
type input "MUL"
click at [490, 372] on span "PROTIEN IRON AND MULTI-VITAMINS" at bounding box center [727, 374] width 946 height 36
select select "178"
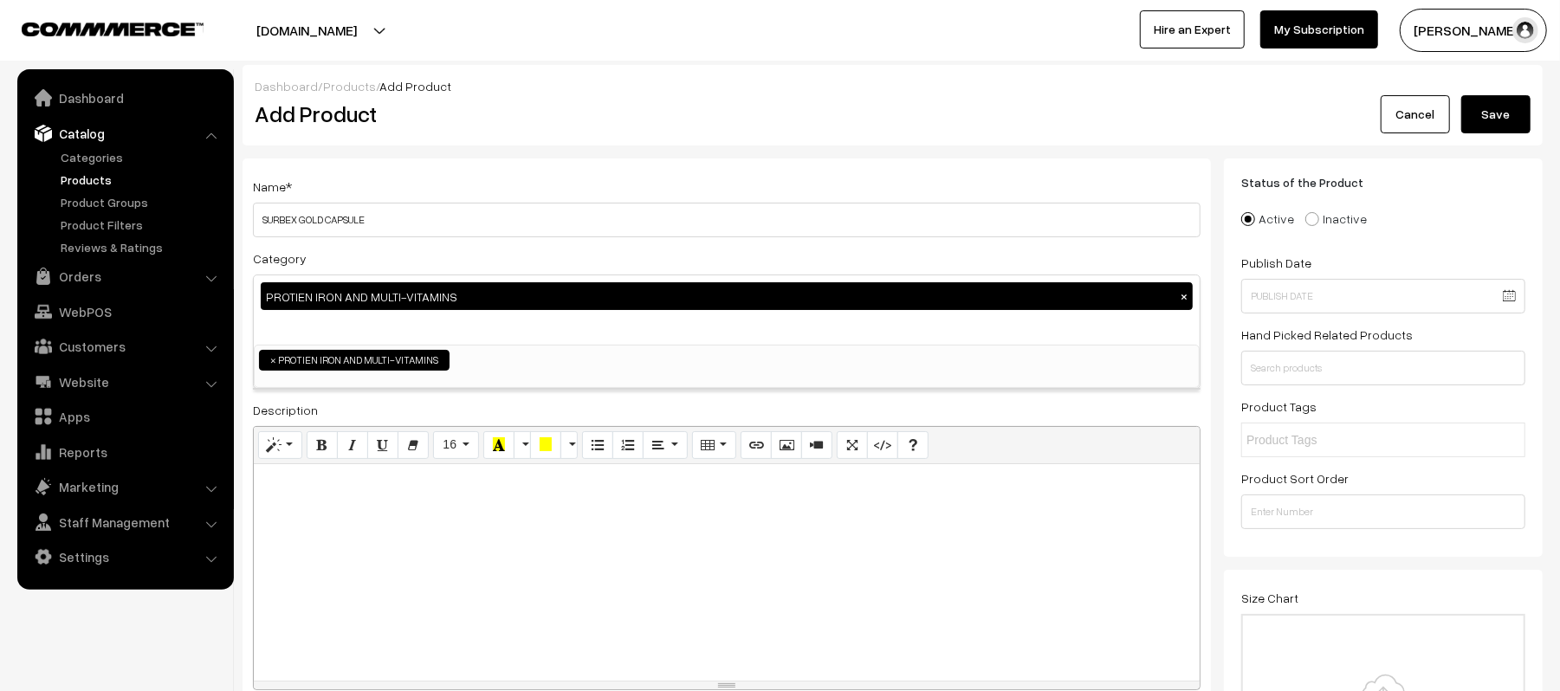
scroll to position [530, 0]
click at [486, 531] on div at bounding box center [727, 572] width 946 height 217
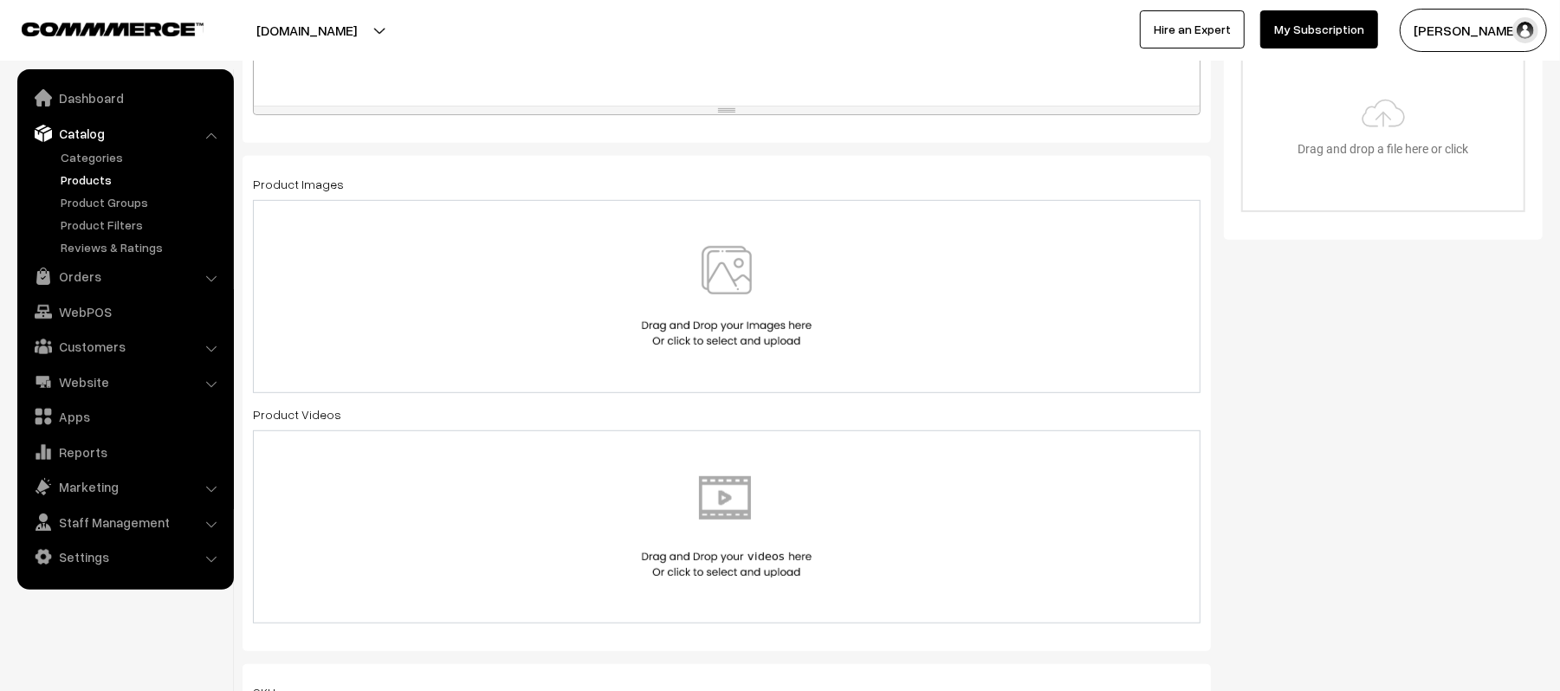
scroll to position [577, 0]
click at [749, 230] on div at bounding box center [727, 294] width 948 height 193
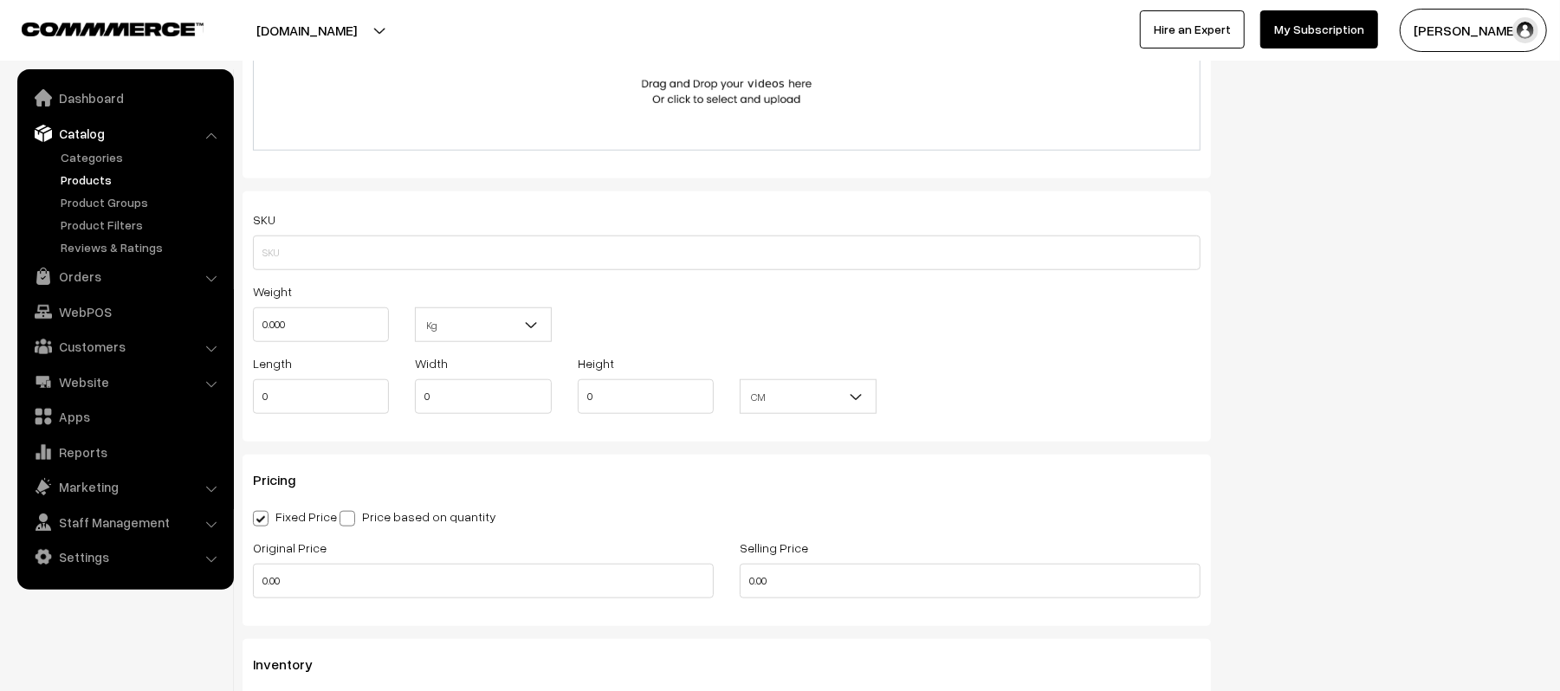
scroll to position [1039, 0]
click at [345, 337] on input "0.000" at bounding box center [321, 326] width 136 height 35
type input "0.10"
drag, startPoint x: 344, startPoint y: 398, endPoint x: 226, endPoint y: 386, distance: 118.4
click at [226, 386] on body "Thank you for showing interest. Our team will call you shortly. Close [DOMAIN_N…" at bounding box center [780, 393] width 1560 height 2864
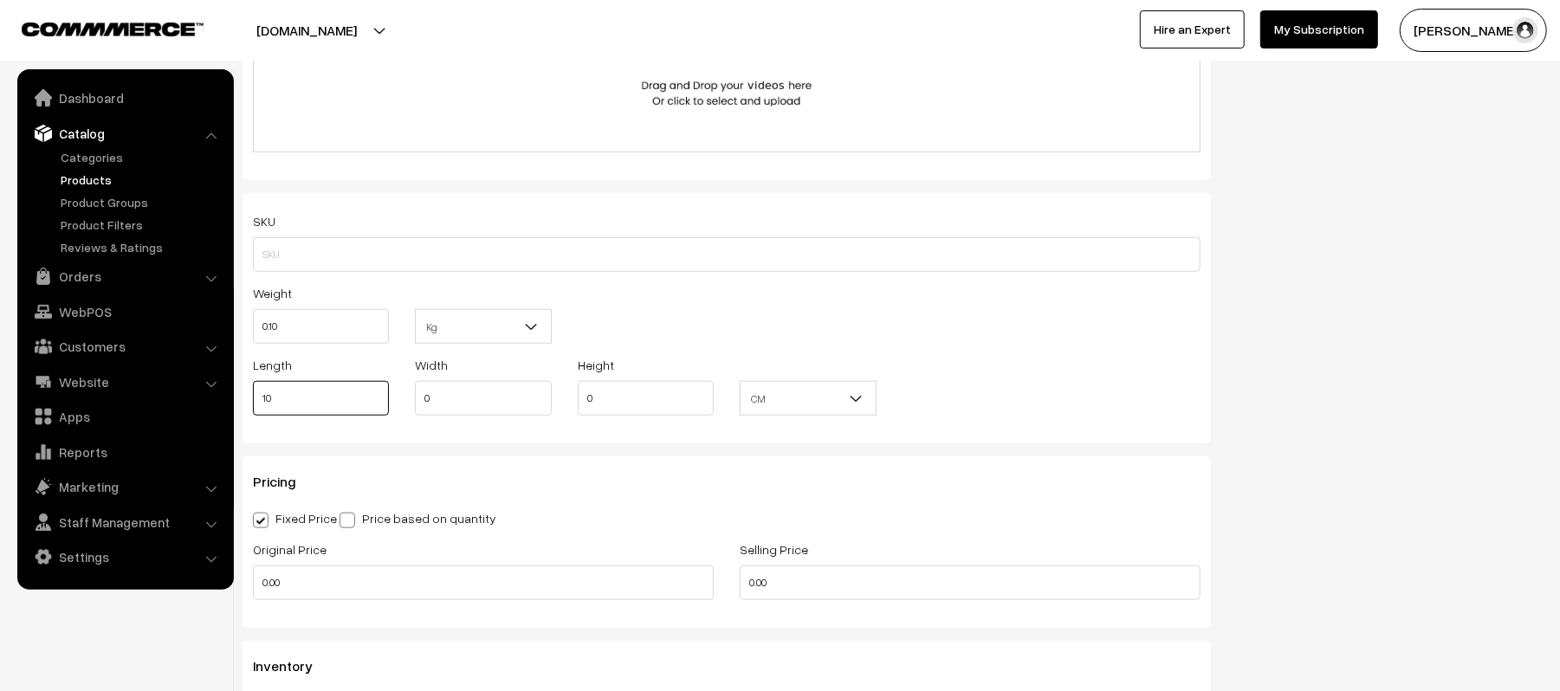
type input "10"
type input "8"
type input "2"
click at [506, 584] on input "0.00" at bounding box center [483, 583] width 461 height 35
type input "298.33"
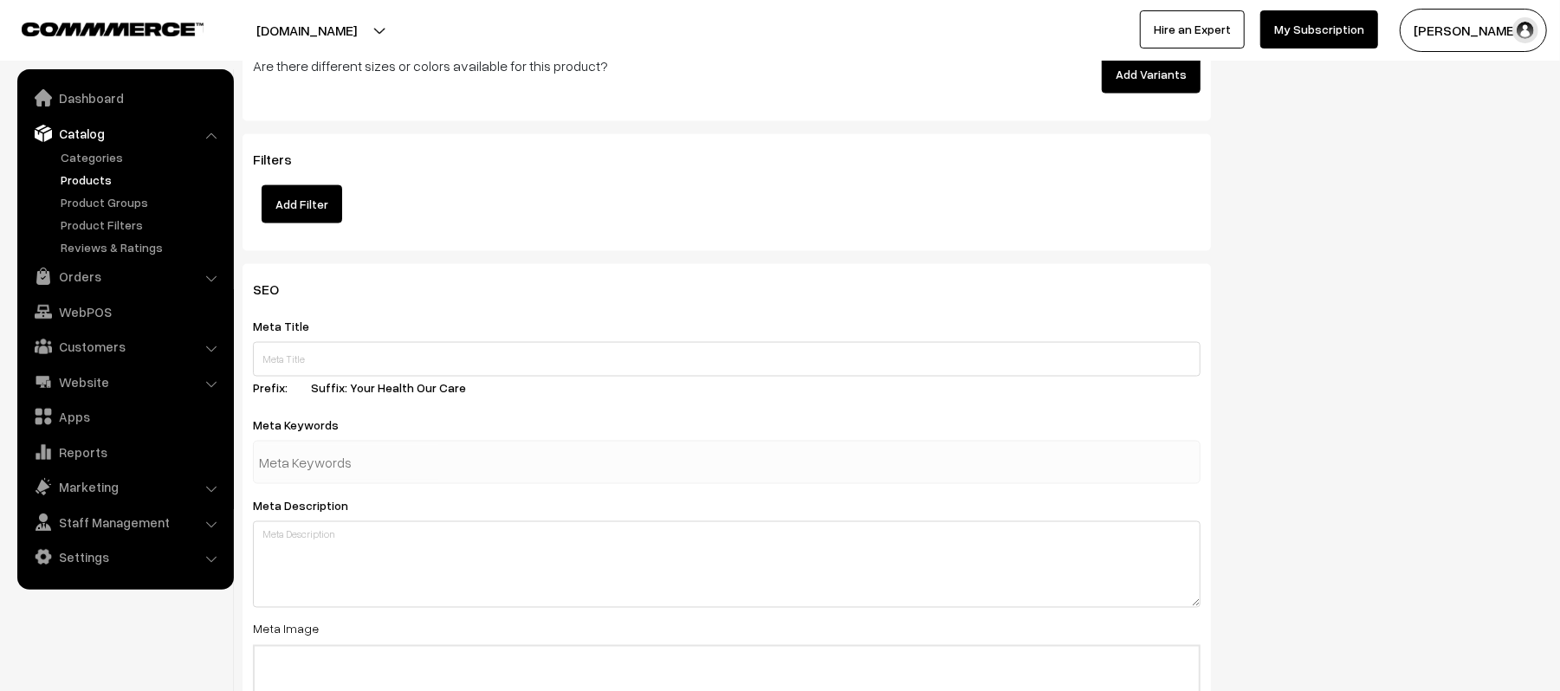
scroll to position [1847, 0]
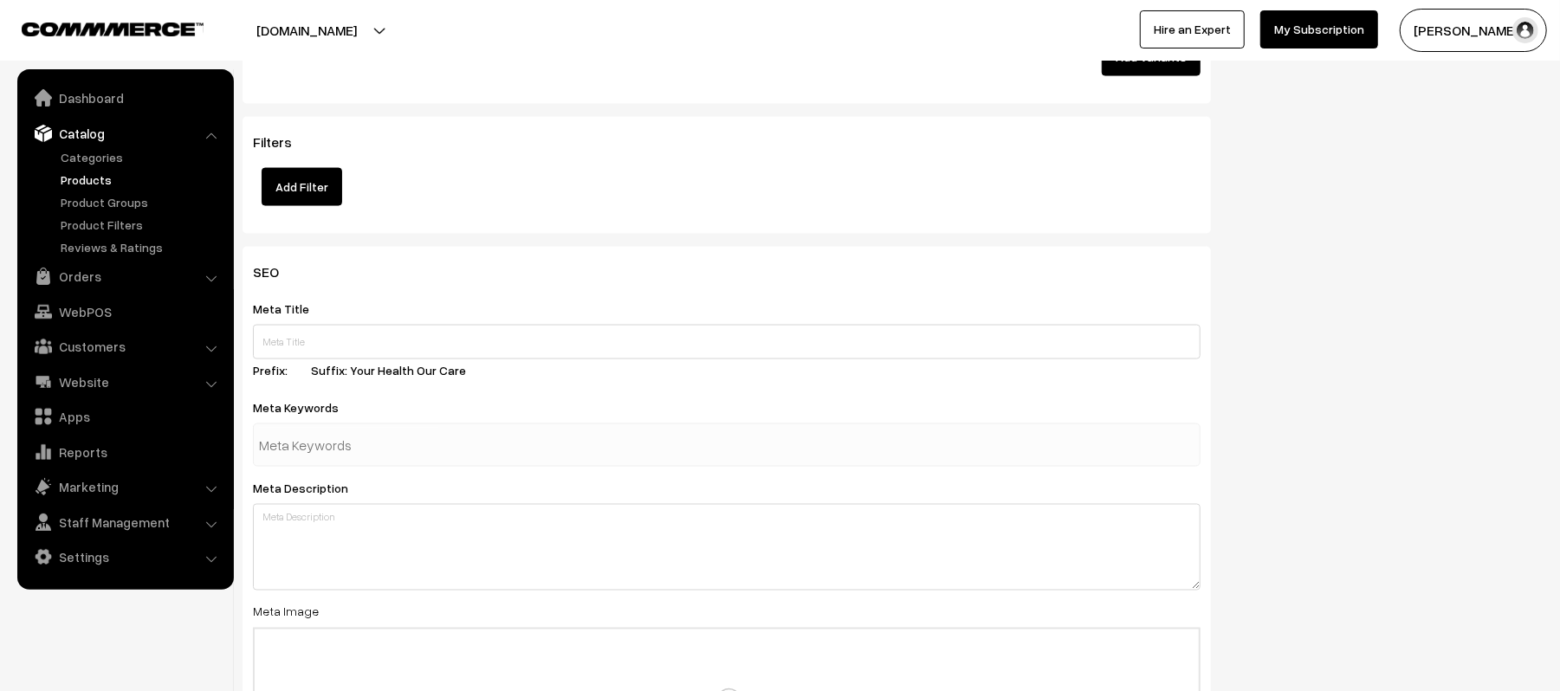
type input "280.90"
click at [458, 362] on label "Suffix: Your Health Our Care" at bounding box center [399, 370] width 176 height 18
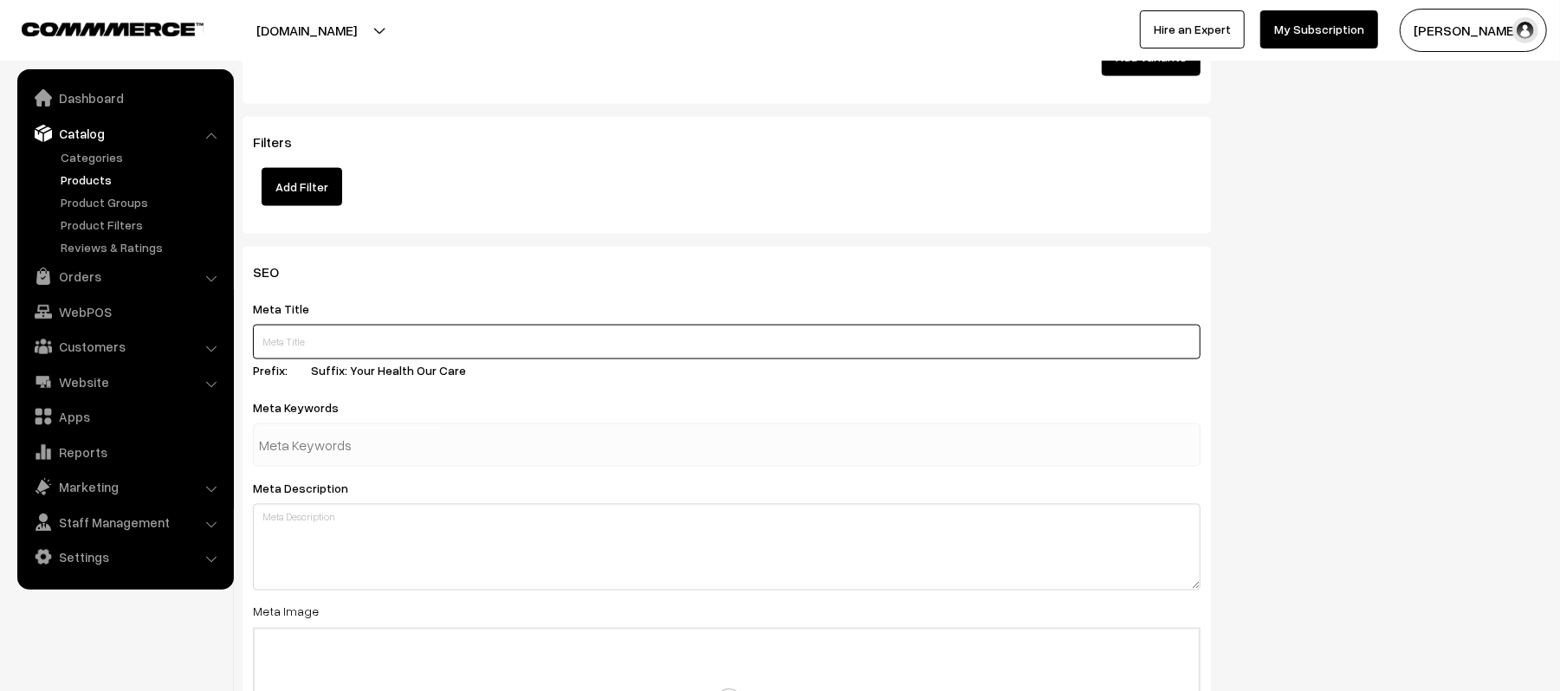
click at [458, 347] on input "text" at bounding box center [727, 342] width 948 height 35
type input "SURBEX GOLD CAPSULE"
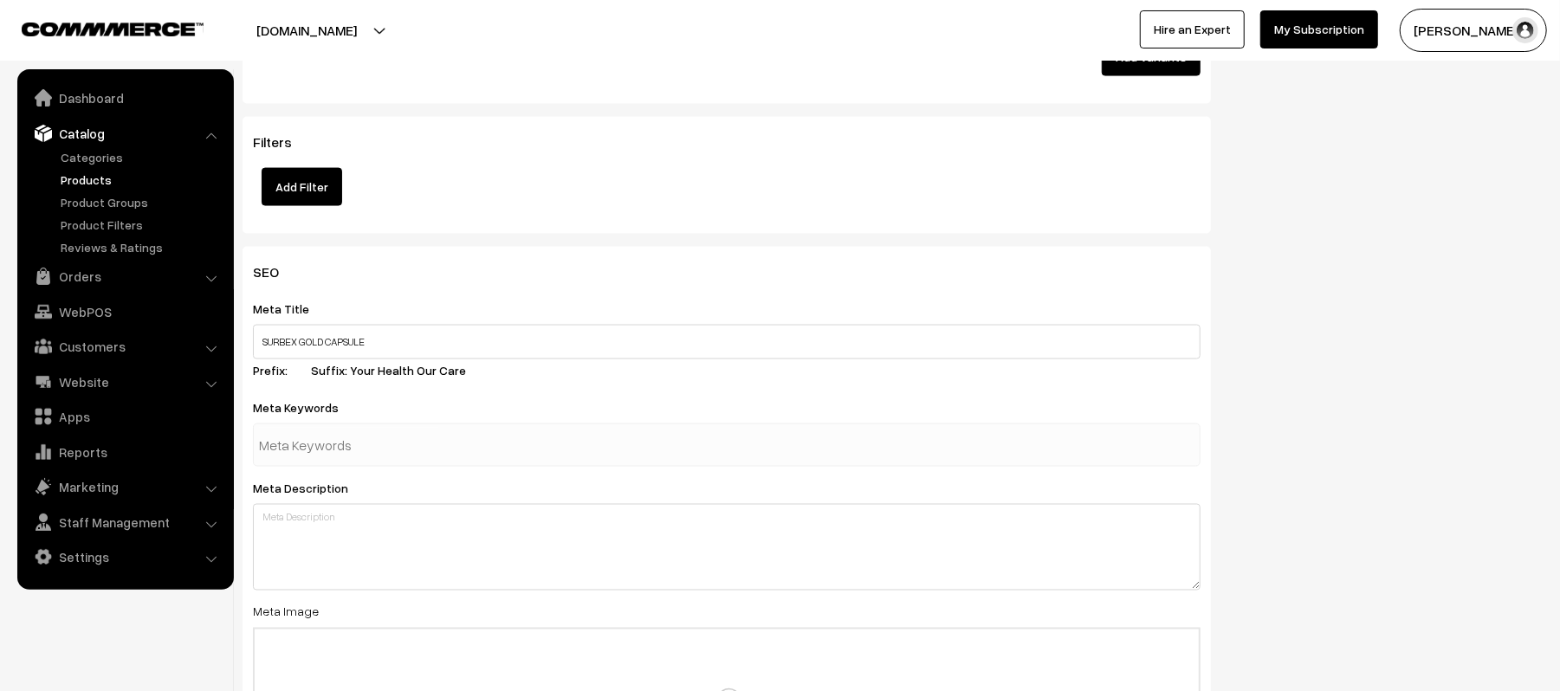
click at [501, 468] on div "SEO Meta Title SURBEX GOLD CAPSULE Prefix: Suffix: Your Health Our Care Meta Ke…" at bounding box center [727, 575] width 968 height 657
click at [496, 442] on div at bounding box center [727, 445] width 948 height 43
paste input "SURBEX GOLD CAPSULE"
type input "SURBEX GOLD CAPSULE"
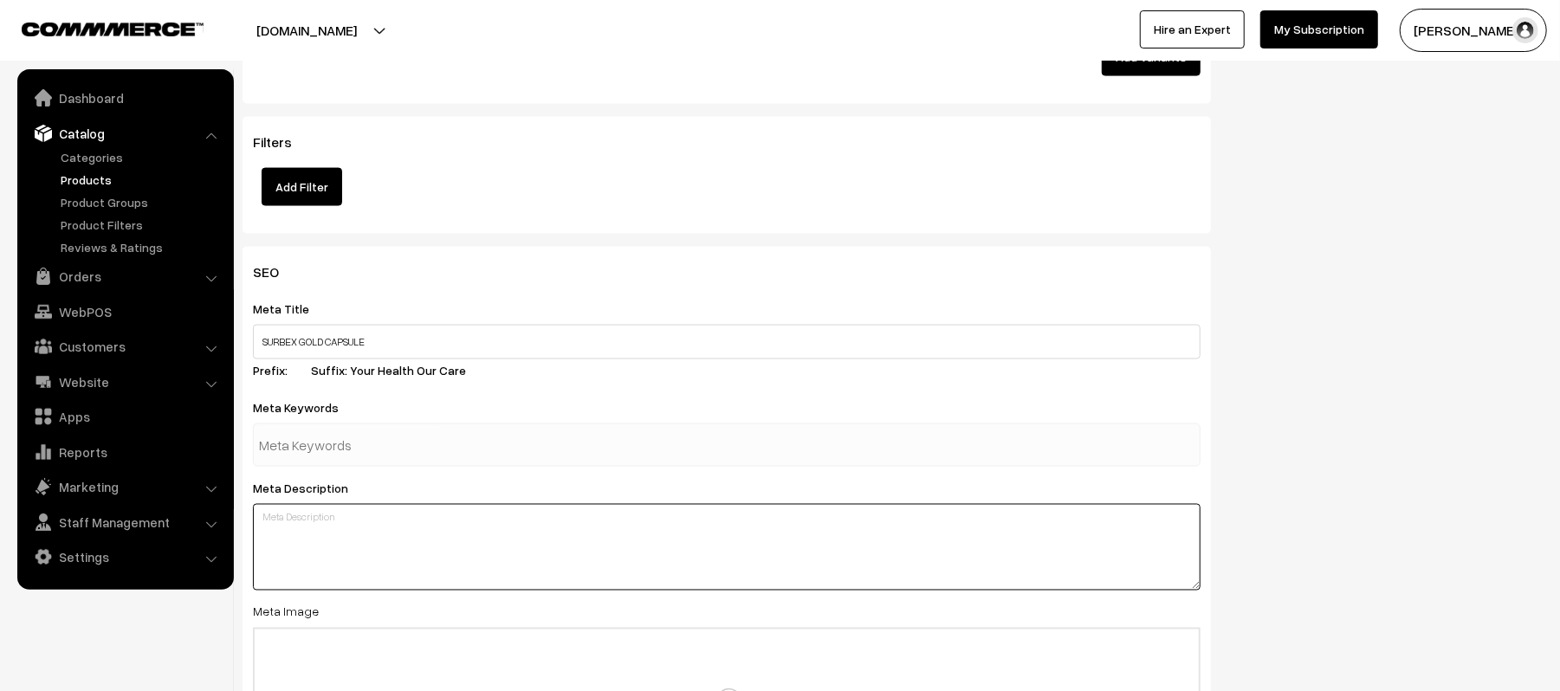
click at [518, 551] on textarea at bounding box center [727, 547] width 948 height 87
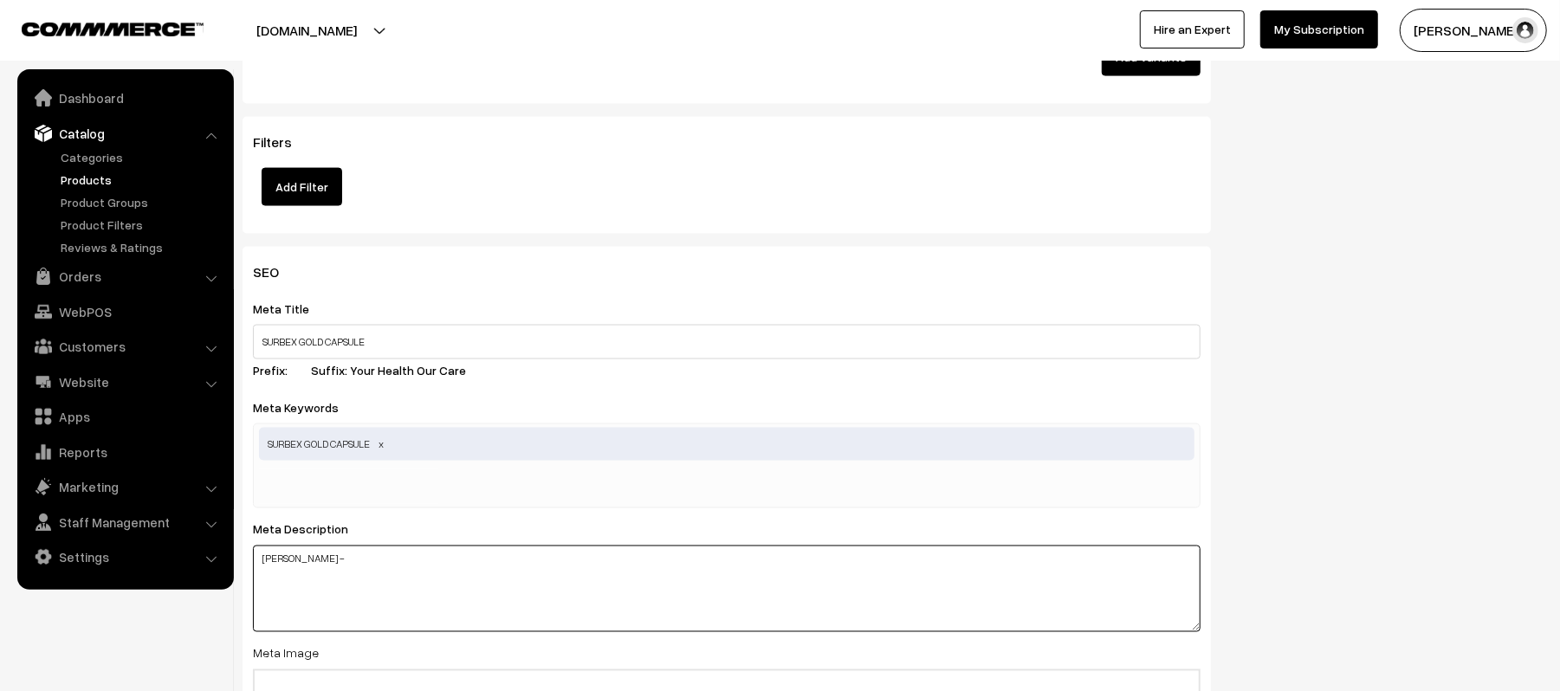
paste textarea "SURBEX GOLD CAPSULE"
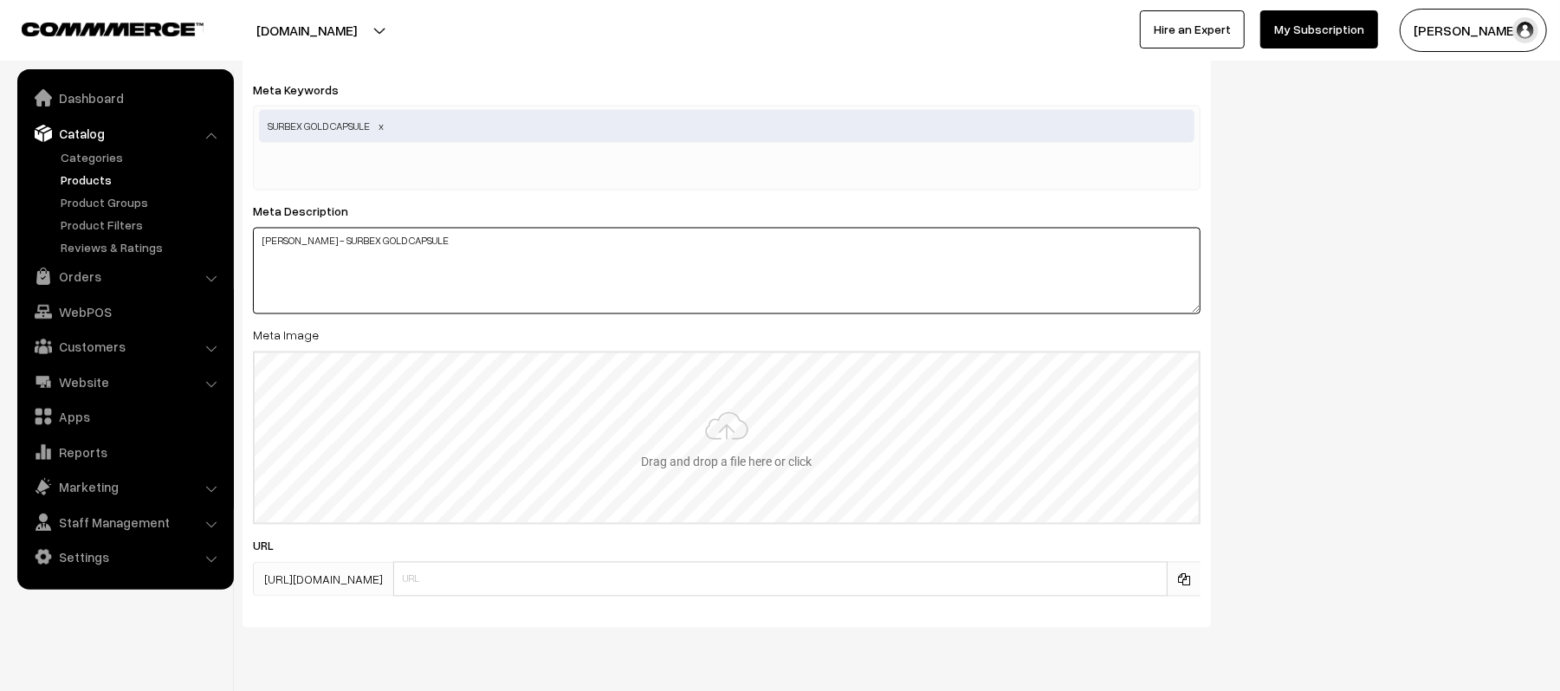
scroll to position [2194, 0]
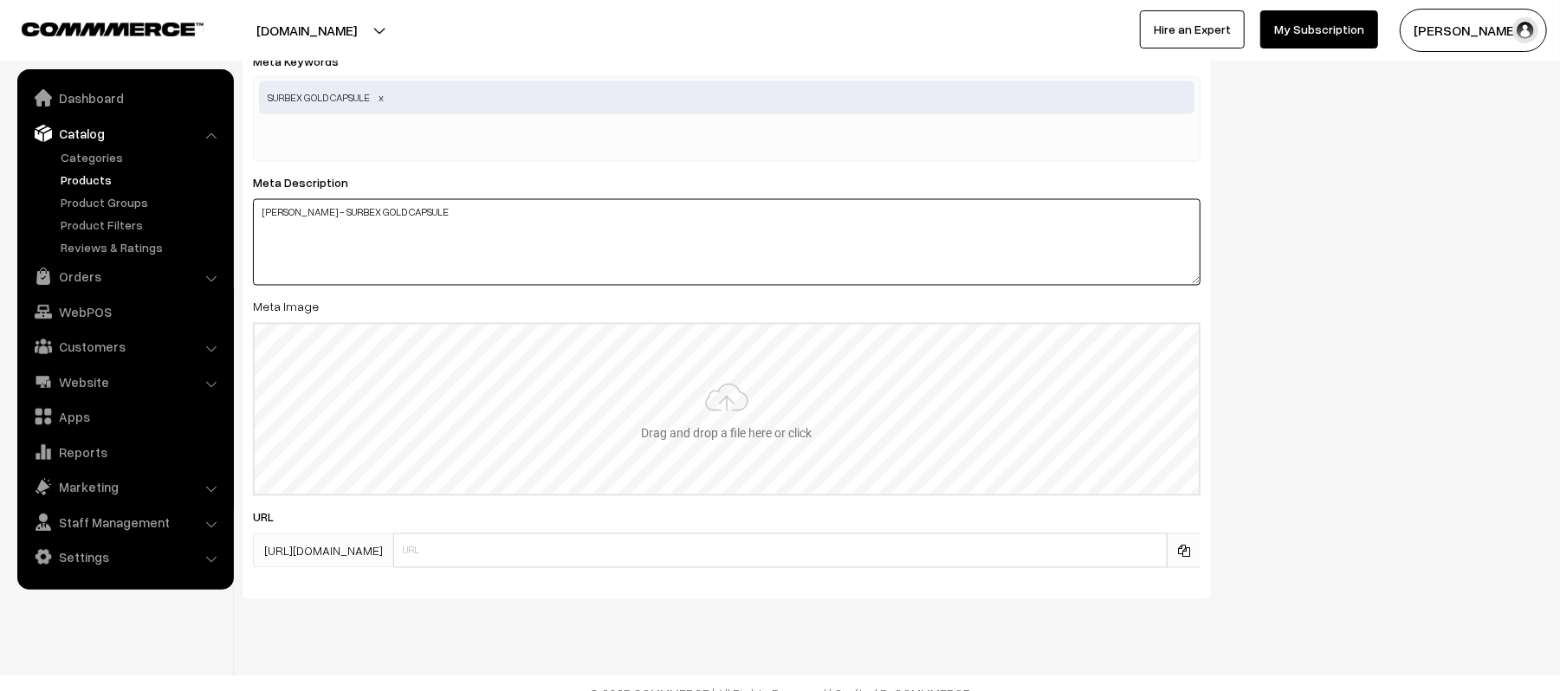
type textarea "[PERSON_NAME] - SURBEX GOLD CAPSULE"
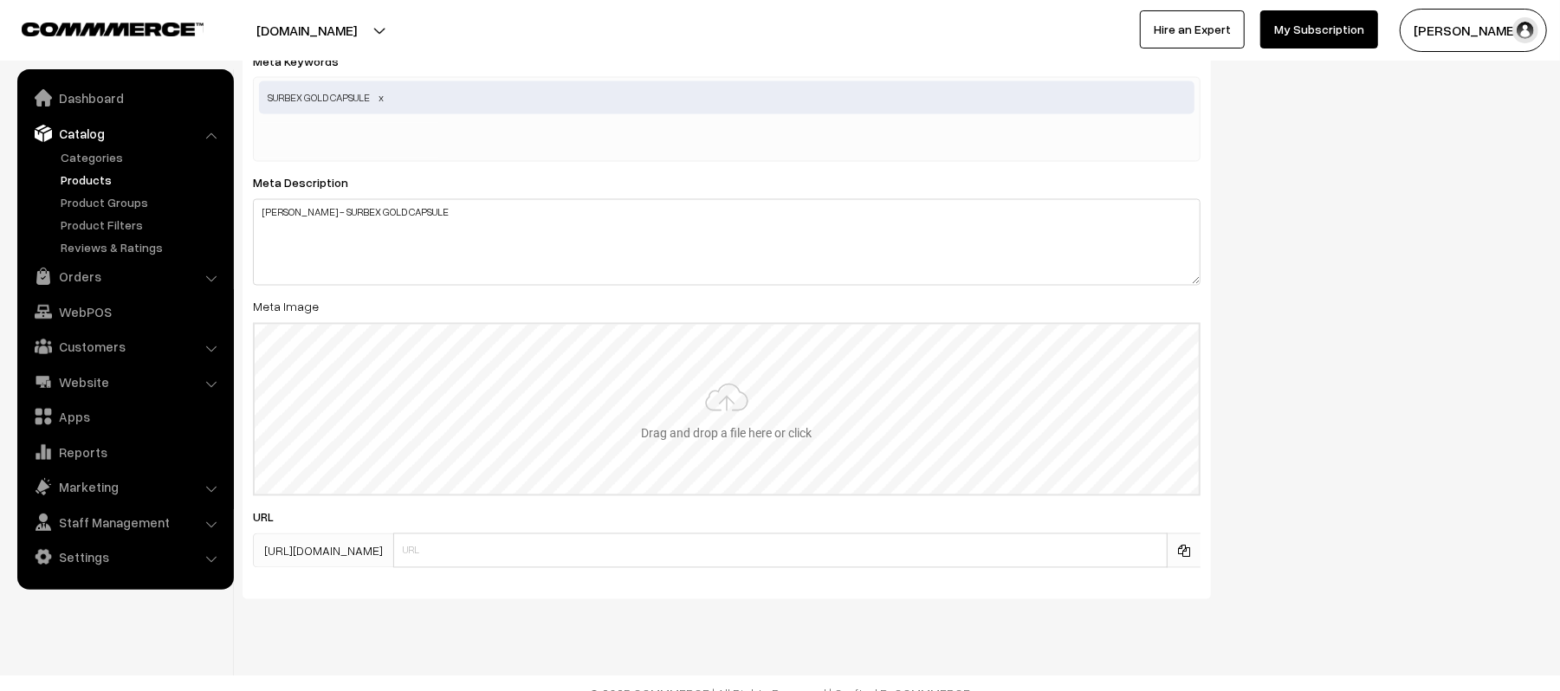
click at [639, 375] on input "file" at bounding box center [727, 410] width 944 height 170
type input "C:\fakepath\SURBEX GOLD.jpeg"
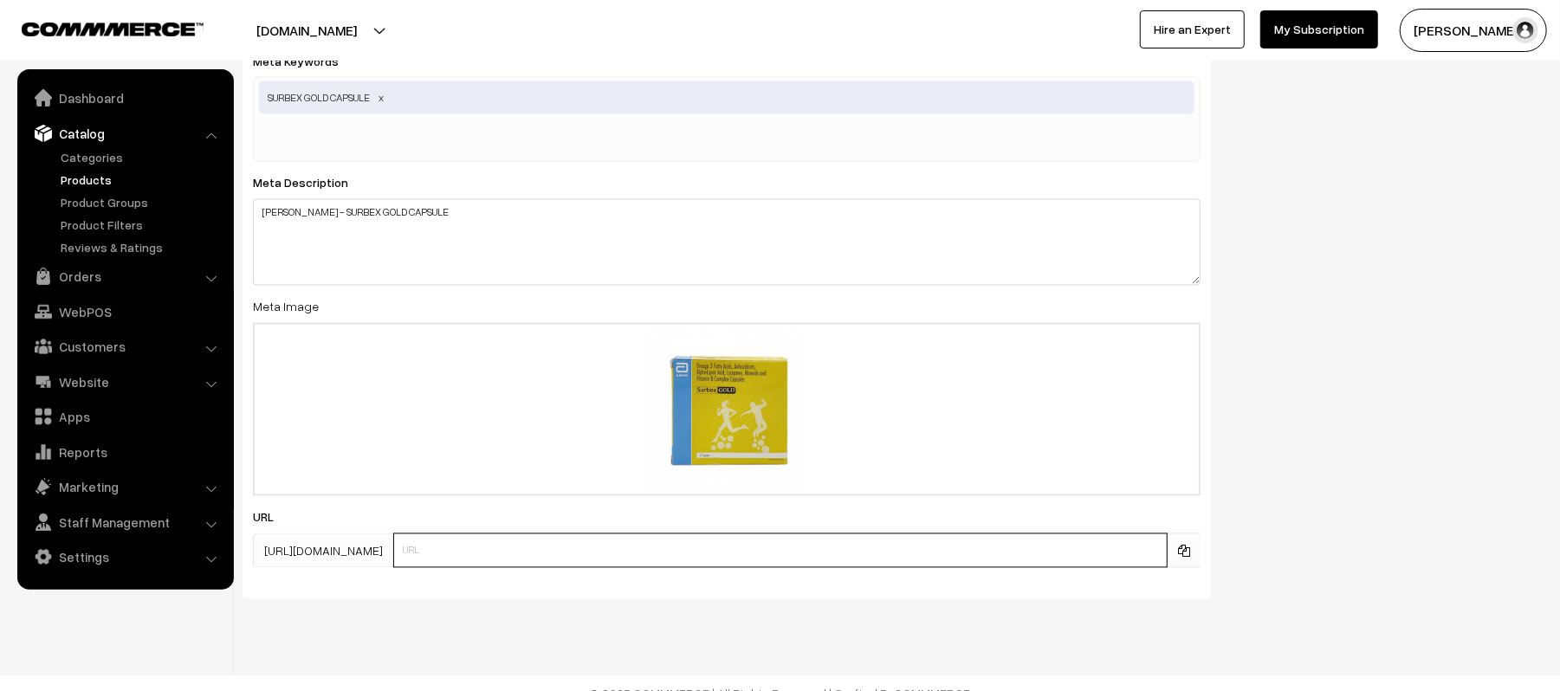
click at [537, 560] on input "text" at bounding box center [780, 551] width 774 height 35
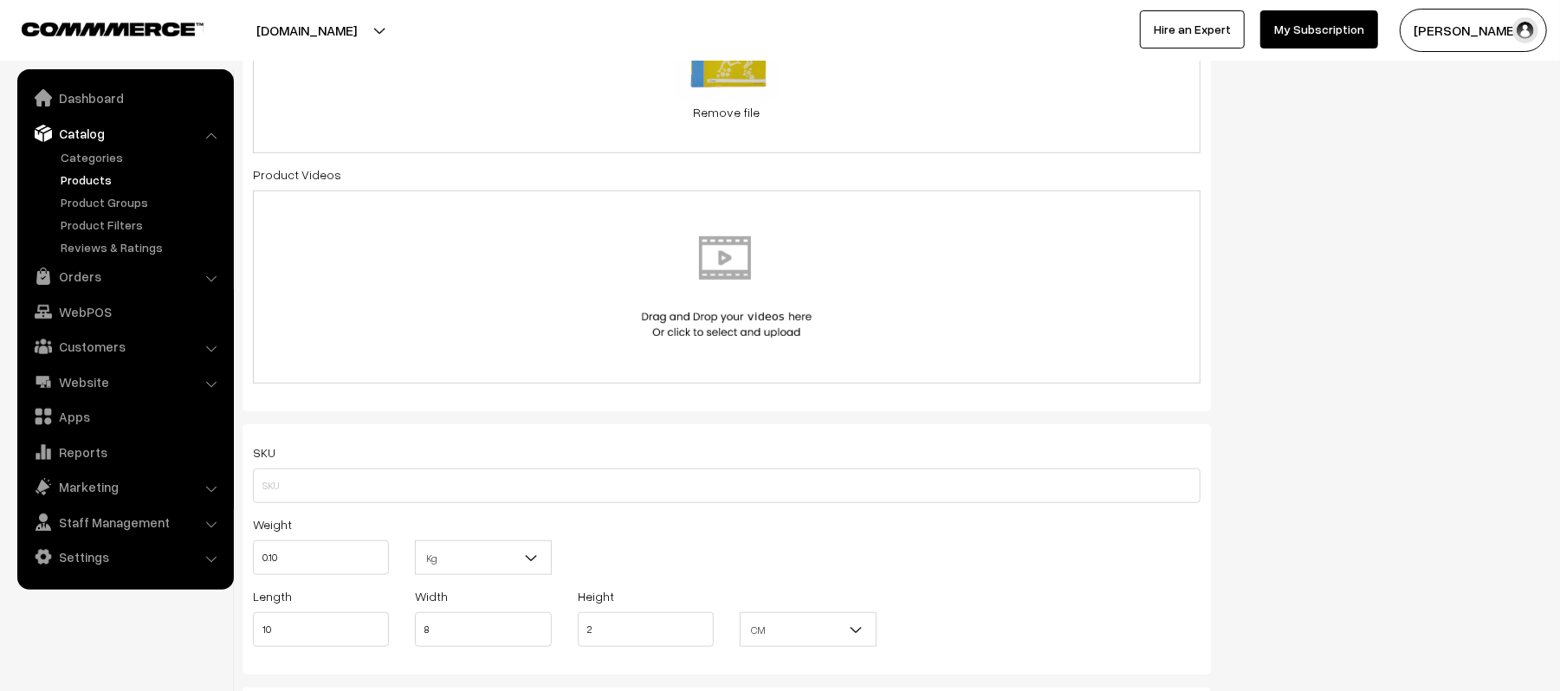
scroll to position [0, 0]
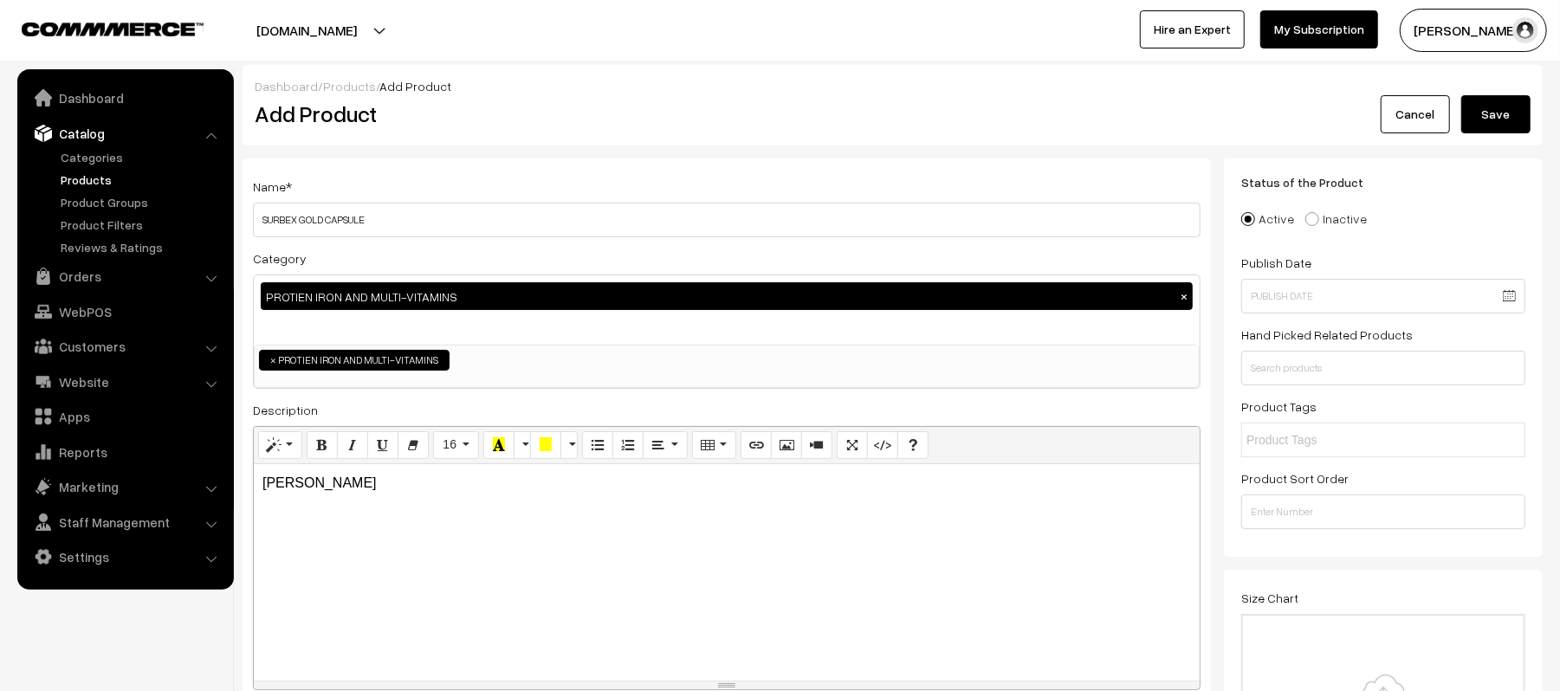
type input "Surbex_Gold_Caps"
click at [1368, 372] on input "text" at bounding box center [1383, 368] width 284 height 35
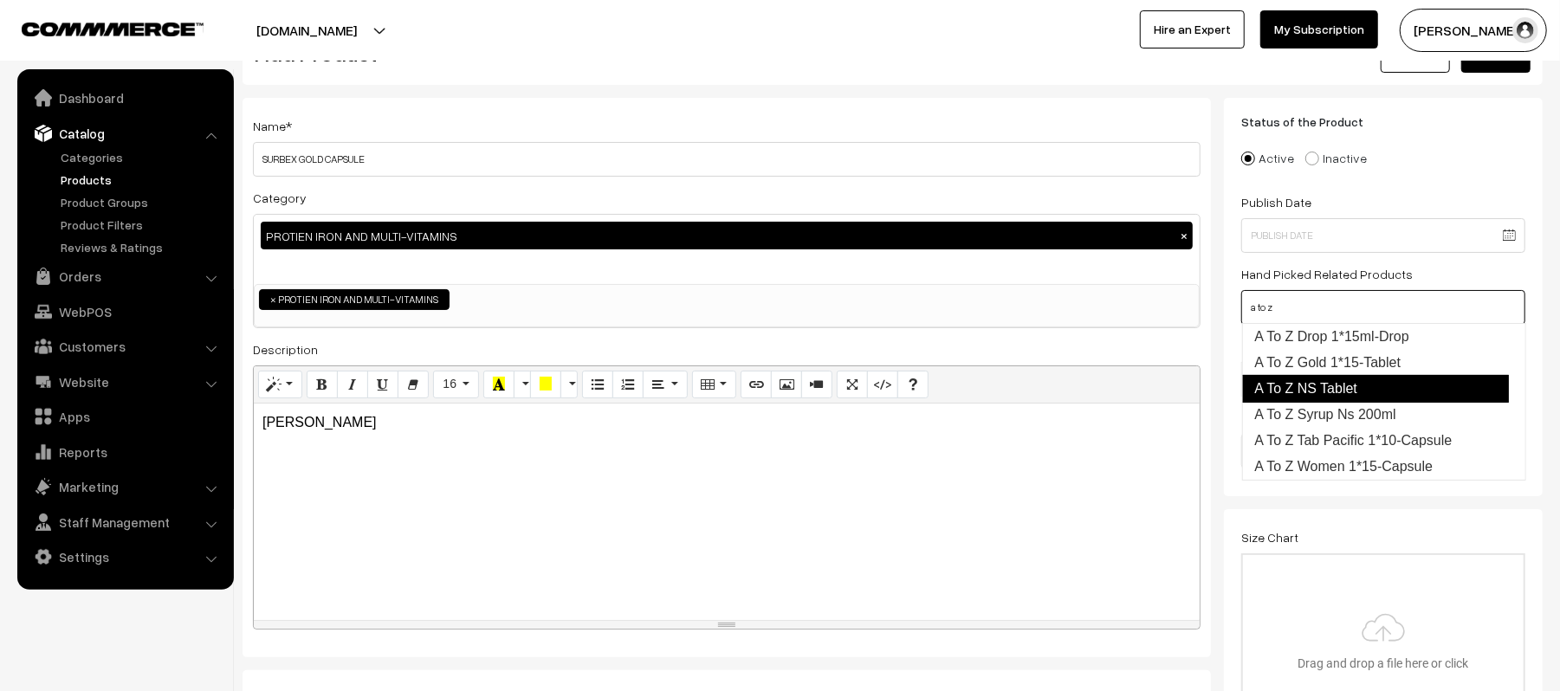
scroll to position [115, 0]
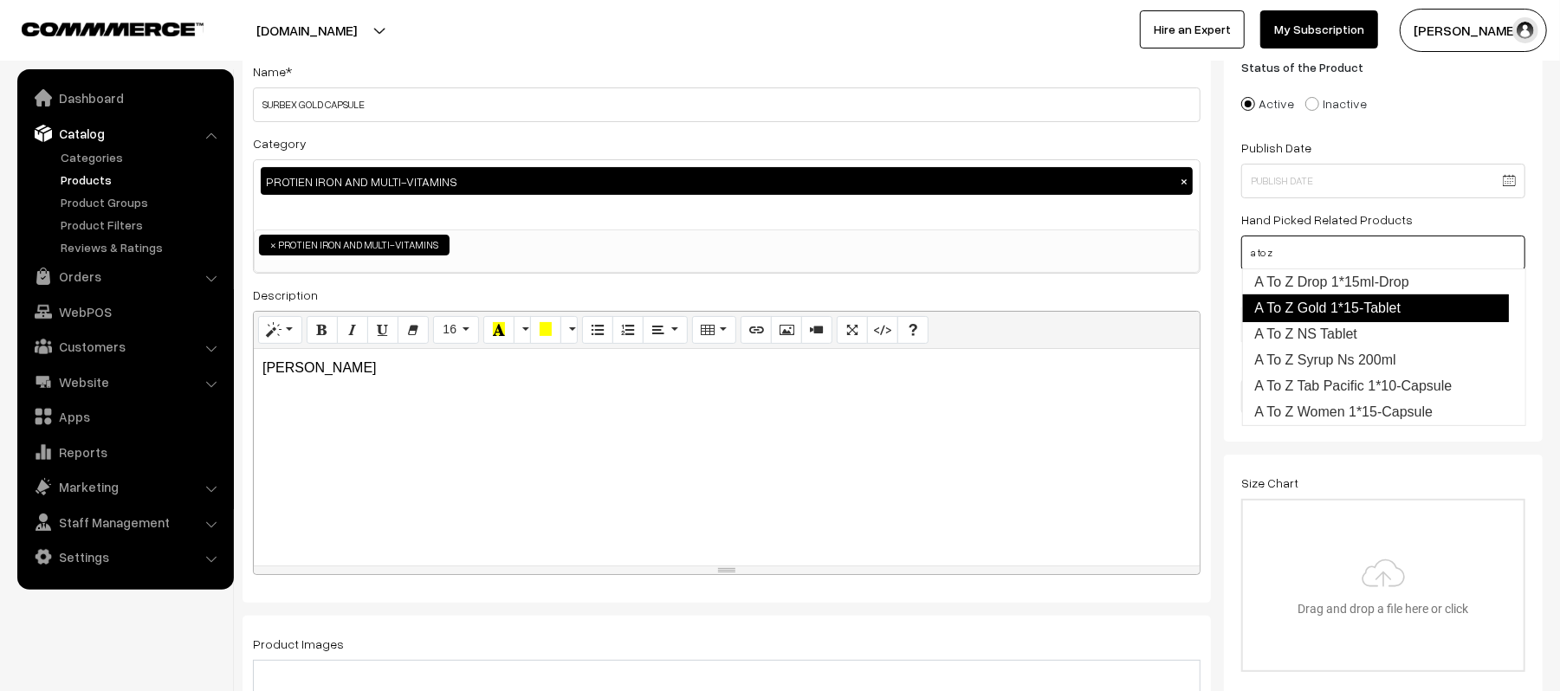
click at [1370, 313] on link "A To Z Gold 1*15-Tablet" at bounding box center [1375, 308] width 267 height 28
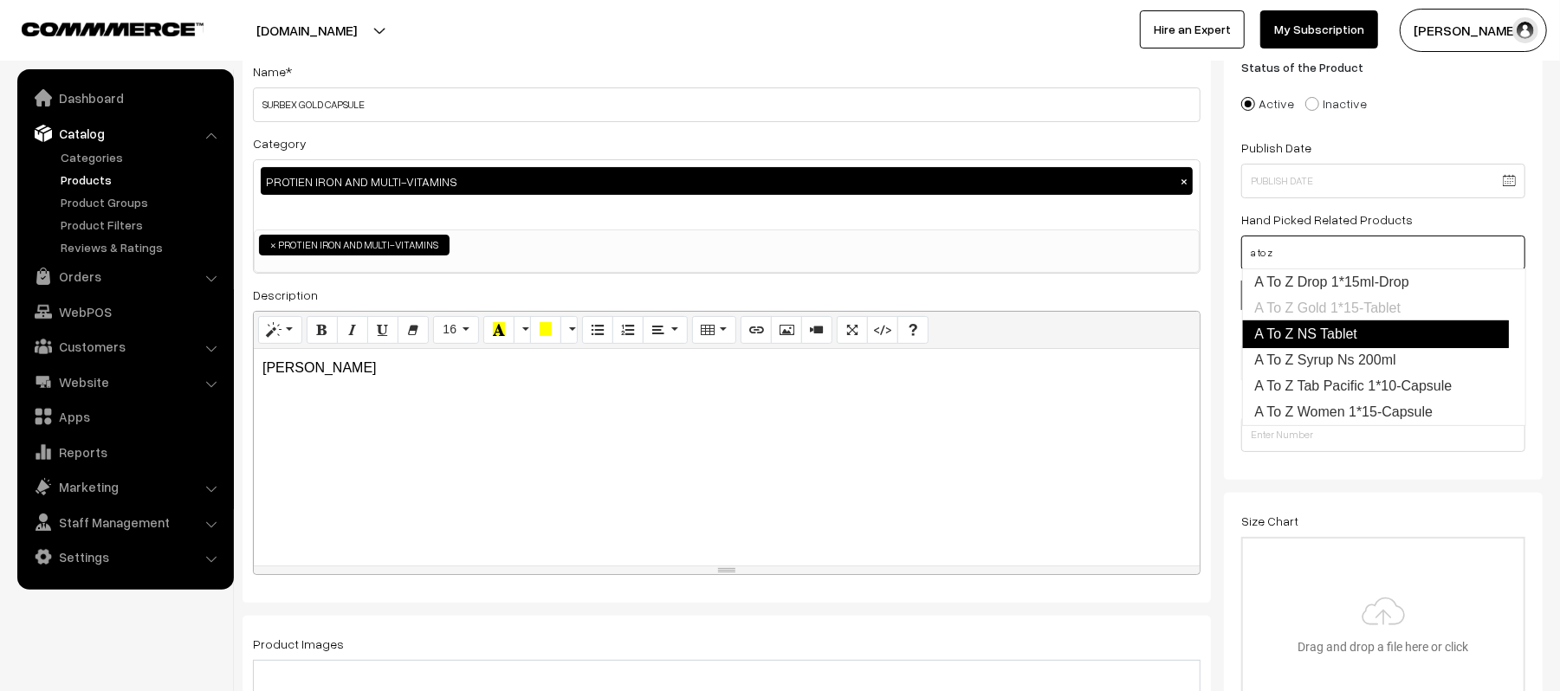
click at [1367, 333] on link "A To Z NS Tablet" at bounding box center [1375, 334] width 267 height 28
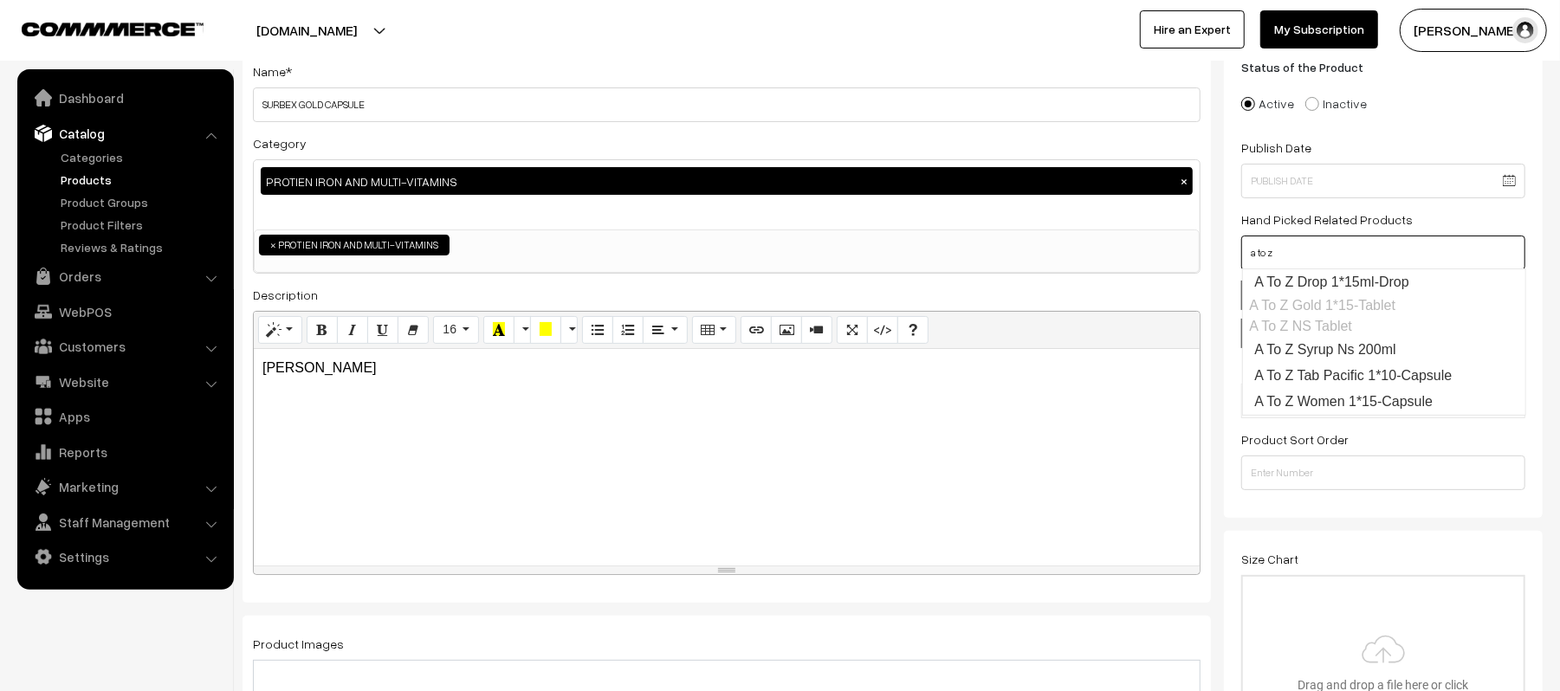
scroll to position [0, 0]
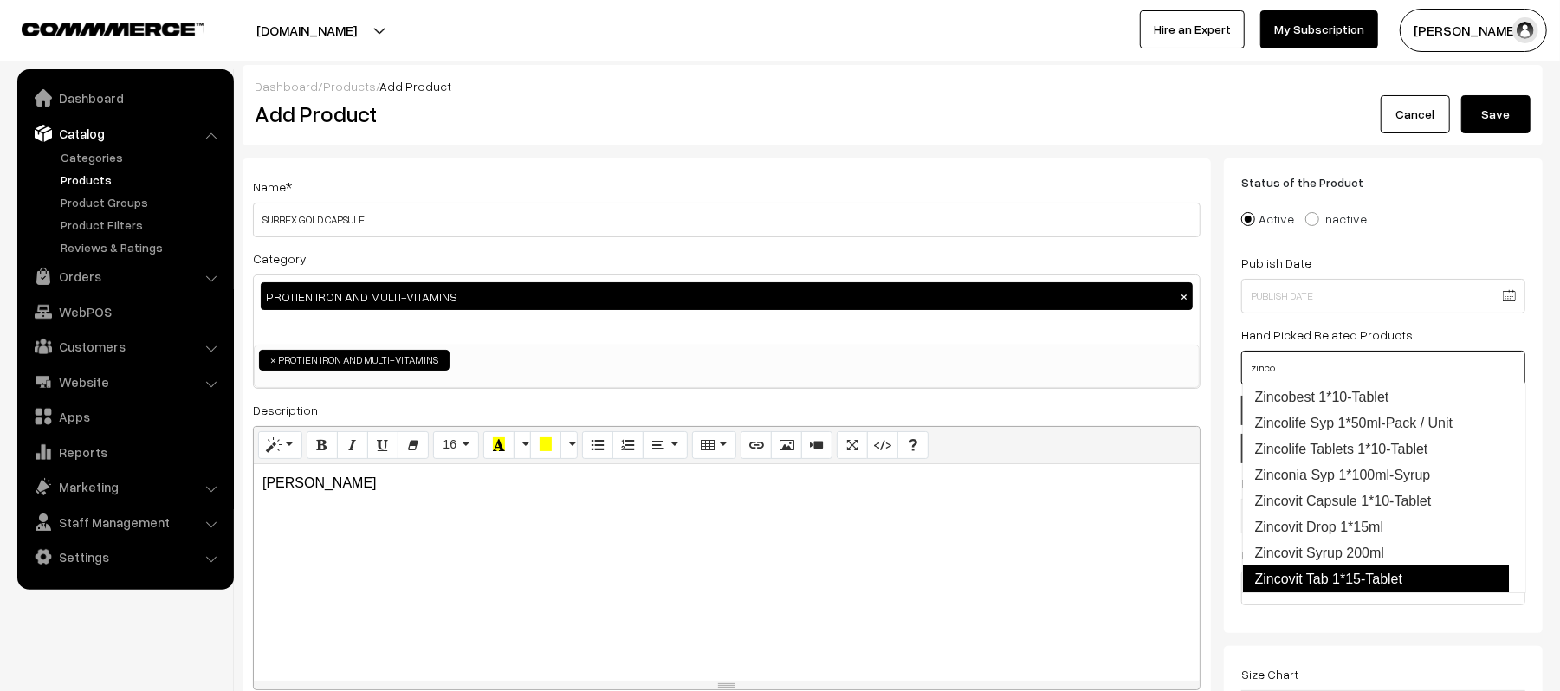
click at [1383, 586] on link "Zincovit Tab 1*15-Tablet" at bounding box center [1375, 580] width 267 height 28
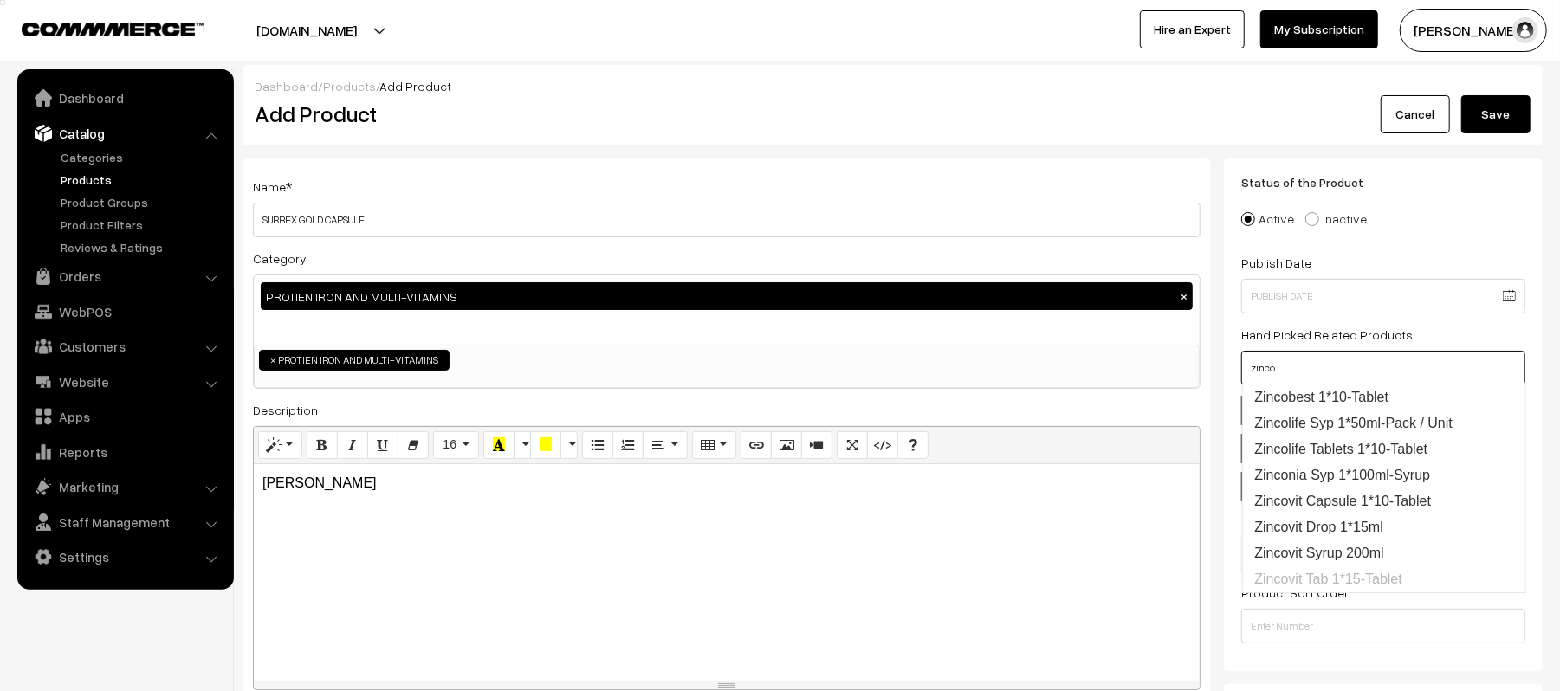
type input "zinco"
click at [1500, 119] on button "Save" at bounding box center [1495, 114] width 69 height 38
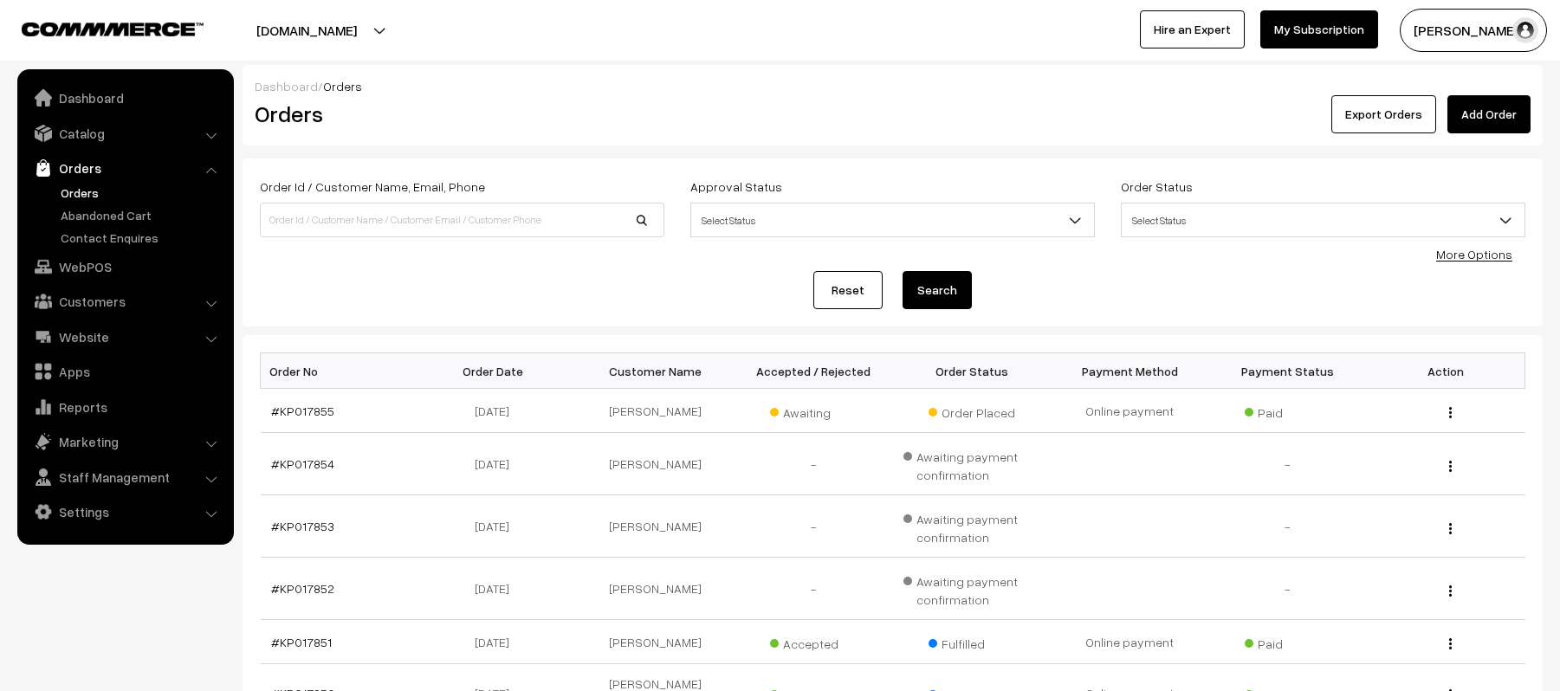
scroll to position [116, 0]
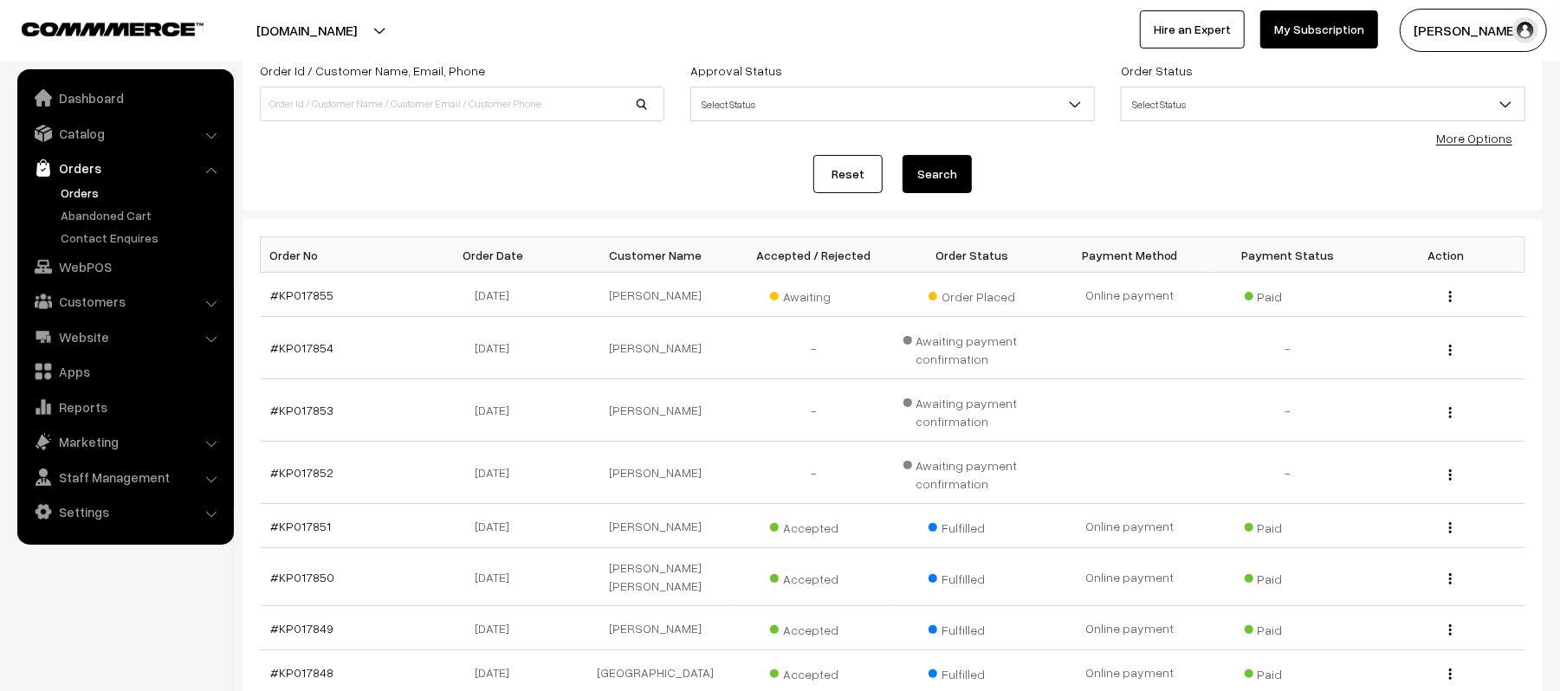
click at [389, 177] on div "Reset Search" at bounding box center [892, 174] width 1265 height 38
click at [344, 100] on input at bounding box center [462, 104] width 404 height 35
click at [101, 139] on link "Catalog" at bounding box center [125, 133] width 206 height 31
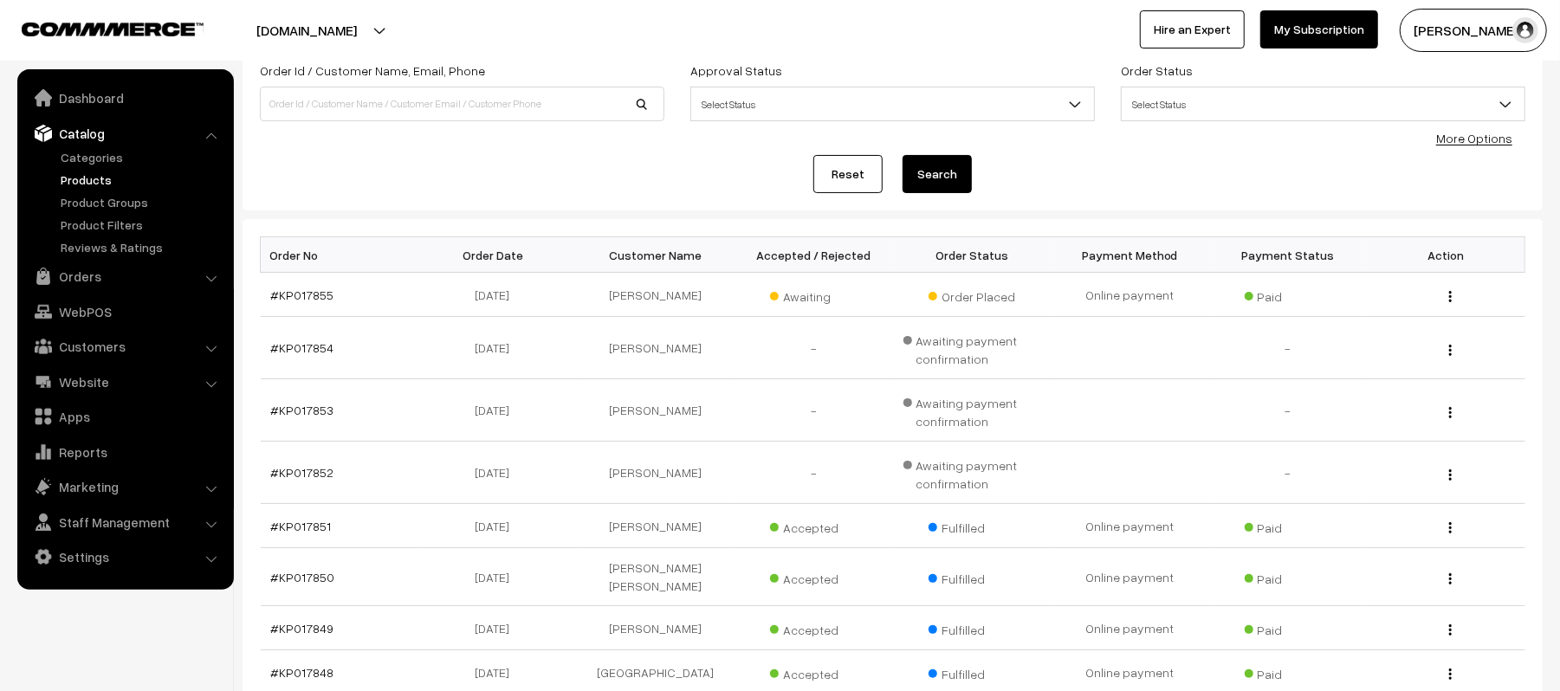
click at [94, 178] on link "Products" at bounding box center [141, 180] width 171 height 18
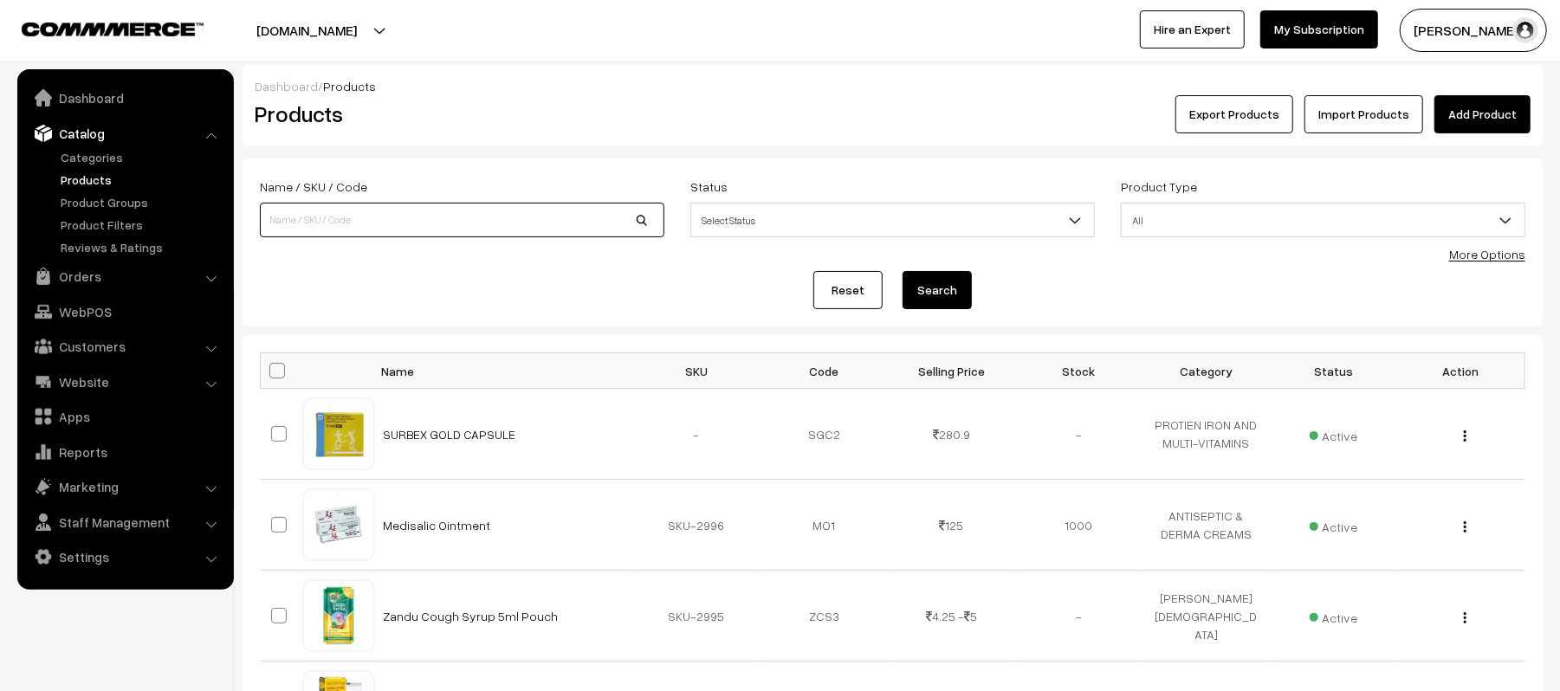
click at [438, 203] on input at bounding box center [462, 220] width 404 height 35
type input "Vitcross Max 1*10-Tablet"
click at [903, 271] on button "Search" at bounding box center [937, 290] width 69 height 38
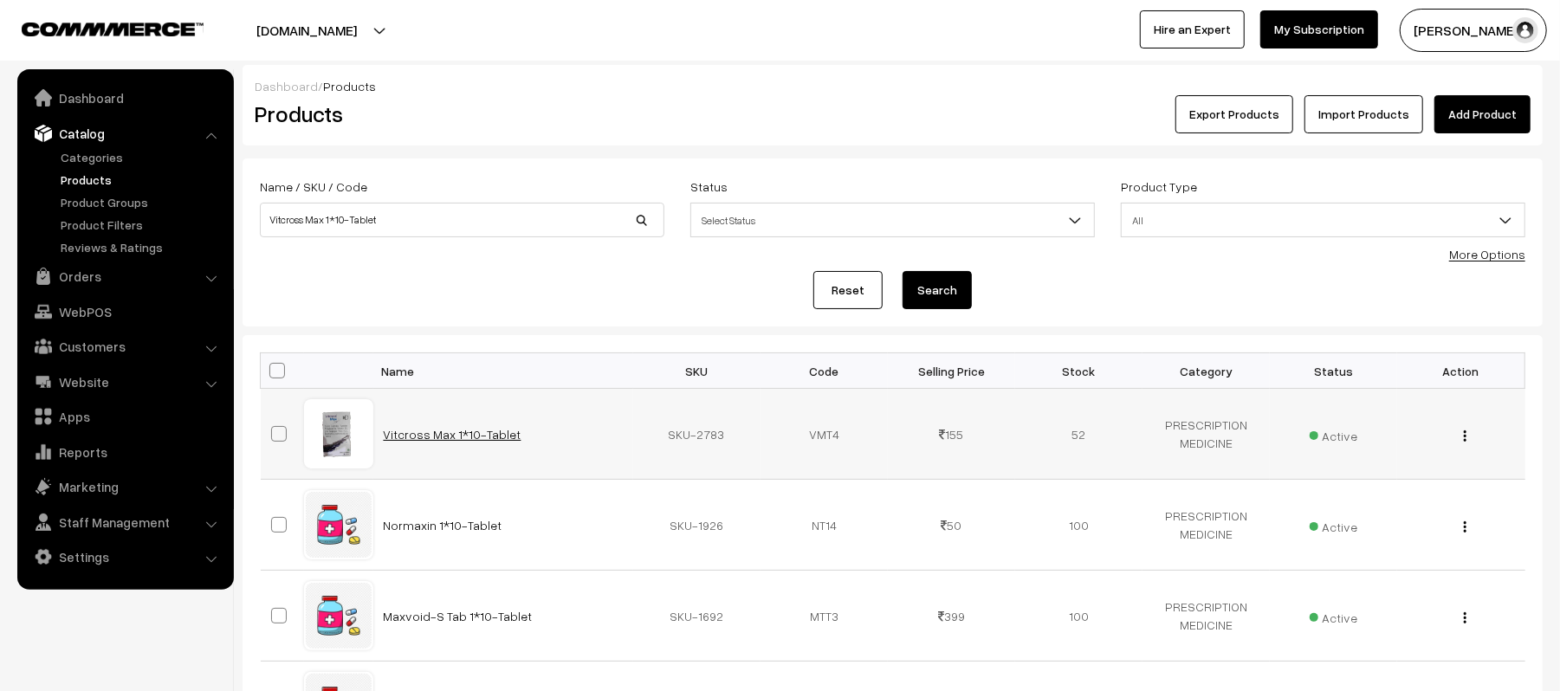
click at [464, 431] on link "Vitcross Max 1*10-Tablet" at bounding box center [453, 434] width 138 height 15
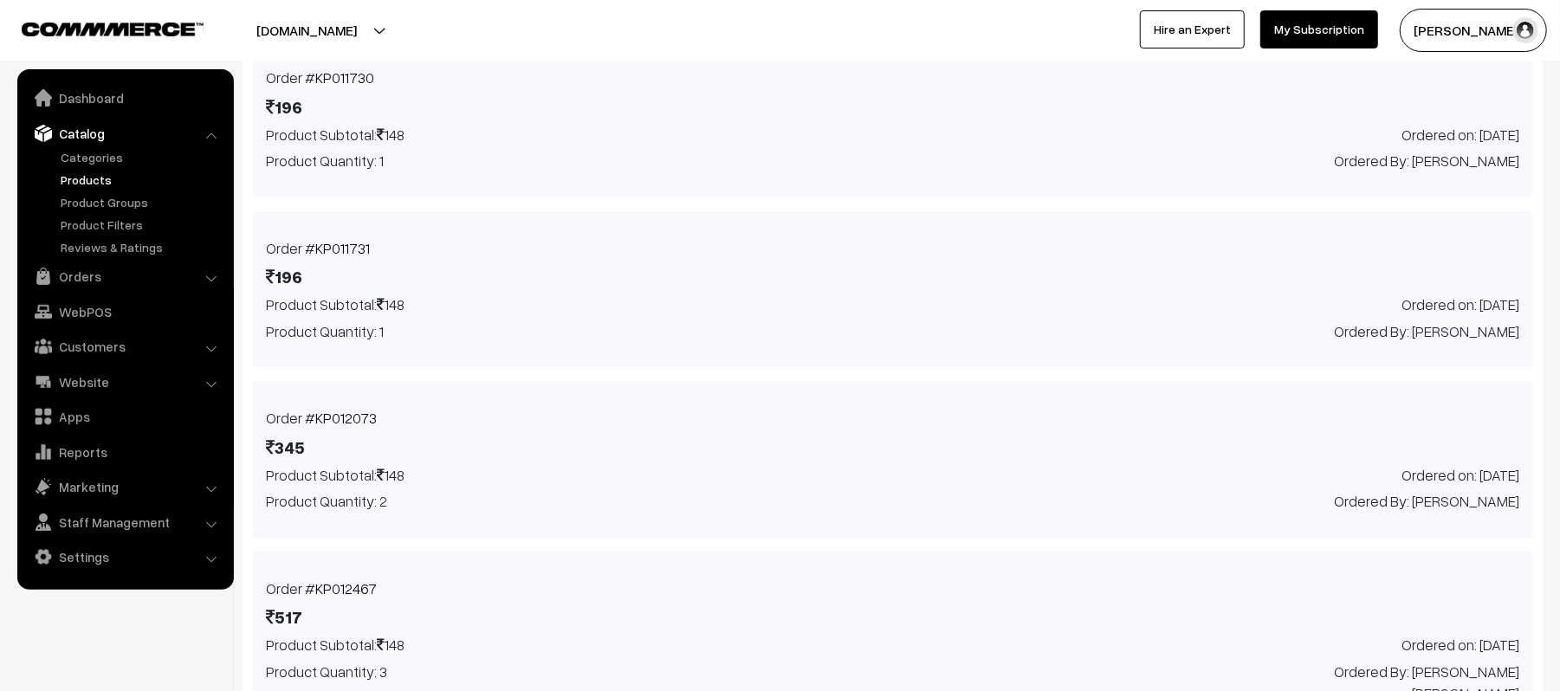
scroll to position [1440, 0]
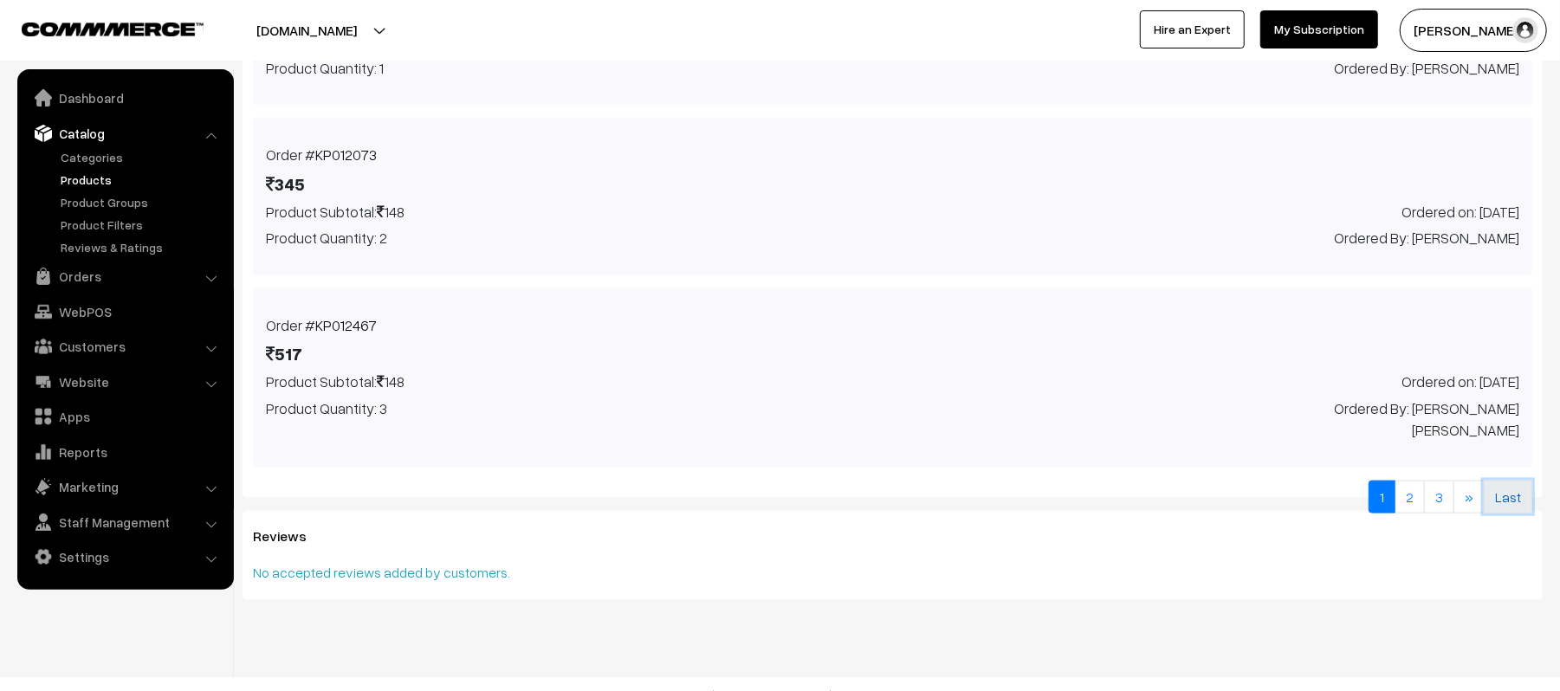
click at [1512, 486] on link "Last" at bounding box center [1508, 497] width 49 height 33
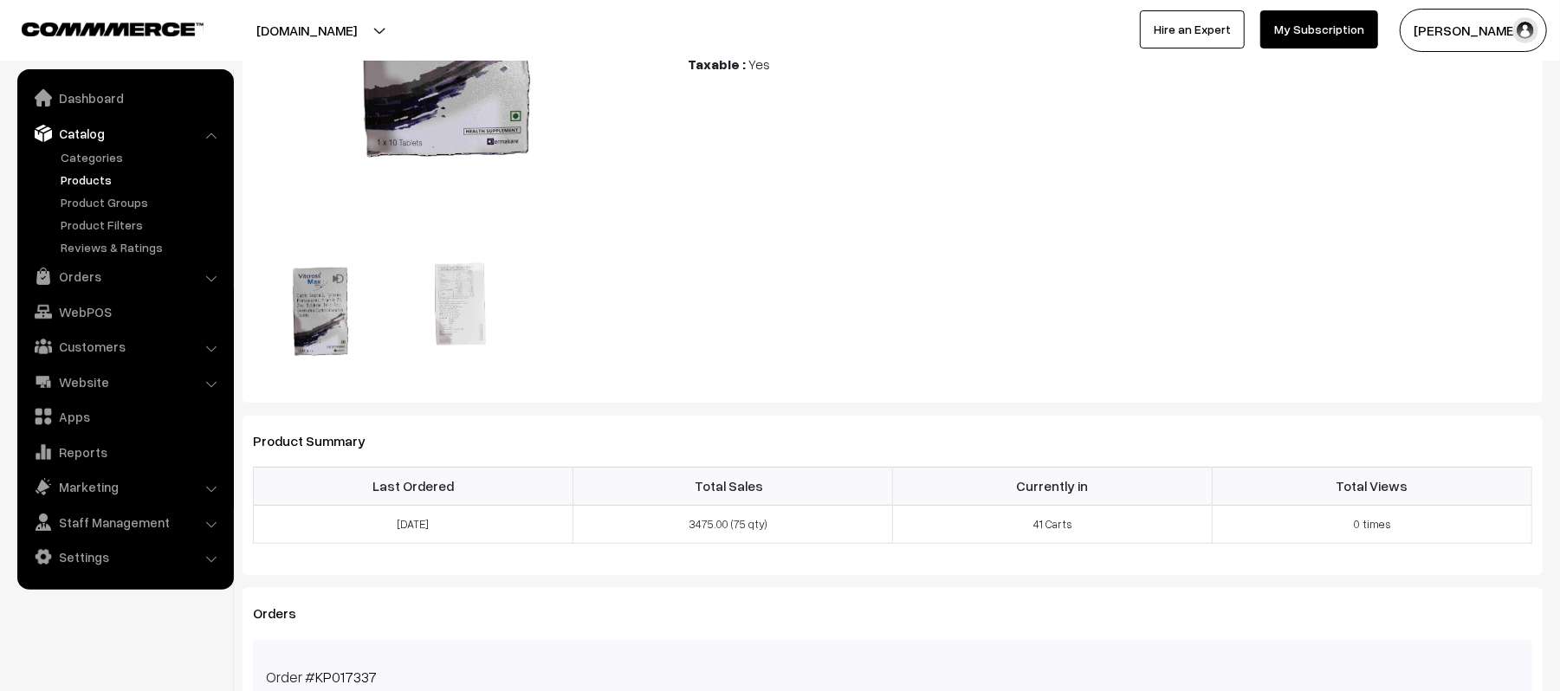
scroll to position [0, 0]
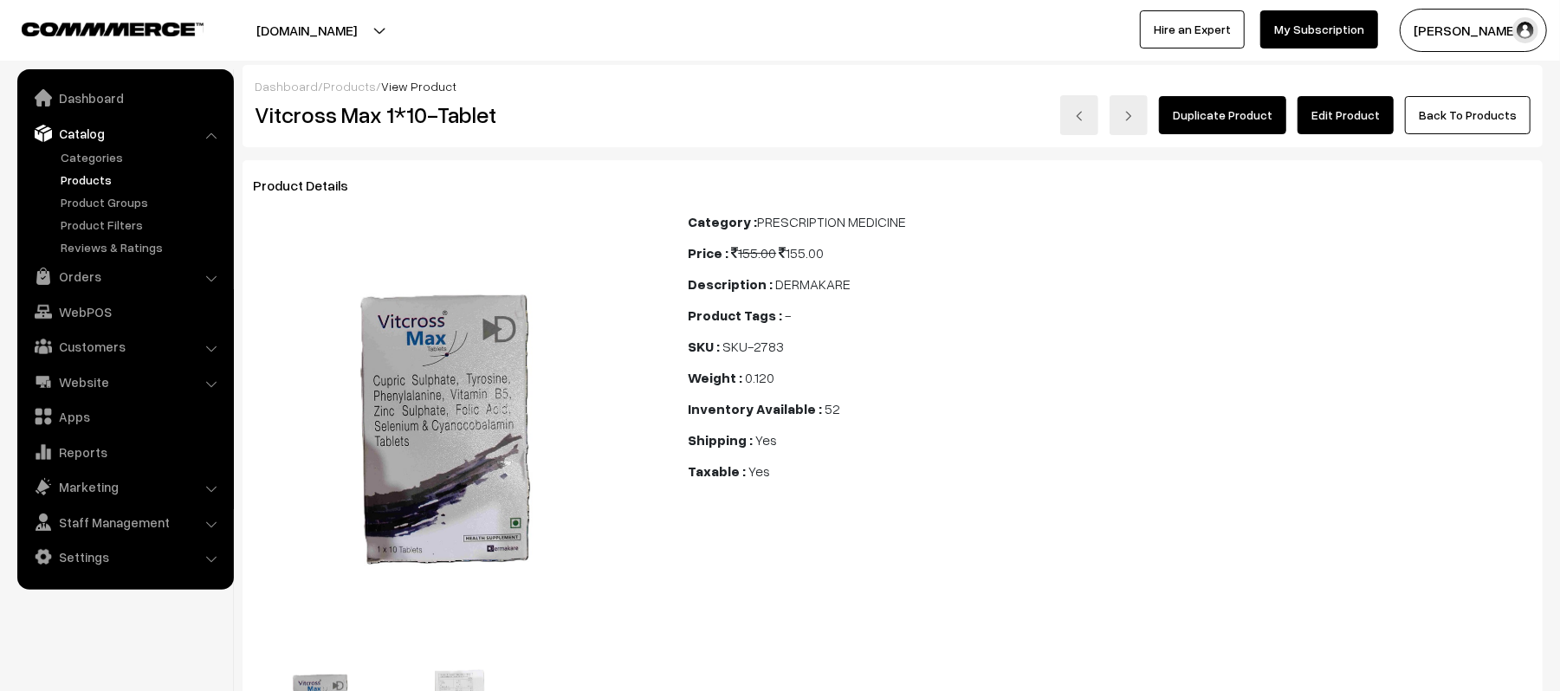
click at [81, 180] on link "Products" at bounding box center [141, 180] width 171 height 18
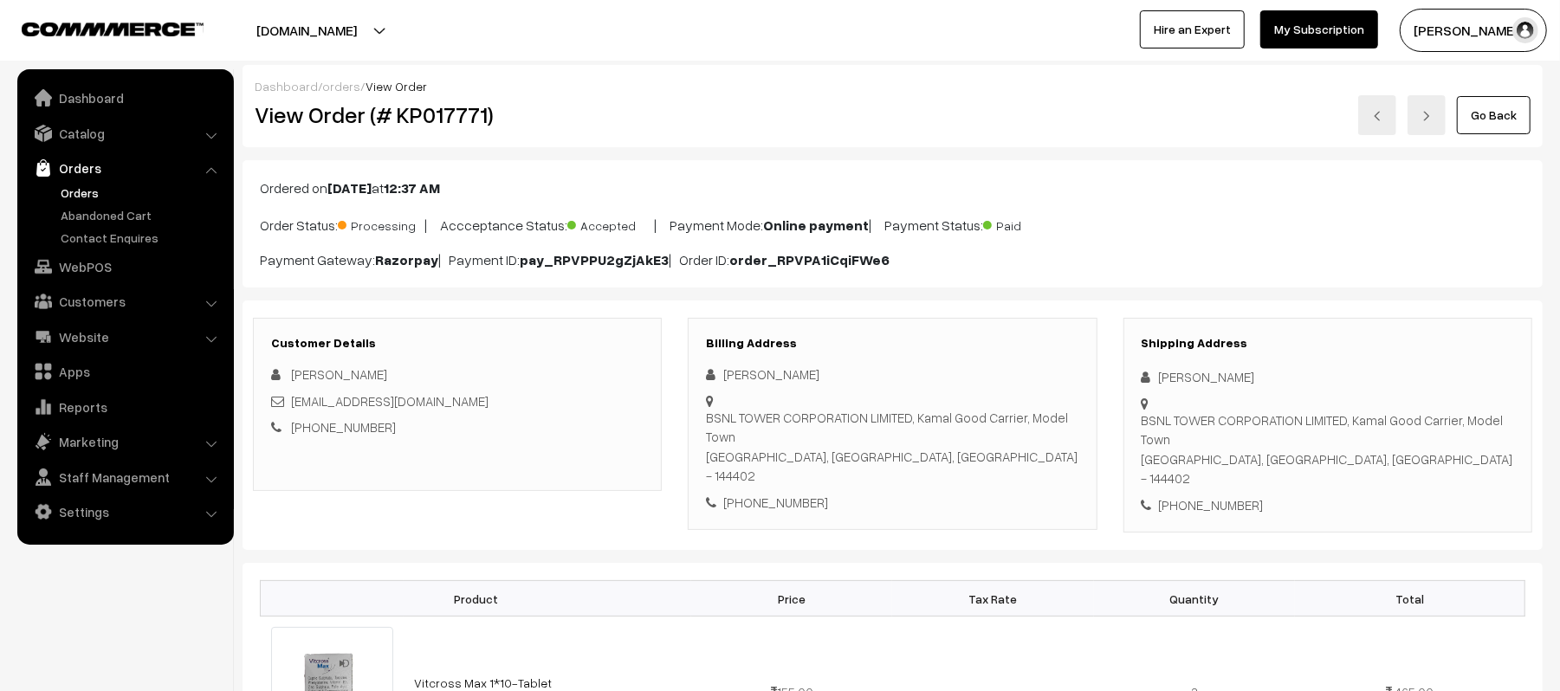
click at [354, 430] on link "+91 9263568495" at bounding box center [343, 427] width 105 height 16
click at [563, 437] on div "+91 9263568495" at bounding box center [457, 427] width 372 height 20
click at [68, 188] on link "Orders" at bounding box center [141, 193] width 171 height 18
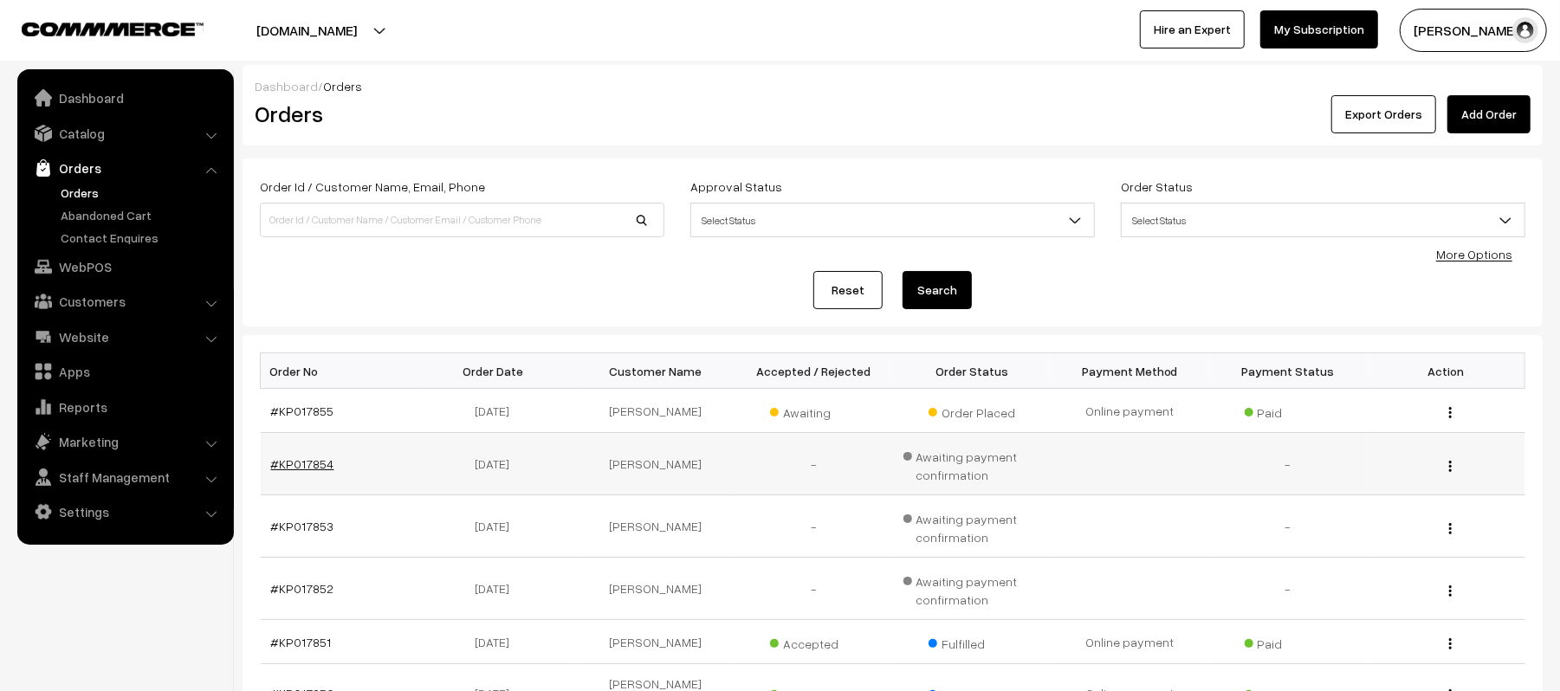
click at [274, 464] on link "#KP017854" at bounding box center [302, 463] width 63 height 15
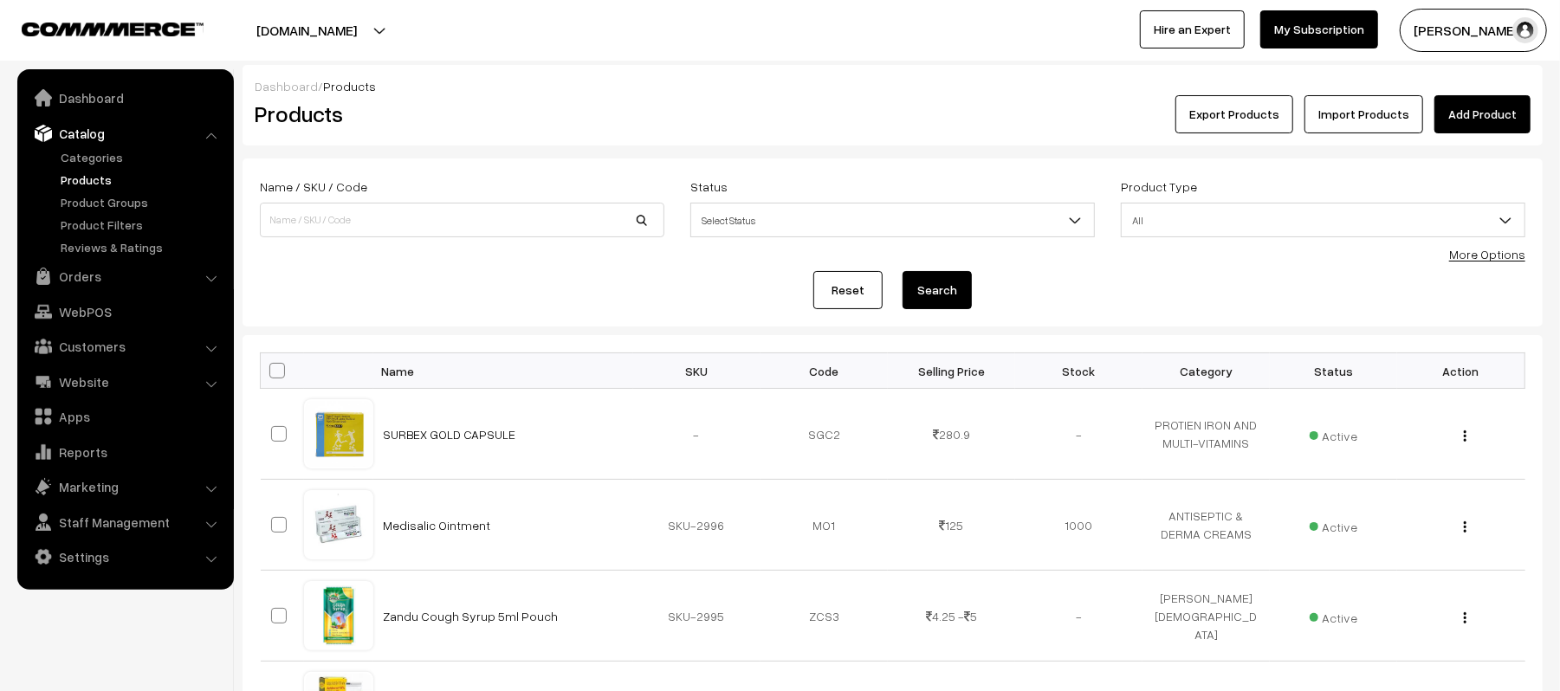
click at [97, 185] on link "Products" at bounding box center [141, 180] width 171 height 18
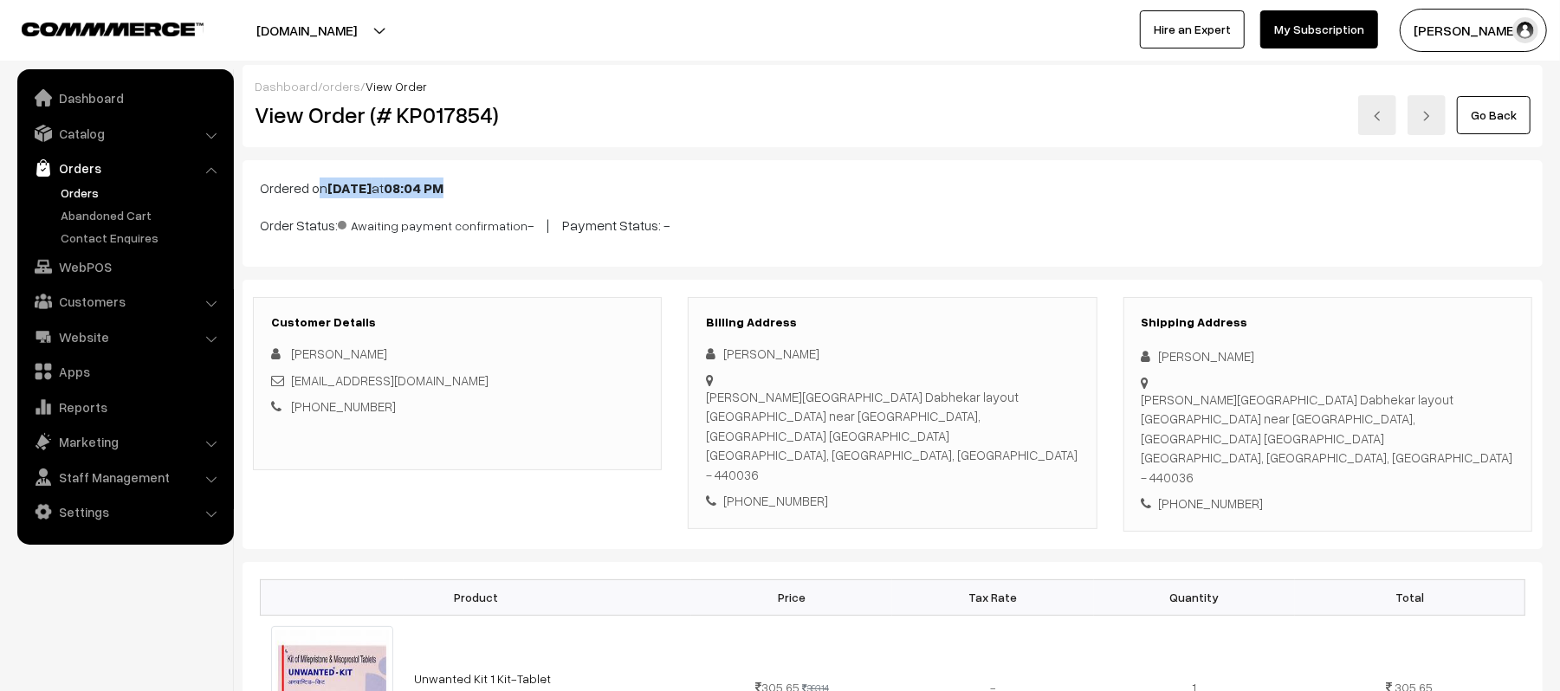
drag, startPoint x: 260, startPoint y: 187, endPoint x: 572, endPoint y: 178, distance: 312.0
click at [572, 178] on p "Ordered on [DATE] 08:04 PM" at bounding box center [892, 188] width 1265 height 21
copy p "Ordered on [DATE] 08:04 PM"
click at [562, 389] on div "dhandolemandar99@gmail.com" at bounding box center [457, 381] width 372 height 20
click at [62, 189] on link "Orders" at bounding box center [141, 193] width 171 height 18
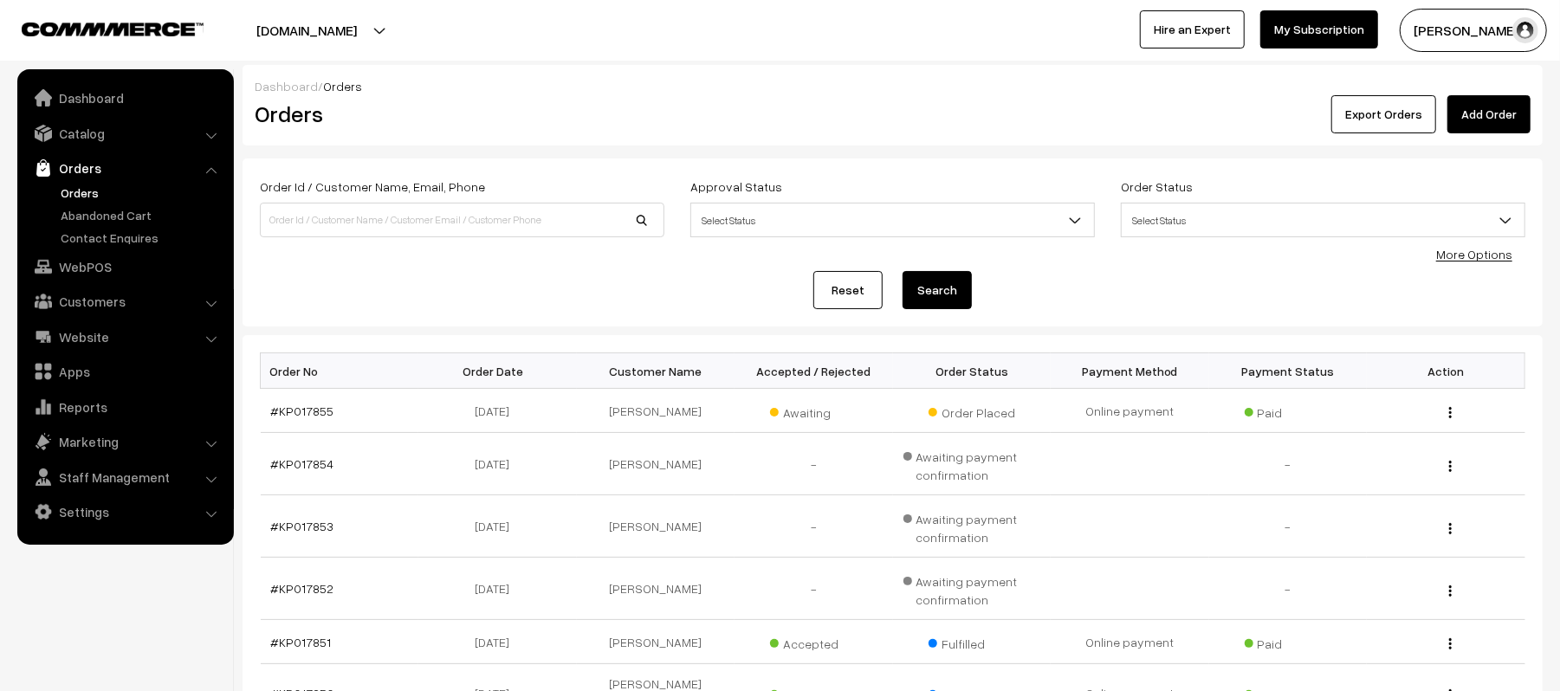
click at [284, 417] on link "#KP017855" at bounding box center [302, 411] width 63 height 15
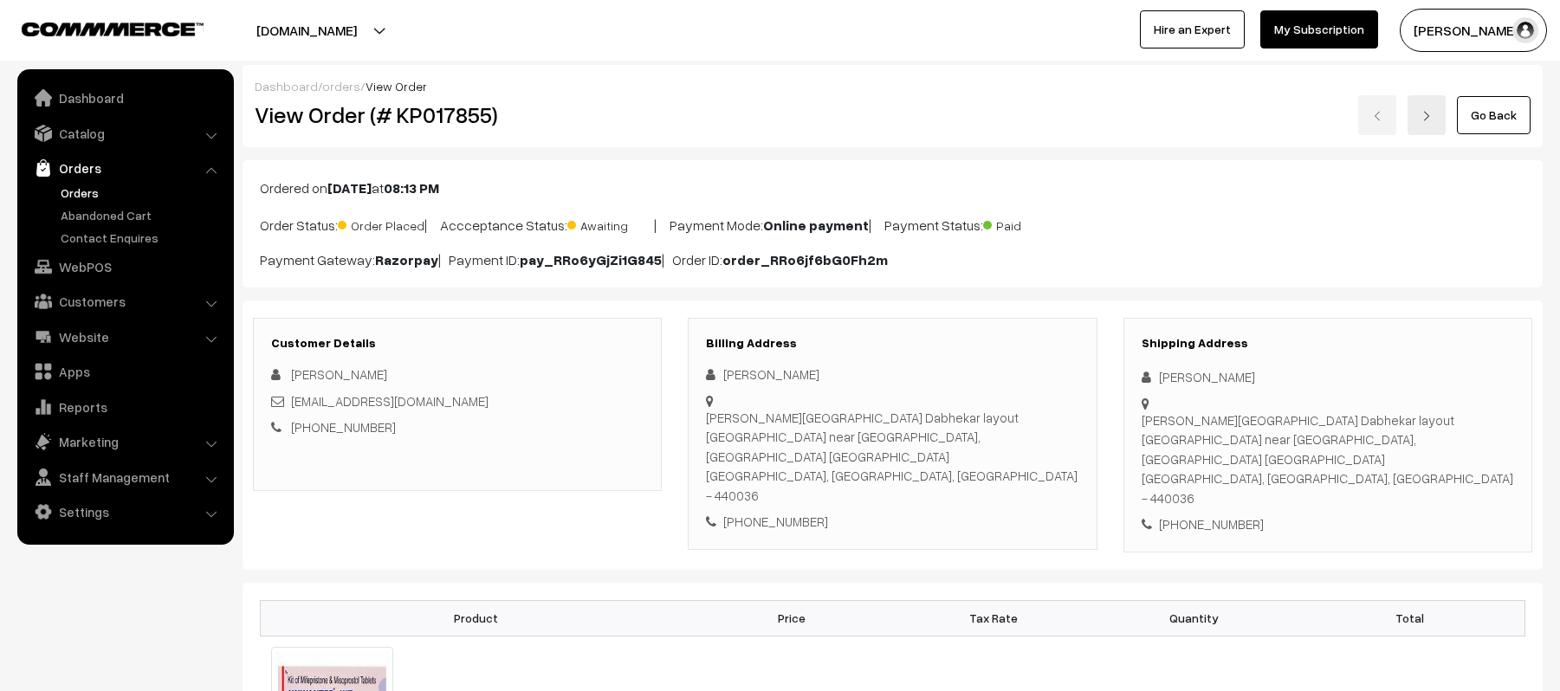
click at [546, 437] on div "[PHONE_NUMBER]" at bounding box center [457, 427] width 372 height 20
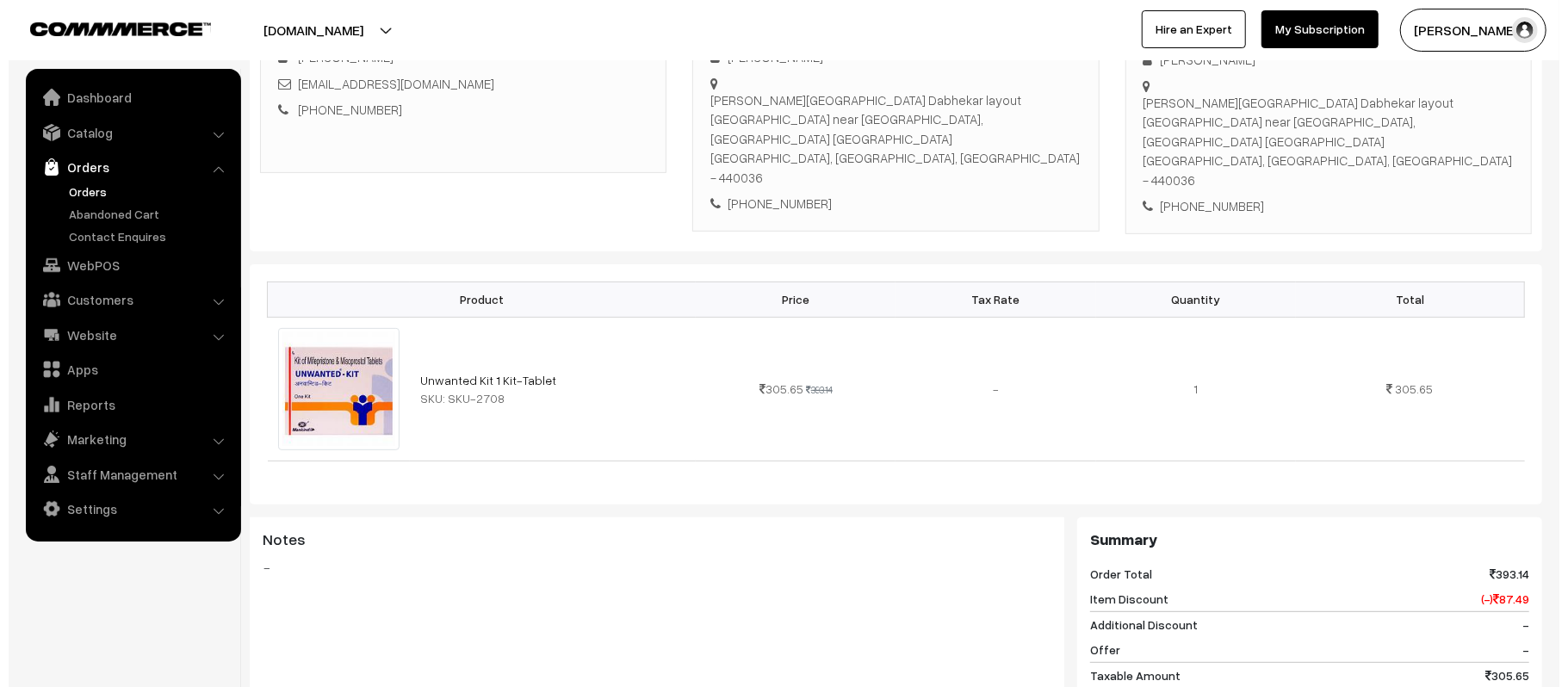
scroll to position [769, 0]
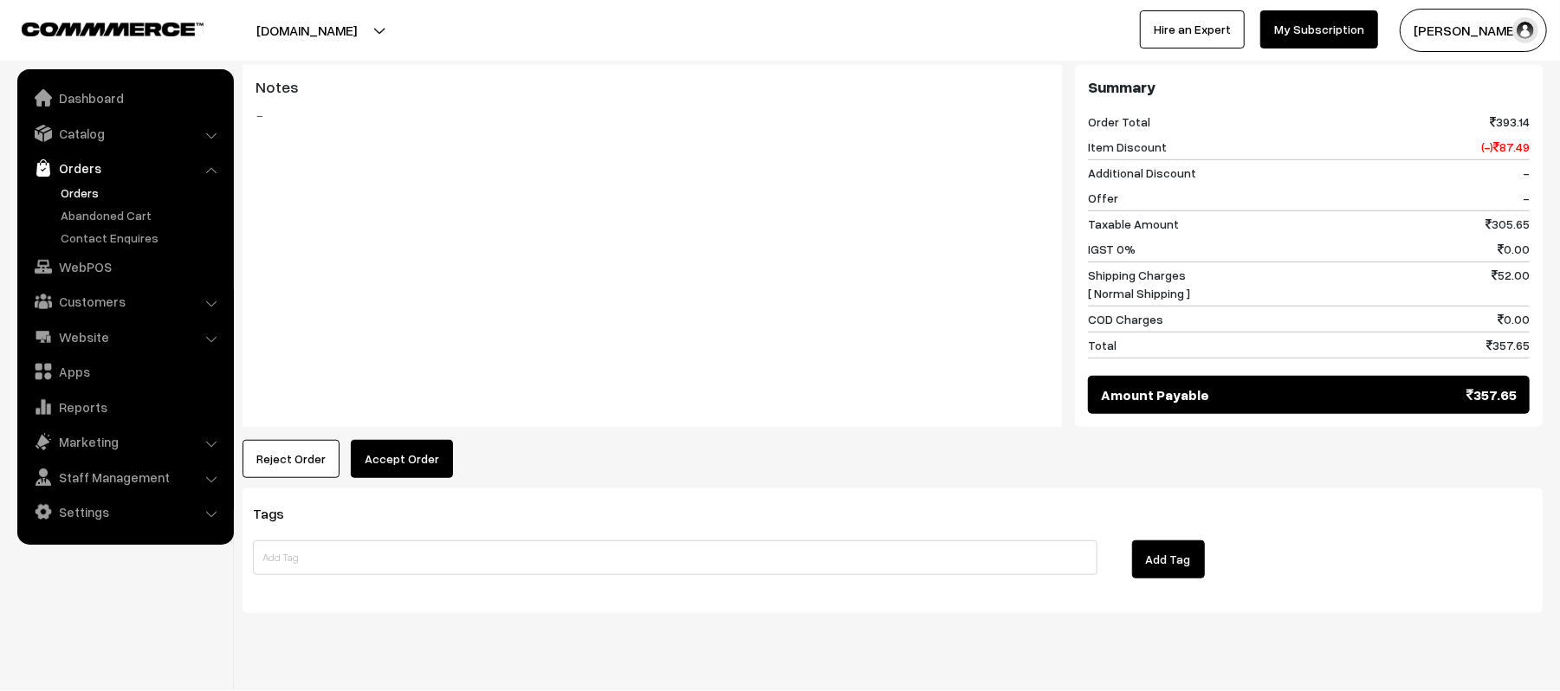
click at [310, 440] on button "Reject Order" at bounding box center [291, 459] width 97 height 38
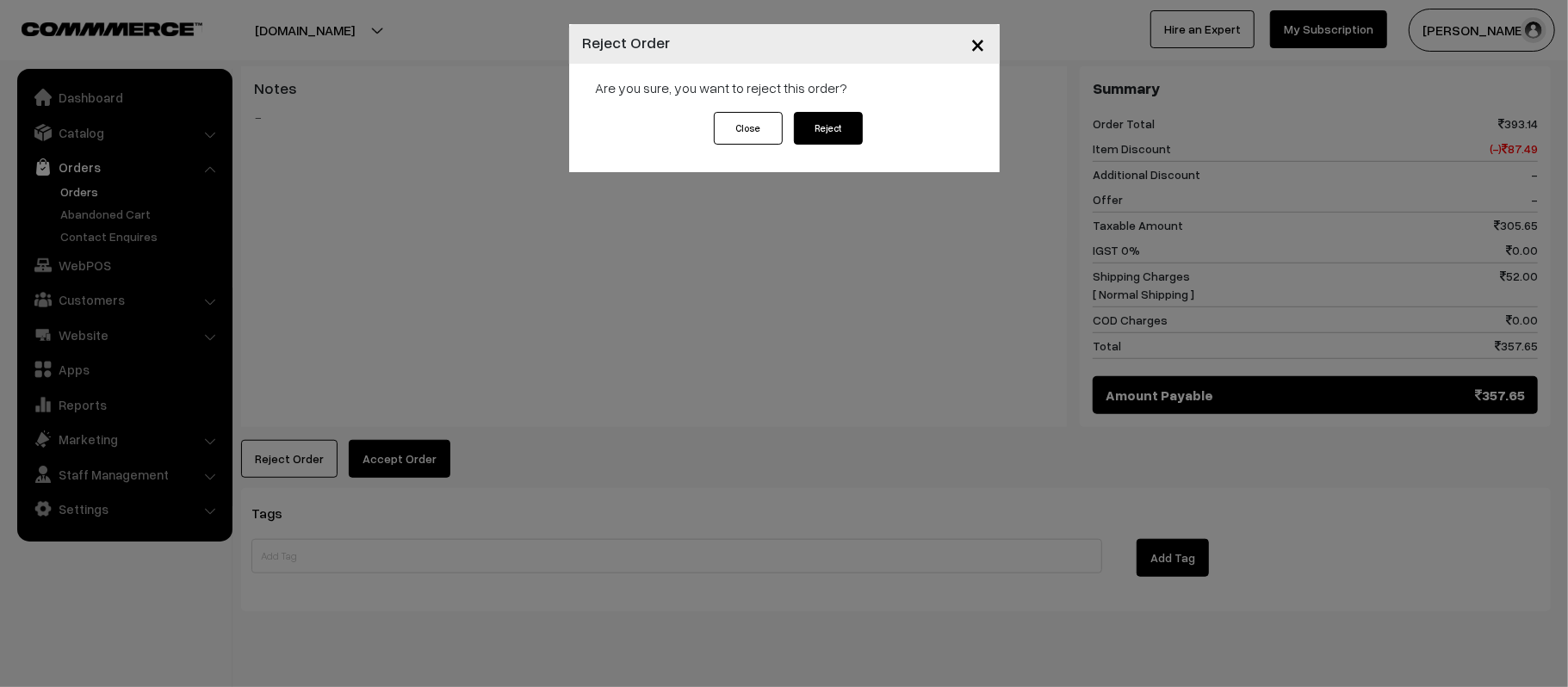
click at [840, 135] on button "Reject" at bounding box center [828, 128] width 69 height 33
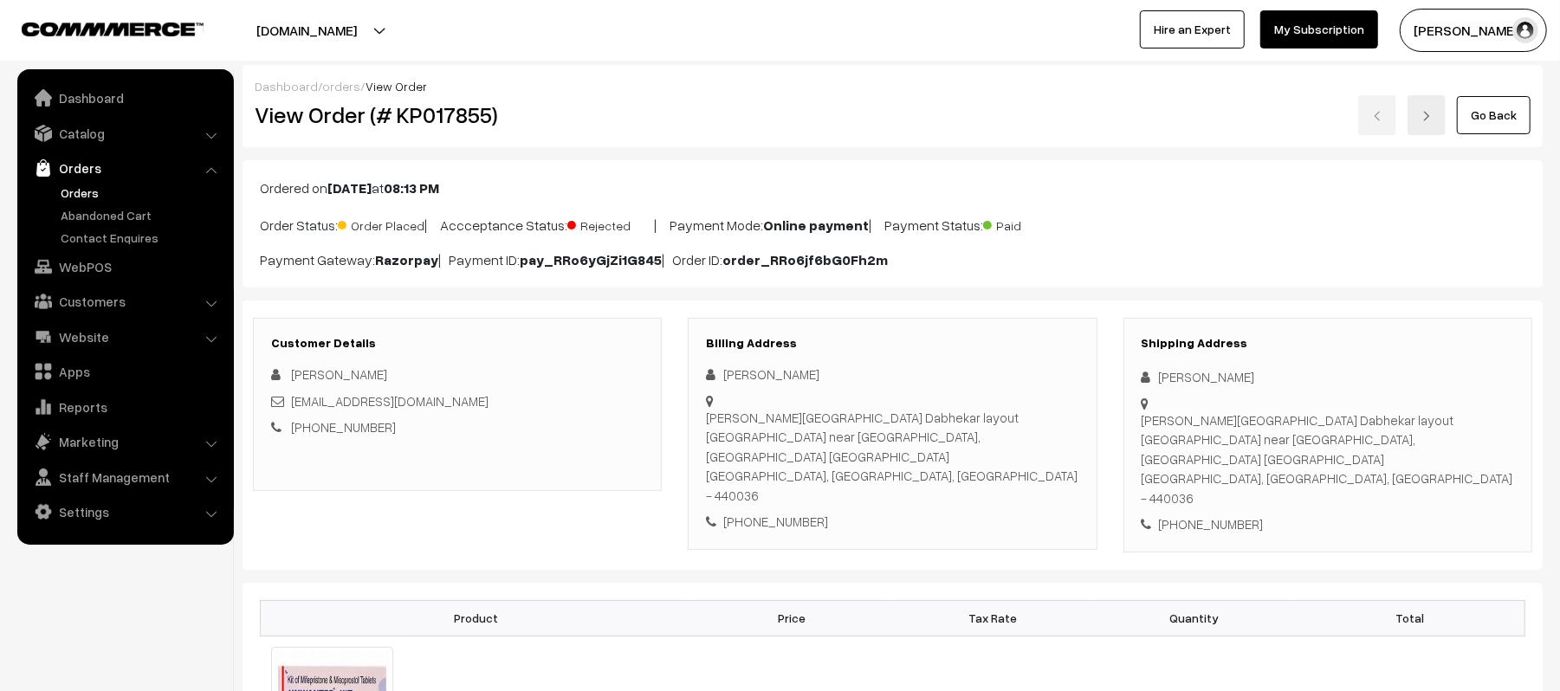
click at [546, 426] on div "+91 9172257187" at bounding box center [457, 427] width 372 height 20
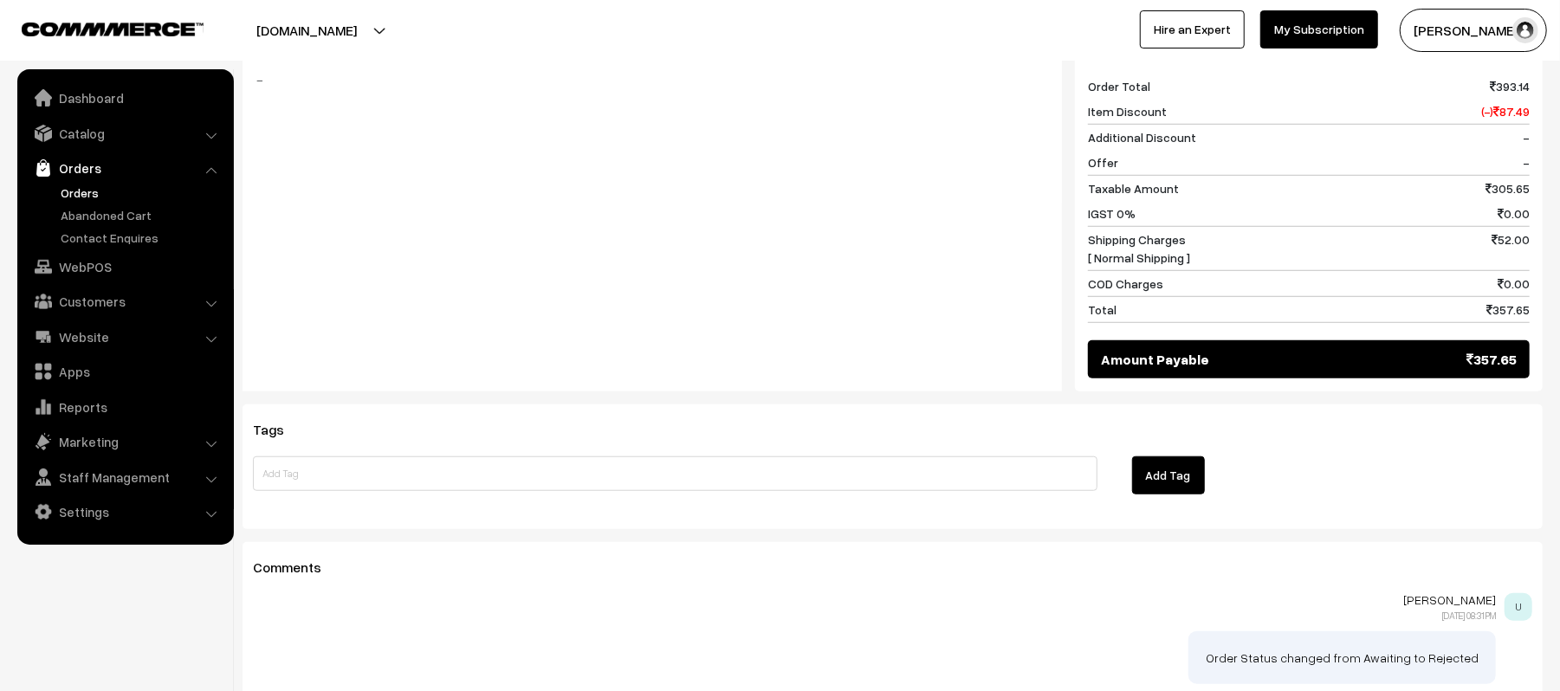
scroll to position [913, 0]
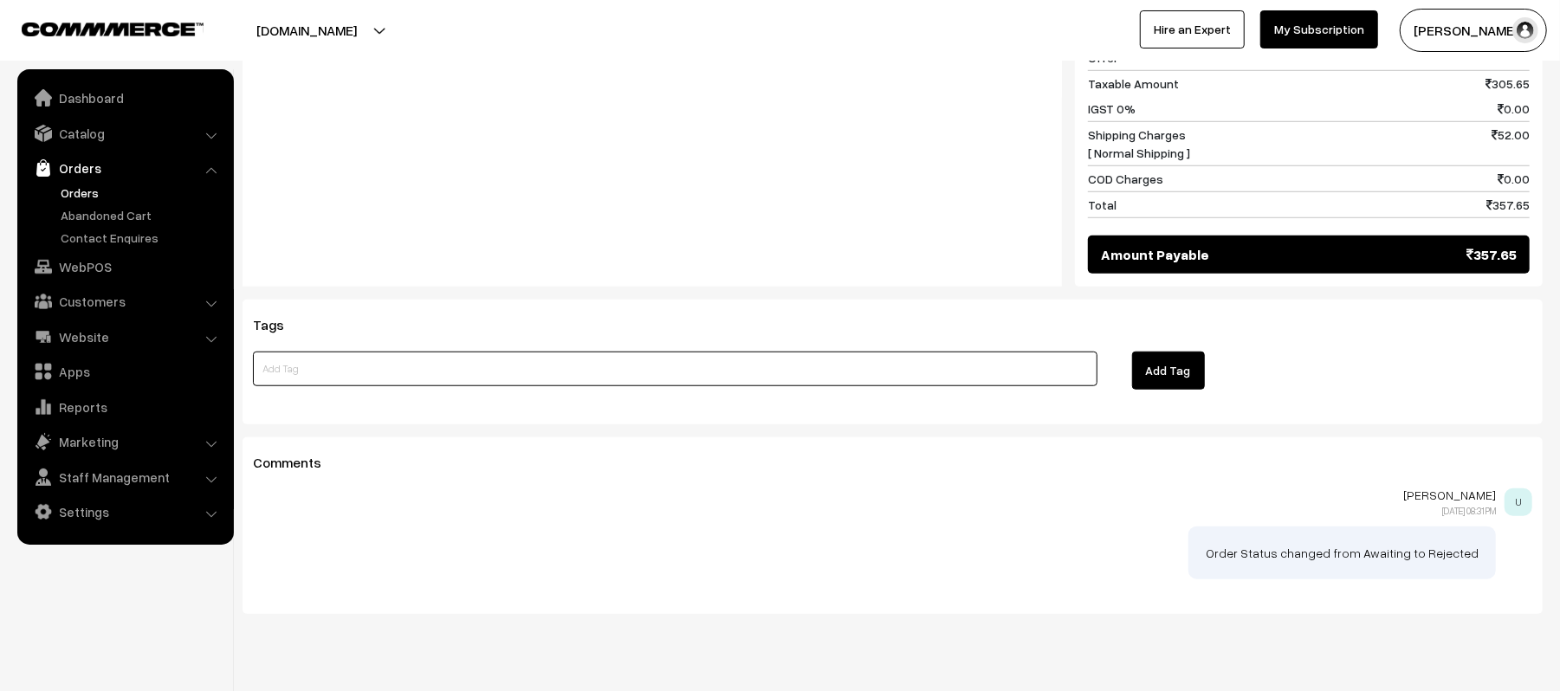
click at [396, 352] on input at bounding box center [675, 369] width 844 height 35
type input "REFUND DONE"
click at [1157, 352] on button "Add Tag" at bounding box center [1168, 371] width 73 height 38
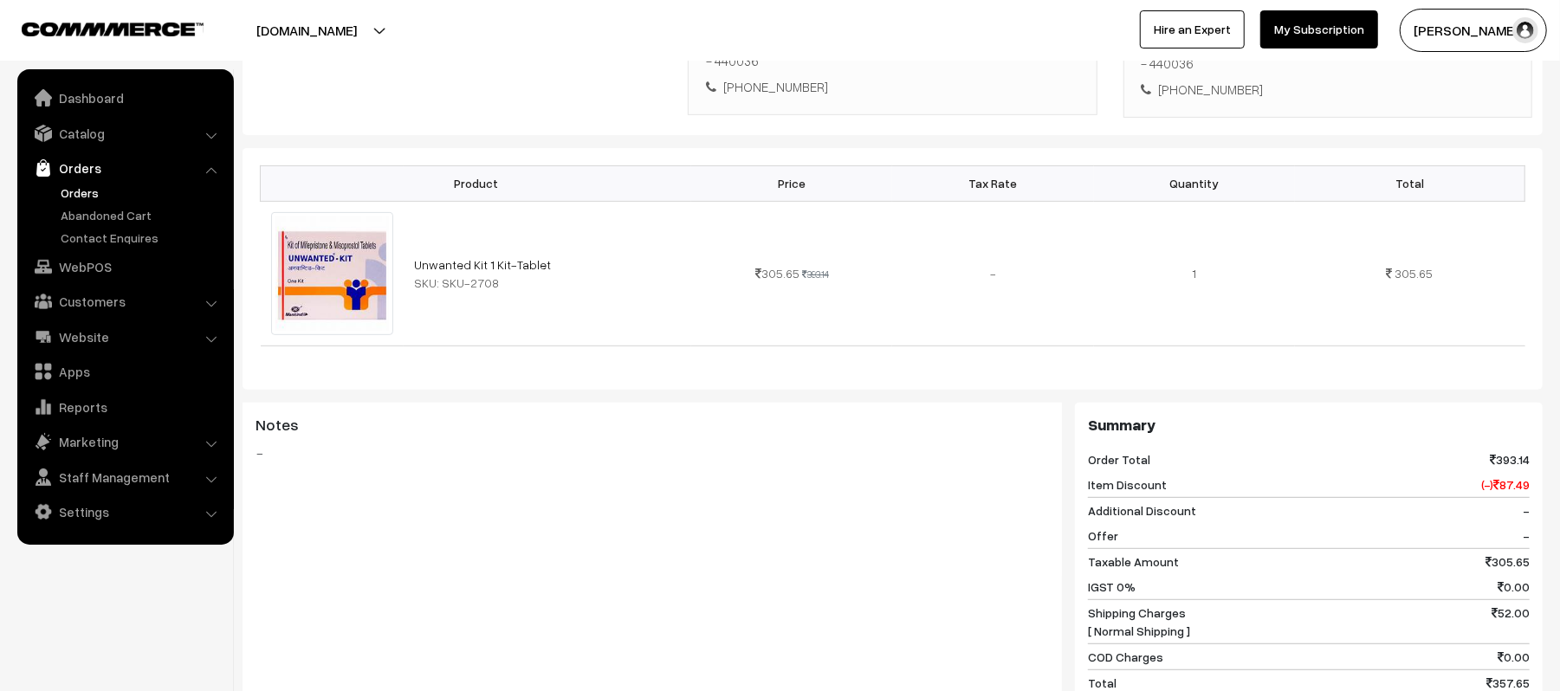
scroll to position [0, 0]
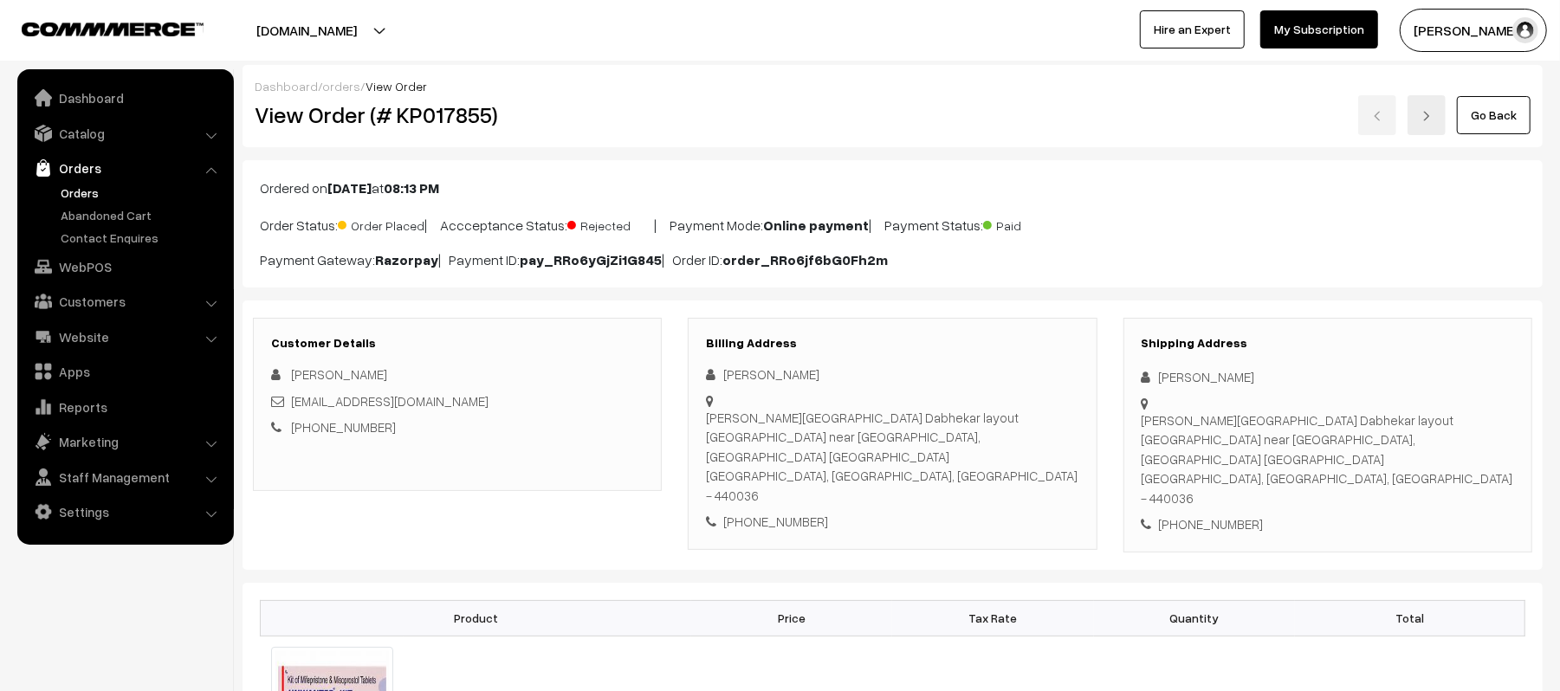
click at [551, 263] on b "pay_RRo6yGjZi1G845" at bounding box center [591, 259] width 142 height 17
copy p "pay_RRo6yGjZi1G845"
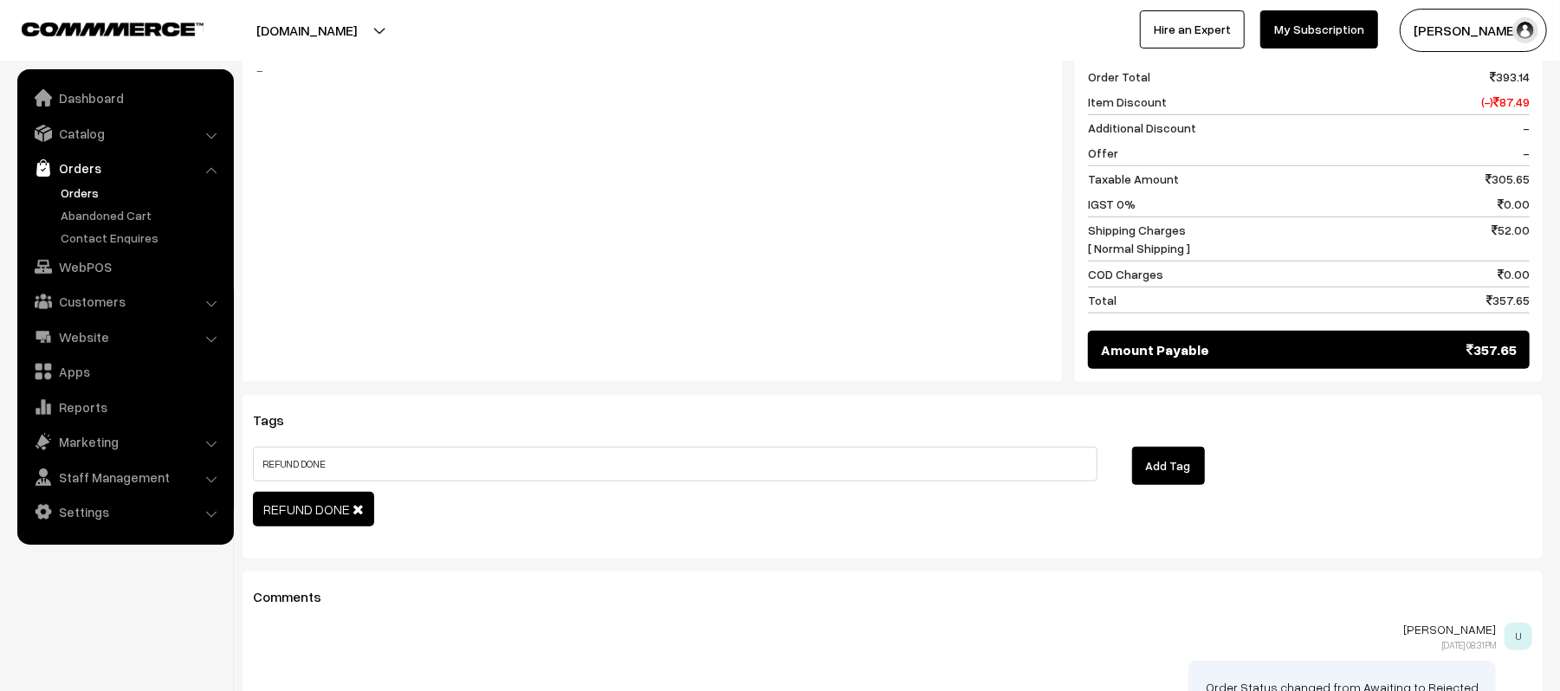
scroll to position [953, 0]
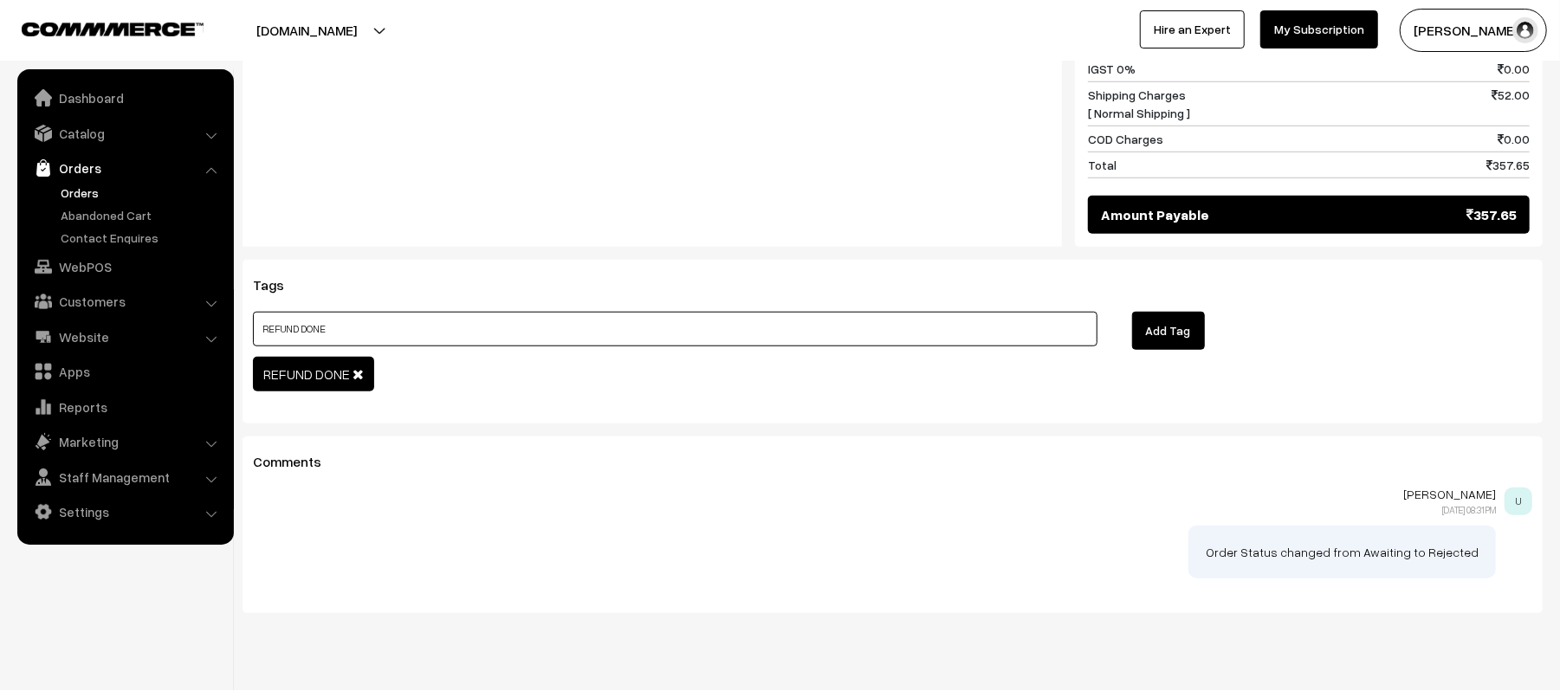
click at [583, 312] on input "REFUND DONE" at bounding box center [675, 329] width 844 height 35
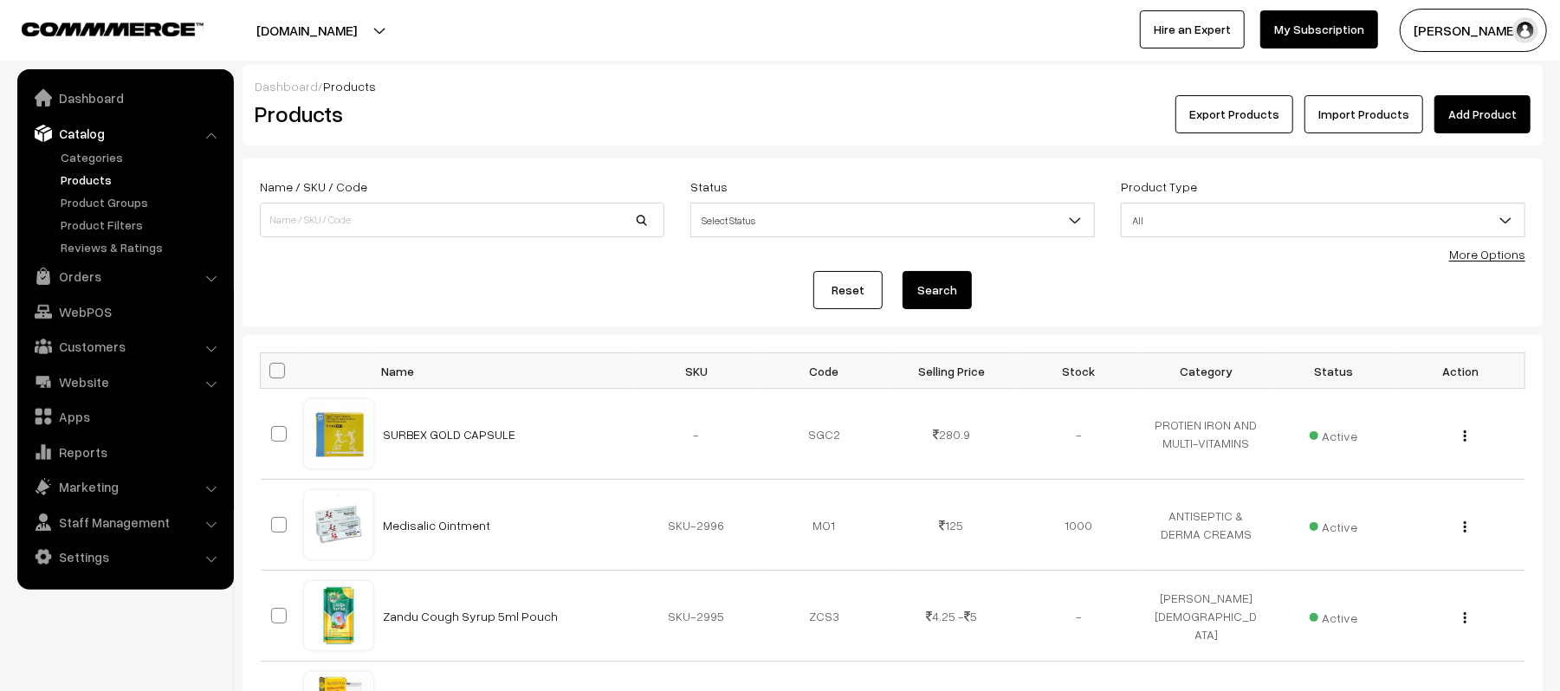
click at [77, 281] on link "Orders" at bounding box center [125, 276] width 206 height 31
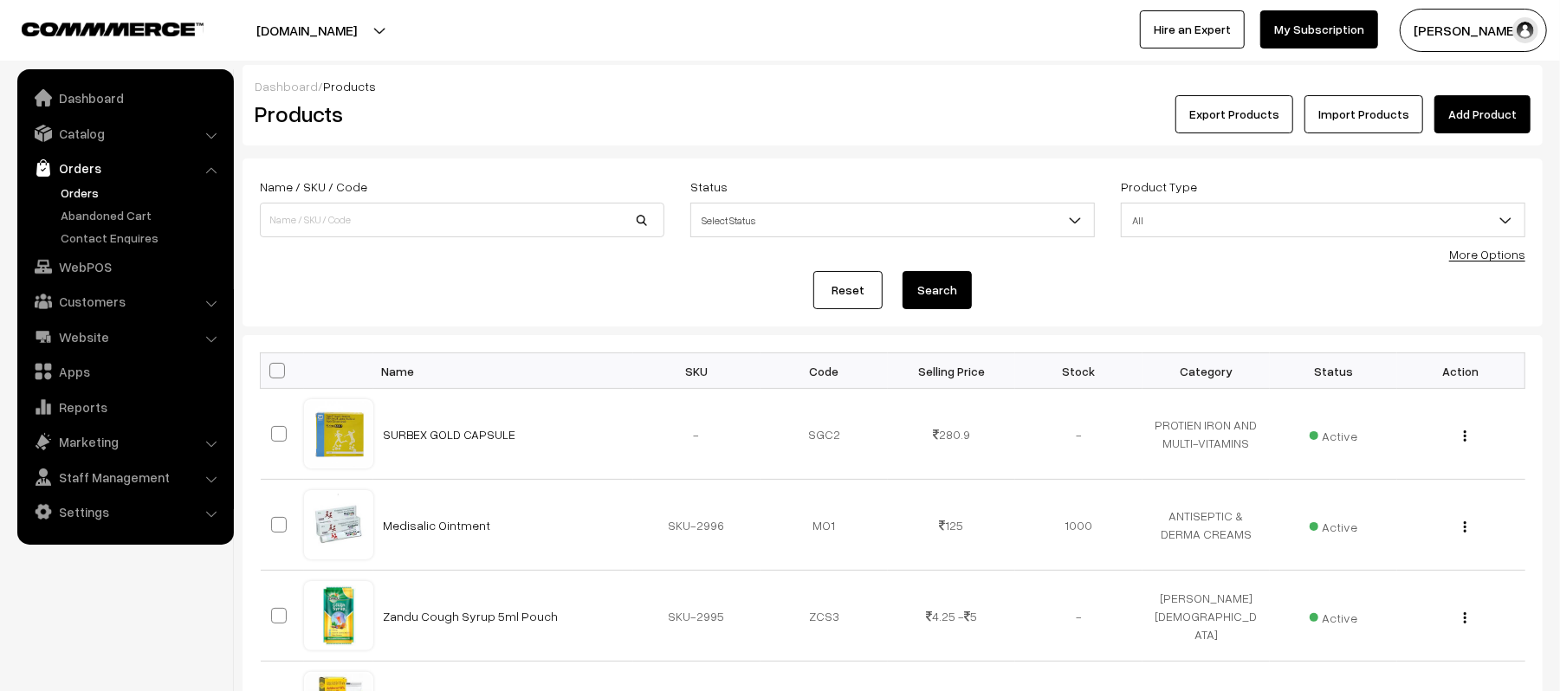
click at [71, 184] on link "Orders" at bounding box center [141, 193] width 171 height 18
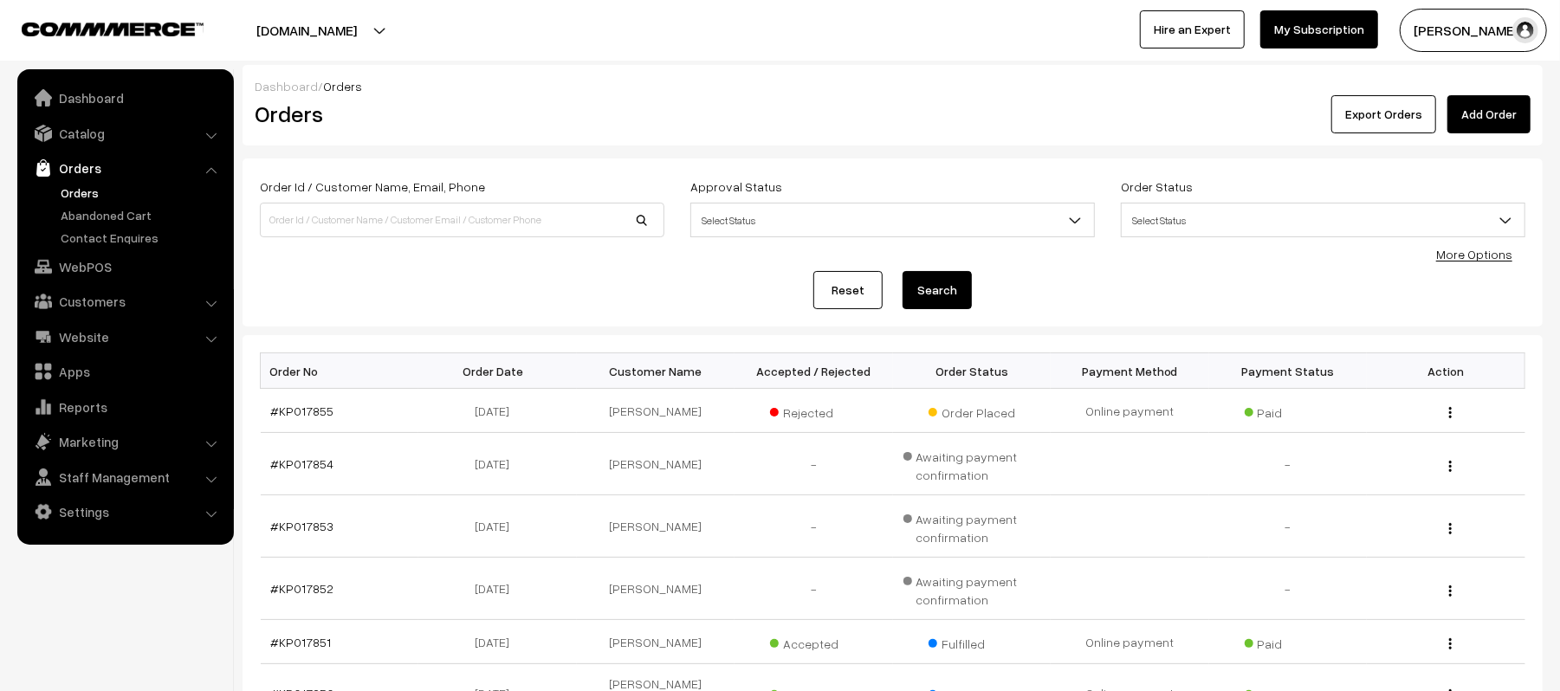
drag, startPoint x: 476, startPoint y: 298, endPoint x: 371, endPoint y: 42, distance: 276.2
click at [475, 298] on div "Reset Search" at bounding box center [892, 290] width 1265 height 38
click at [493, 285] on div "Reset Search" at bounding box center [892, 290] width 1265 height 38
